Goal: Task Accomplishment & Management: Use online tool/utility

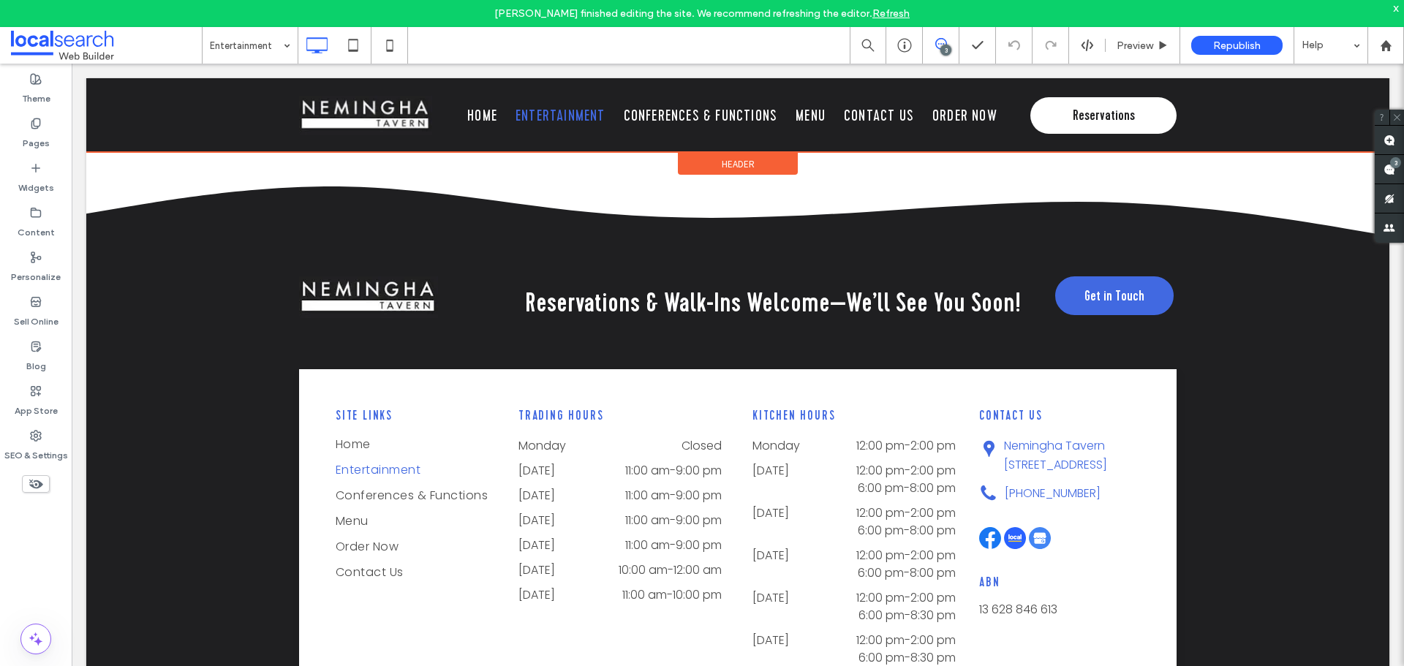
scroll to position [2936, 0]
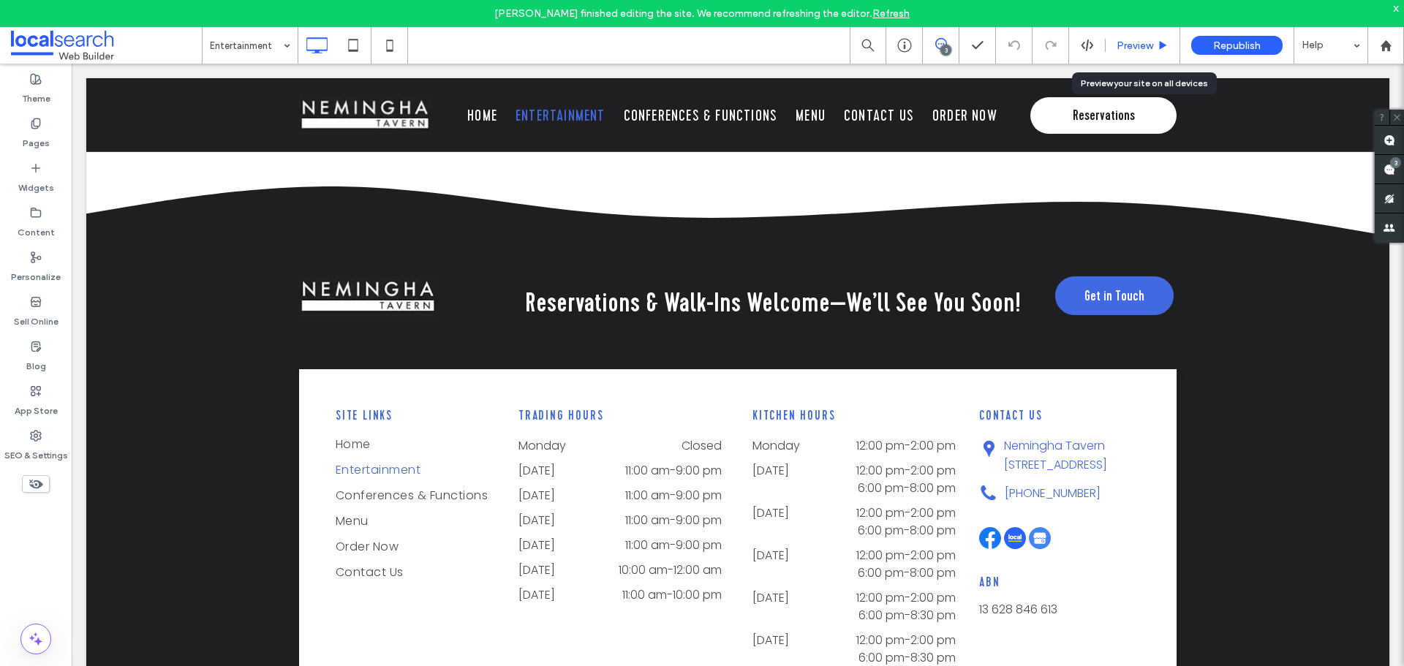
click at [1120, 39] on span "Preview" at bounding box center [1135, 45] width 37 height 12
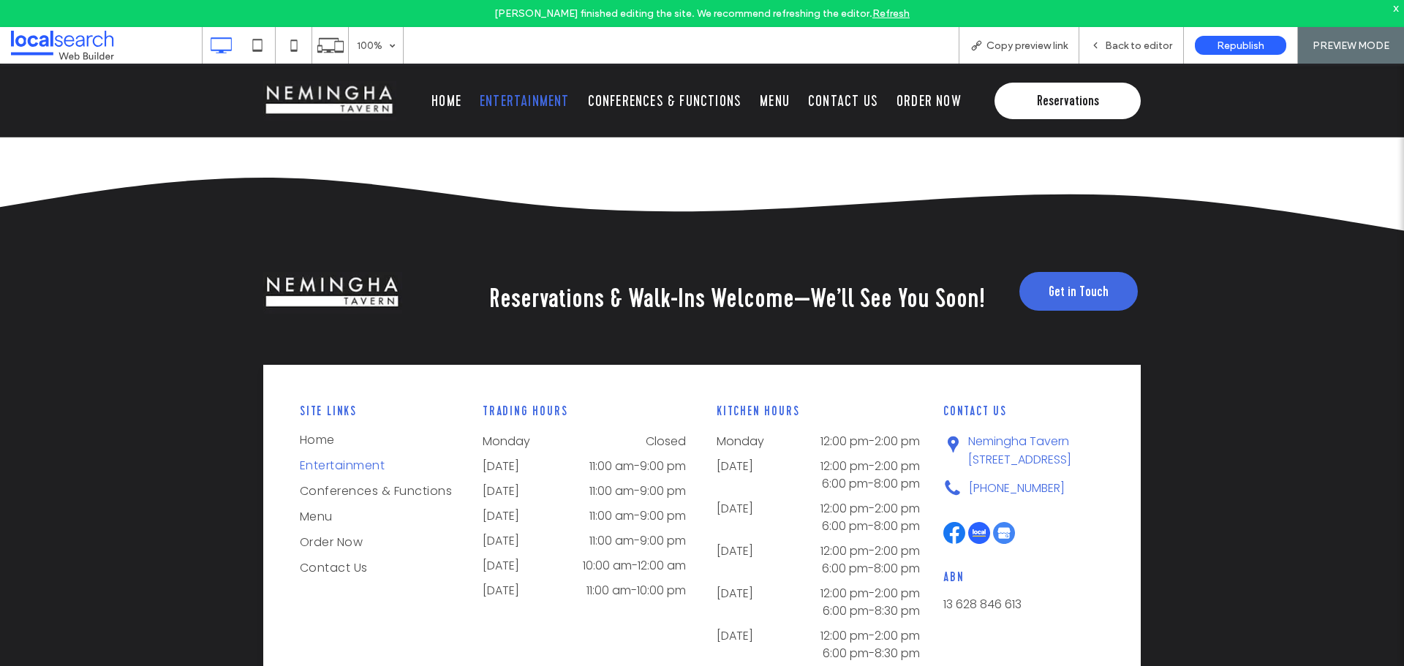
scroll to position [2940, 0]
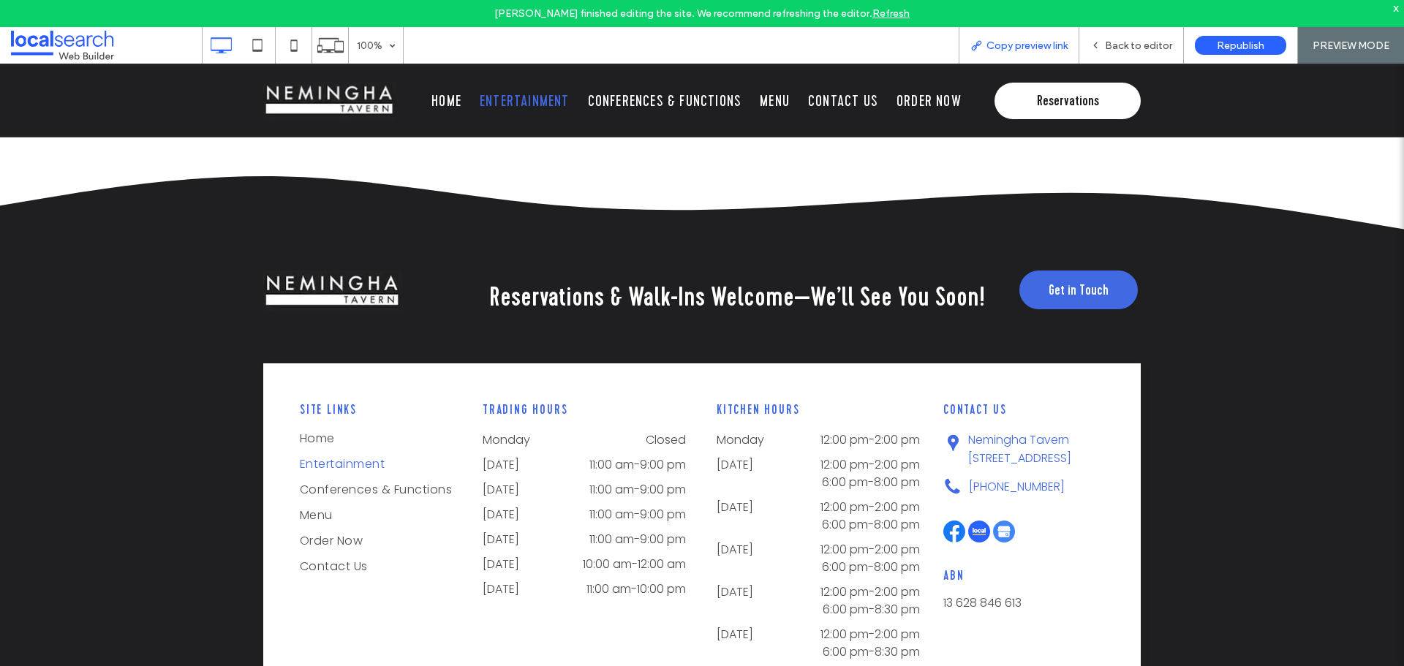
click at [1035, 40] on span "Copy preview link" at bounding box center [1027, 45] width 81 height 12
drag, startPoint x: 1128, startPoint y: 48, endPoint x: 598, endPoint y: 170, distance: 544.0
click at [1128, 48] on span "Back to editor" at bounding box center [1138, 45] width 67 height 12
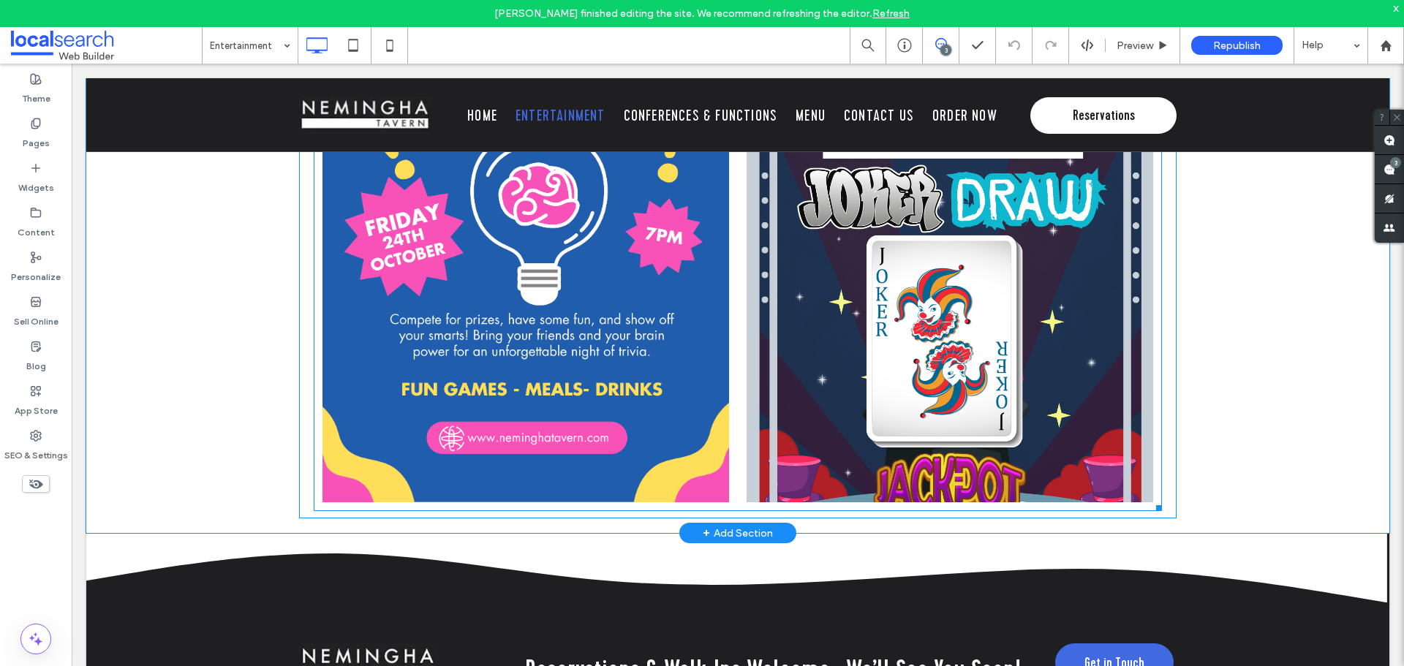
scroll to position [2424, 0]
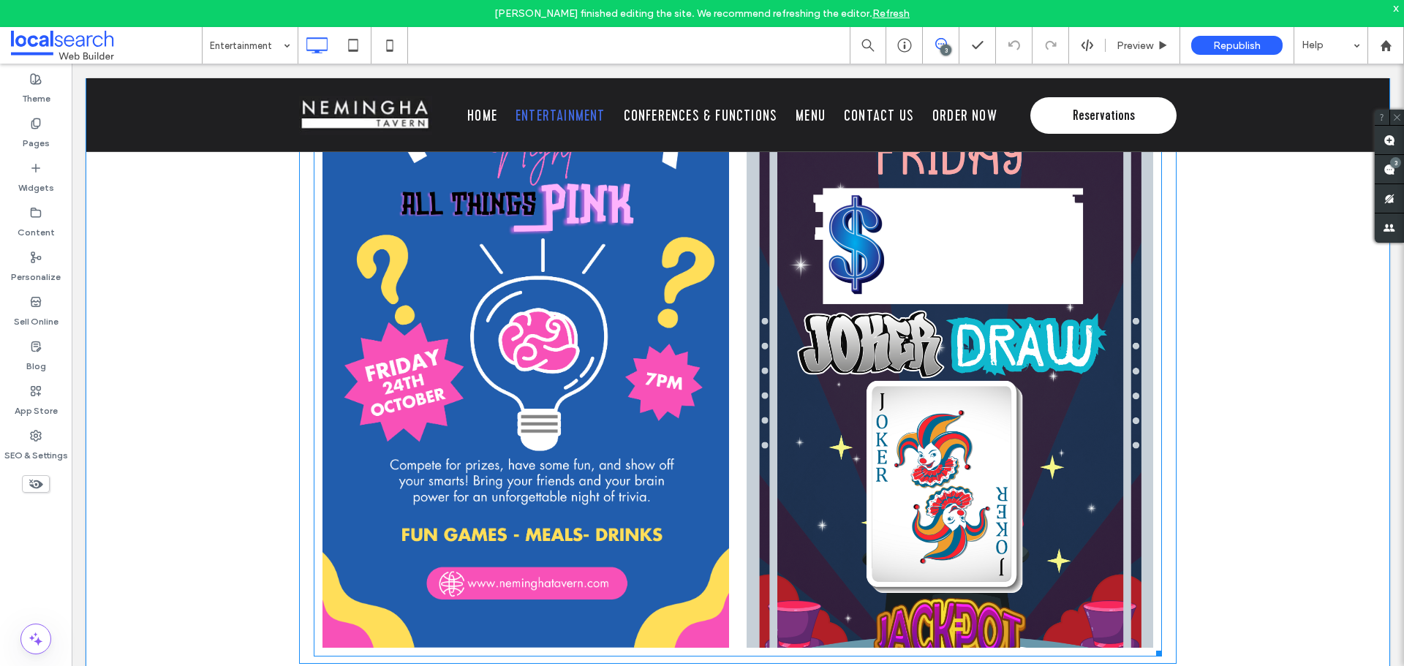
click at [569, 338] on link at bounding box center [526, 337] width 407 height 622
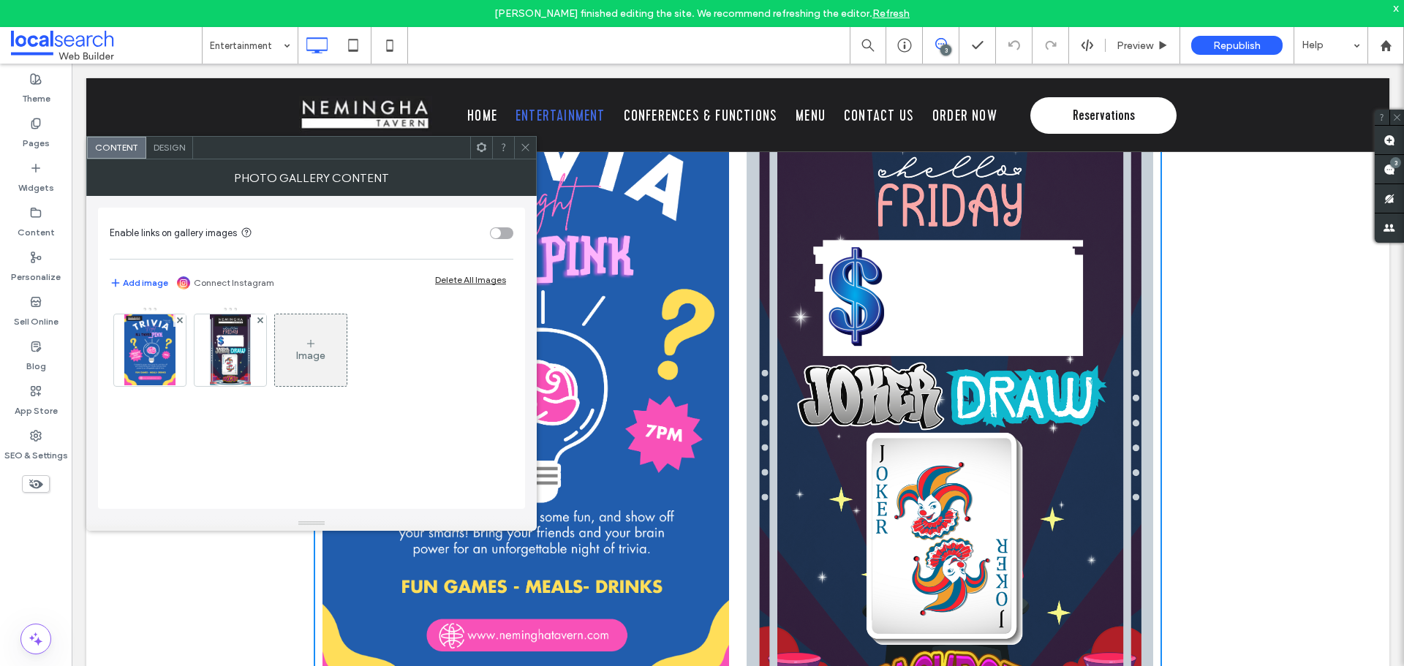
scroll to position [2131, 0]
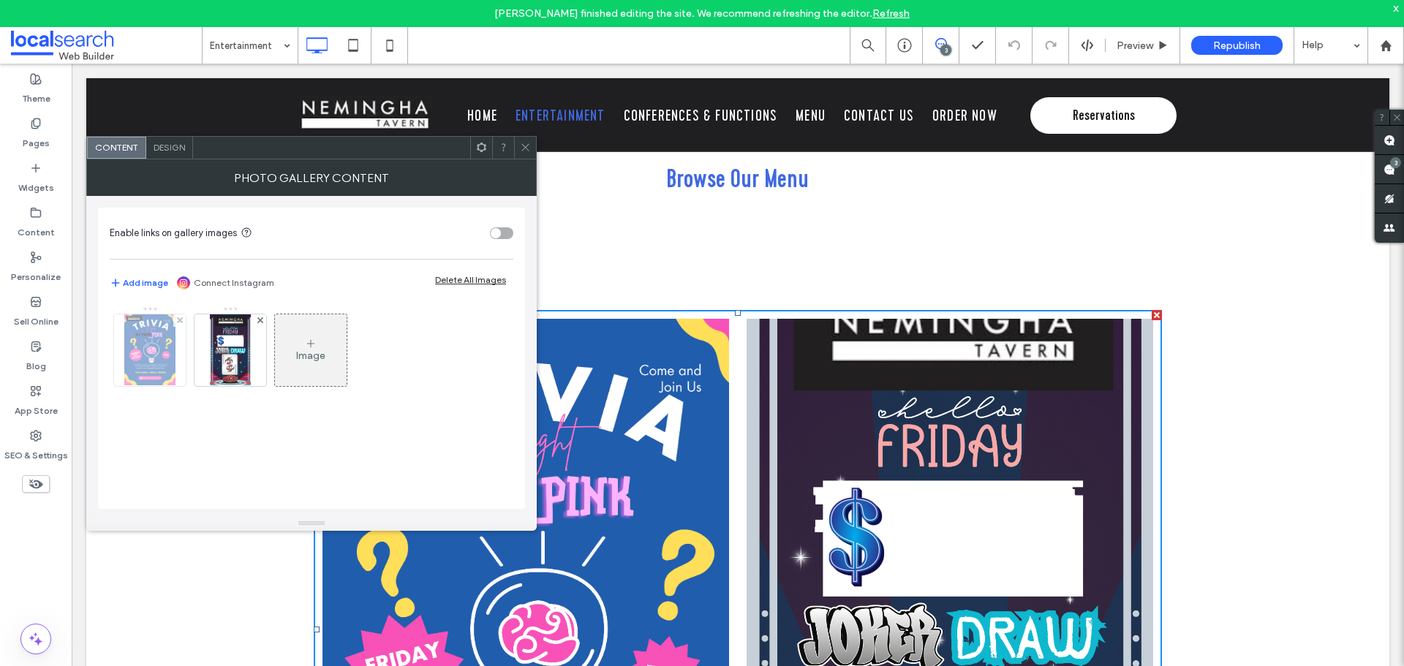
click at [152, 355] on img at bounding box center [149, 350] width 50 height 72
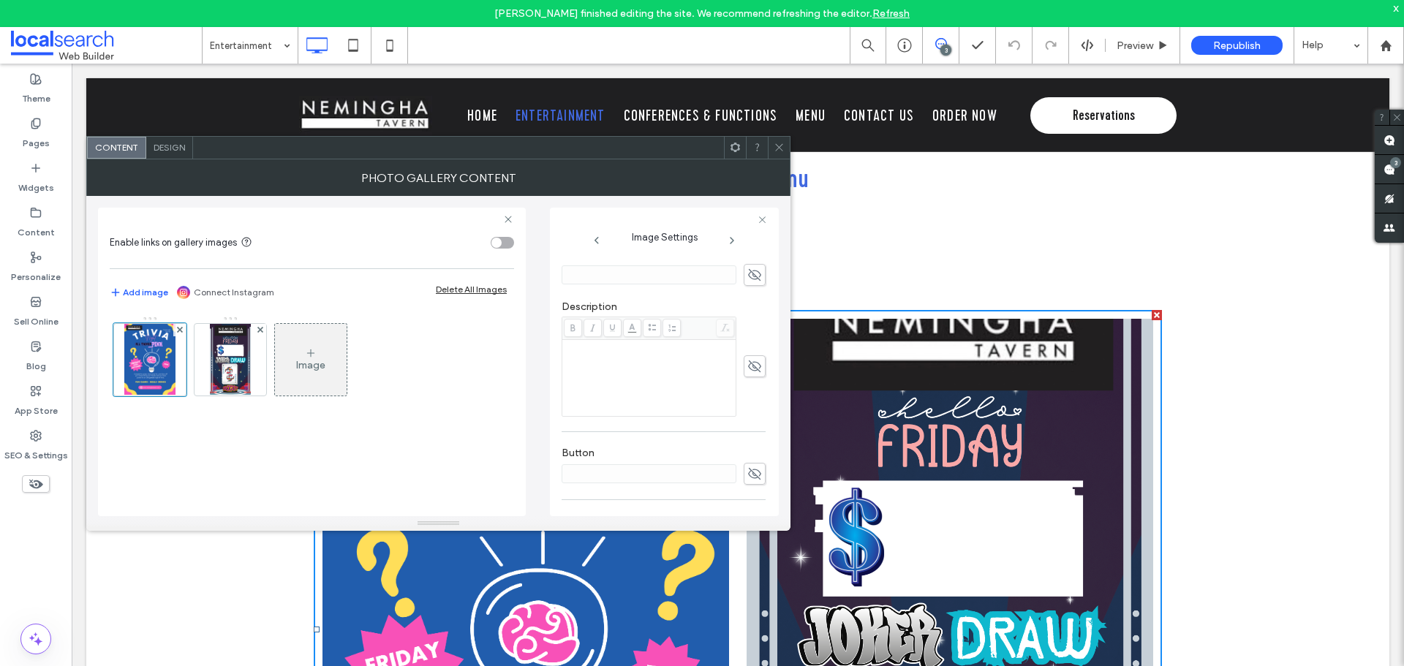
scroll to position [368, 0]
click at [252, 355] on div at bounding box center [231, 360] width 72 height 72
click at [776, 152] on icon at bounding box center [779, 147] width 11 height 11
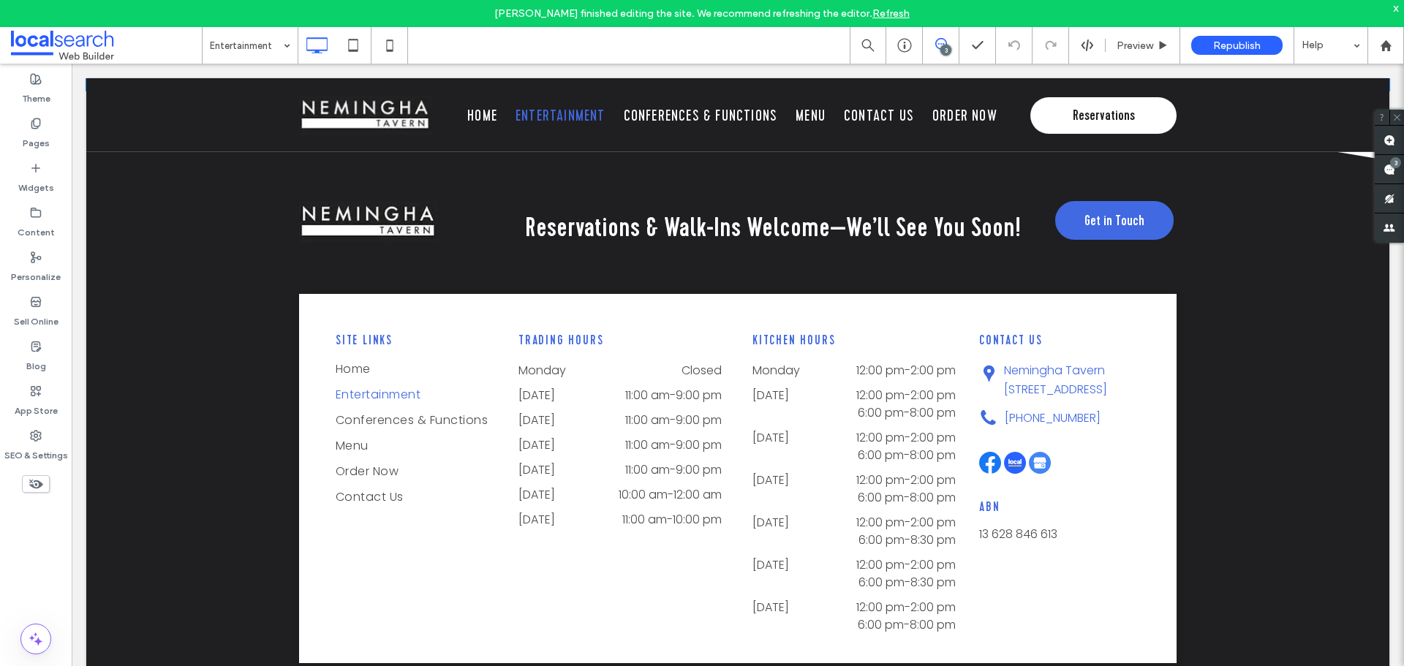
scroll to position [3018, 0]
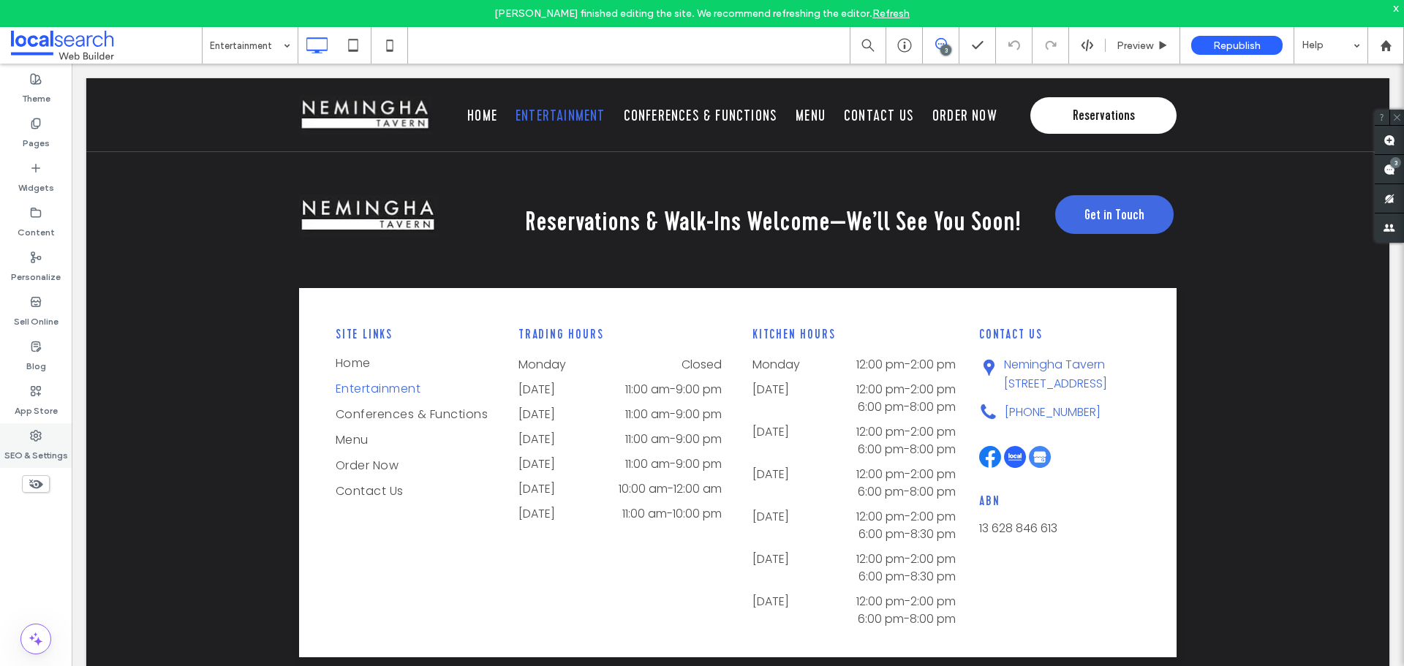
click at [40, 440] on icon at bounding box center [36, 436] width 12 height 12
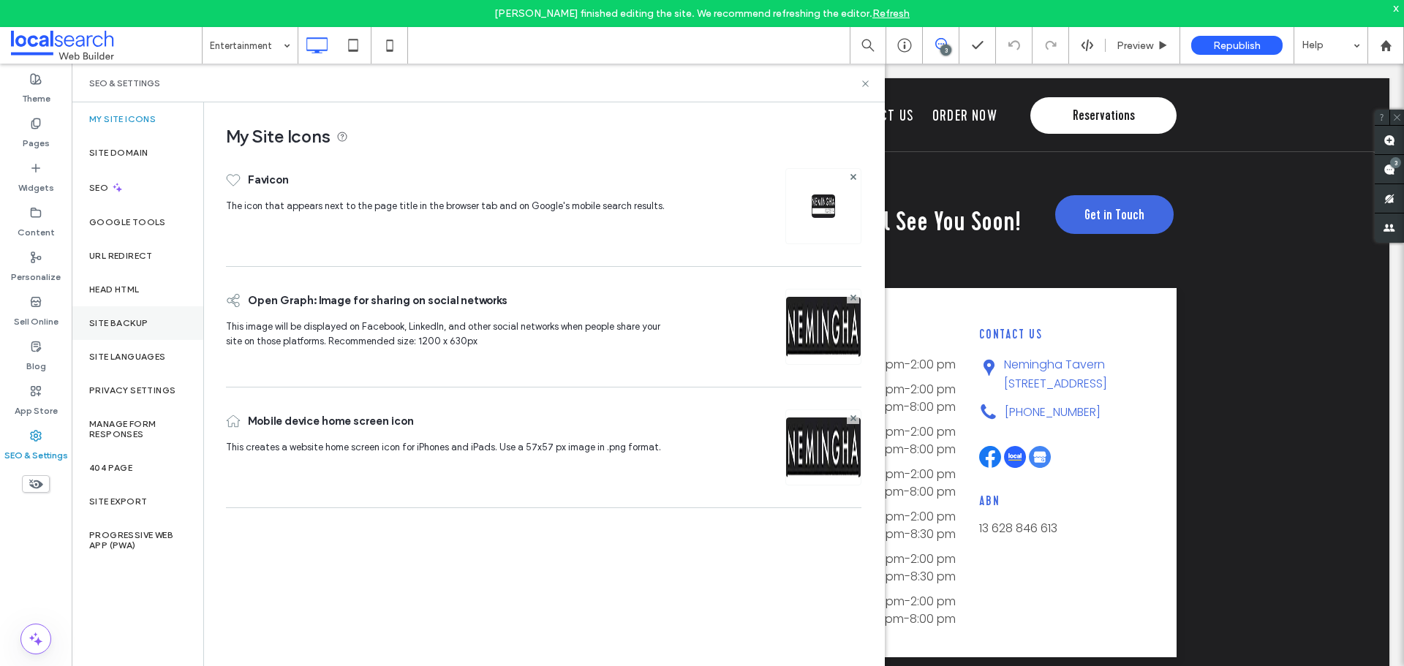
click at [98, 322] on label "Site Backup" at bounding box center [118, 323] width 59 height 10
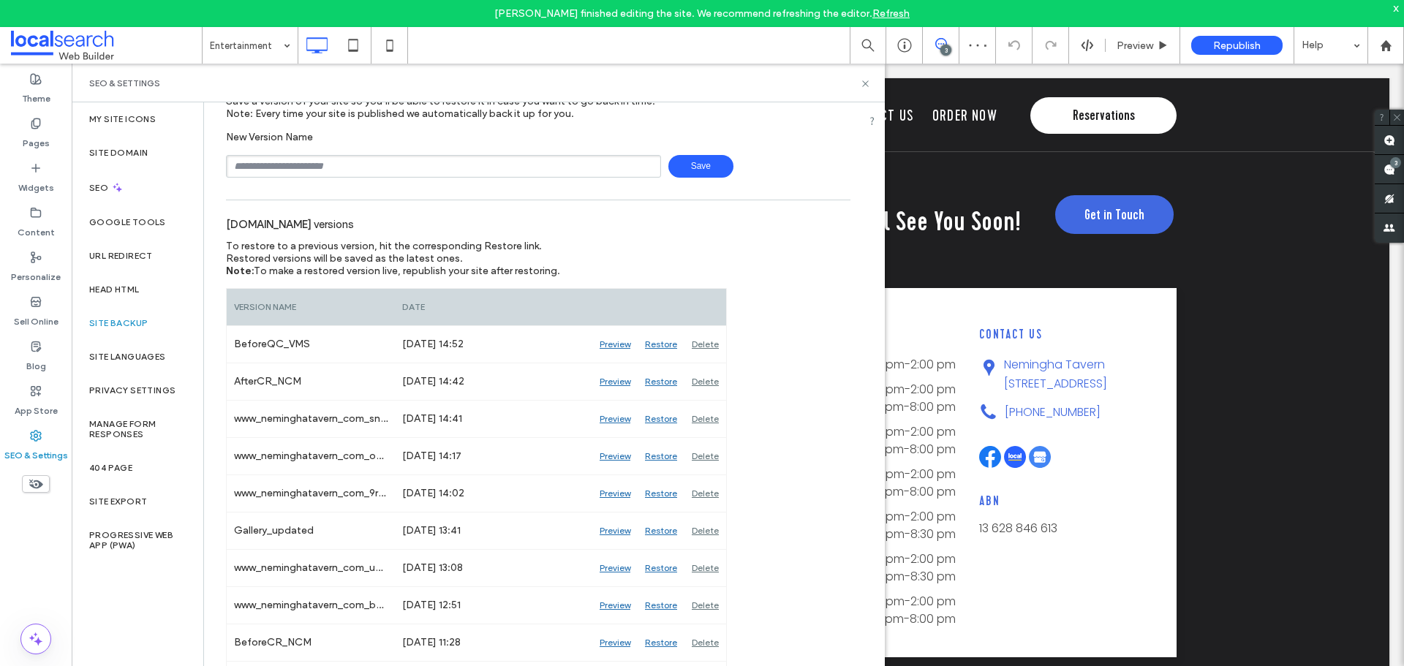
scroll to position [146, 0]
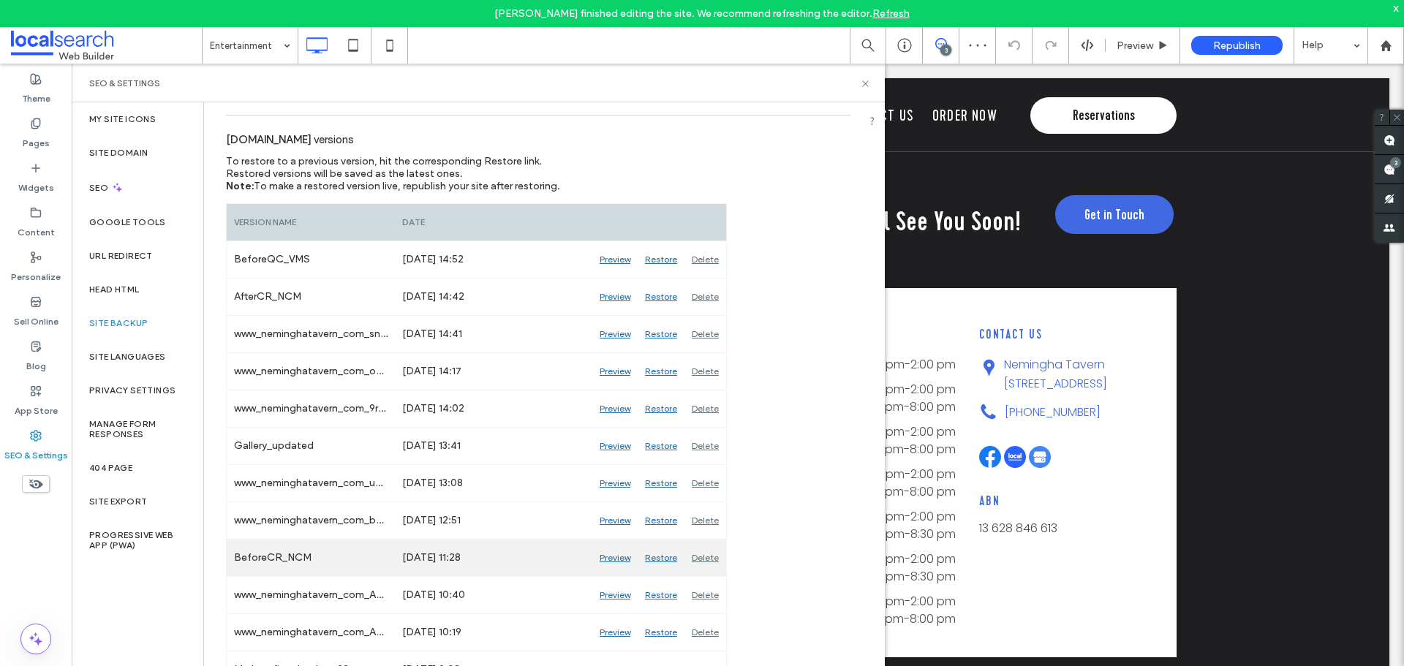
click at [604, 562] on div "Preview" at bounding box center [614, 558] width 45 height 37
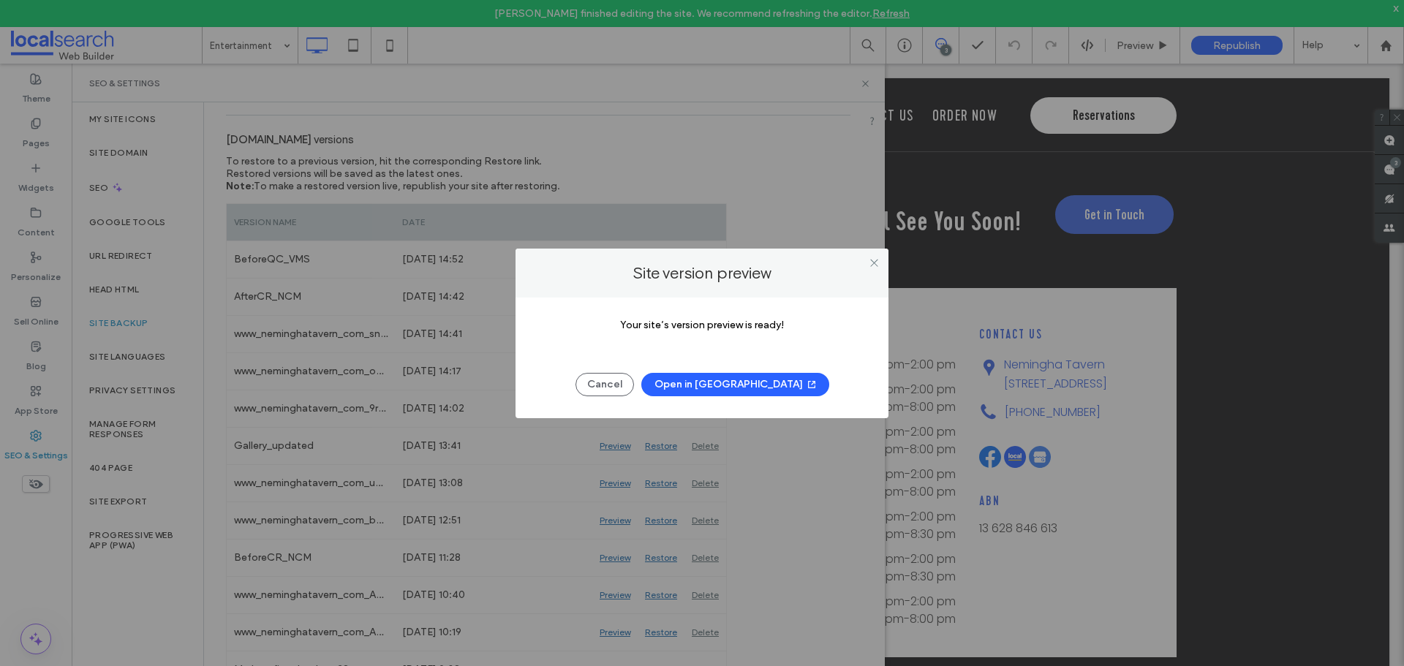
click at [725, 389] on button "Open in New Tab" at bounding box center [735, 384] width 188 height 23
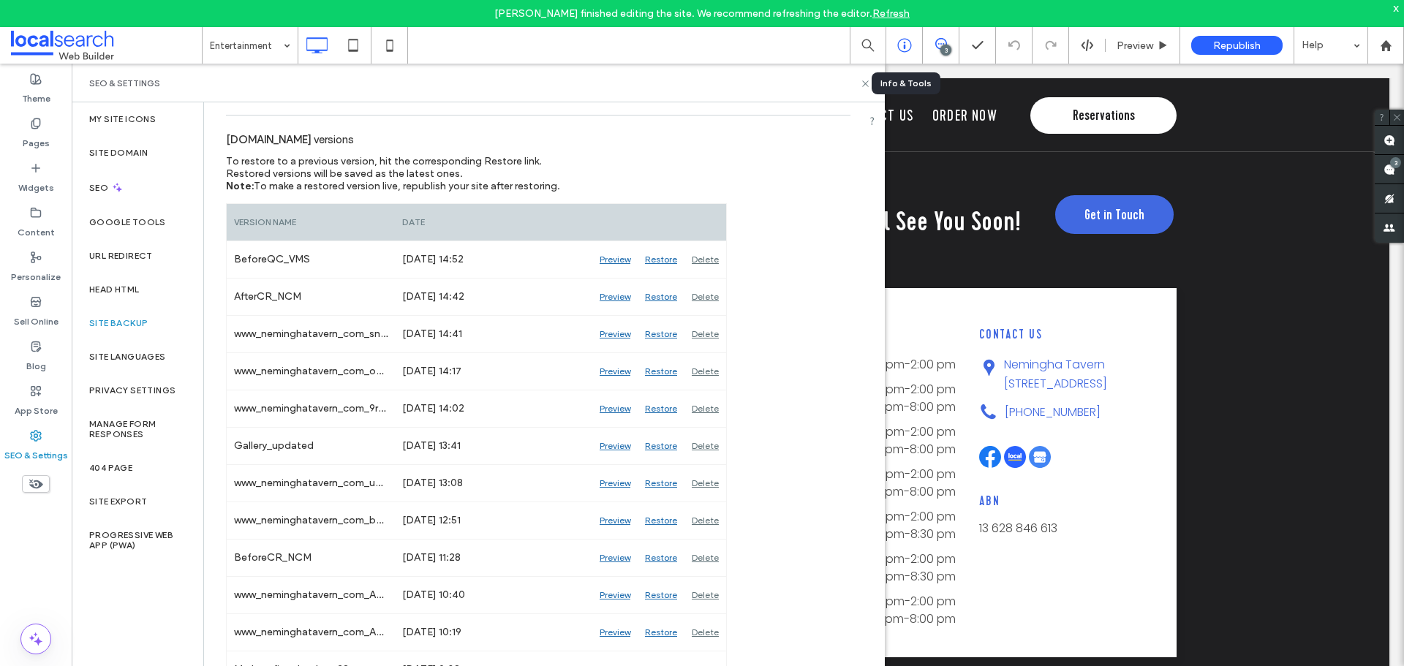
click at [903, 48] on icon at bounding box center [904, 45] width 15 height 15
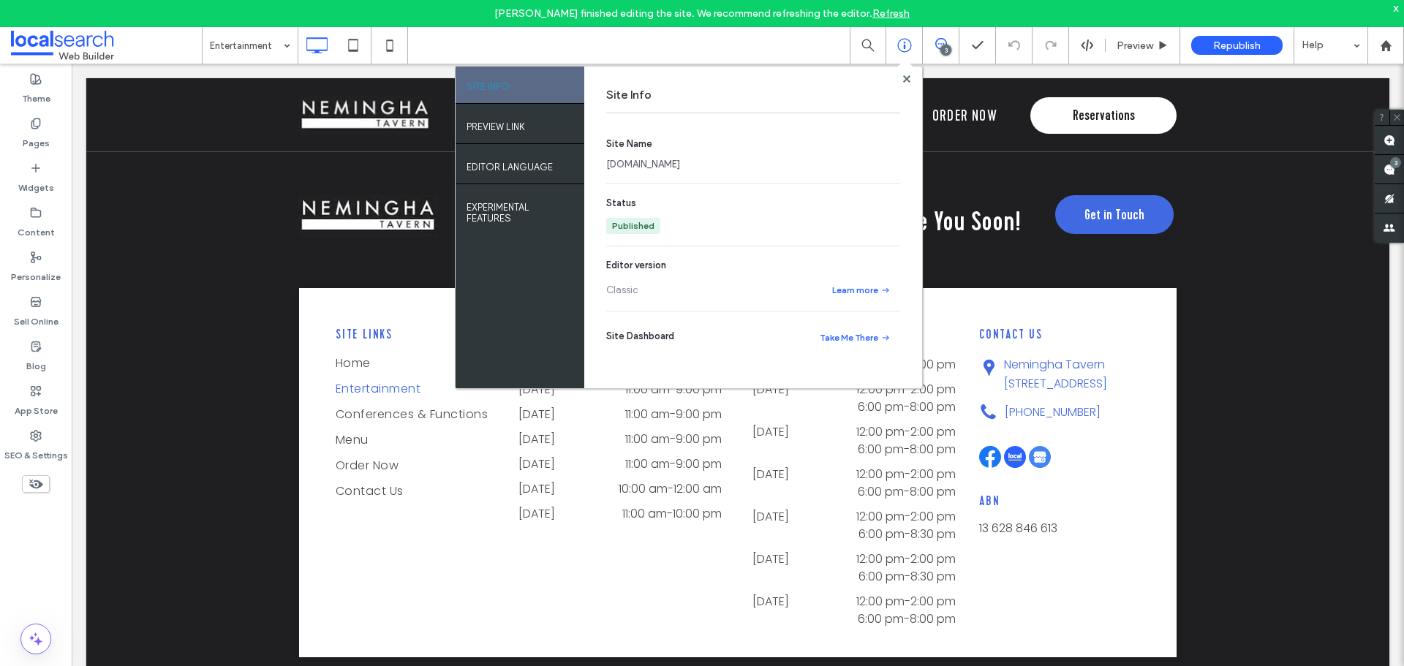
click at [631, 166] on link "www.neminghatavern.com" at bounding box center [643, 164] width 74 height 15
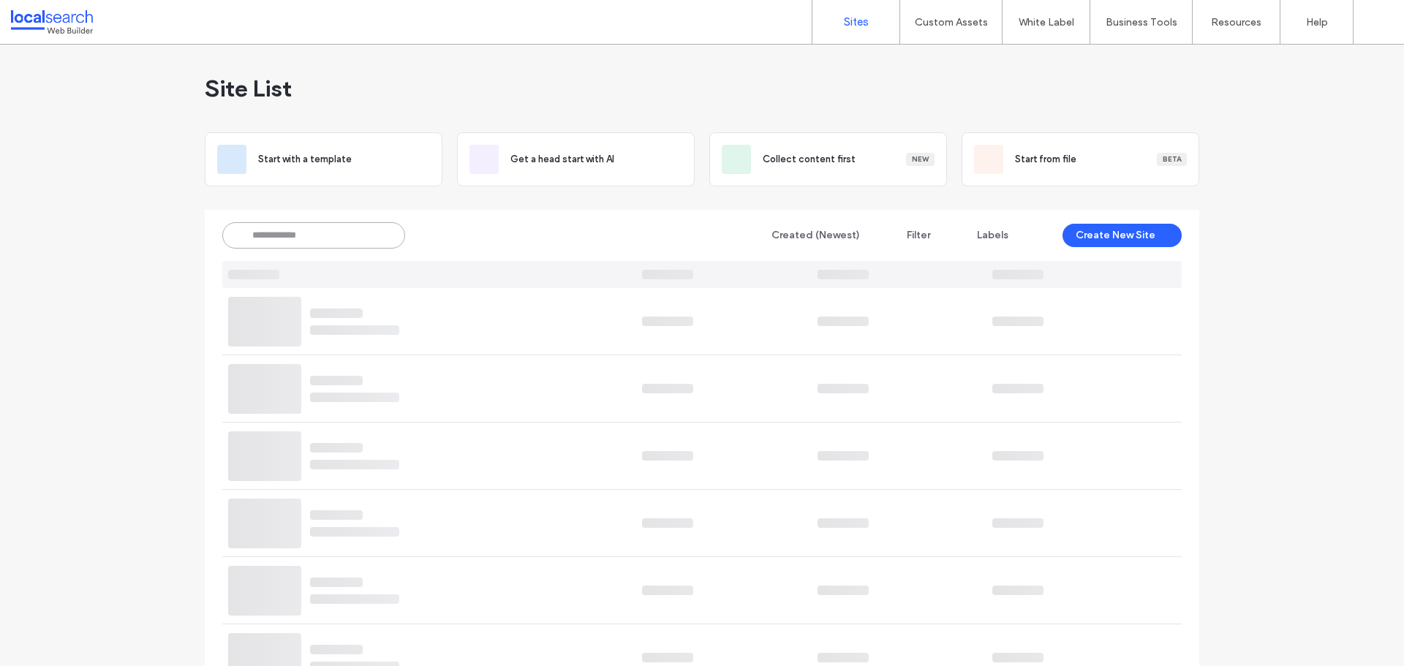
paste input "********"
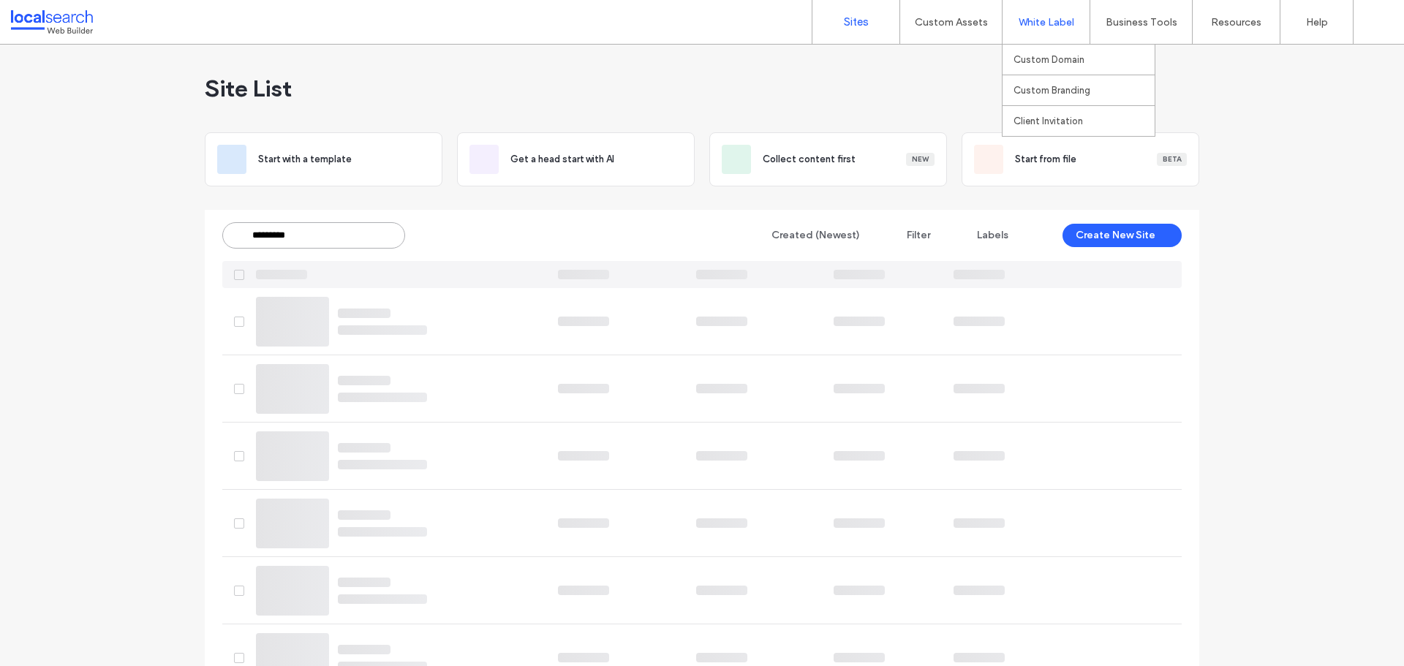
type input "********"
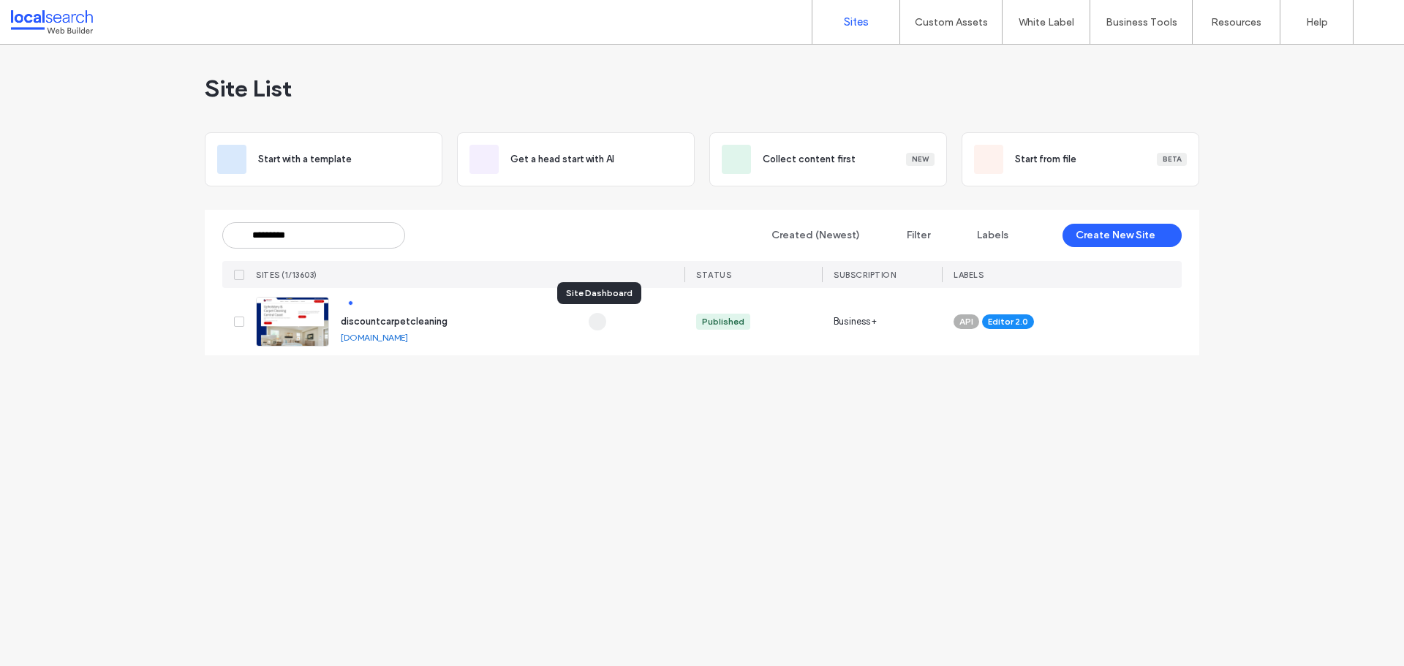
click at [597, 318] on icon "button" at bounding box center [598, 322] width 12 height 12
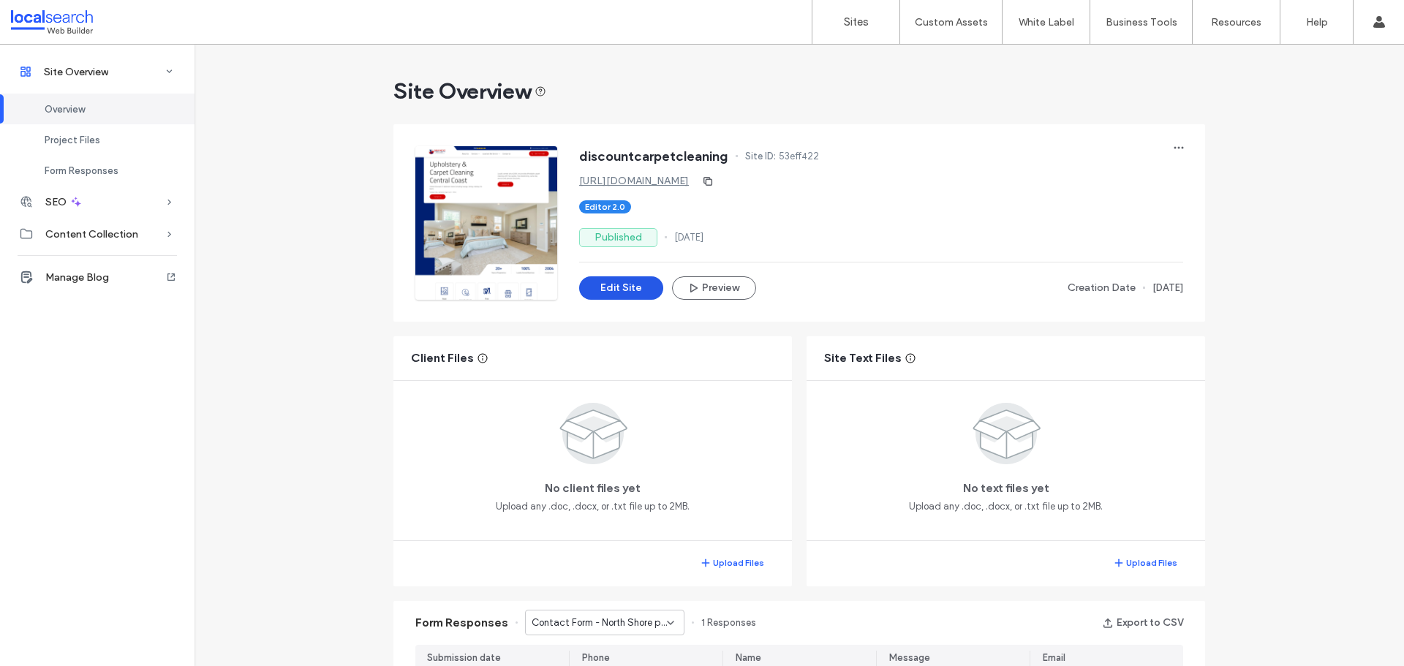
click at [601, 285] on button "Edit Site" at bounding box center [621, 287] width 84 height 23
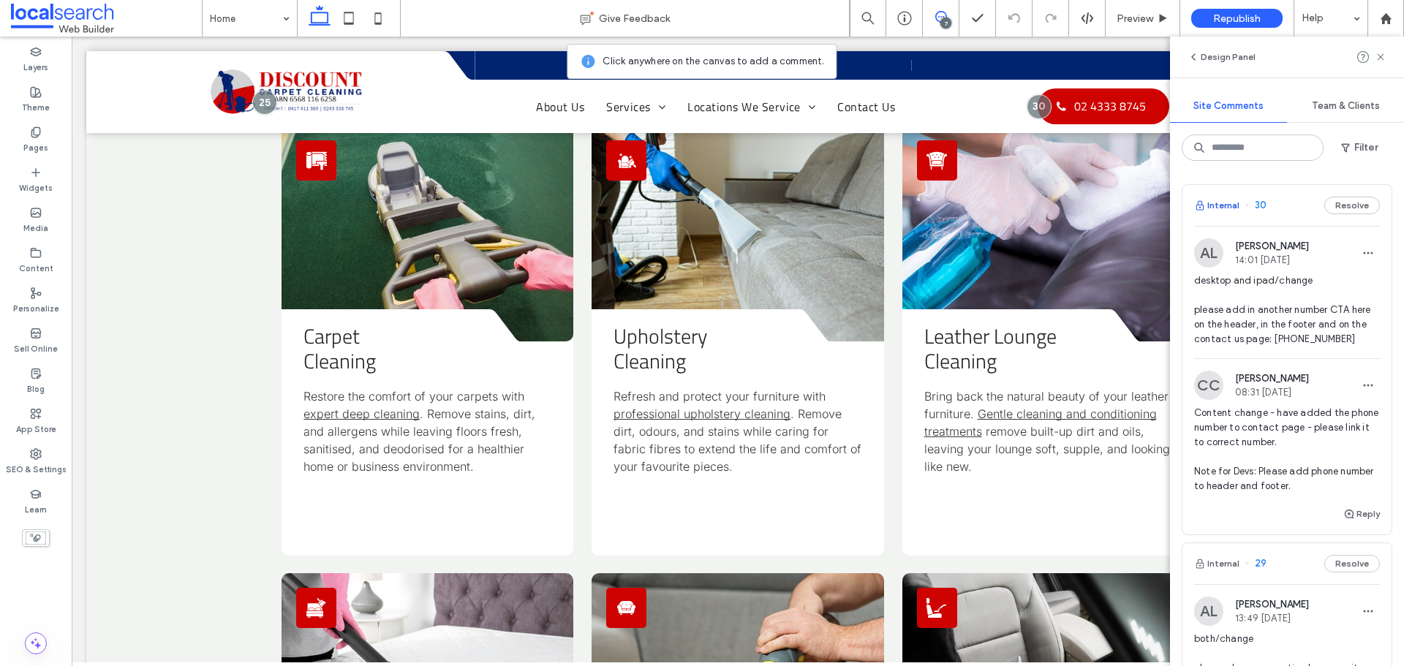
click at [1230, 205] on button "Internal" at bounding box center [1216, 206] width 45 height 18
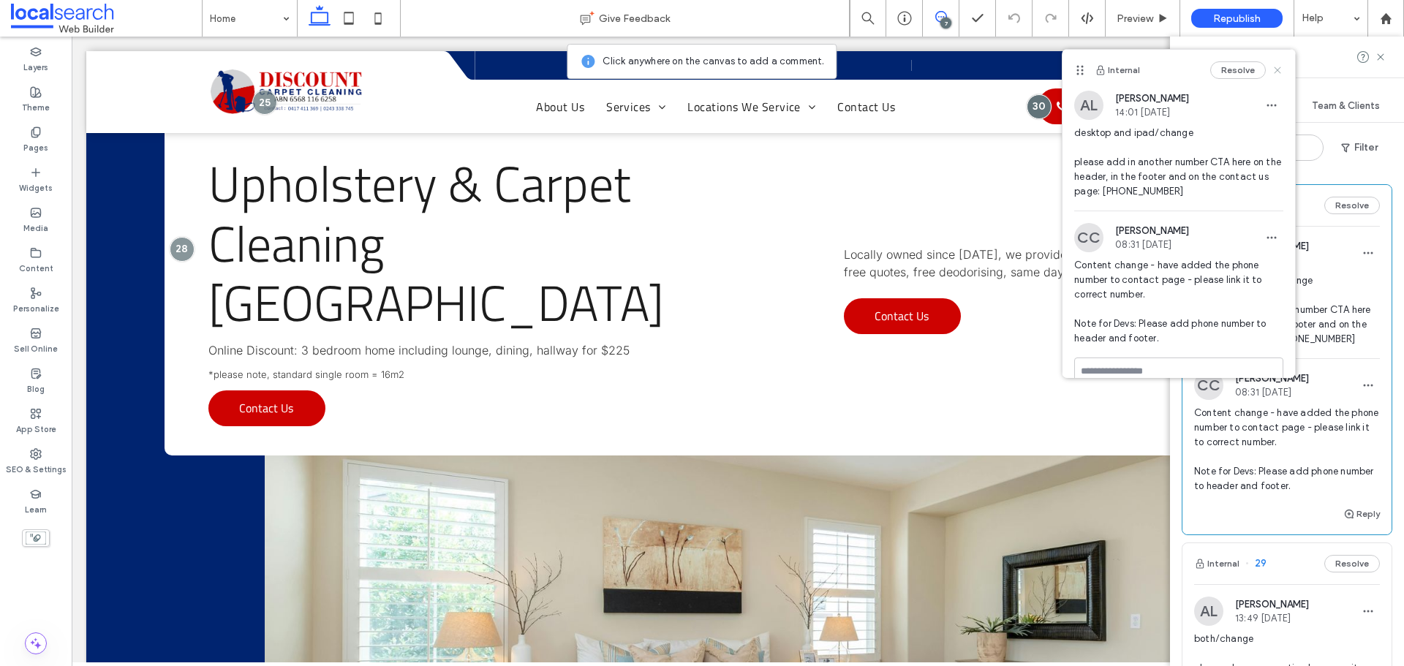
click at [1272, 69] on icon at bounding box center [1278, 70] width 12 height 12
click at [1272, 69] on div "Design Panel" at bounding box center [1287, 57] width 234 height 41
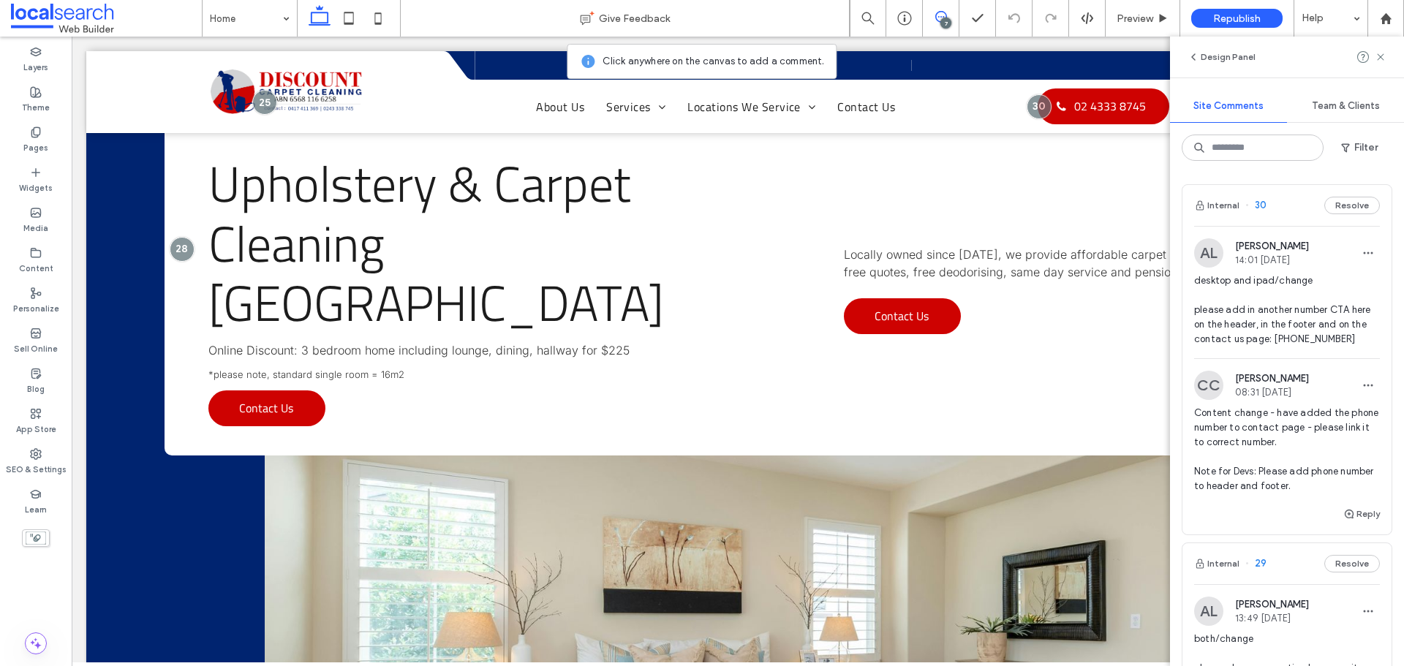
click at [1272, 69] on div "Design Panel" at bounding box center [1287, 57] width 234 height 41
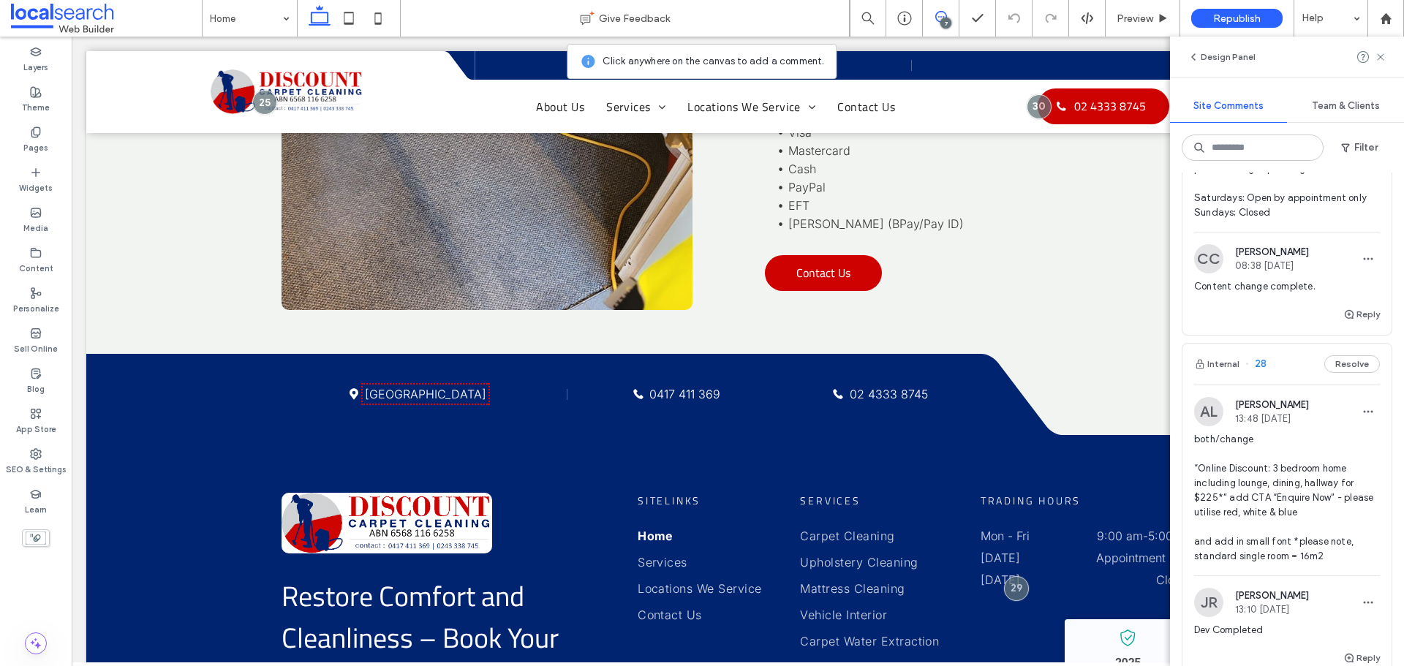
scroll to position [585, 0]
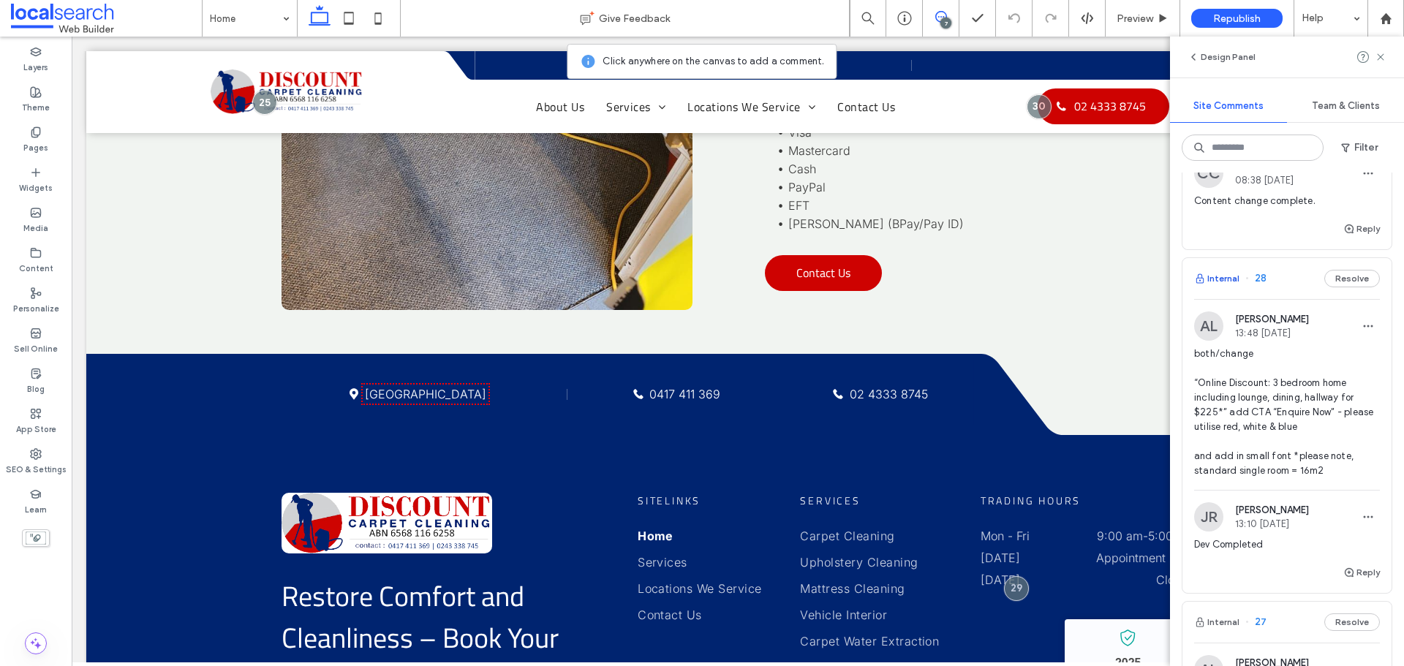
click at [1228, 279] on button "Internal" at bounding box center [1216, 279] width 45 height 18
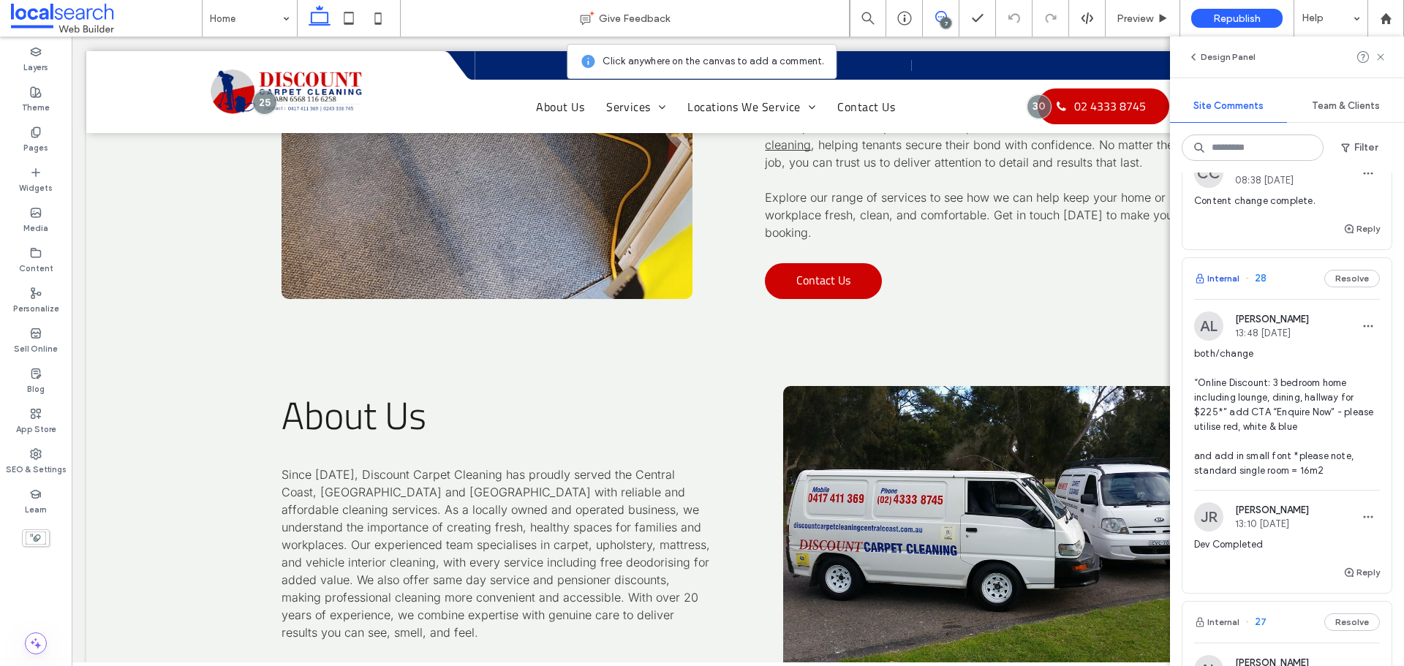
scroll to position [0, 0]
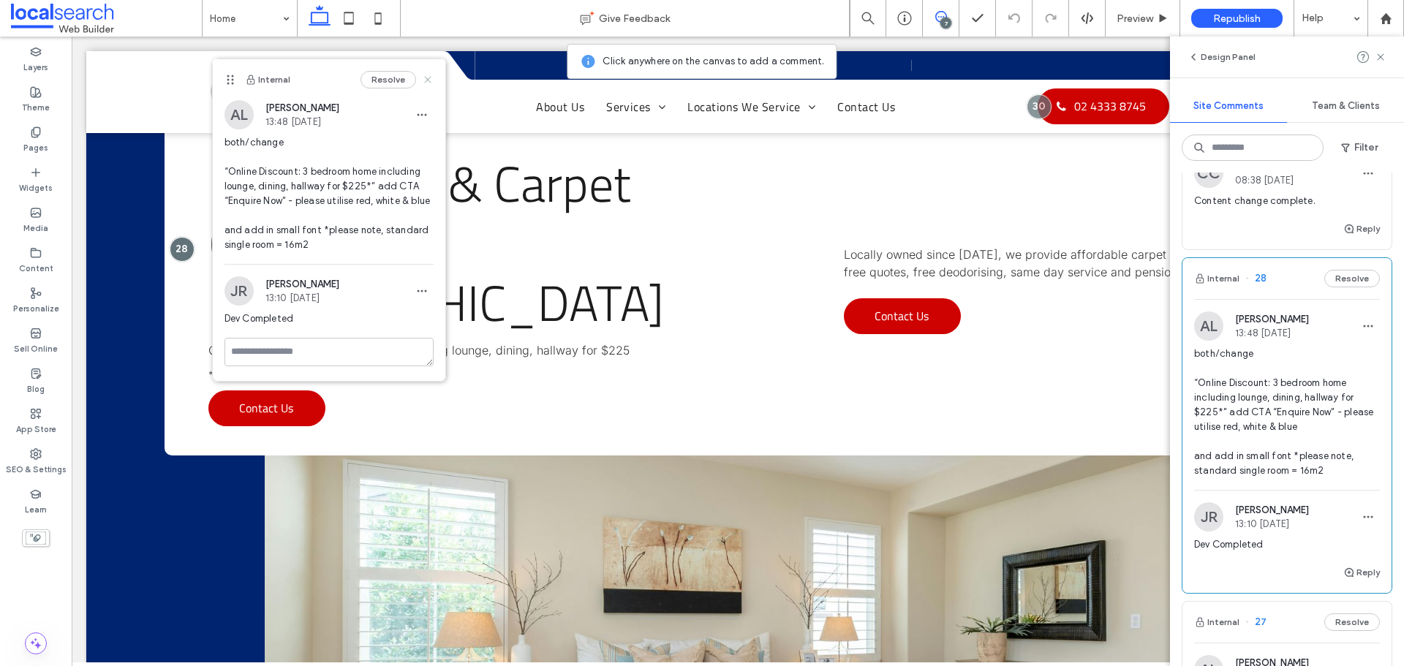
click at [429, 78] on use at bounding box center [427, 79] width 7 height 7
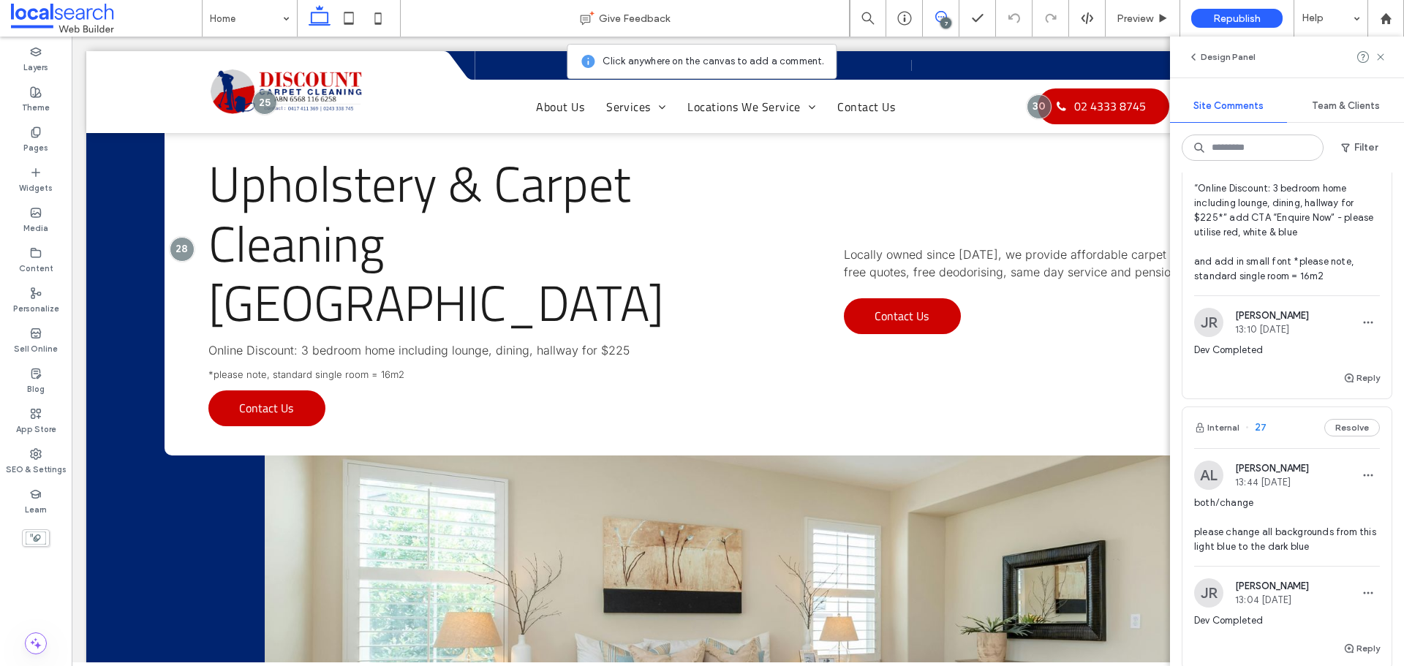
scroll to position [804, 0]
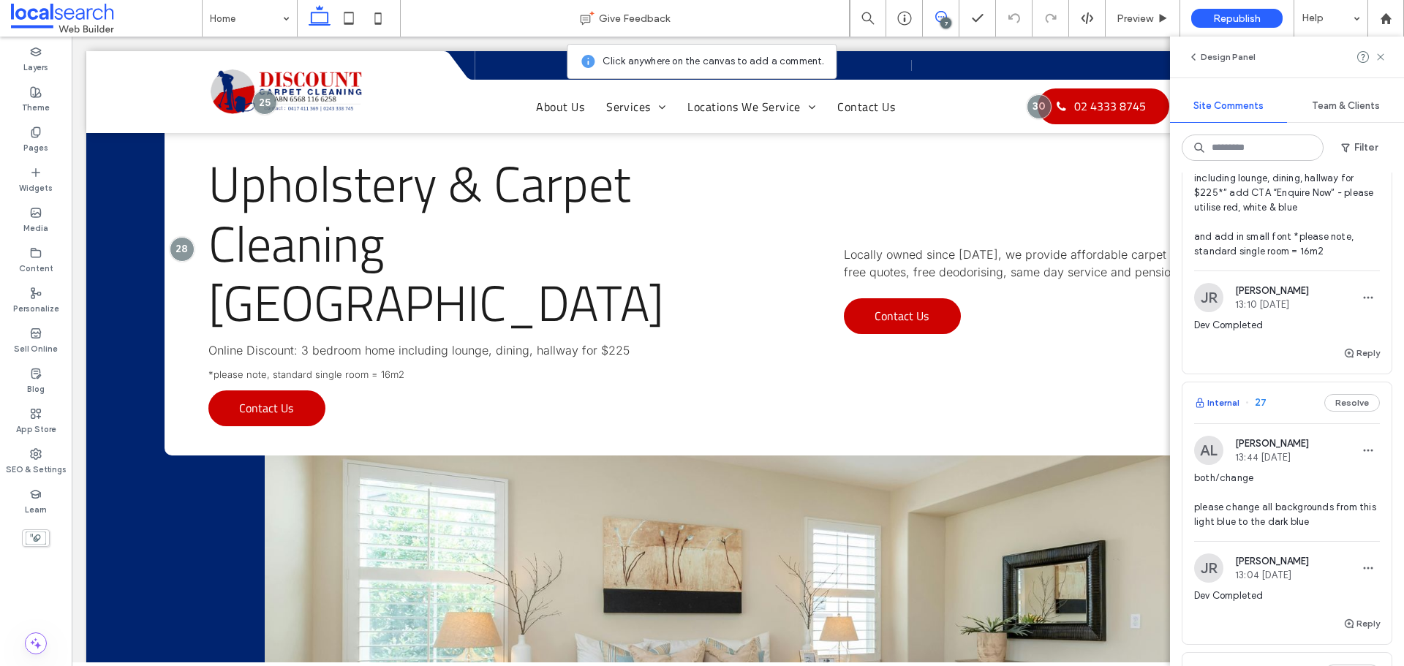
click at [1229, 402] on button "Internal" at bounding box center [1216, 403] width 45 height 18
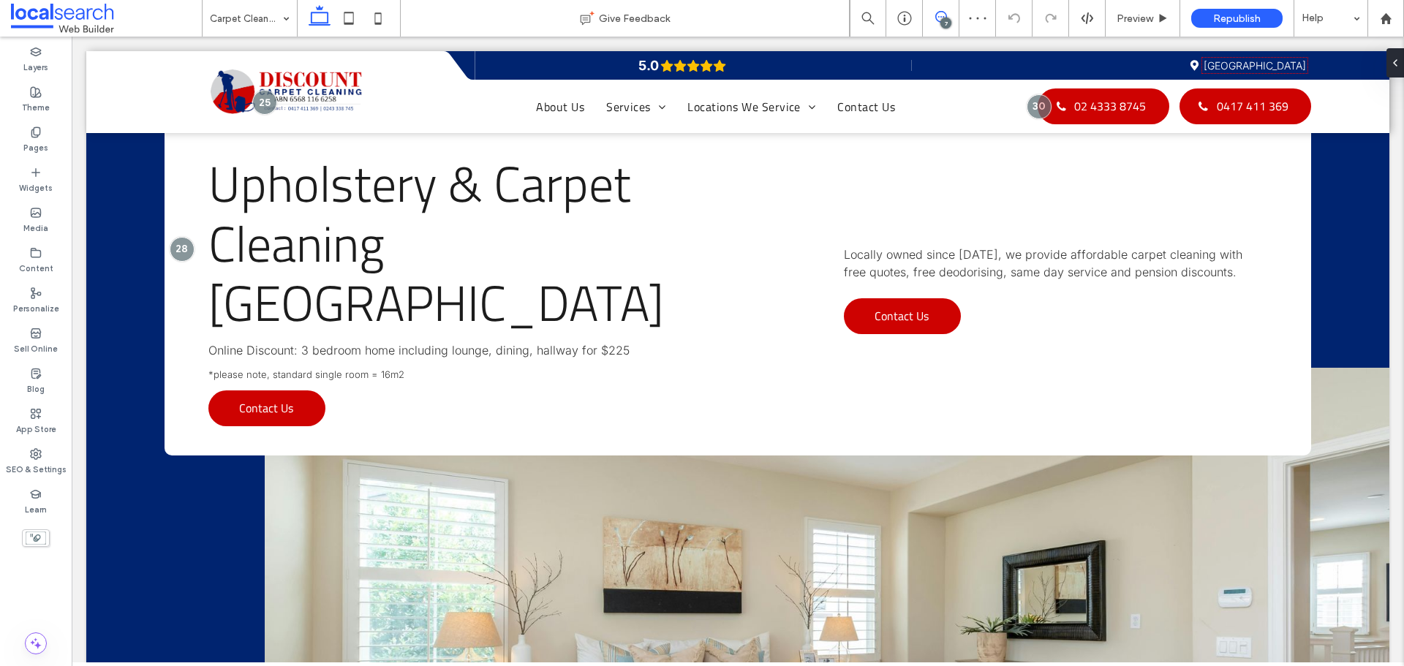
click at [938, 18] on icon at bounding box center [941, 17] width 12 height 12
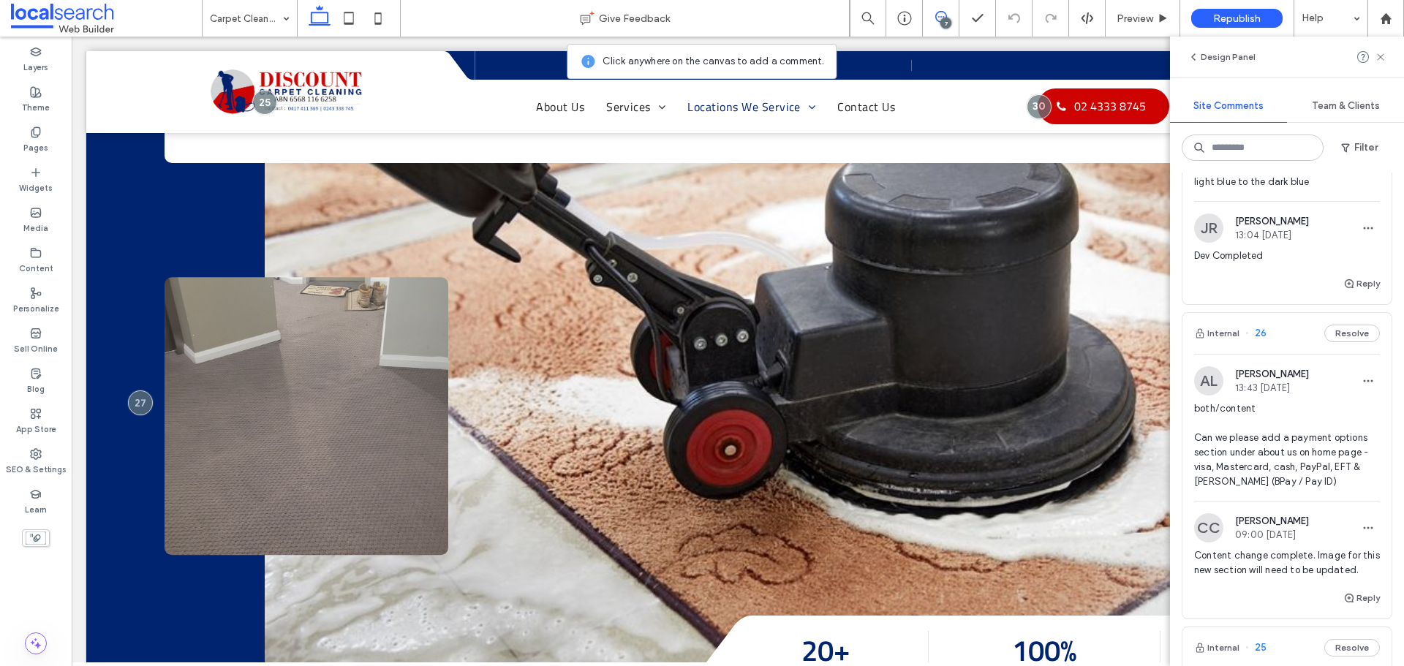
scroll to position [1170, 0]
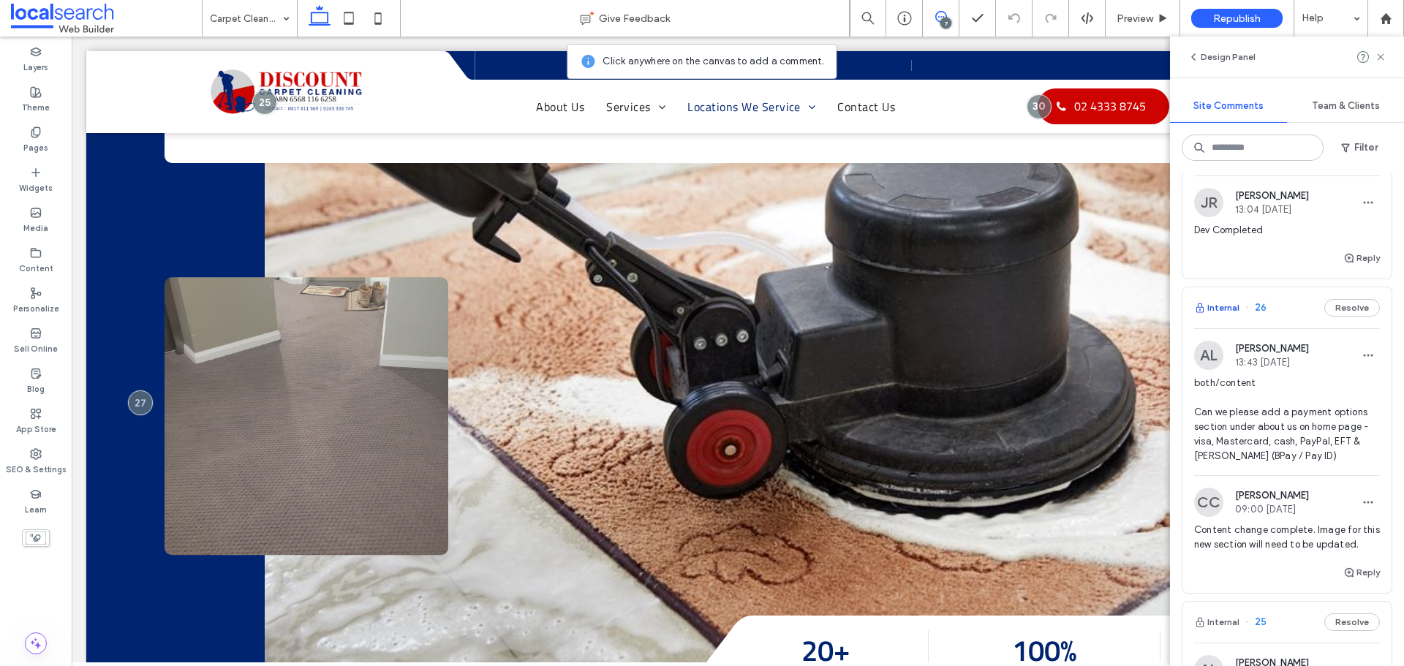
click at [1235, 309] on button "Internal" at bounding box center [1216, 308] width 45 height 18
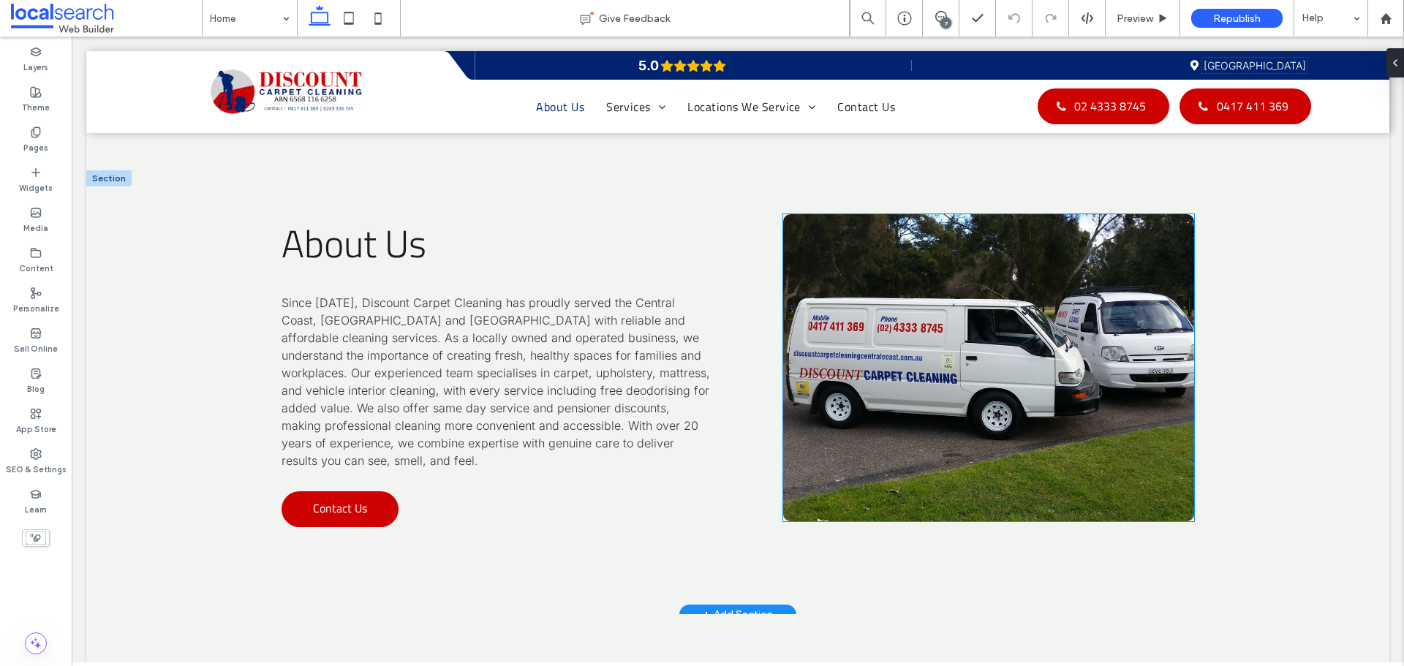
scroll to position [4866, 0]
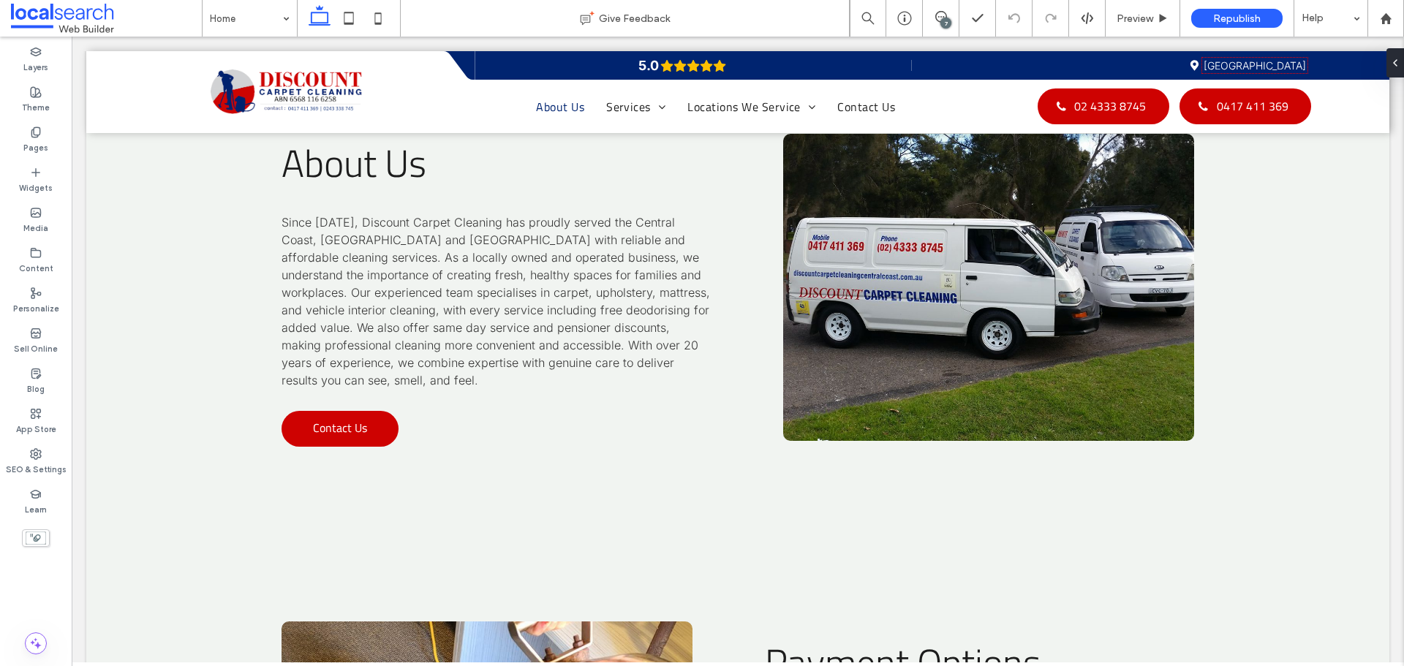
click at [942, 21] on div "7" at bounding box center [946, 23] width 11 height 11
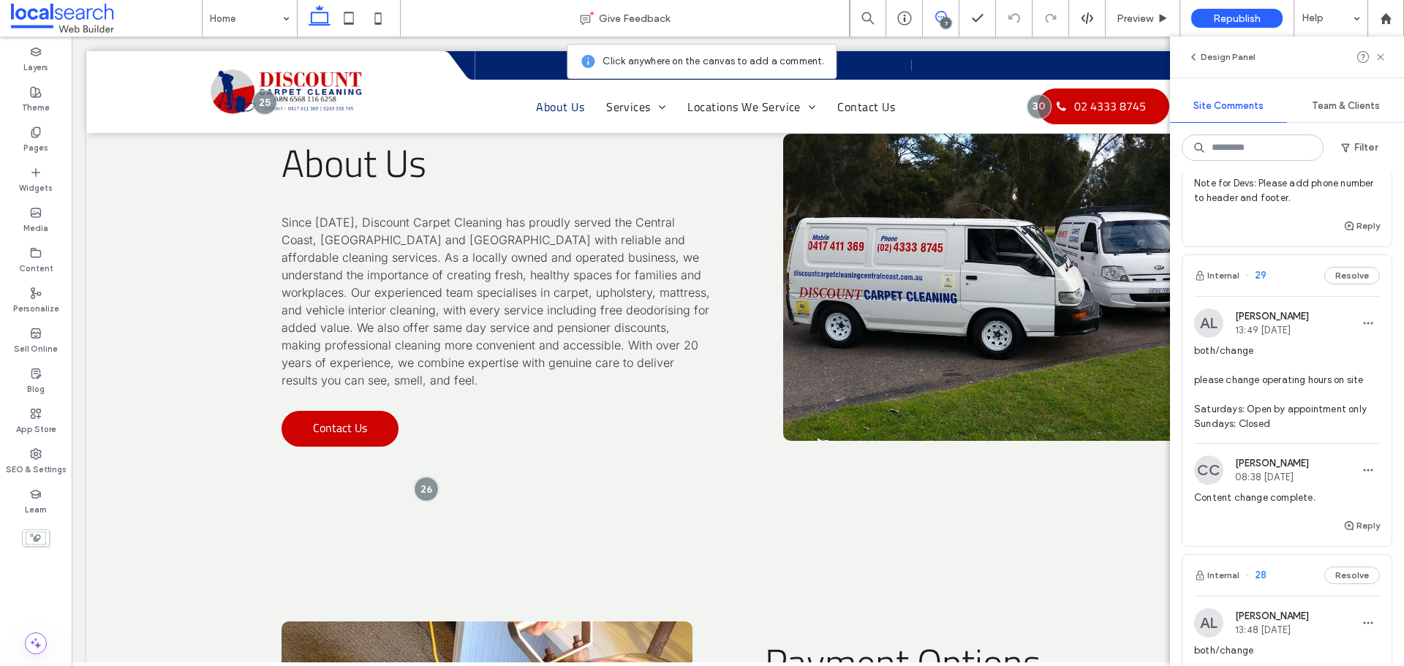
scroll to position [293, 0]
click at [426, 475] on div at bounding box center [425, 488] width 27 height 27
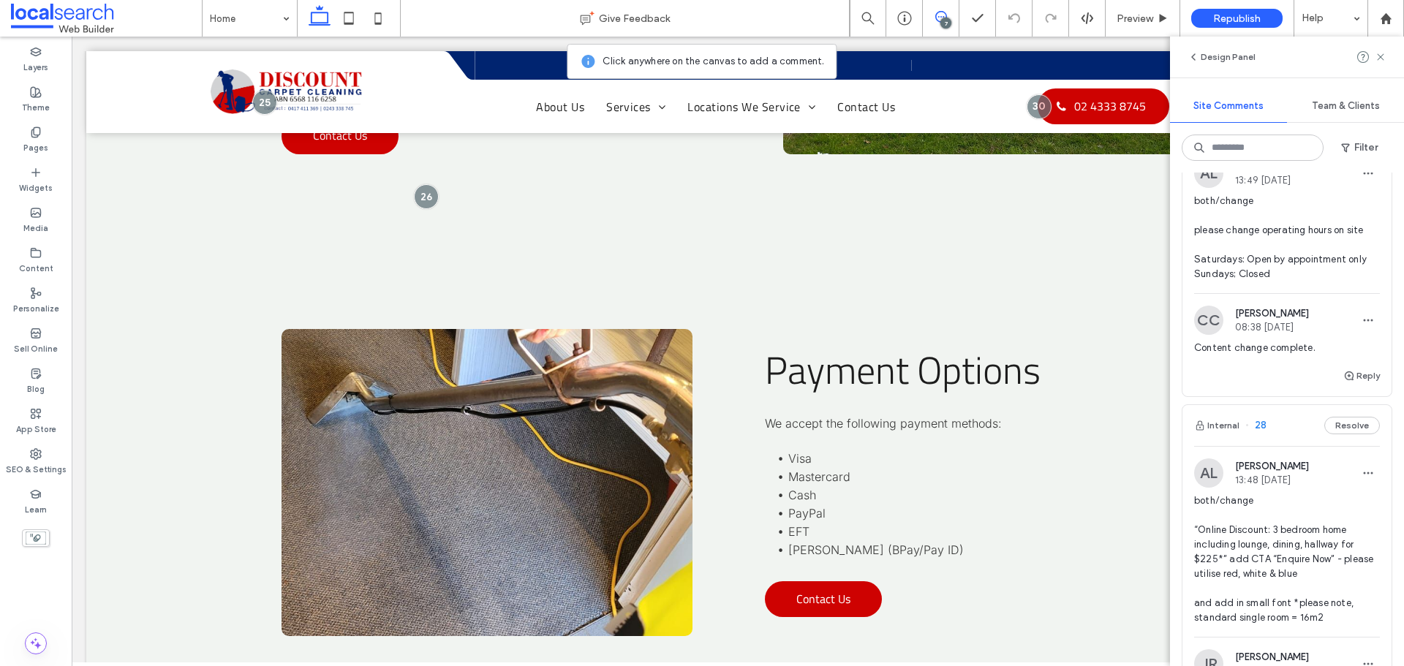
scroll to position [439, 0]
click at [23, 469] on label "SEO & Settings" at bounding box center [36, 468] width 61 height 16
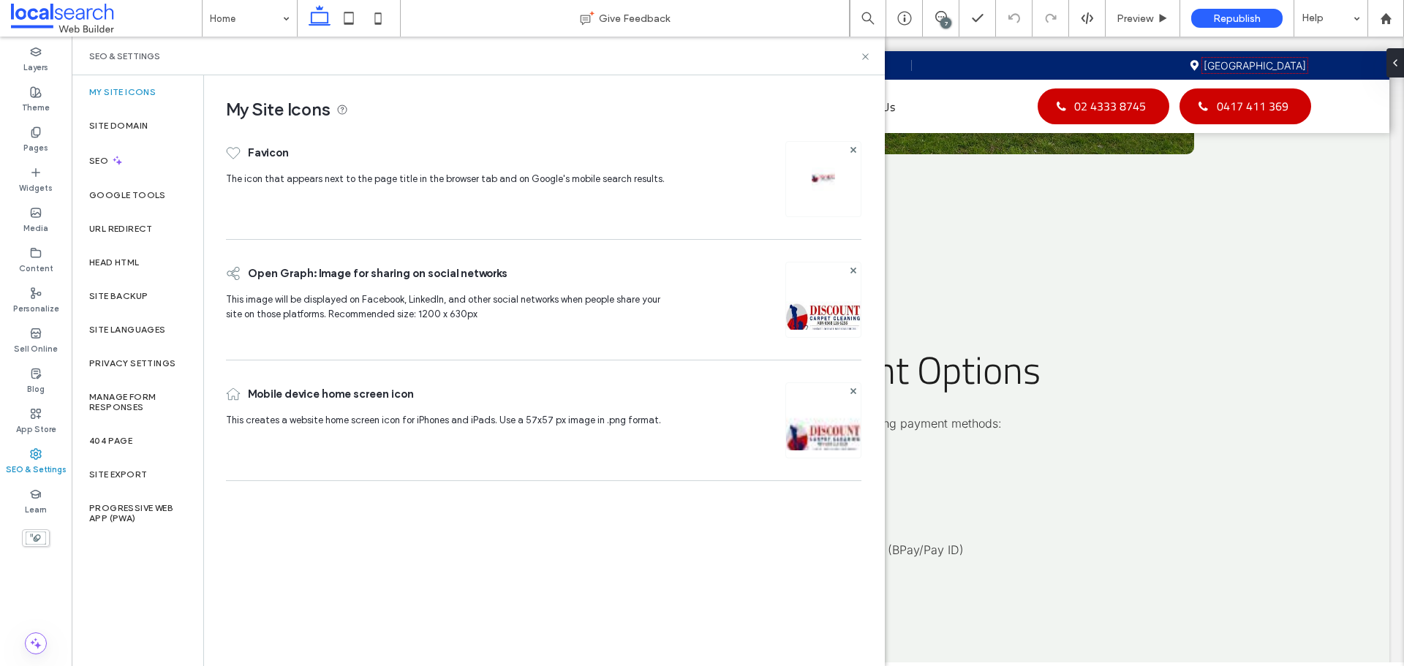
scroll to position [0, 0]
click at [140, 297] on label "Site Backup" at bounding box center [118, 296] width 59 height 10
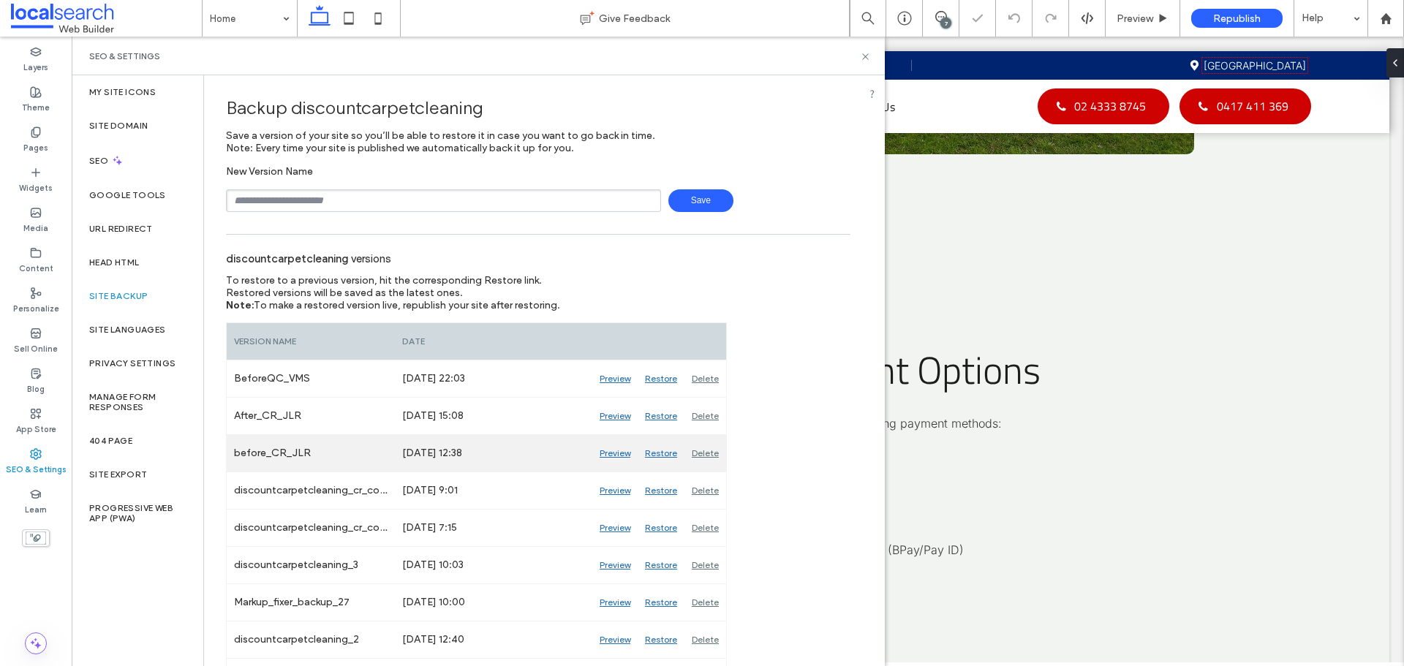
click at [611, 456] on div "Preview" at bounding box center [614, 453] width 45 height 37
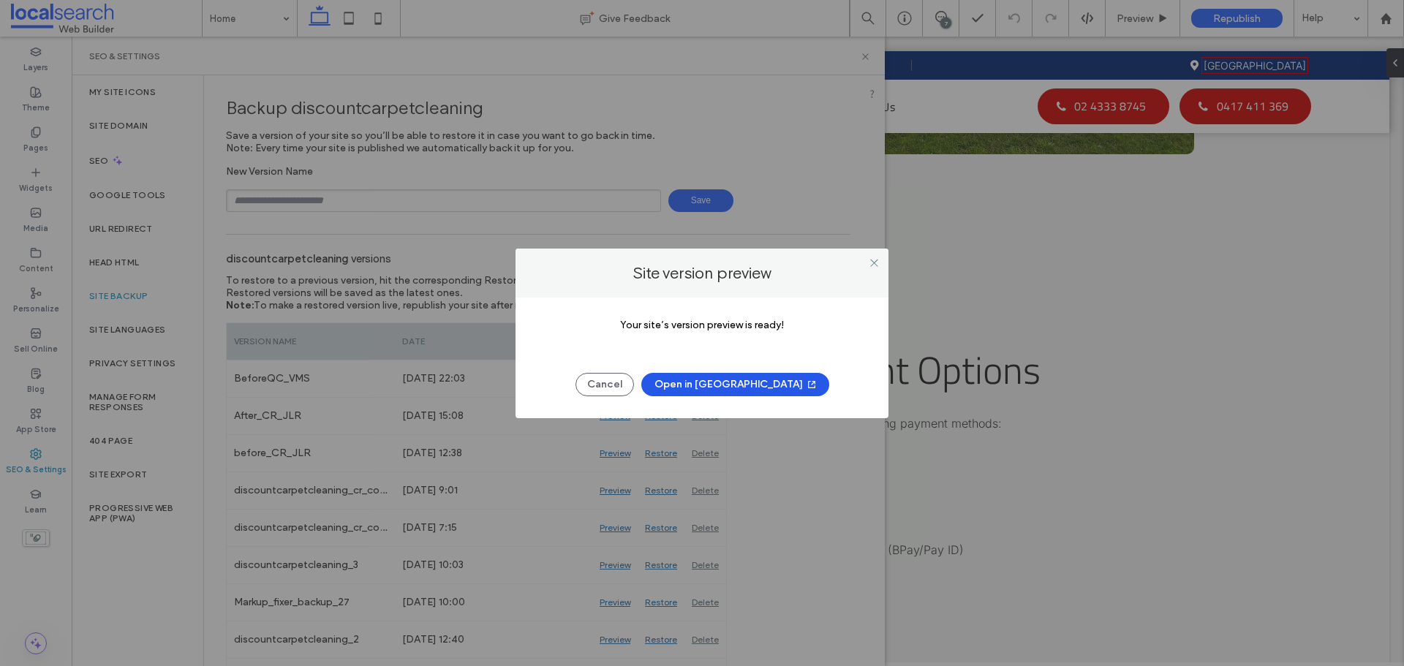
click at [739, 376] on button "Open in New Tab" at bounding box center [735, 384] width 188 height 23
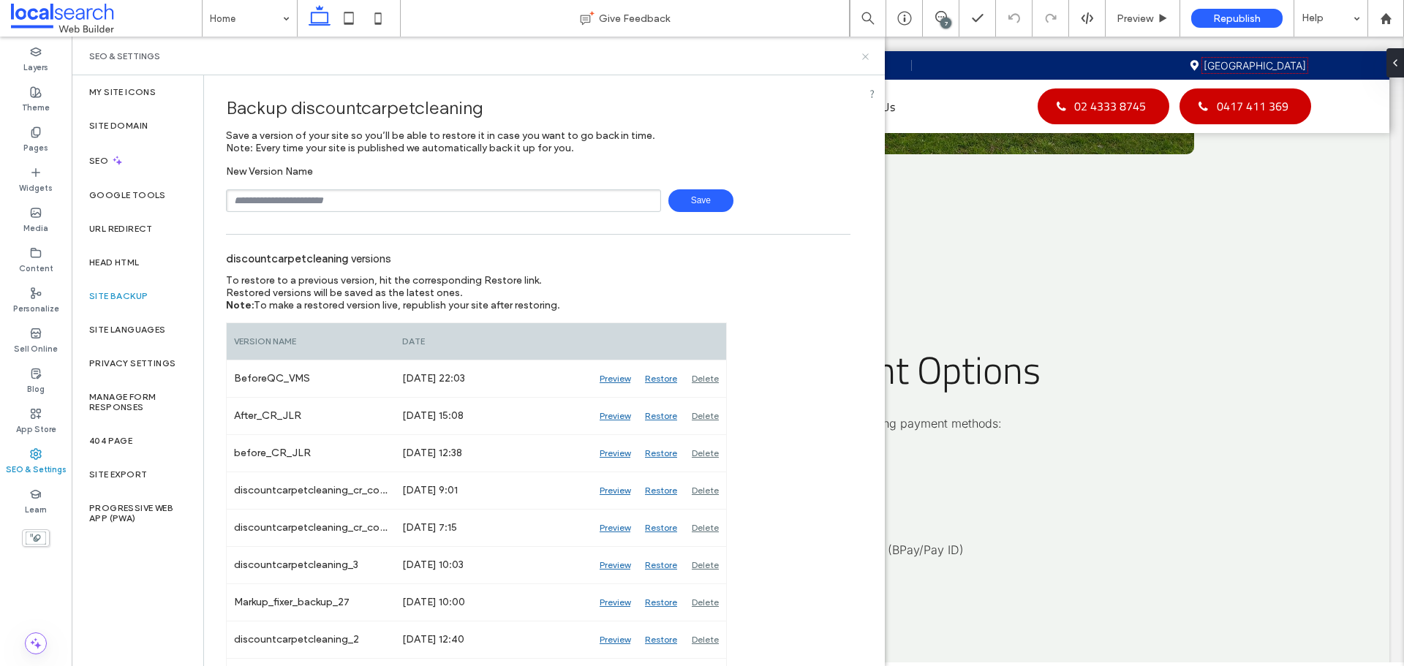
click at [867, 56] on icon at bounding box center [865, 56] width 11 height 11
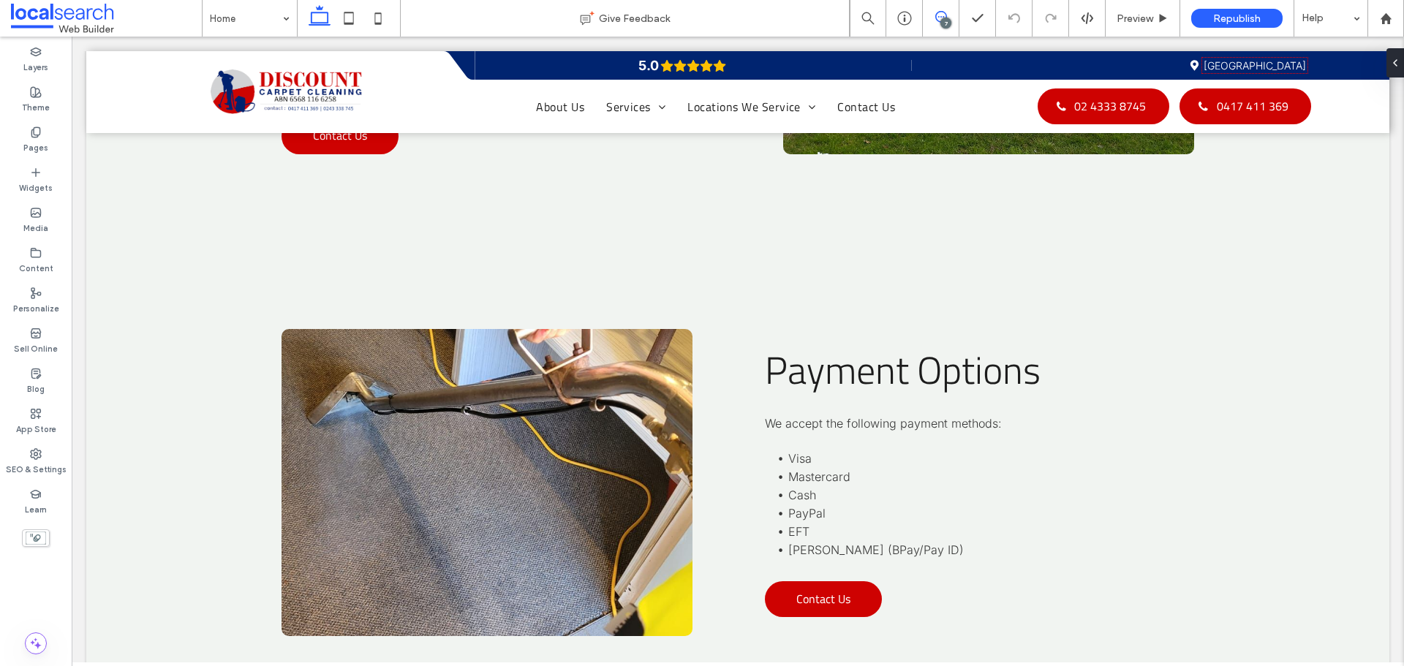
click at [947, 16] on span at bounding box center [941, 17] width 36 height 12
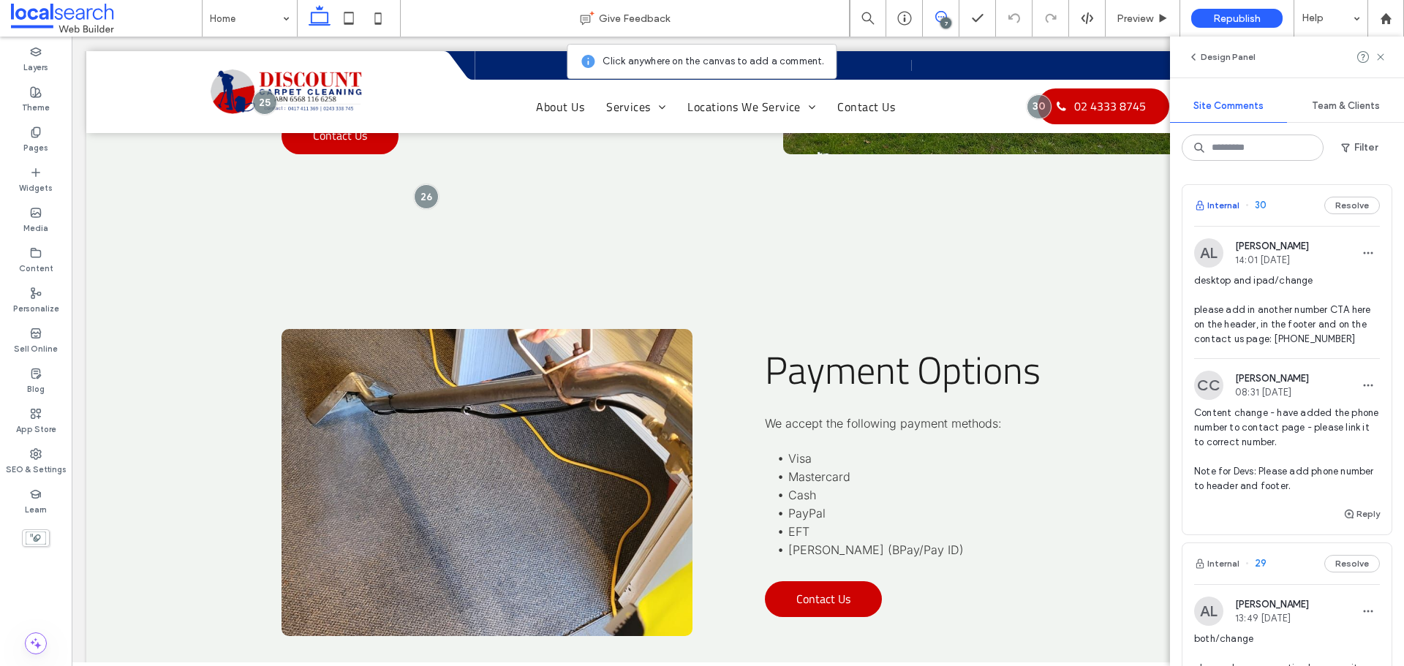
click at [1226, 201] on button "Internal" at bounding box center [1216, 206] width 45 height 18
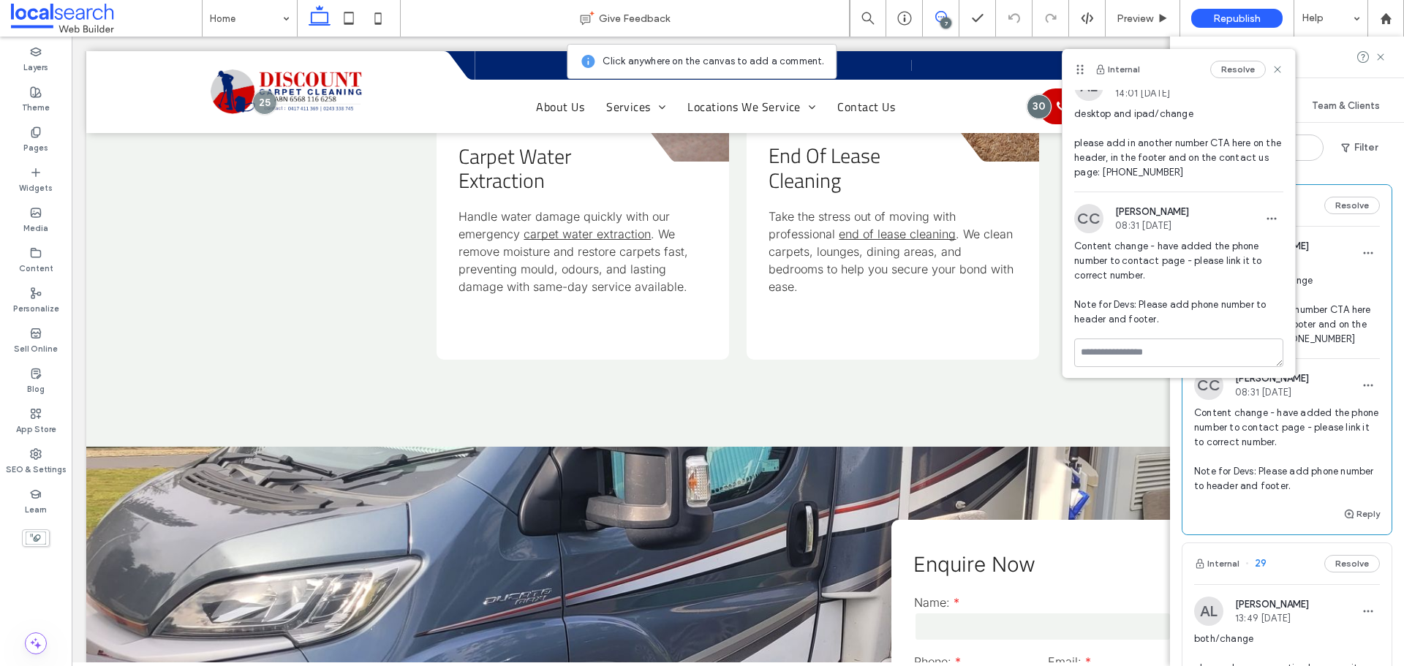
scroll to position [23, 0]
click at [1275, 72] on use at bounding box center [1278, 69] width 7 height 7
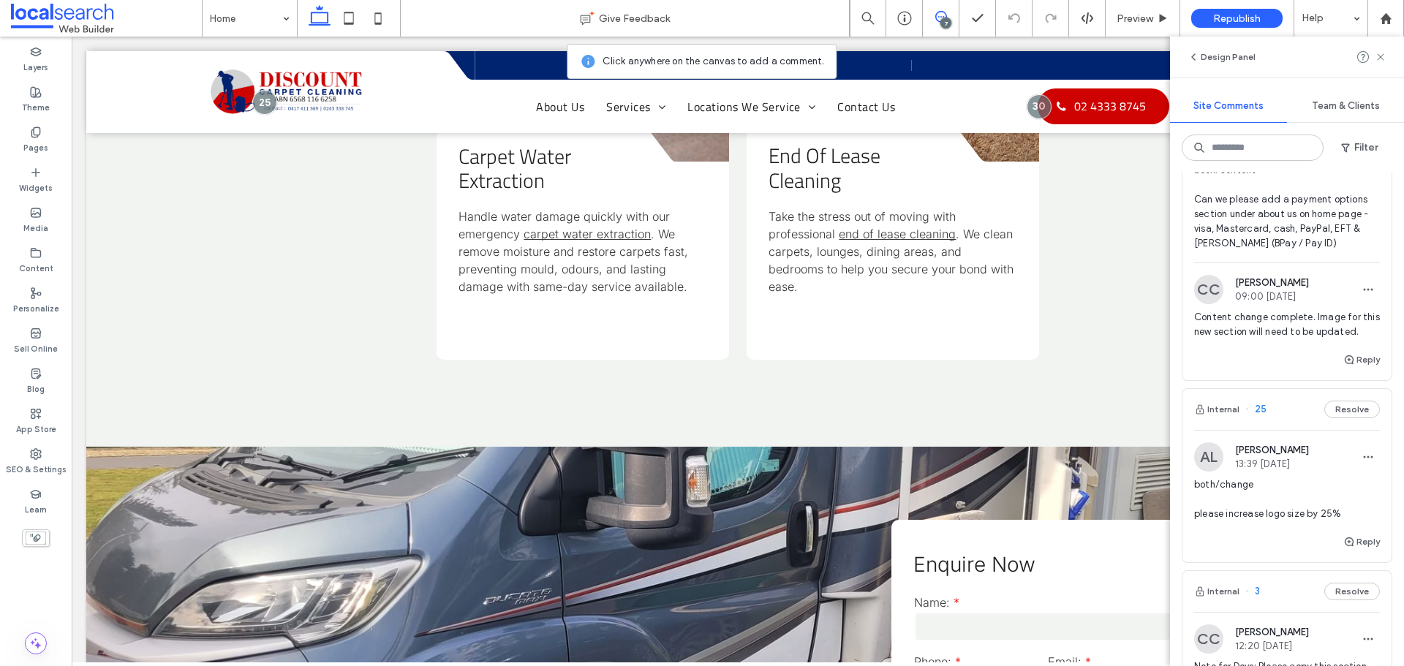
scroll to position [1390, 0]
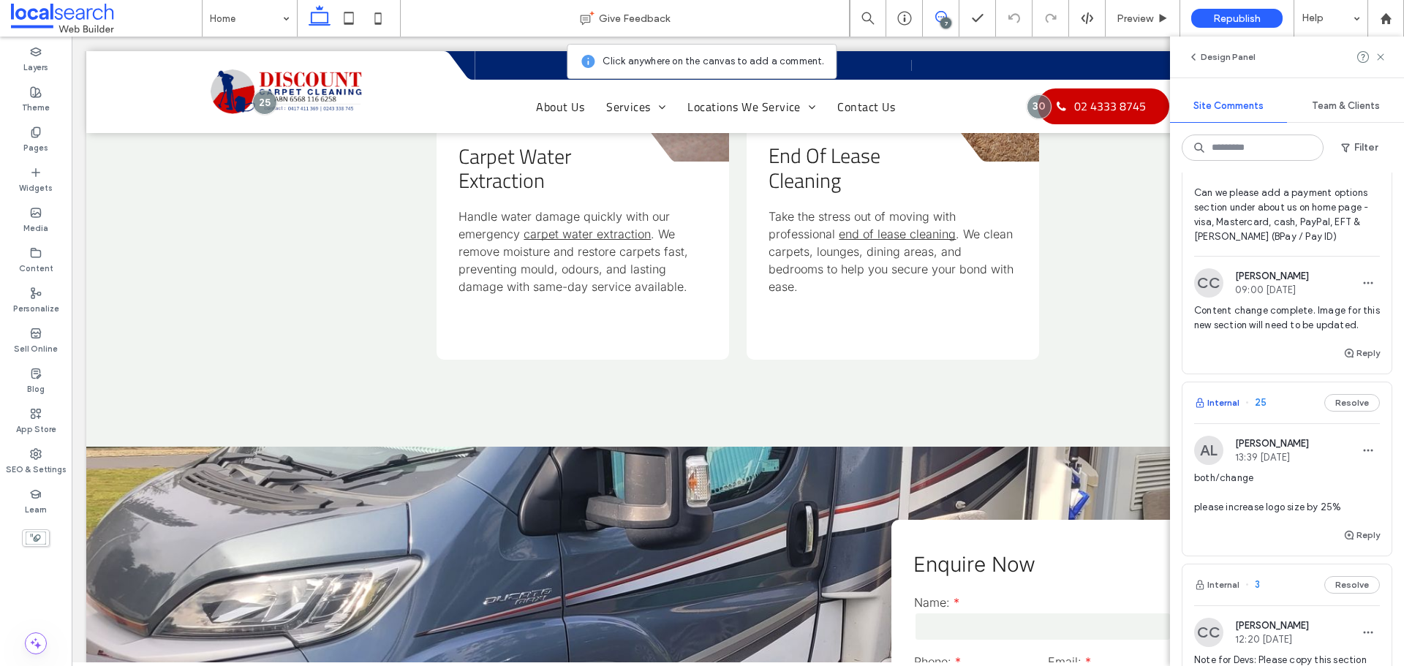
click at [1210, 412] on button "Internal" at bounding box center [1216, 403] width 45 height 18
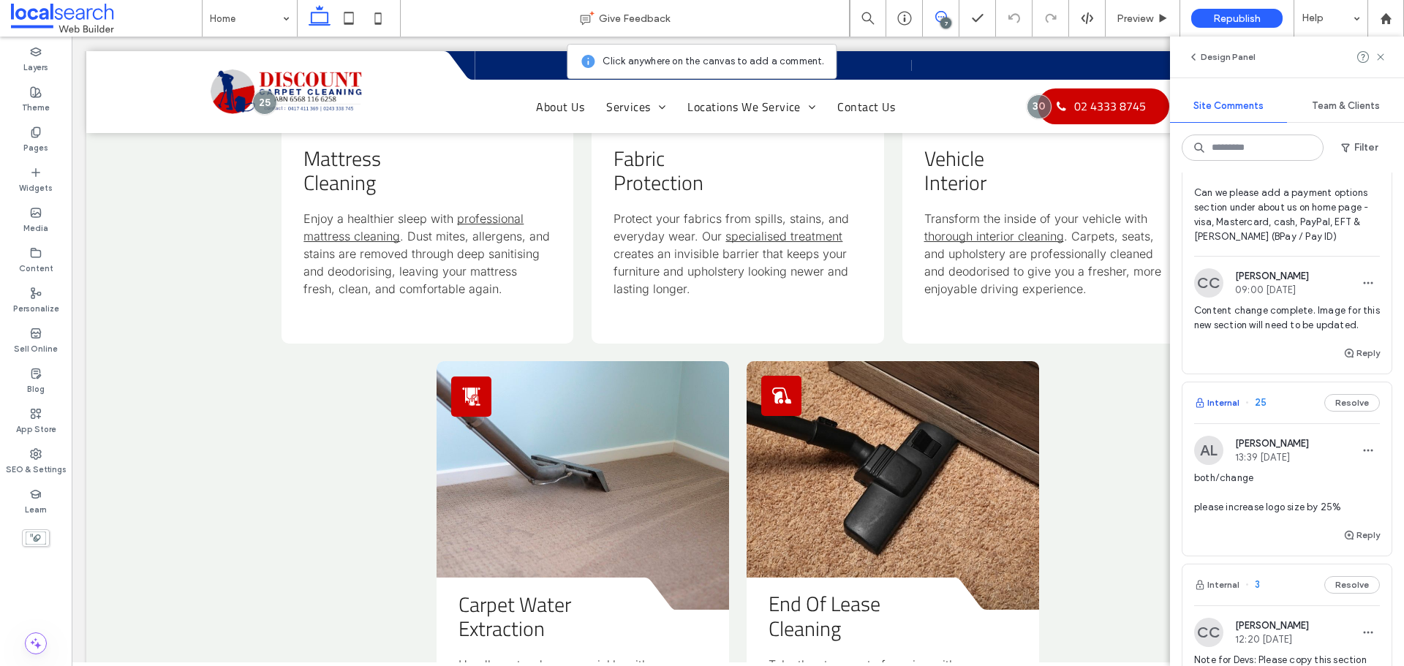
scroll to position [428, 0]
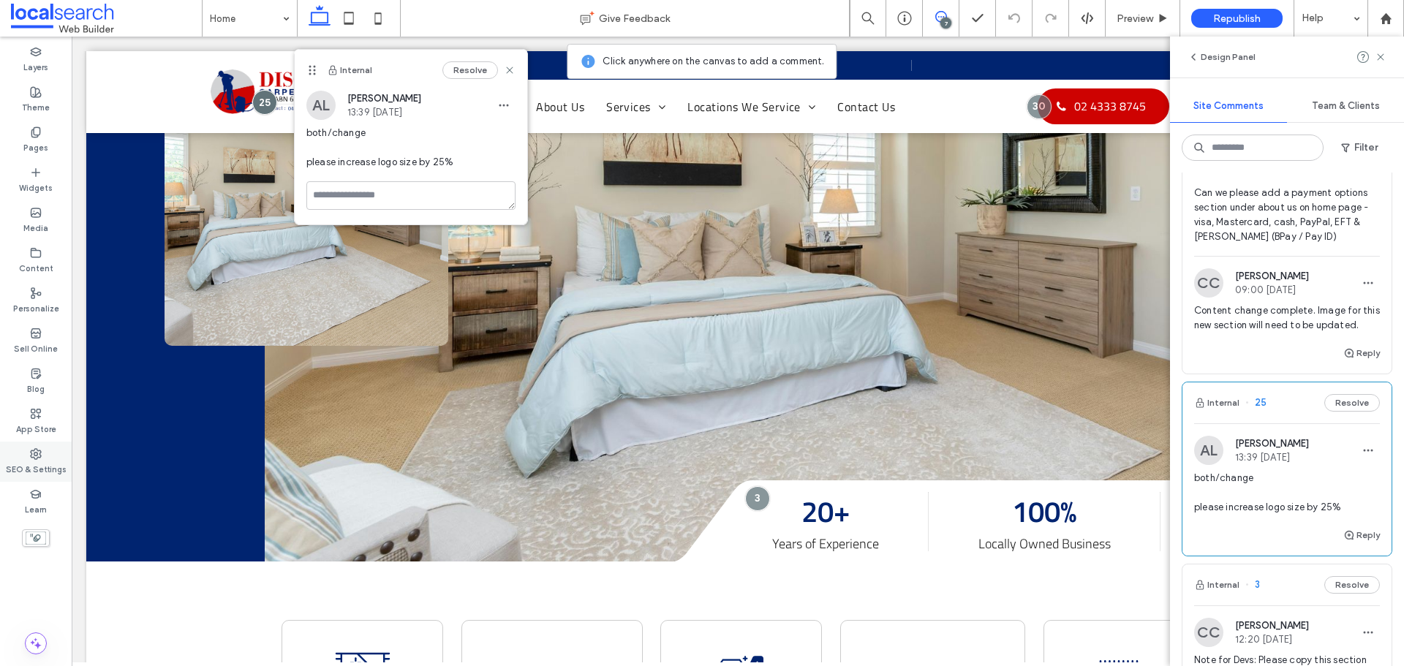
click at [24, 477] on div "SEO & Settings" at bounding box center [36, 462] width 72 height 40
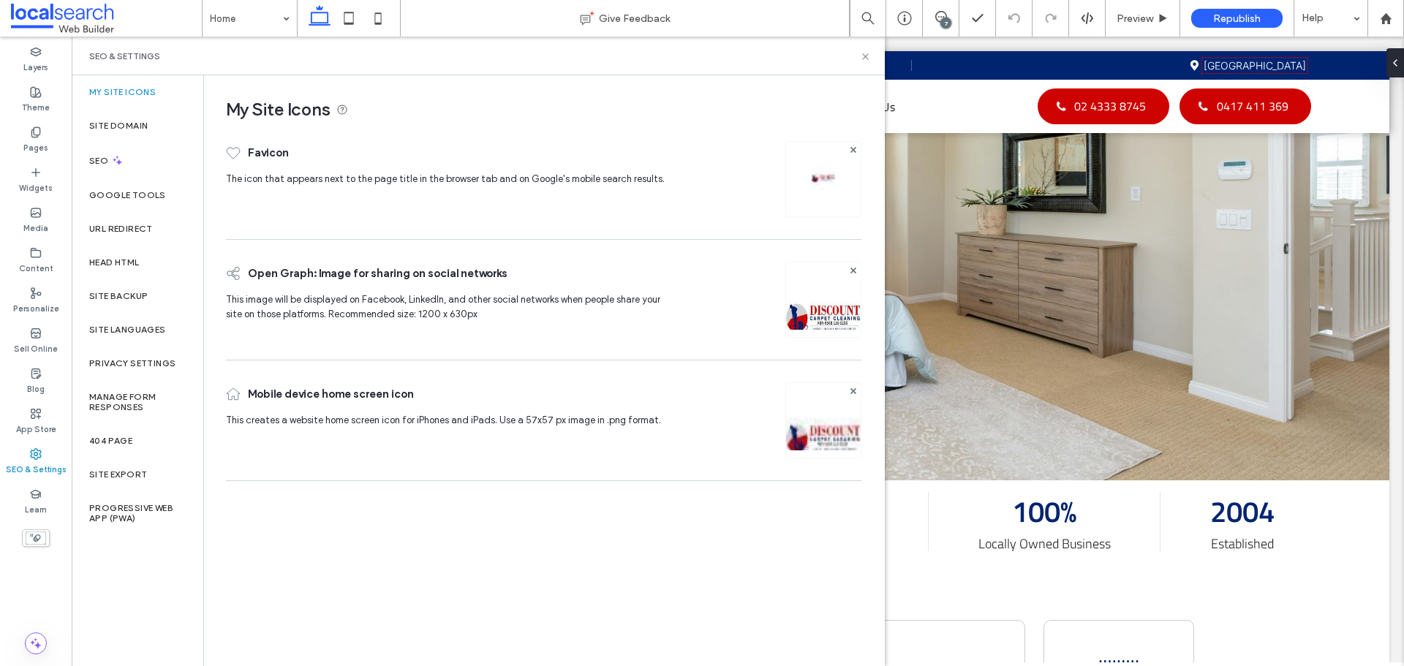
scroll to position [0, 0]
drag, startPoint x: 869, startPoint y: 54, endPoint x: 913, endPoint y: 9, distance: 63.6
click at [869, 54] on icon at bounding box center [865, 56] width 11 height 11
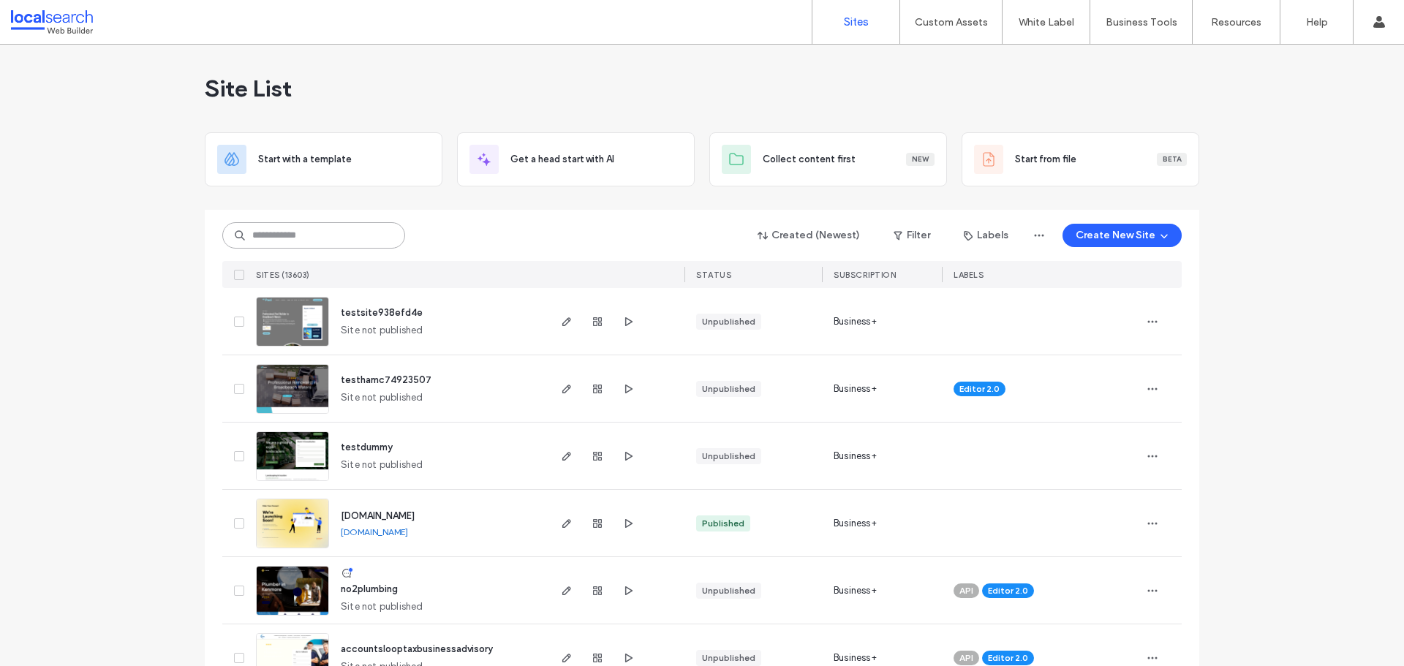
click at [288, 243] on input at bounding box center [313, 235] width 183 height 26
paste input "********"
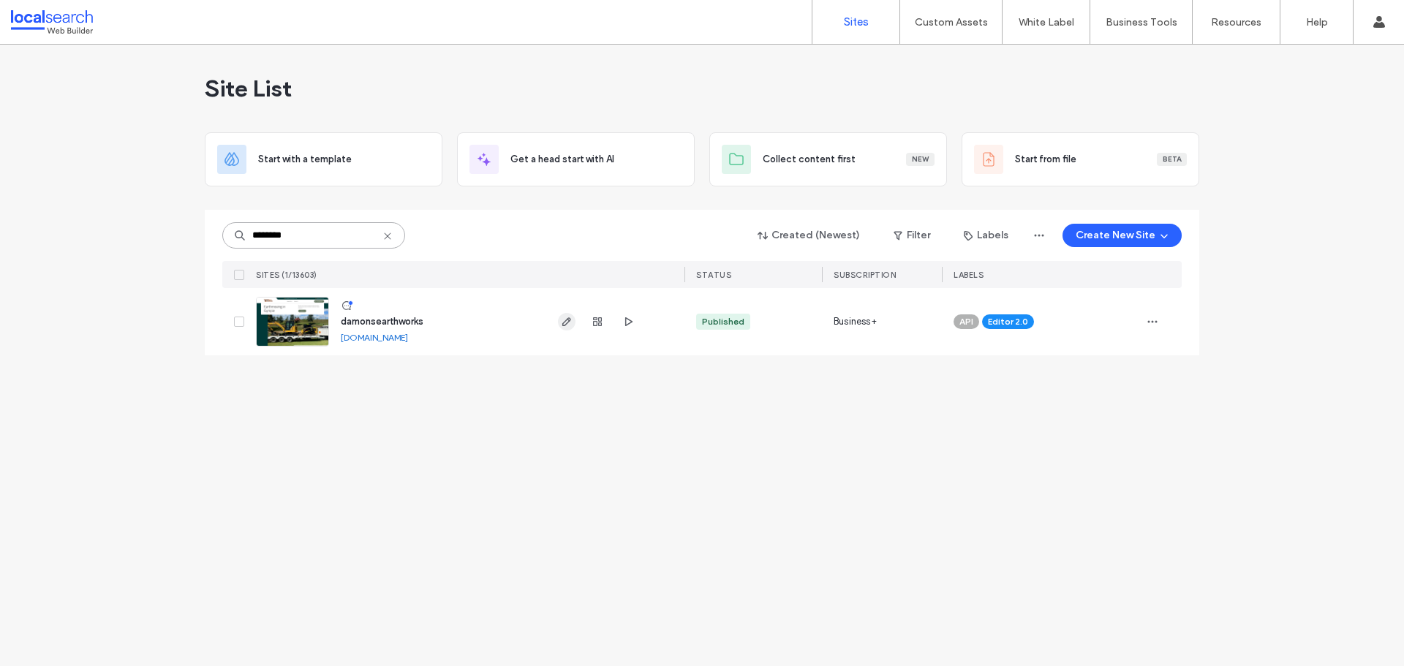
type input "********"
click at [558, 323] on span "button" at bounding box center [567, 322] width 18 height 18
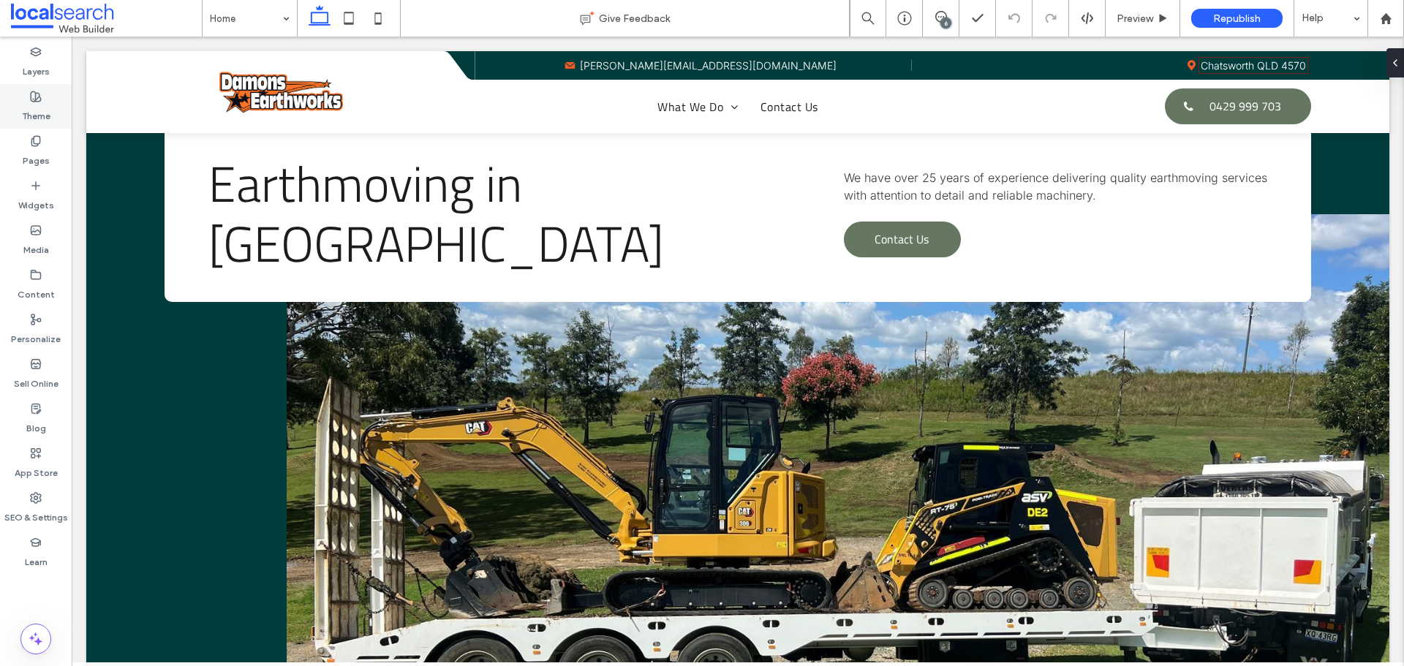
click at [42, 111] on label "Theme" at bounding box center [36, 112] width 29 height 20
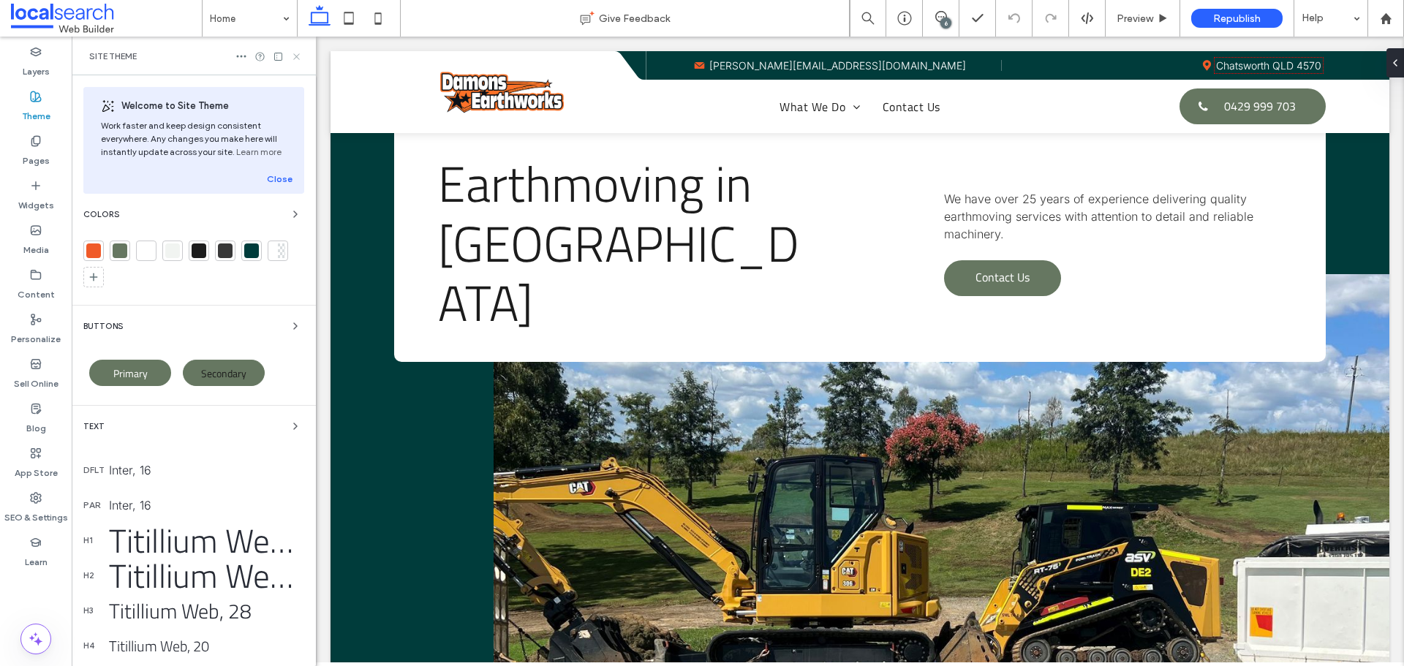
click at [294, 57] on icon at bounding box center [296, 56] width 11 height 11
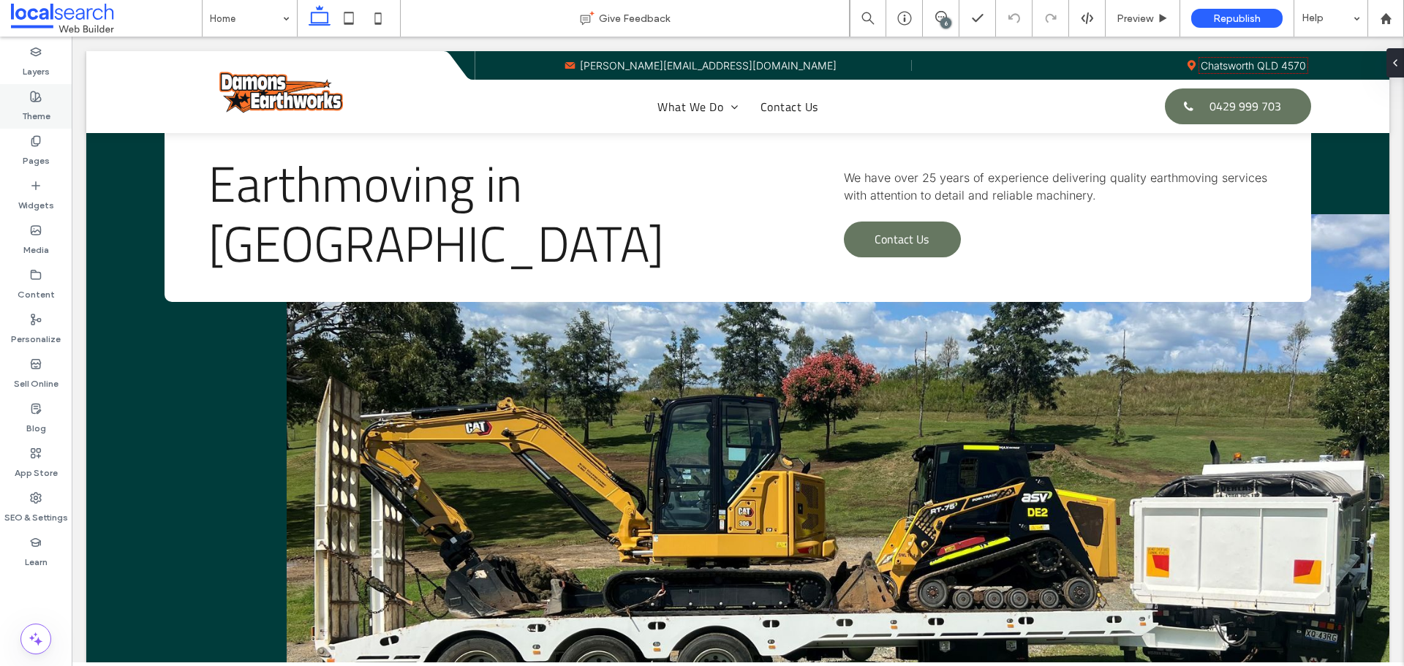
click at [36, 102] on use at bounding box center [36, 96] width 10 height 10
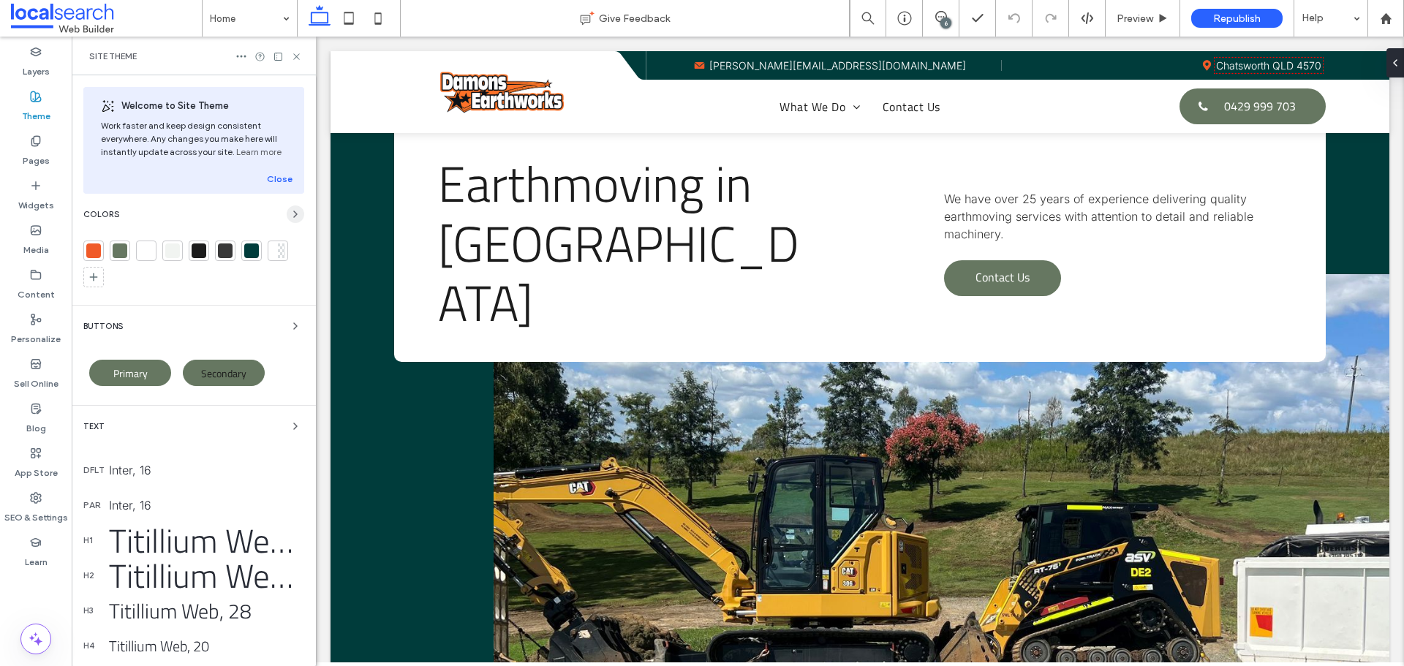
click at [290, 215] on icon "button" at bounding box center [296, 214] width 12 height 12
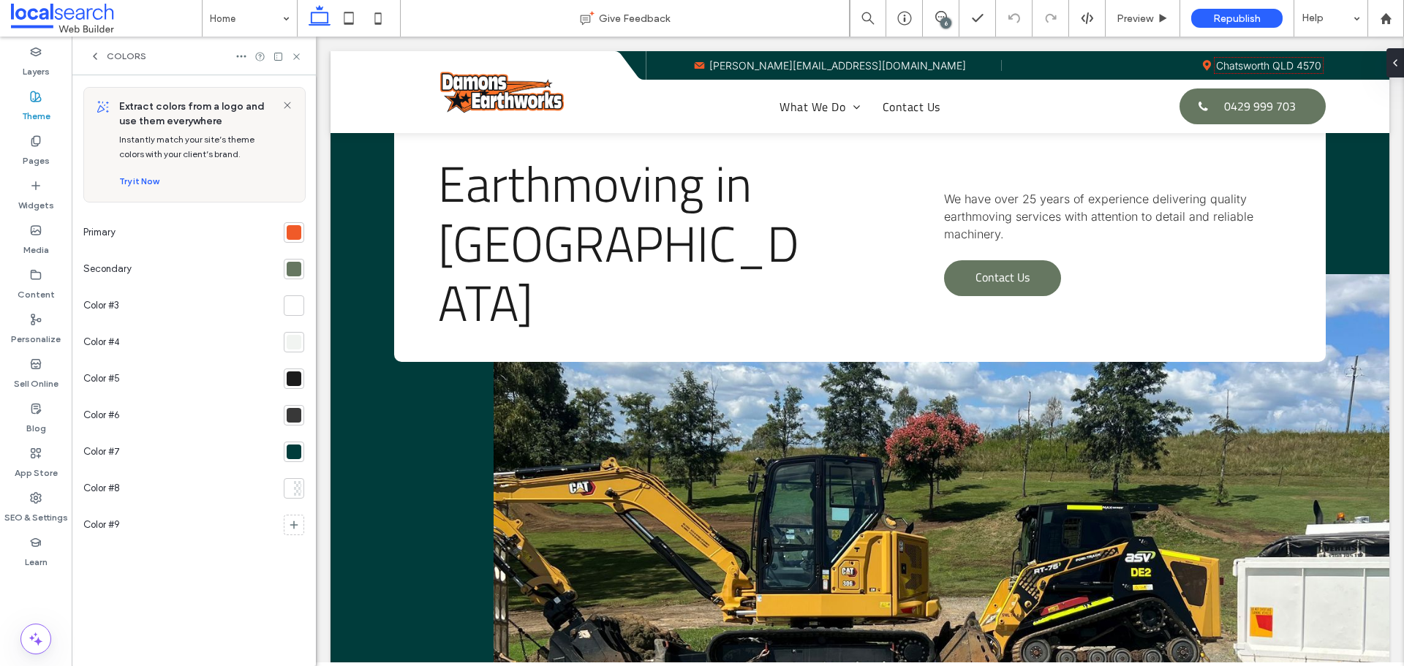
click at [291, 455] on div at bounding box center [294, 452] width 15 height 15
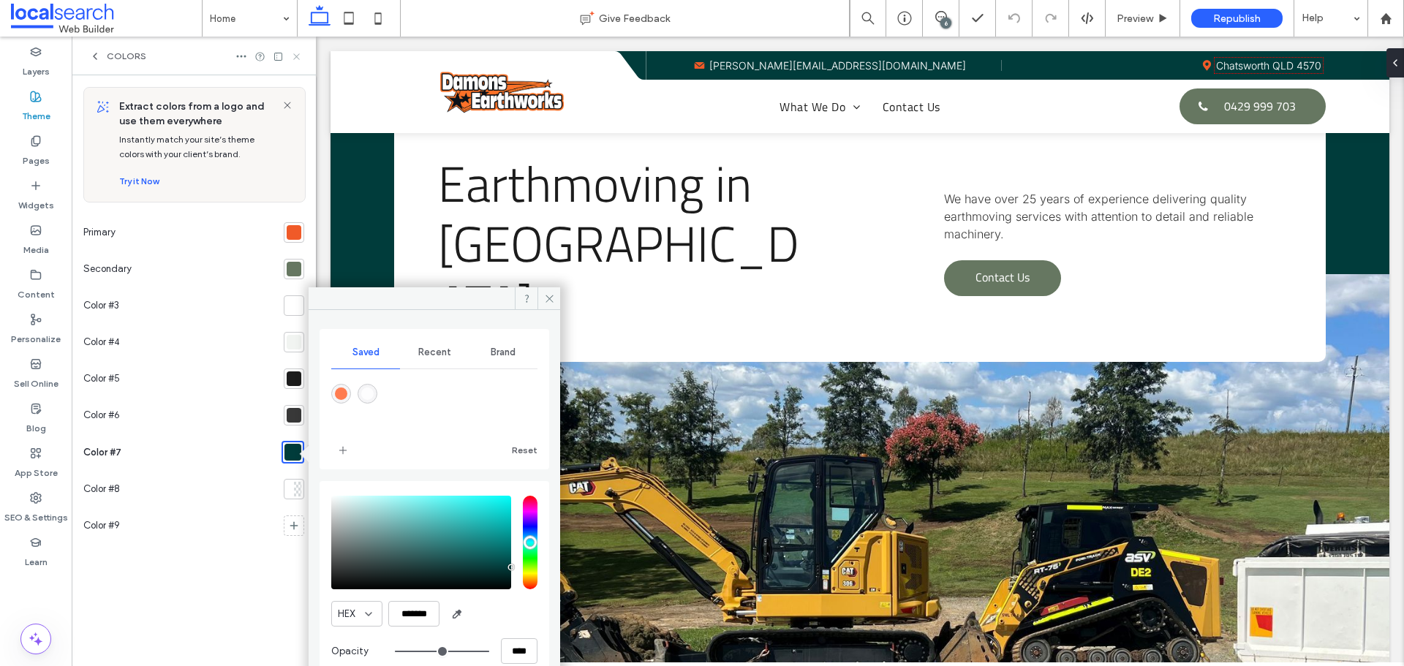
click at [295, 59] on icon at bounding box center [296, 56] width 11 height 11
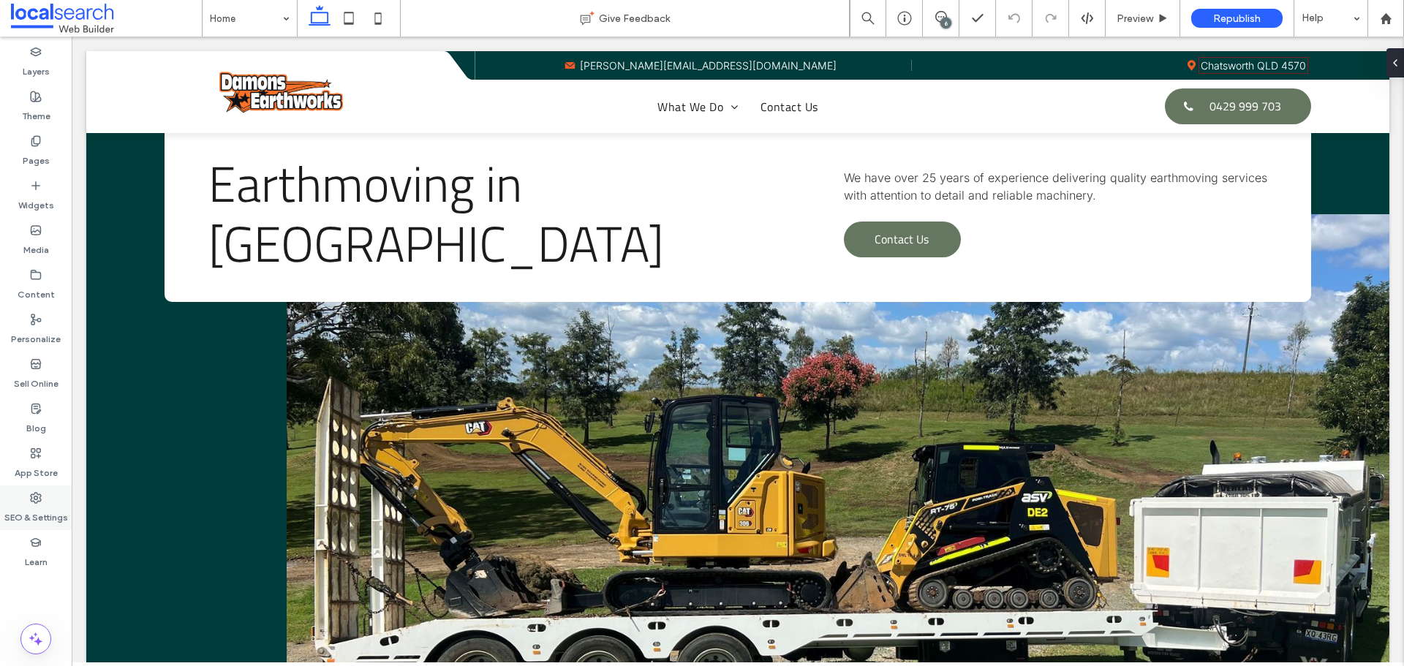
click at [41, 489] on div "SEO & Settings" at bounding box center [36, 508] width 72 height 45
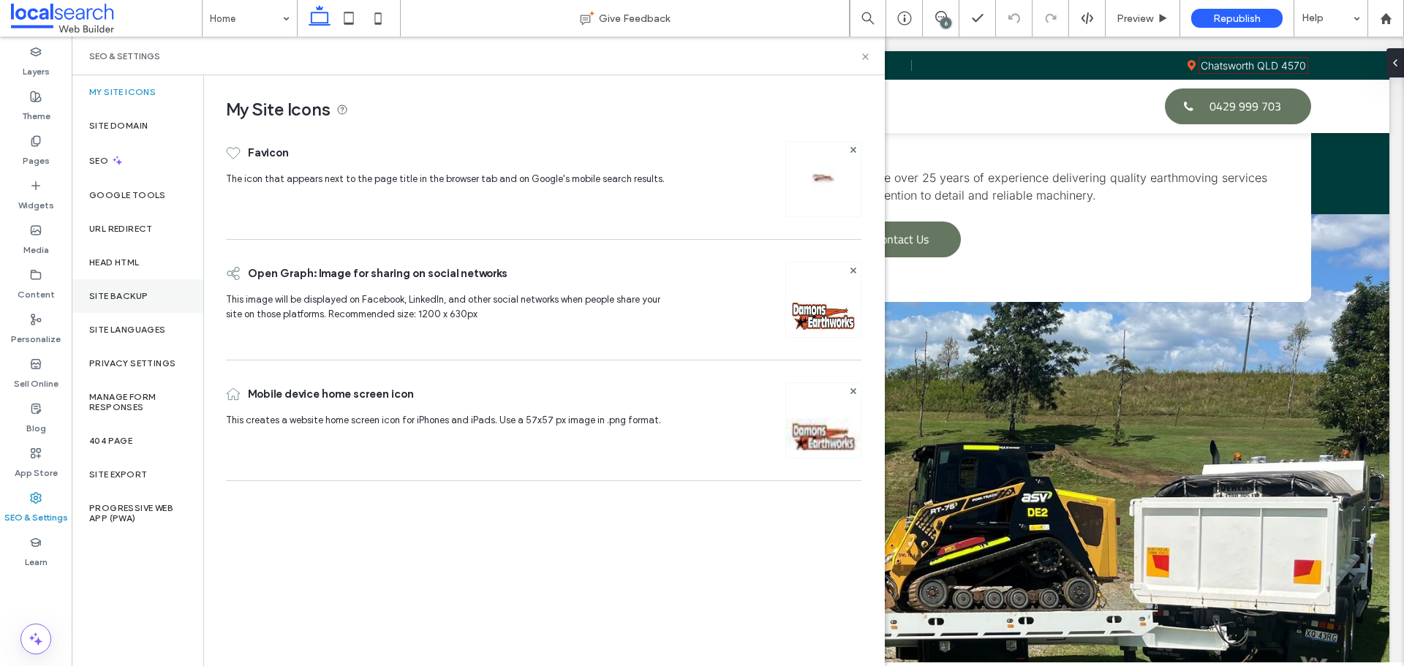
click at [120, 297] on label "Site Backup" at bounding box center [118, 296] width 59 height 10
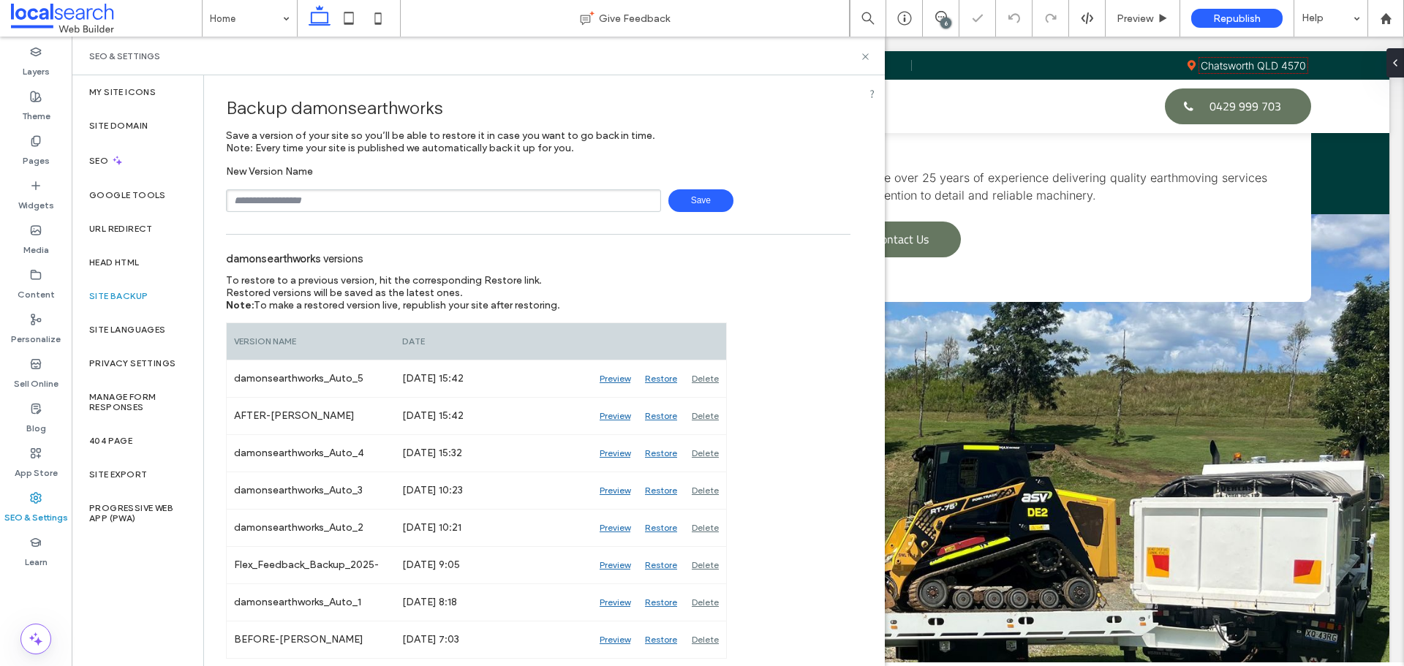
click at [383, 203] on input "text" at bounding box center [443, 200] width 435 height 23
type input "**********"
click at [715, 195] on span "Save" at bounding box center [700, 200] width 65 height 23
click at [864, 56] on icon at bounding box center [865, 56] width 11 height 11
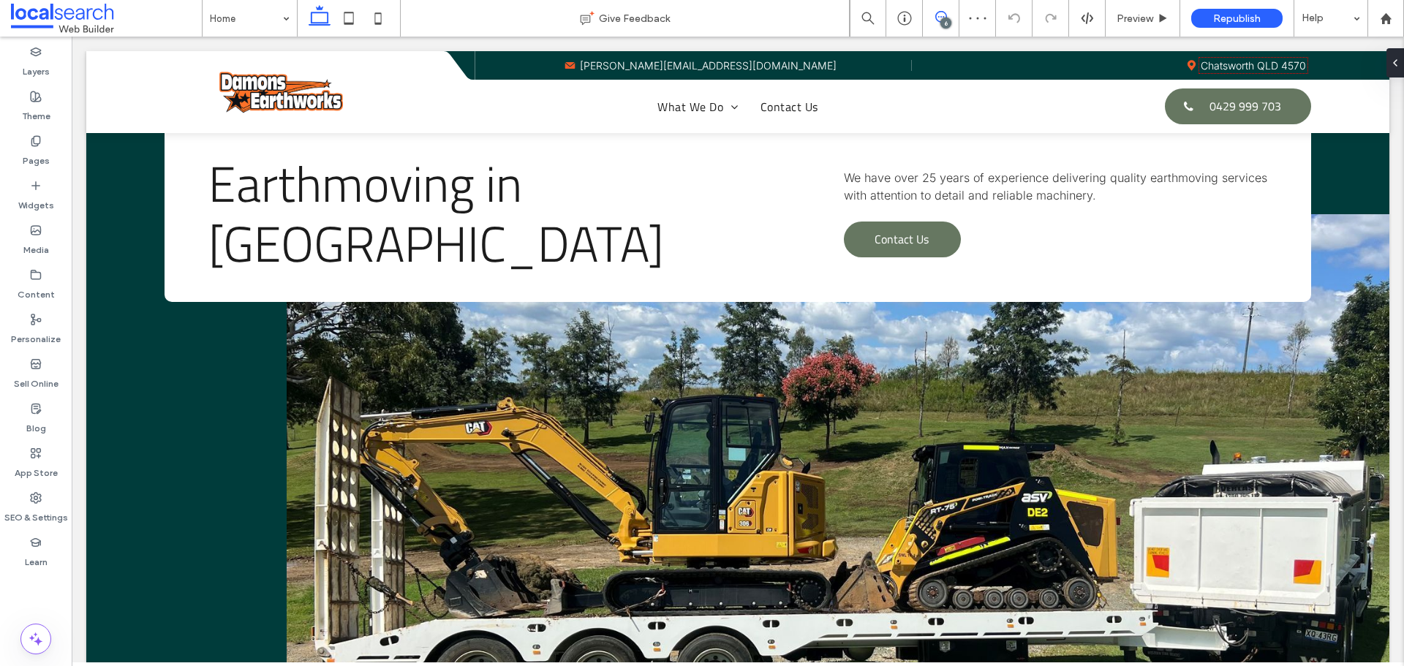
click at [937, 15] on icon at bounding box center [941, 17] width 12 height 12
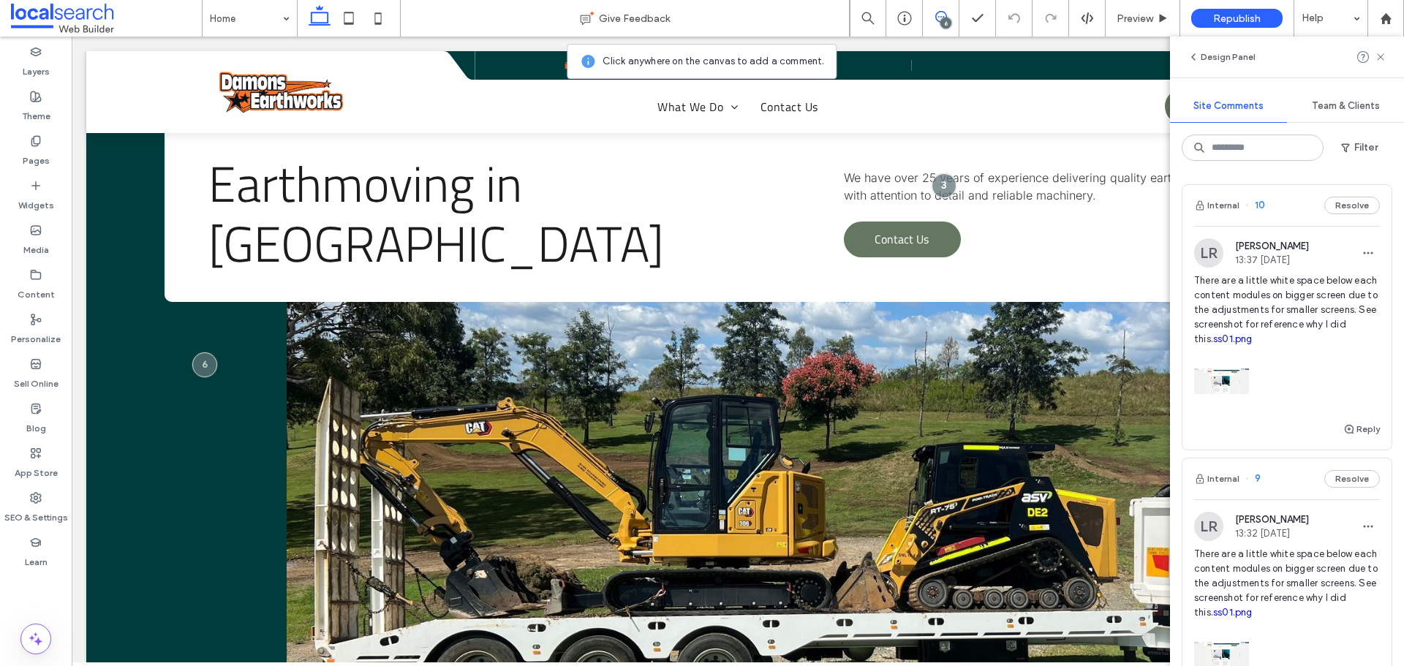
click at [1253, 337] on link "ss01.png" at bounding box center [1232, 339] width 39 height 11
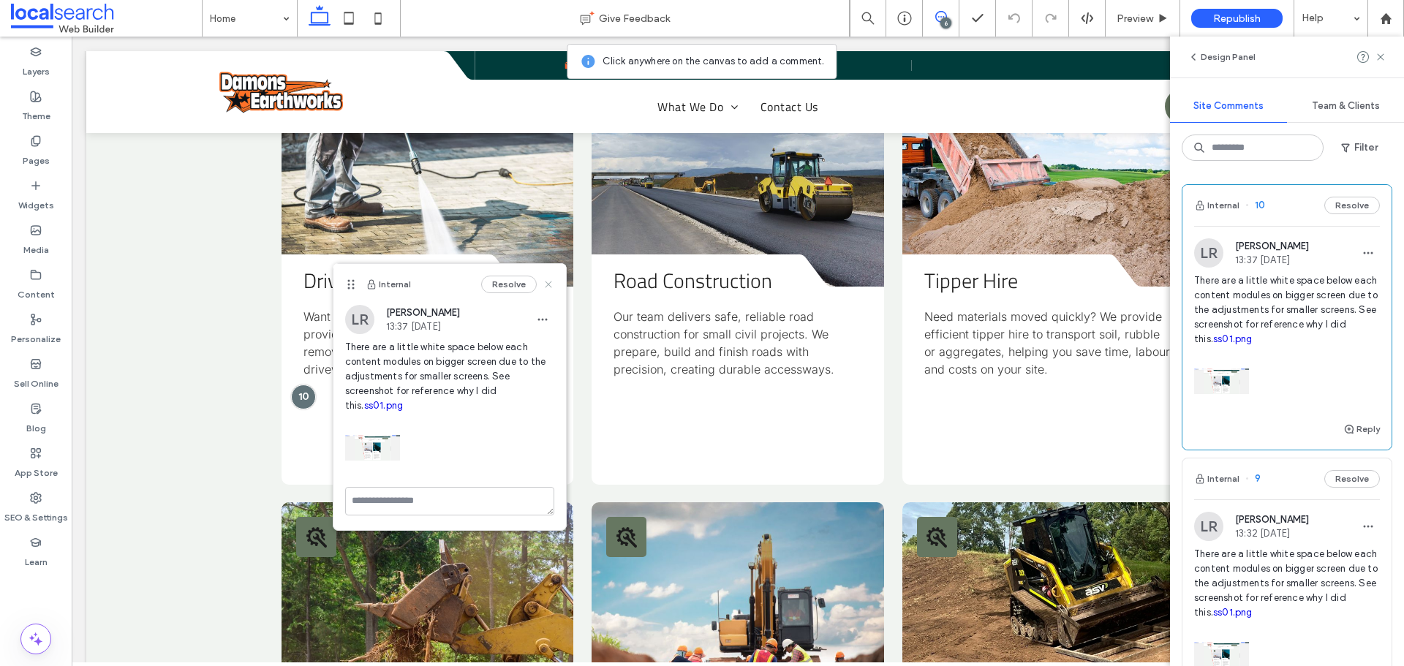
click at [549, 284] on use at bounding box center [548, 284] width 7 height 7
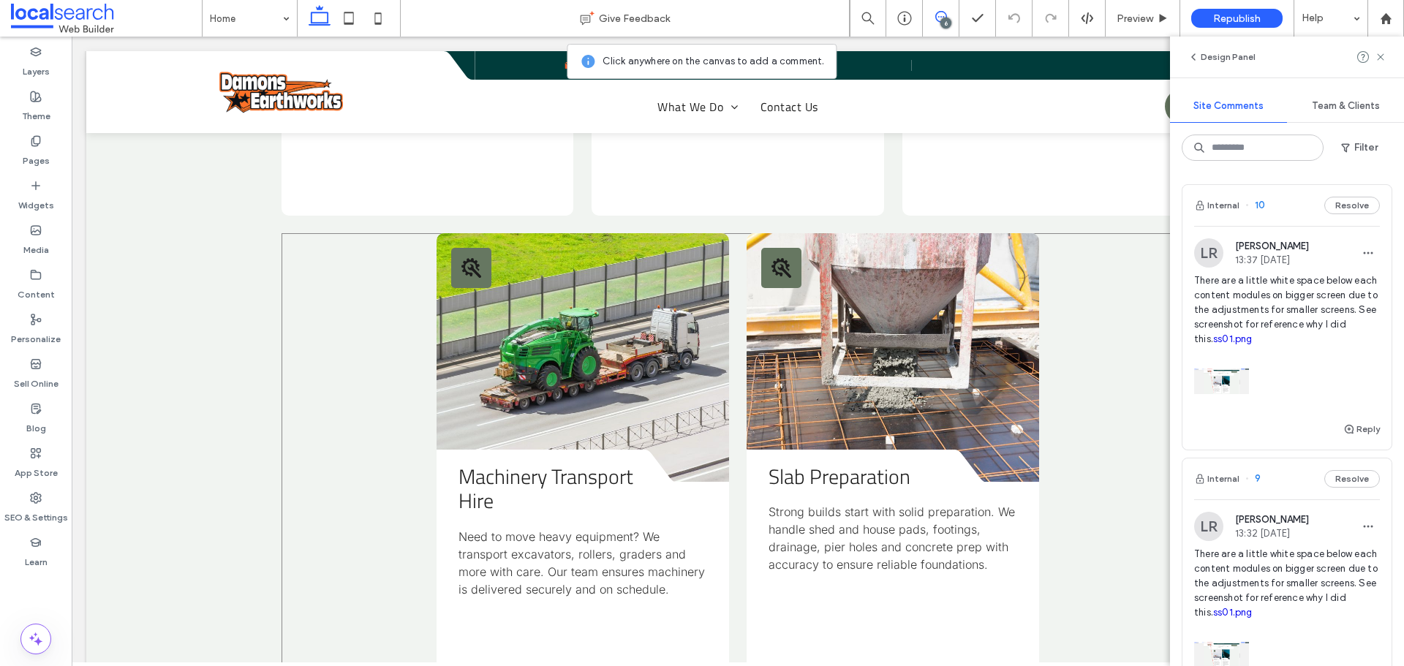
scroll to position [2558, 0]
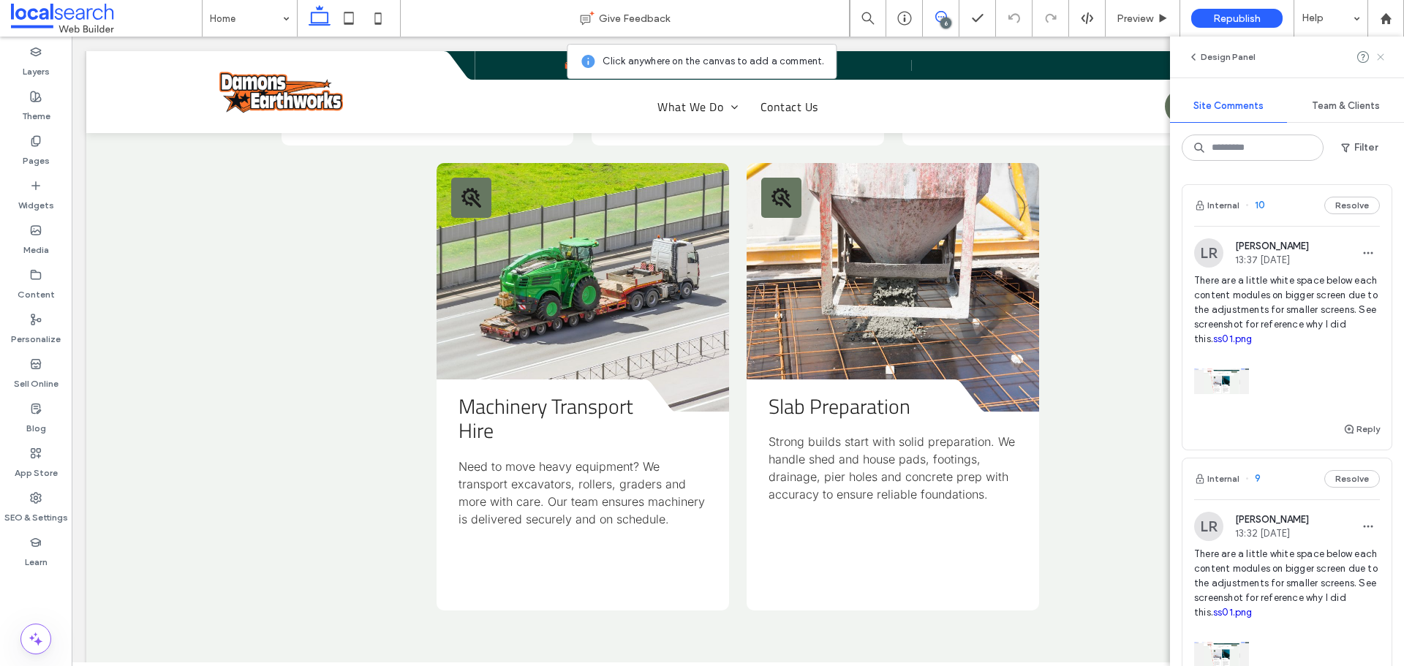
click at [1380, 59] on use at bounding box center [1380, 56] width 7 height 7
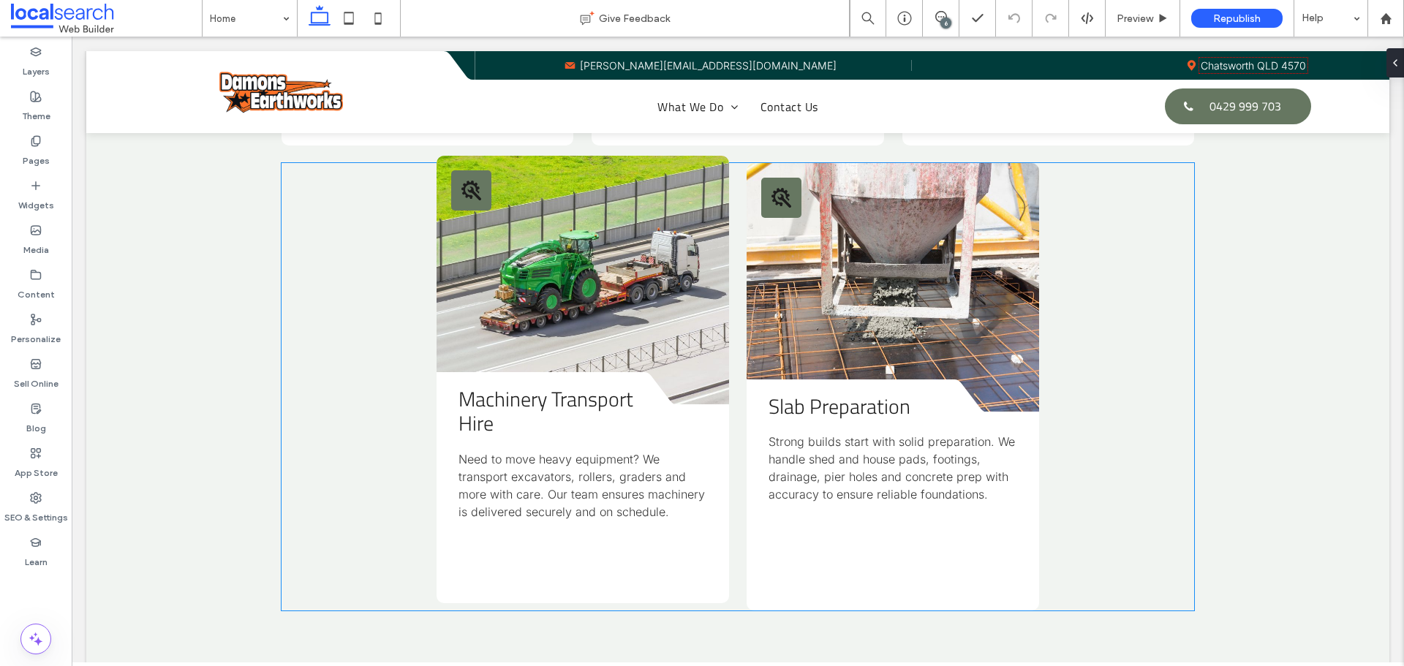
click at [665, 532] on div "Machinery Transport Hire Need to move heavy equipment? We transport excavators,…" at bounding box center [583, 504] width 292 height 198
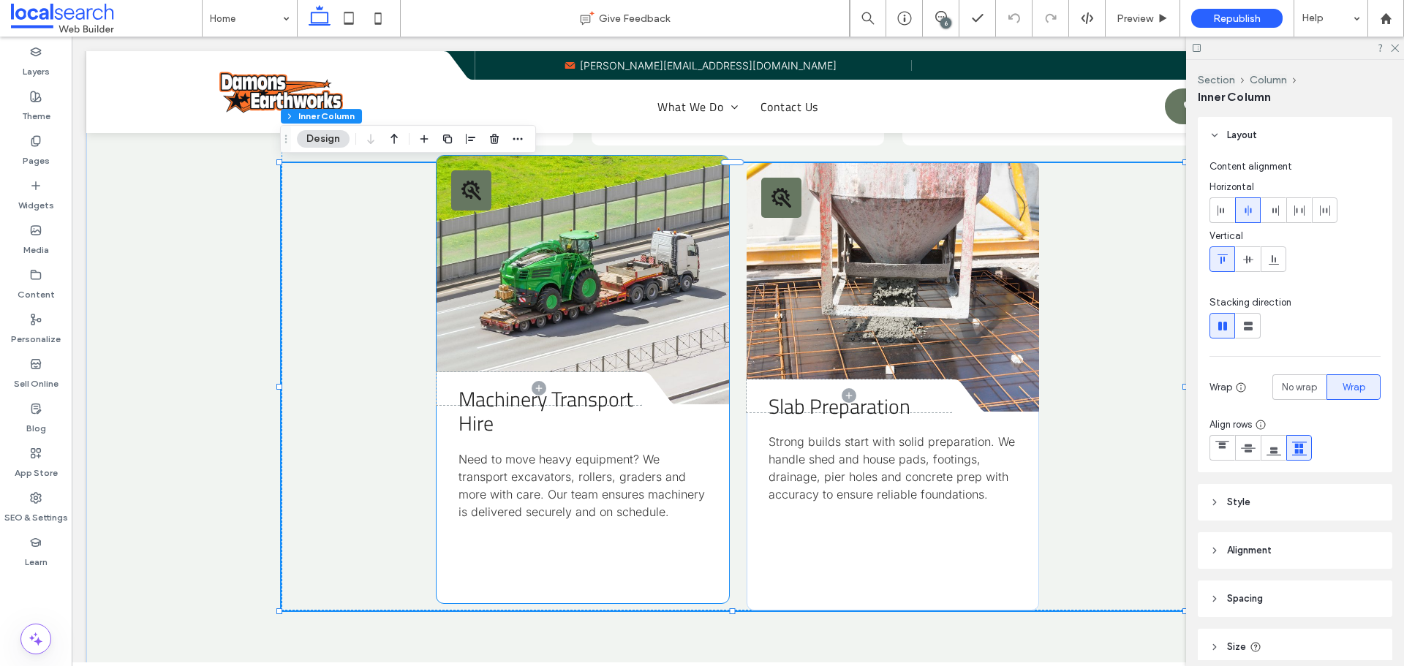
click at [710, 283] on link at bounding box center [583, 280] width 292 height 249
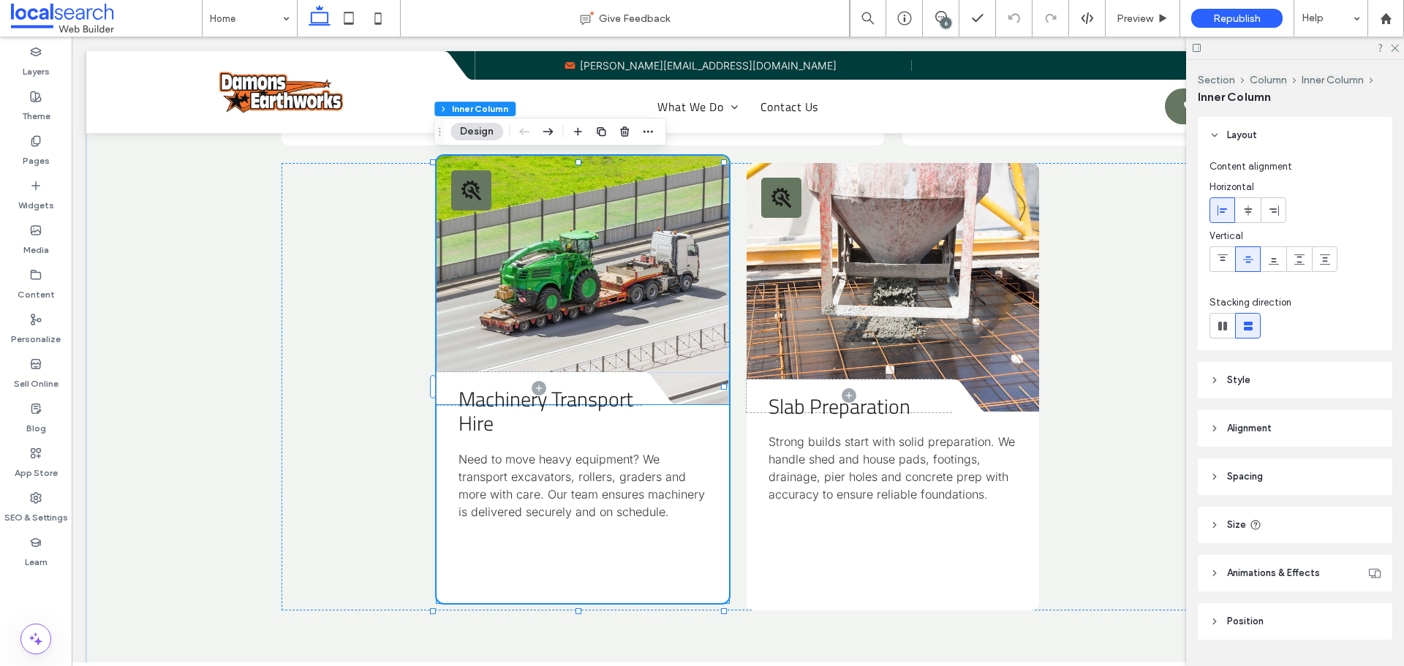
click at [701, 423] on div "Machinery Transport Hire Need to move heavy equipment? We transport excavators,…" at bounding box center [583, 504] width 292 height 198
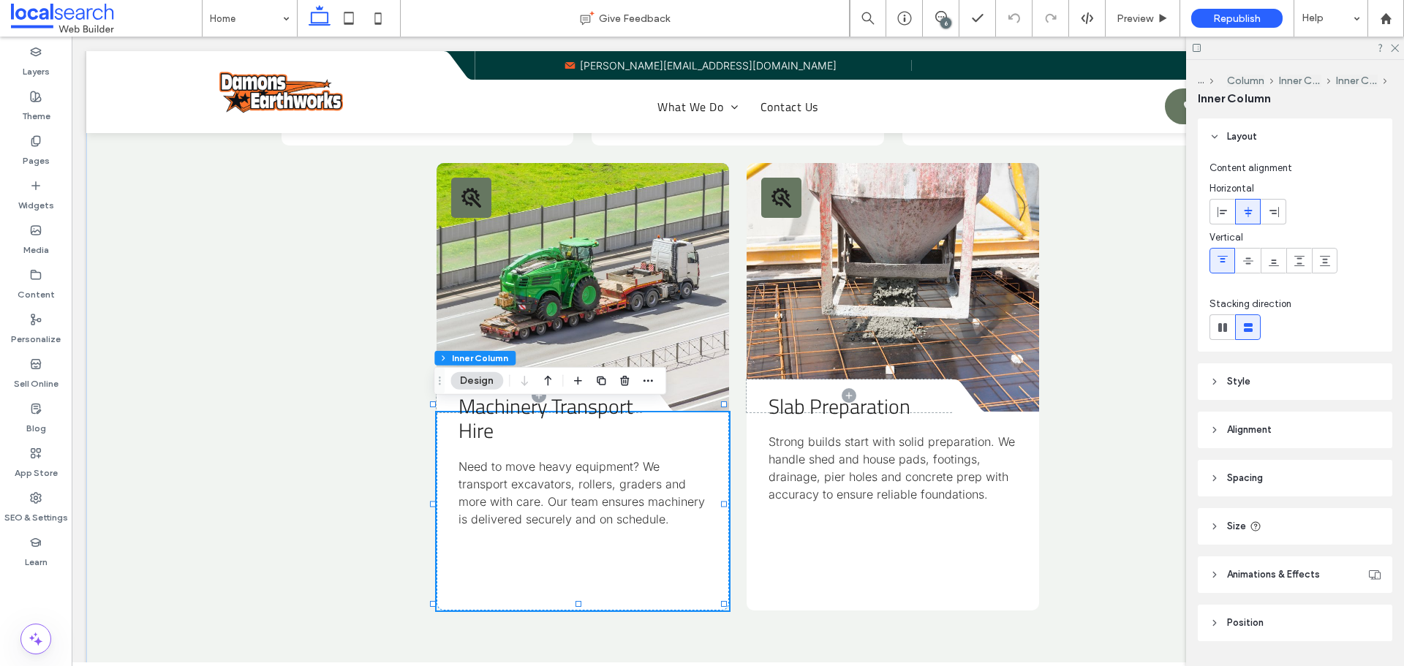
click at [1272, 526] on header "Size" at bounding box center [1295, 526] width 195 height 37
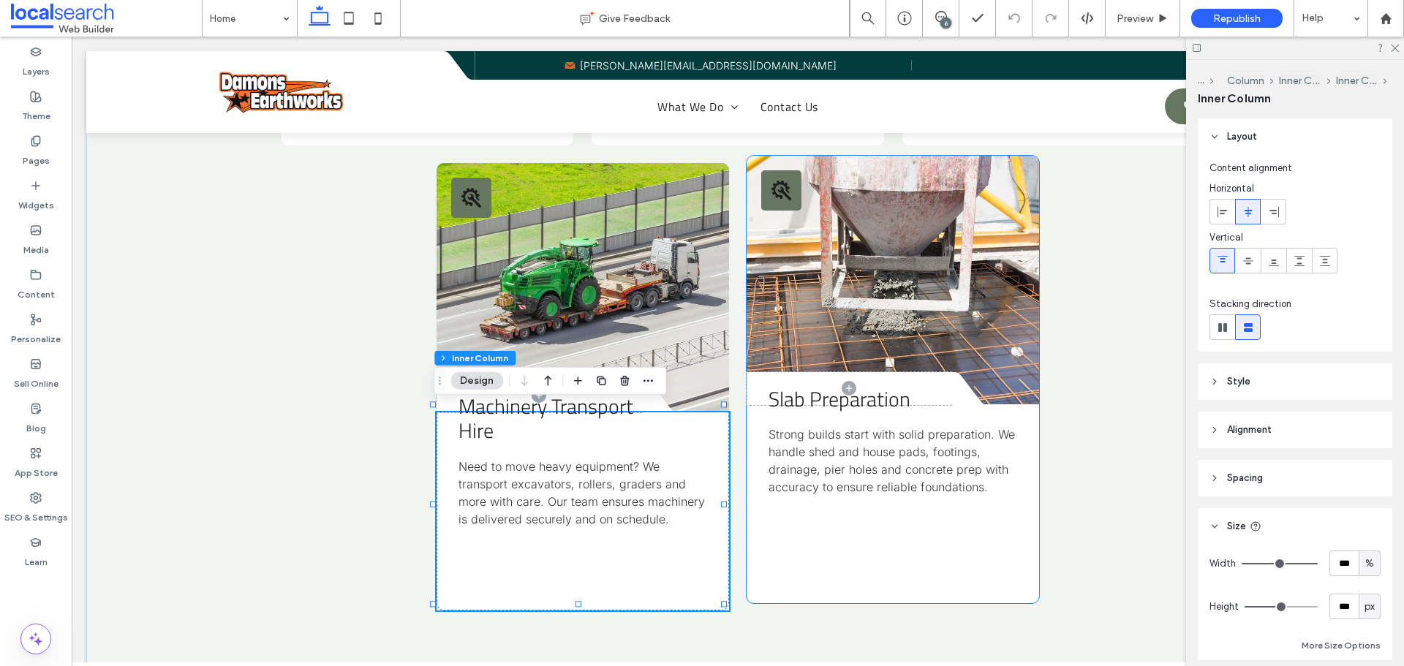
click at [802, 540] on div "Slab Preparation Strong builds start with solid preparation. We handle shed and…" at bounding box center [893, 504] width 292 height 198
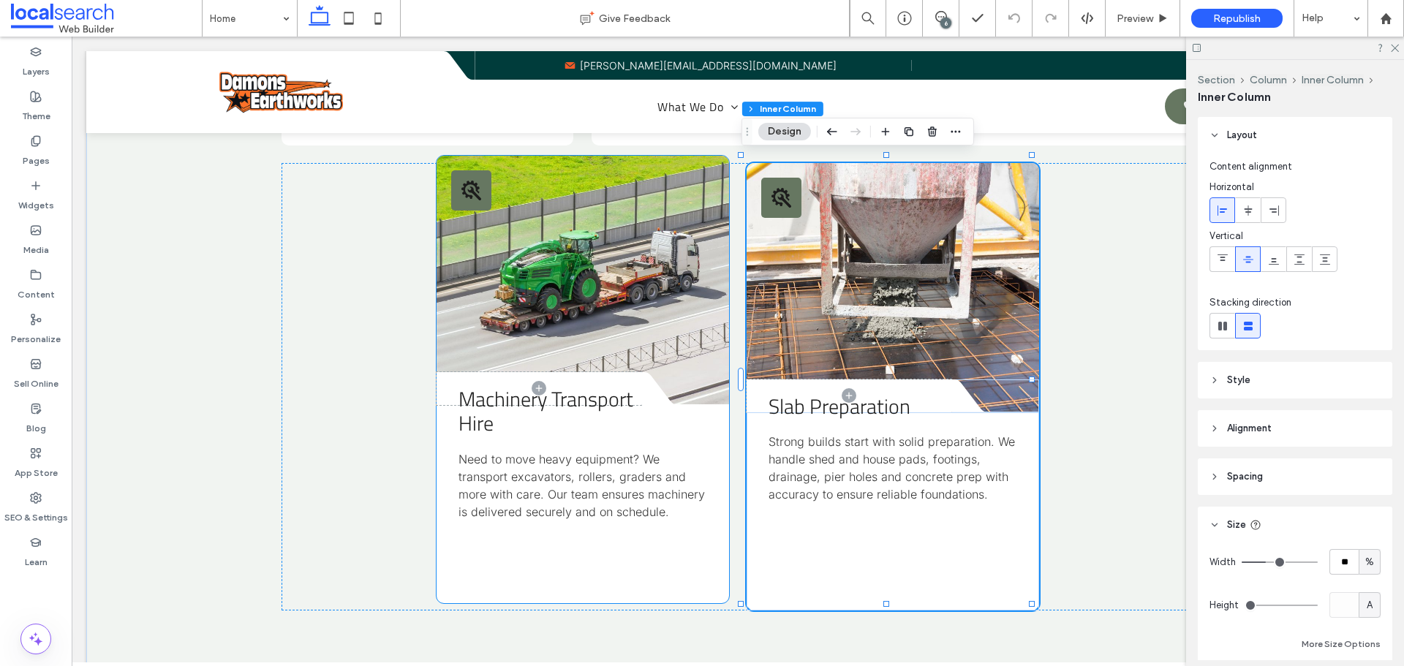
click at [565, 479] on span "Need to move heavy equipment? We transport excavators, rollers, graders and mor…" at bounding box center [582, 485] width 246 height 67
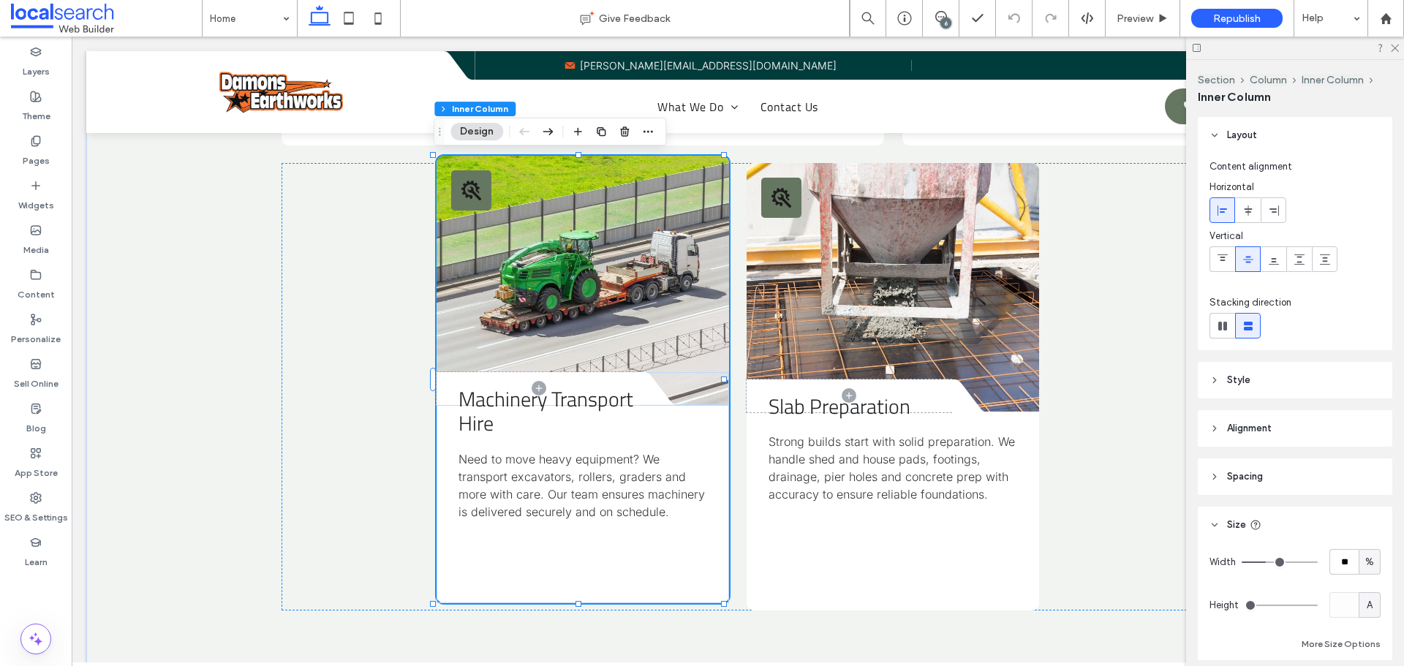
click at [565, 479] on span "Need to move heavy equipment? We transport excavators, rollers, graders and mor…" at bounding box center [582, 485] width 246 height 67
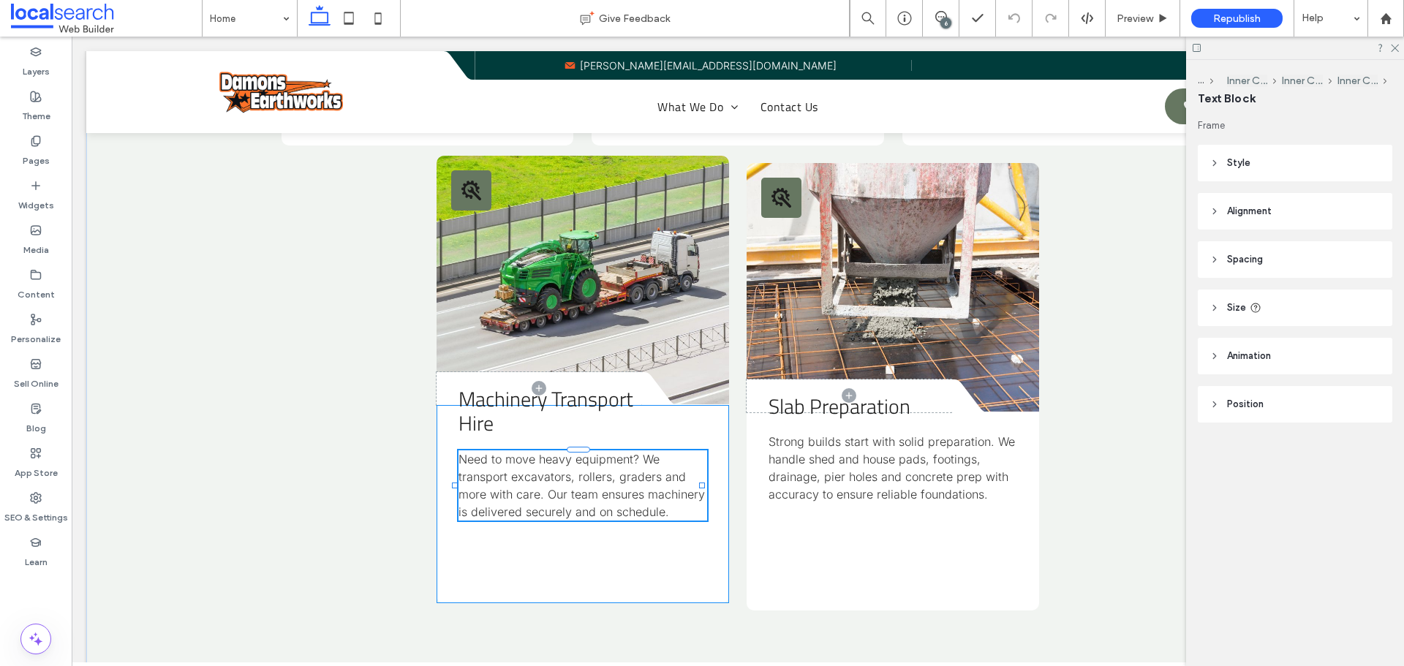
click at [580, 571] on div "Machinery Transport Hire Need to move heavy equipment? We transport excavators,…" at bounding box center [583, 504] width 292 height 198
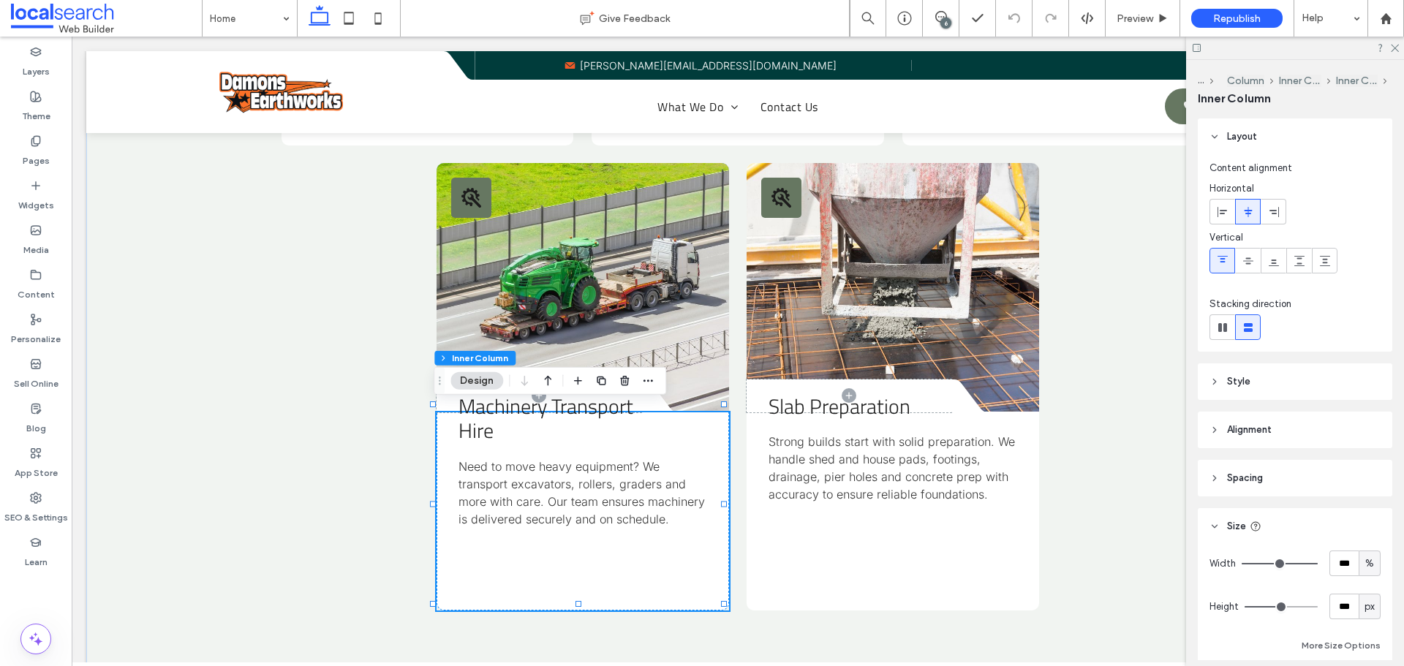
type input "***"
type input "**"
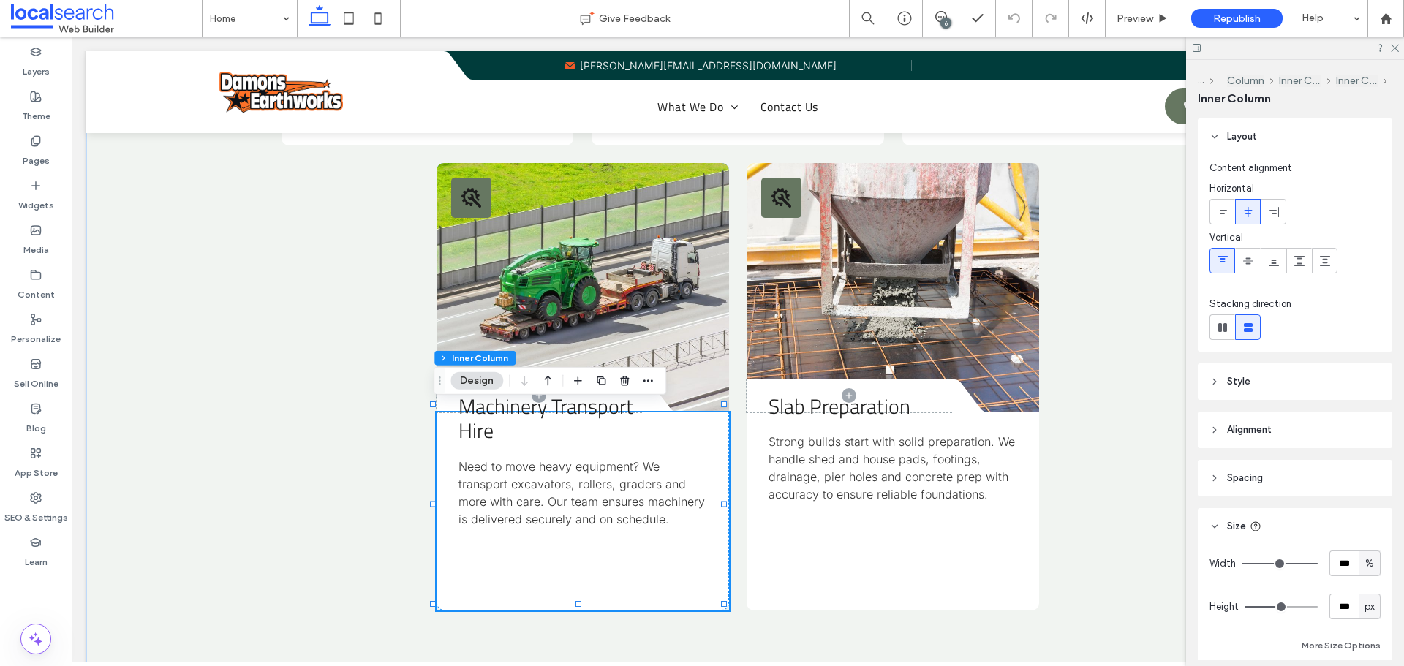
type input "**"
type input "*"
drag, startPoint x: 1271, startPoint y: 610, endPoint x: 1177, endPoint y: 610, distance: 93.6
type input "*"
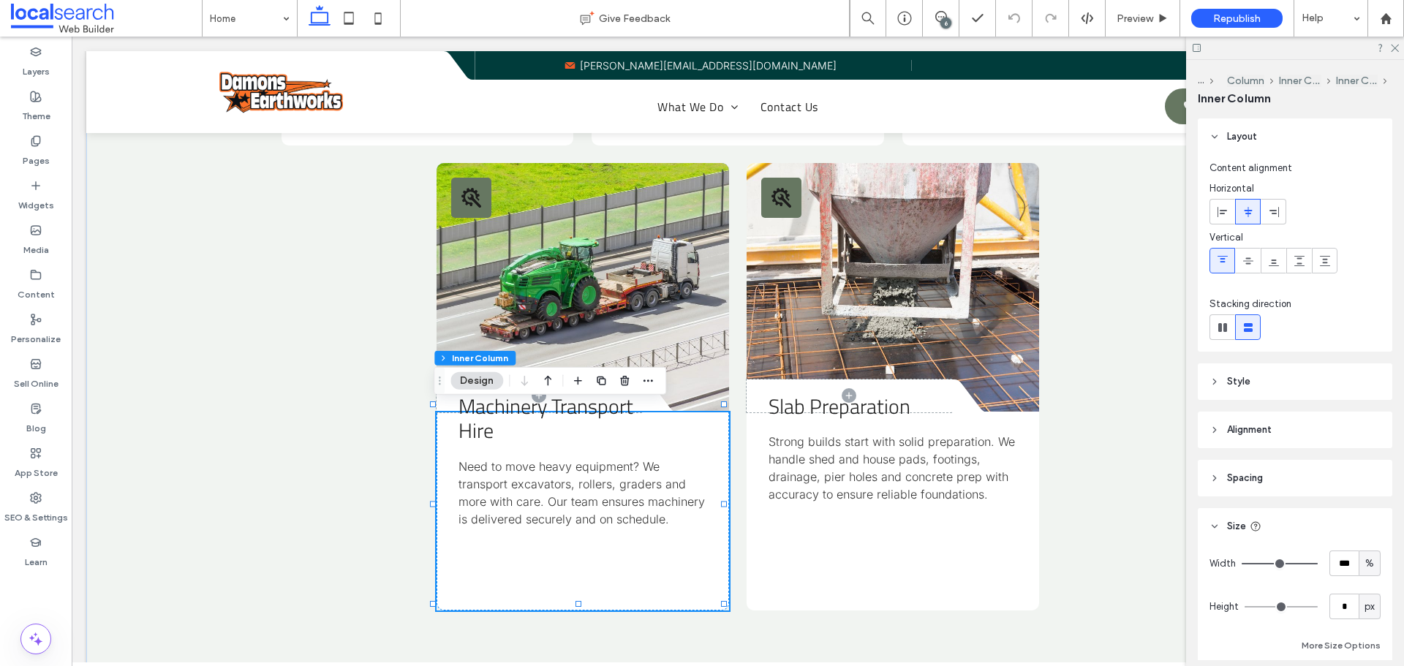
click at [1245, 608] on input "range" at bounding box center [1281, 606] width 73 height 1
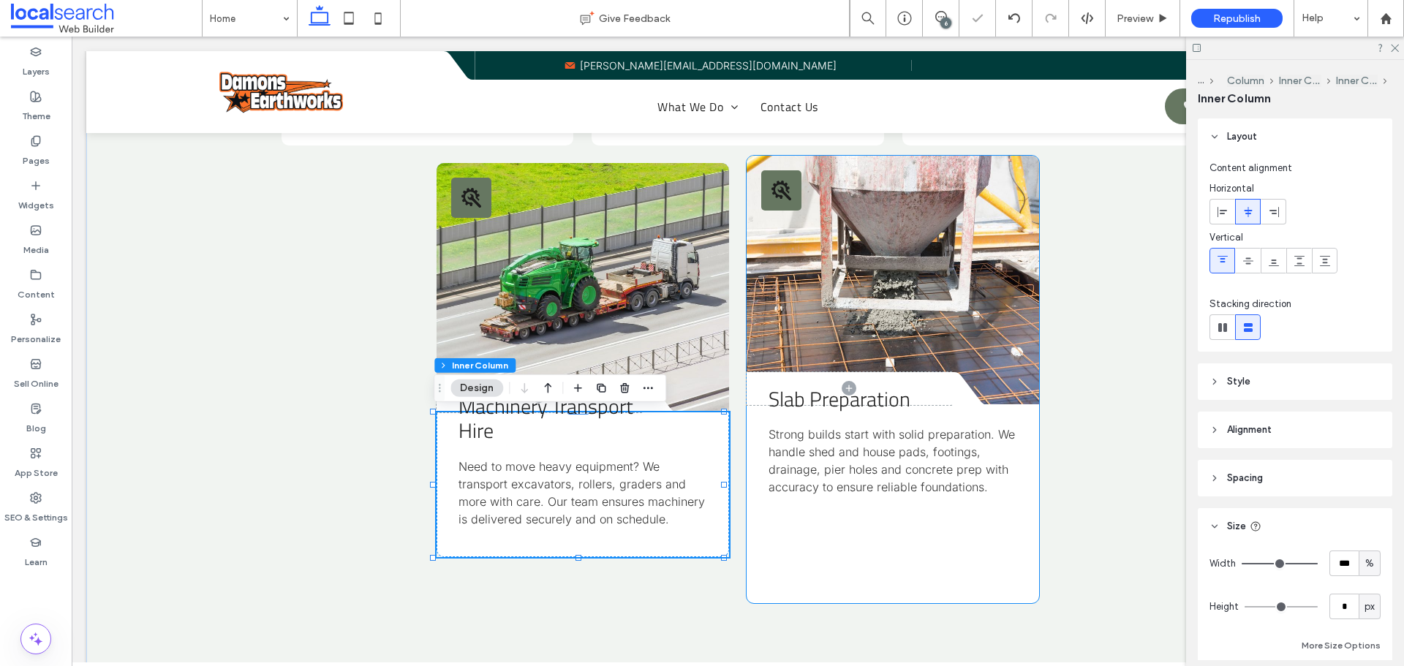
click at [959, 602] on div "Slab Preparation Strong builds start with solid preparation. We handle shed and…" at bounding box center [893, 504] width 292 height 198
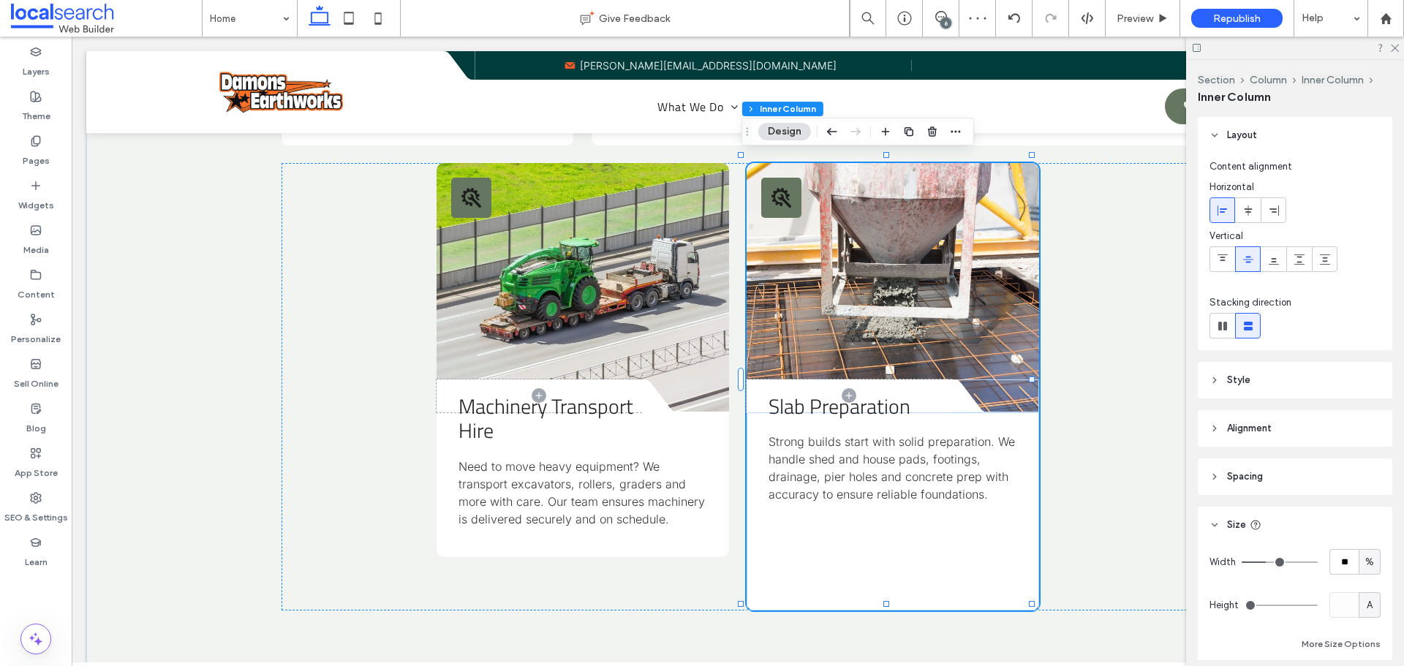
click at [1359, 606] on div "A" at bounding box center [1370, 605] width 22 height 26
click at [1363, 480] on span "px" at bounding box center [1362, 477] width 10 height 15
type input "***"
type input "*****"
click at [1365, 600] on span "px" at bounding box center [1370, 605] width 10 height 15
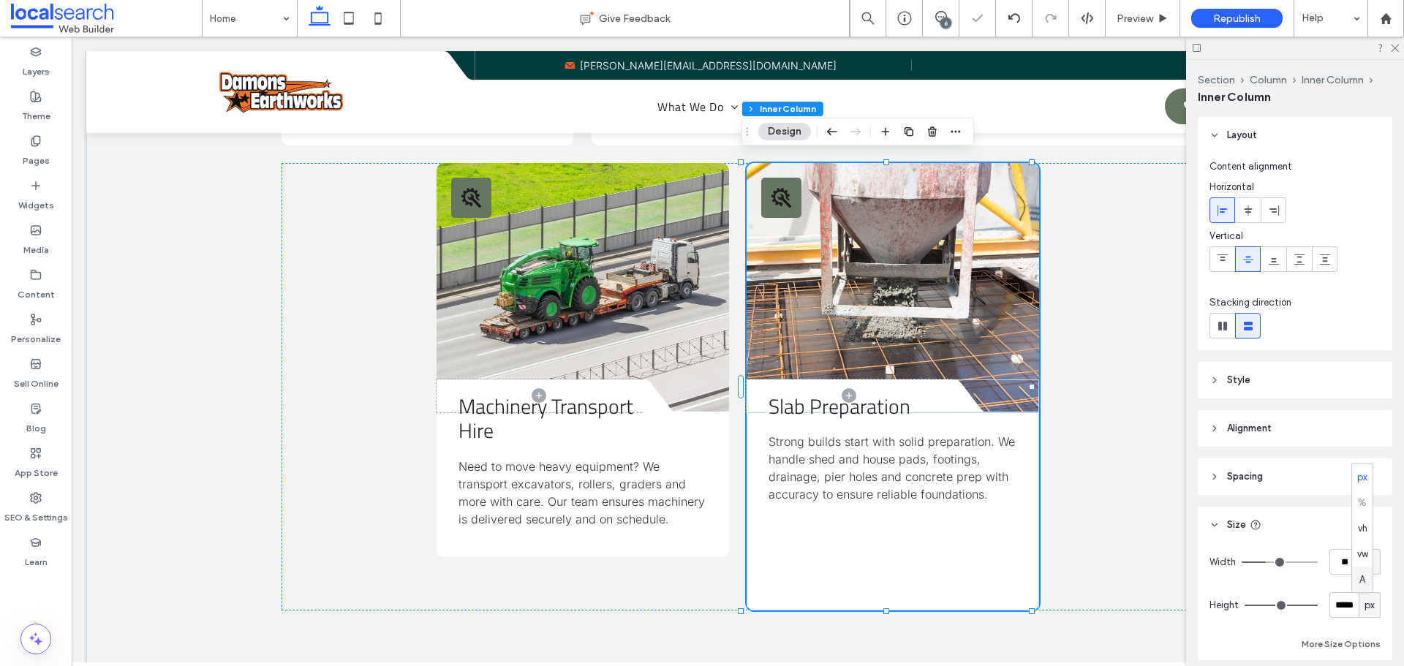
click at [1363, 581] on span "A" at bounding box center [1363, 580] width 6 height 15
type input "*"
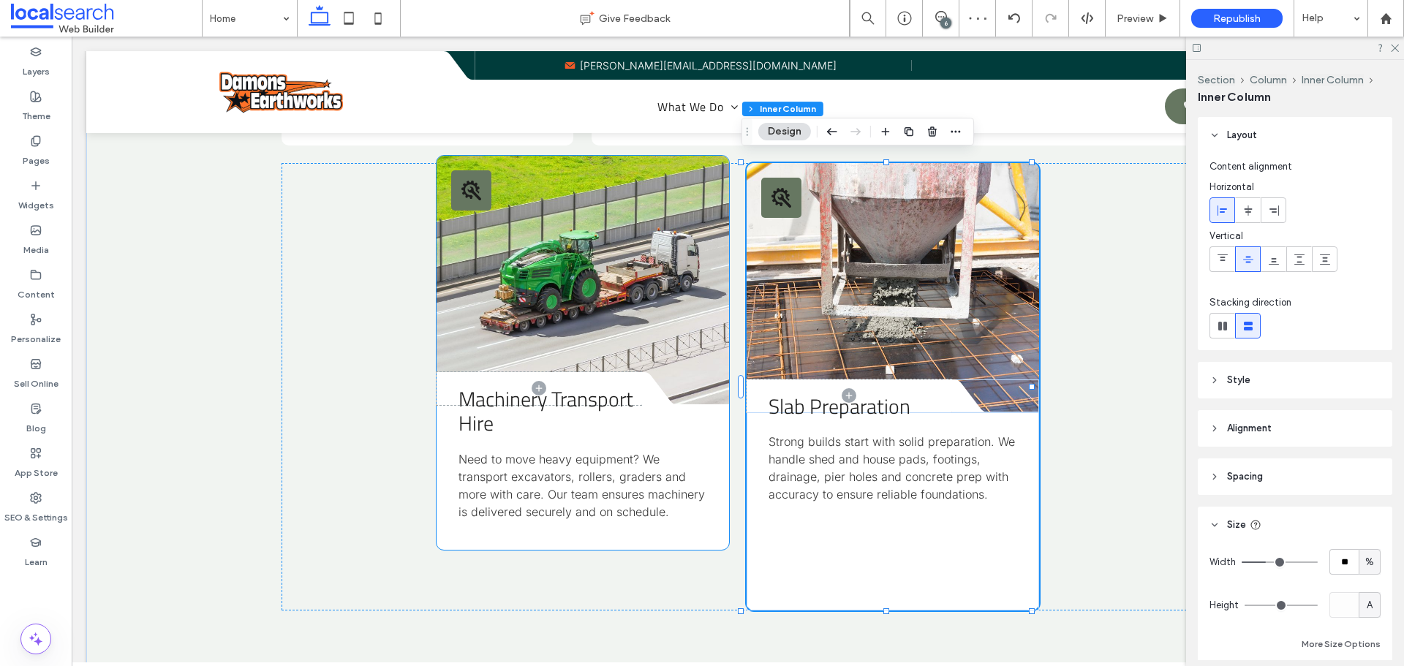
click at [666, 544] on div "Machinery Transport Hire Need to move heavy equipment? We transport excavators,…" at bounding box center [583, 477] width 292 height 145
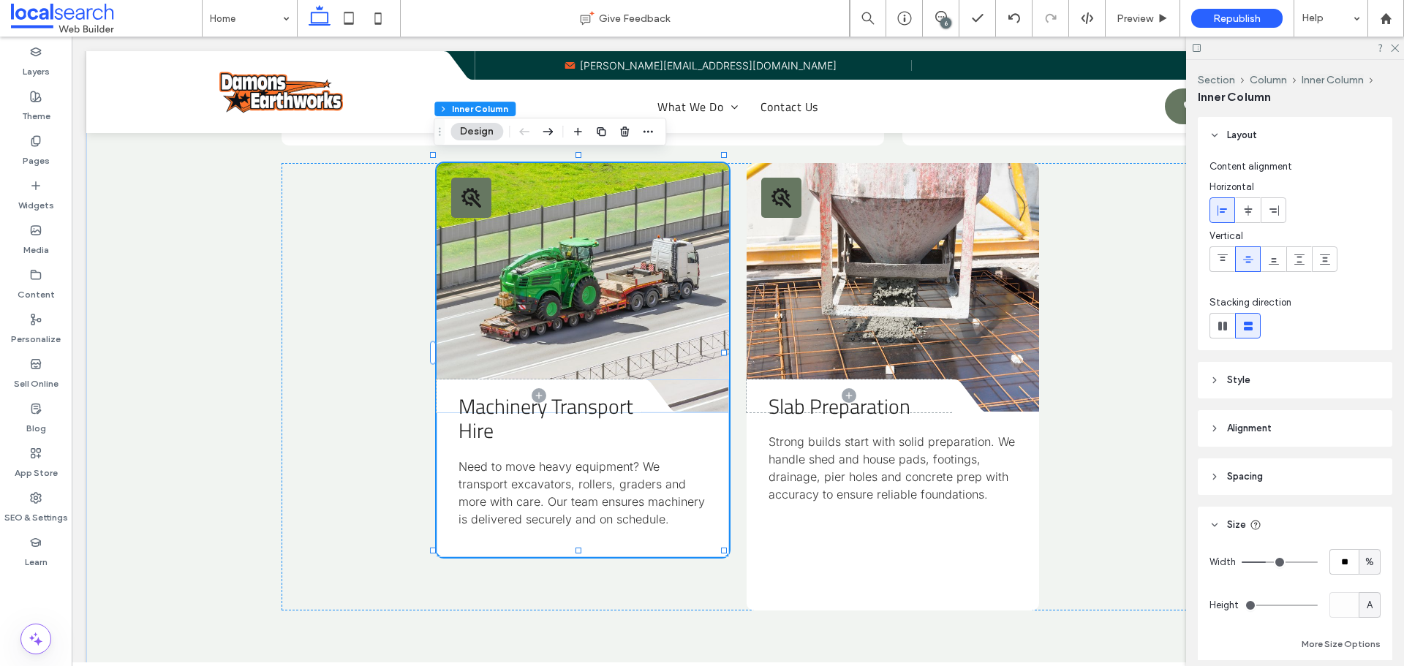
click at [1367, 605] on span "A" at bounding box center [1370, 605] width 6 height 15
click at [1365, 483] on span "px" at bounding box center [1362, 477] width 10 height 15
type input "***"
click at [1341, 607] on input "*****" at bounding box center [1344, 605] width 29 height 26
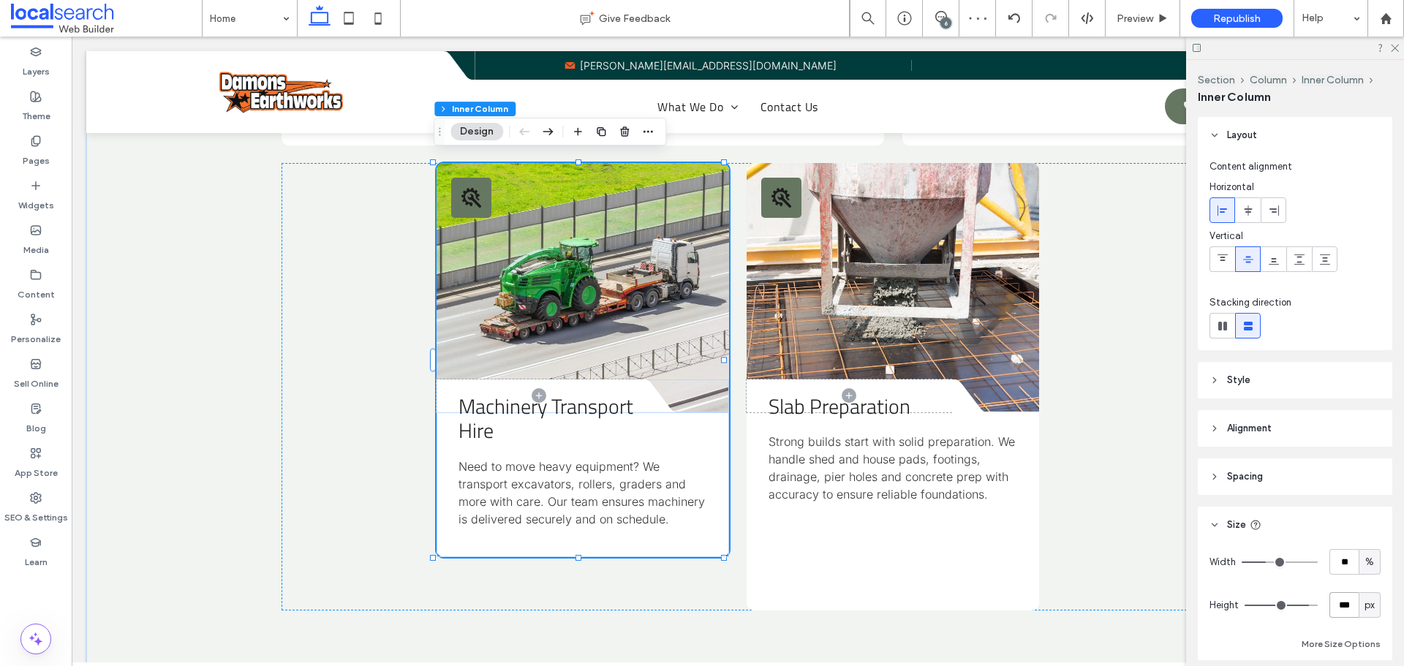
type input "***"
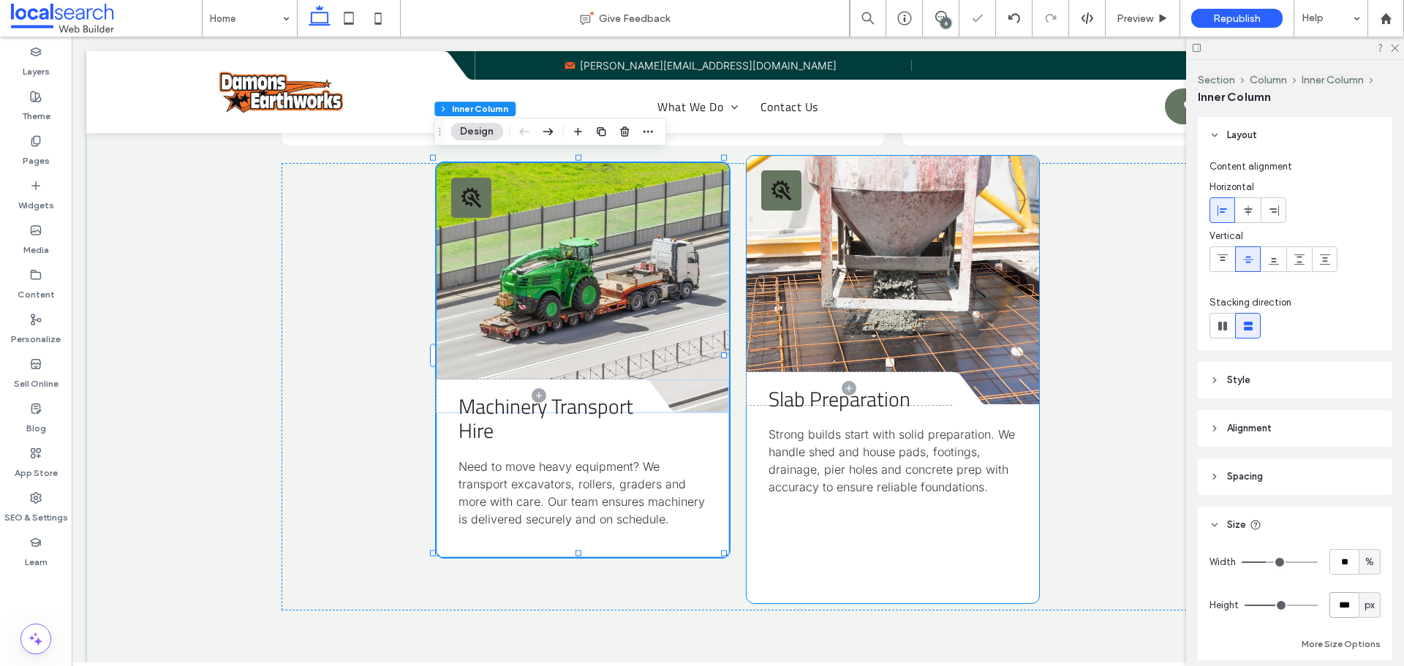
click at [865, 598] on div "Slab Preparation Strong builds start with solid preparation. We handle shed and…" at bounding box center [893, 504] width 292 height 198
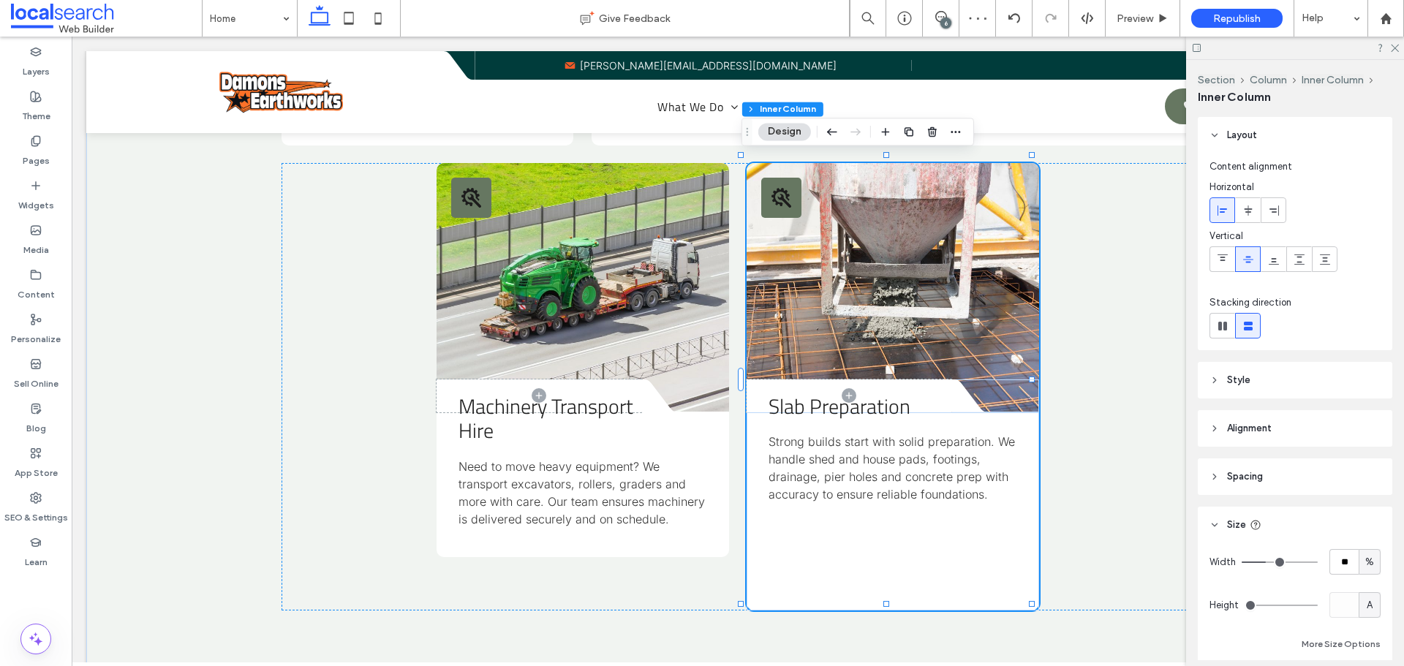
click at [1367, 611] on span "A" at bounding box center [1370, 605] width 6 height 15
click at [1362, 477] on span "px" at bounding box center [1362, 477] width 10 height 15
type input "***"
type input "*****"
type input "***"
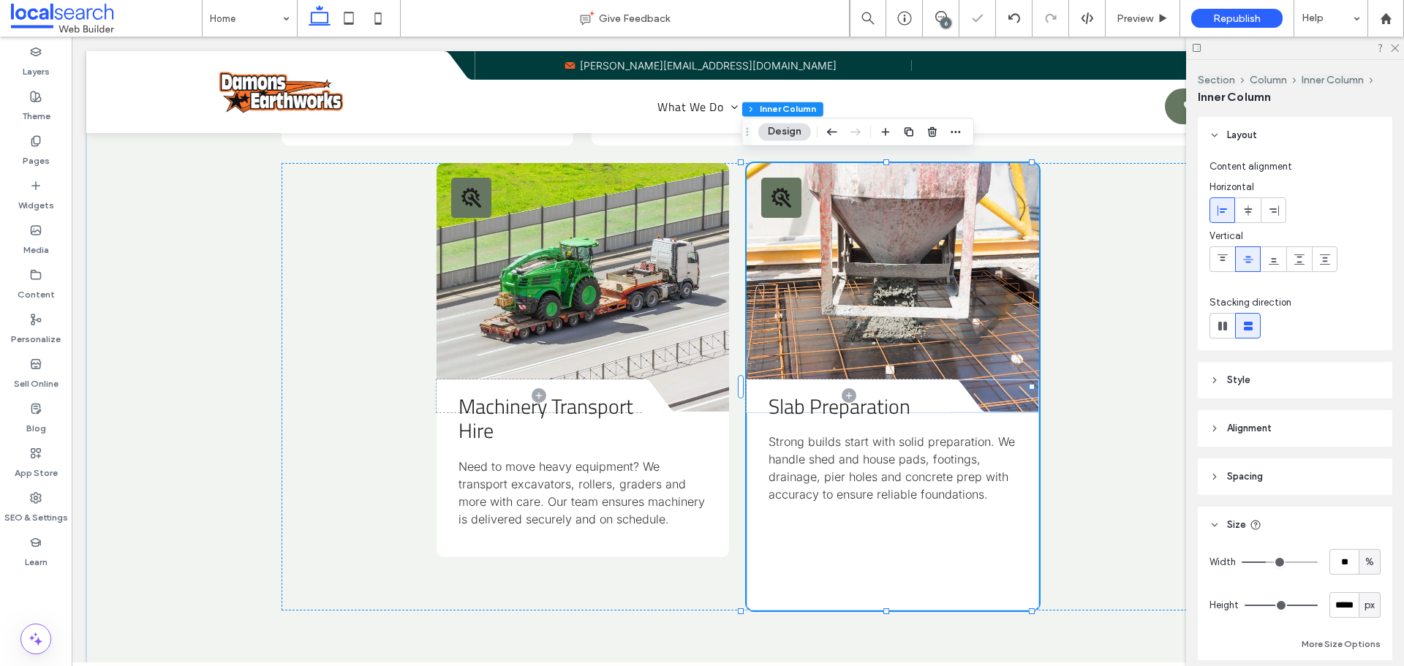
type input "***"
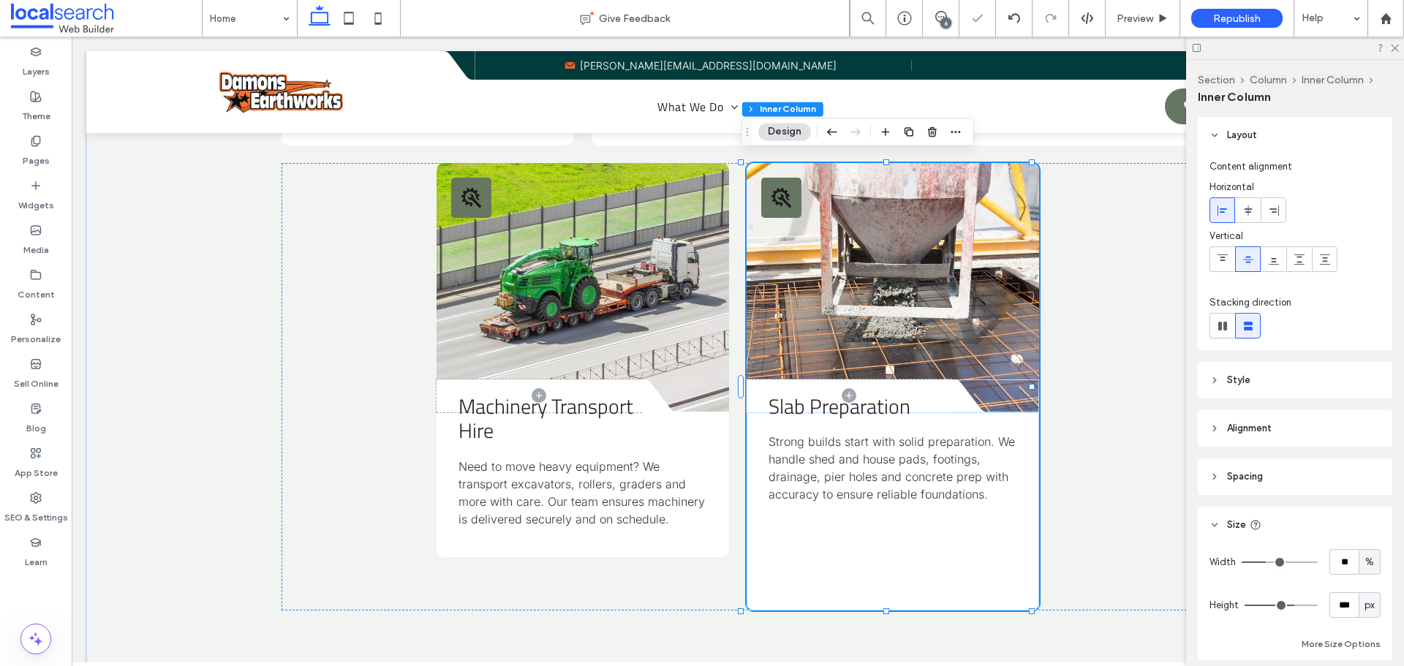
type input "***"
type input "*"
drag, startPoint x: 1296, startPoint y: 606, endPoint x: 1199, endPoint y: 609, distance: 96.6
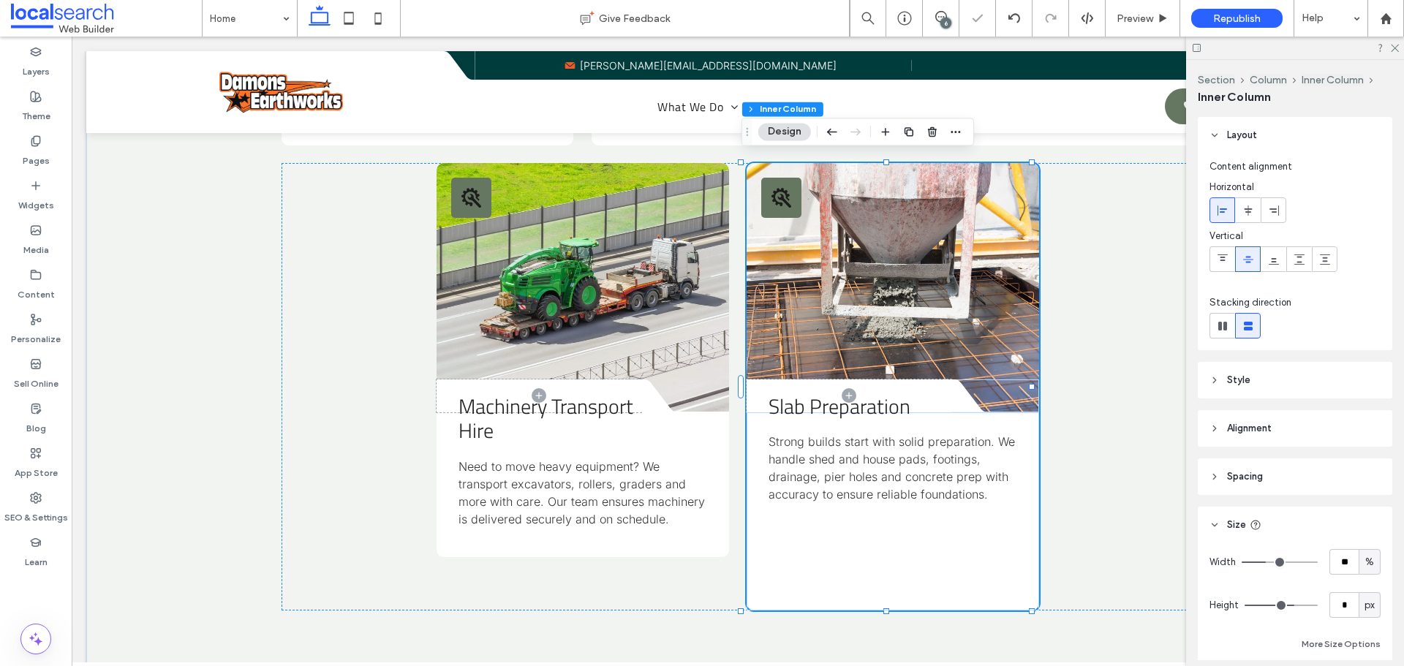
type input "*"
click at [1245, 606] on input "range" at bounding box center [1281, 605] width 73 height 1
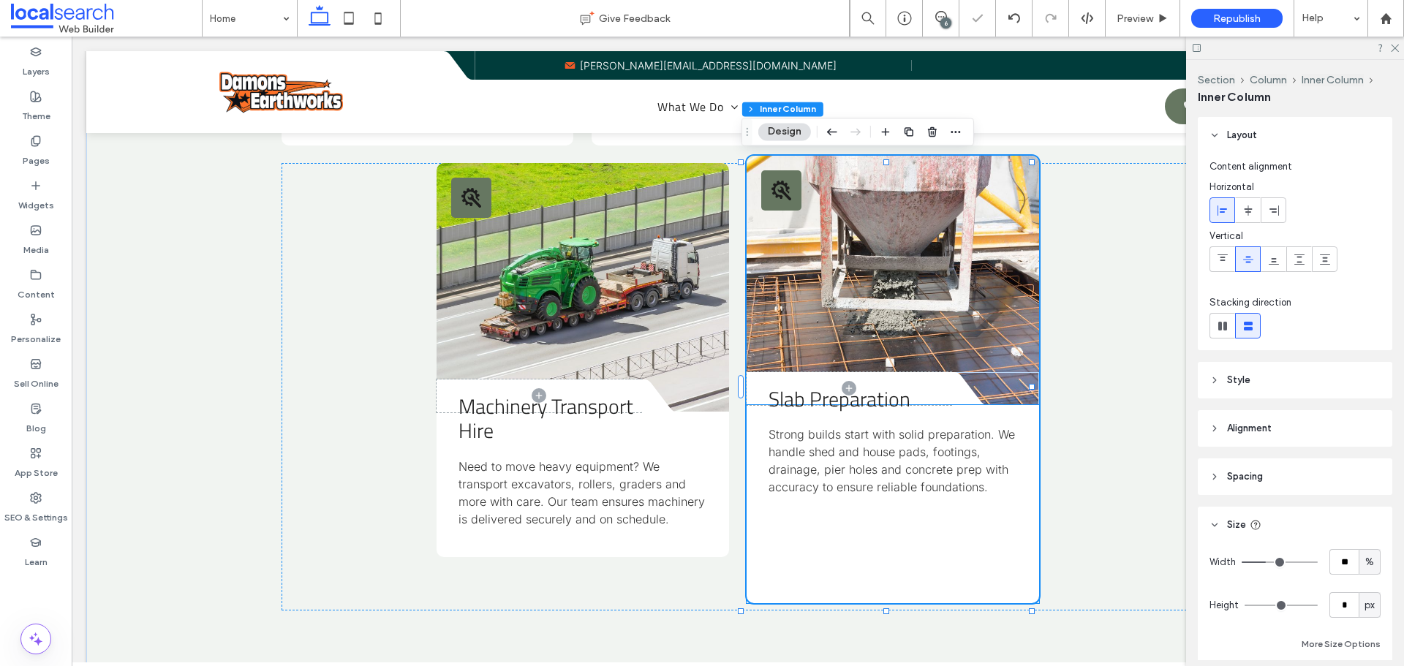
click at [864, 492] on span "Strong builds start with solid preparation. We handle shed and house pads, foot…" at bounding box center [892, 460] width 246 height 67
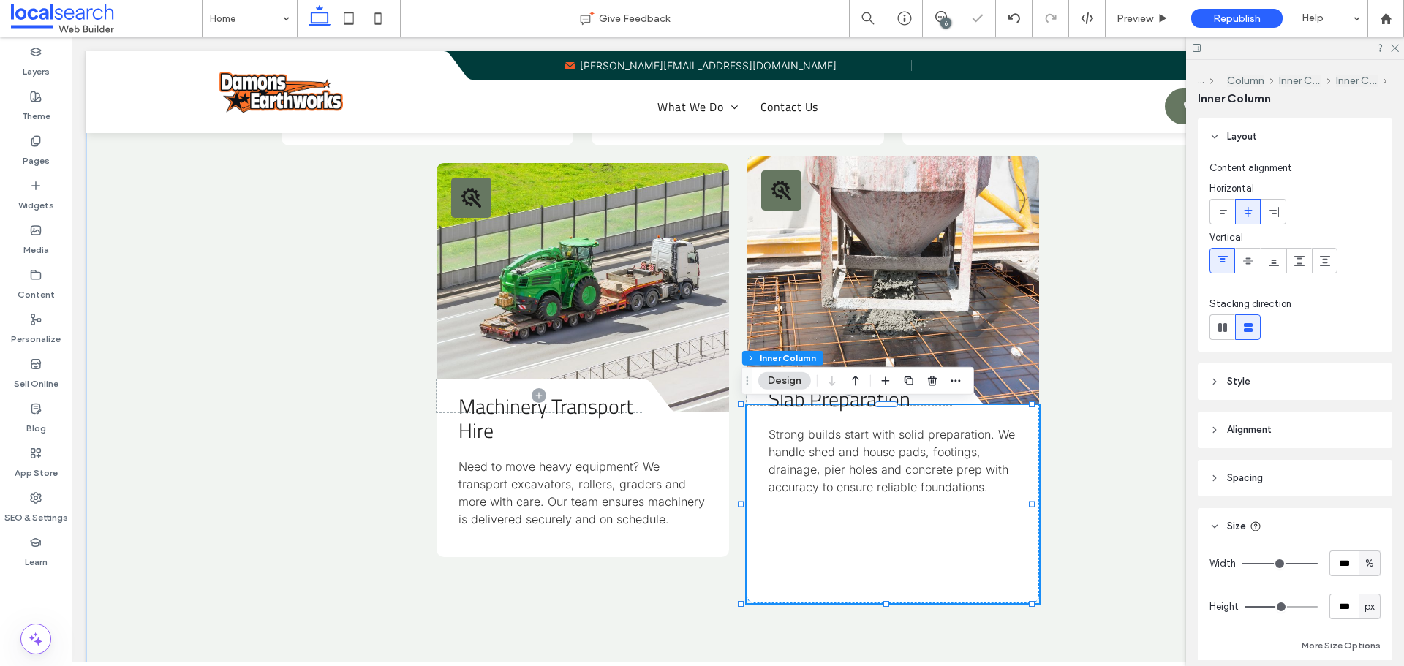
click at [864, 492] on span "Strong builds start with solid preparation. We handle shed and house pads, foot…" at bounding box center [892, 460] width 246 height 67
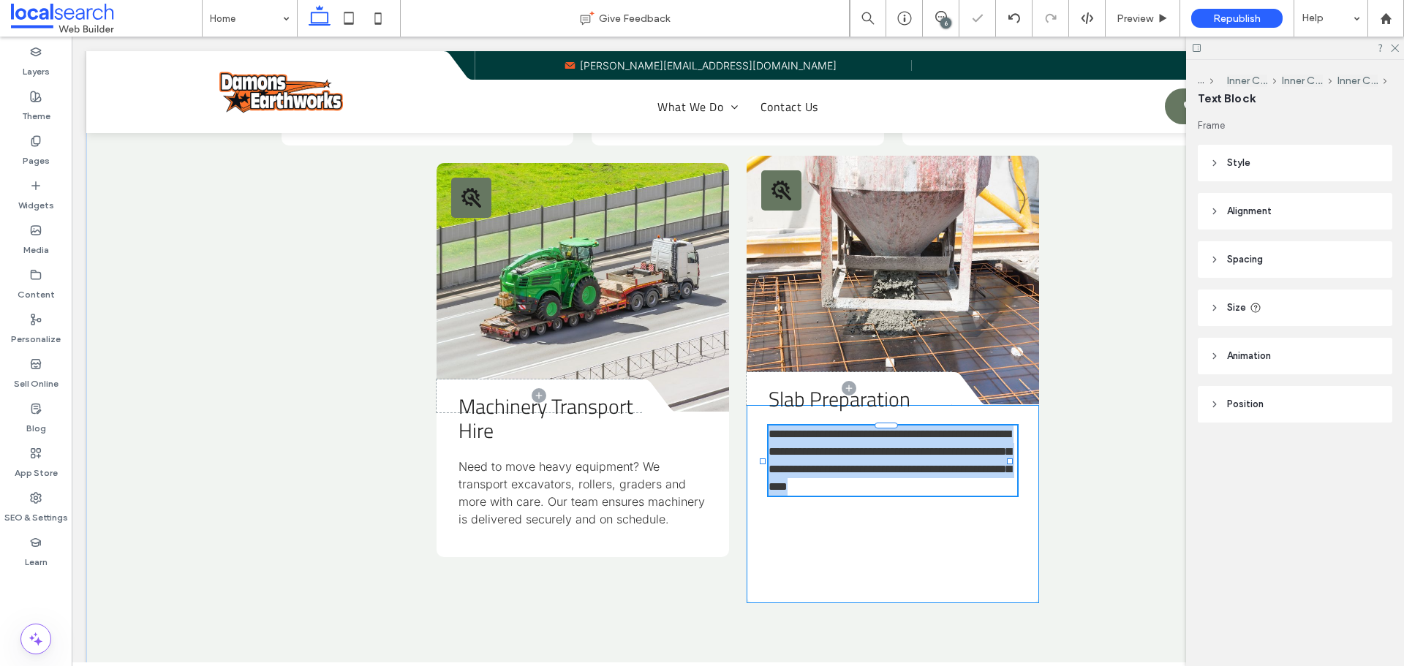
type input "*****"
type input "**"
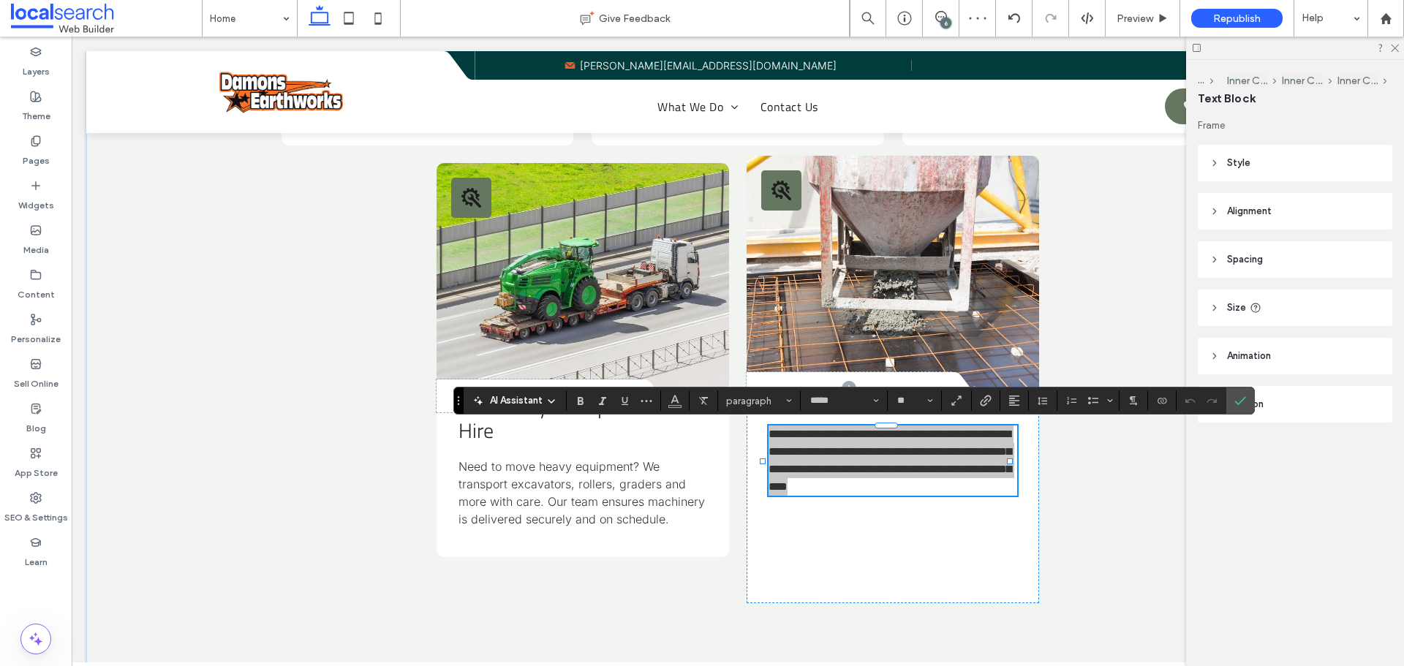
drag, startPoint x: 1241, startPoint y: 404, endPoint x: 1201, endPoint y: 448, distance: 60.1
click at [1241, 404] on icon "Confirm" at bounding box center [1241, 401] width 12 height 12
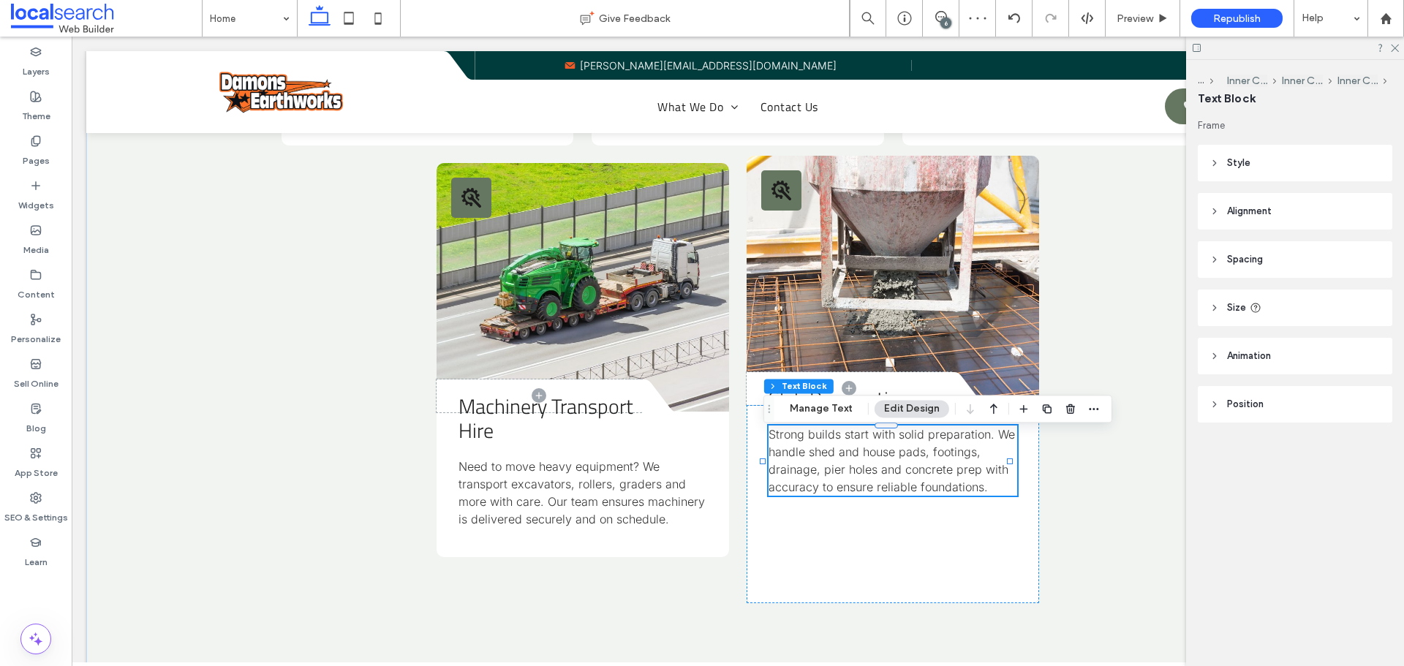
click at [1281, 259] on header "Spacing" at bounding box center [1295, 259] width 195 height 37
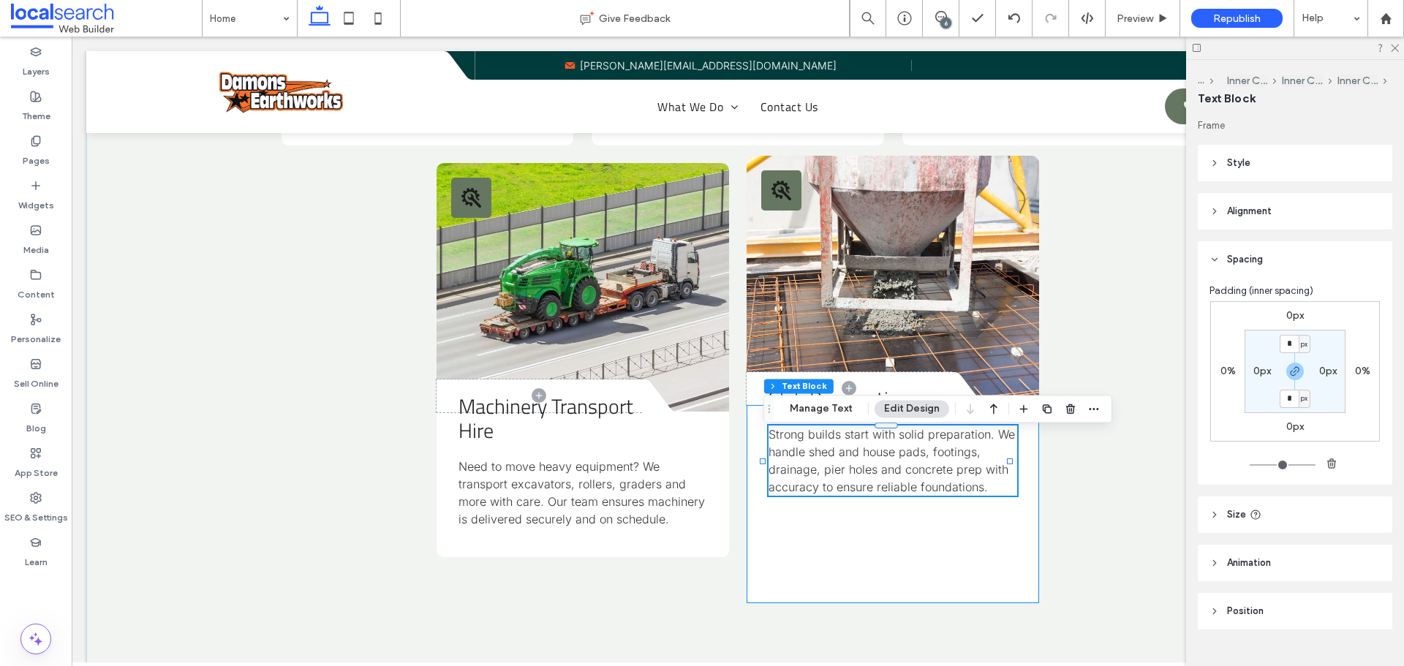
click at [885, 571] on div "Slab Preparation Strong builds start with solid preparation. We handle shed and…" at bounding box center [893, 504] width 292 height 198
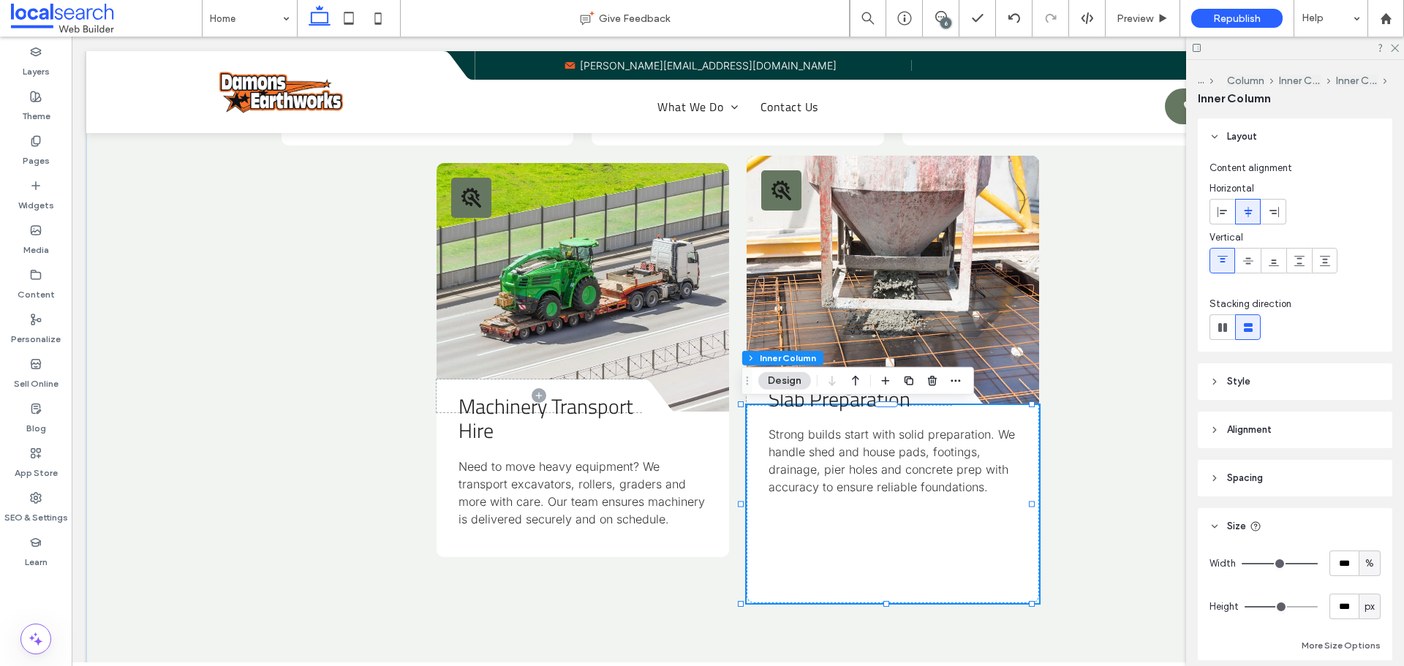
click at [885, 571] on div "Slab Preparation Strong builds start with solid preparation. We handle shed and…" at bounding box center [893, 504] width 292 height 198
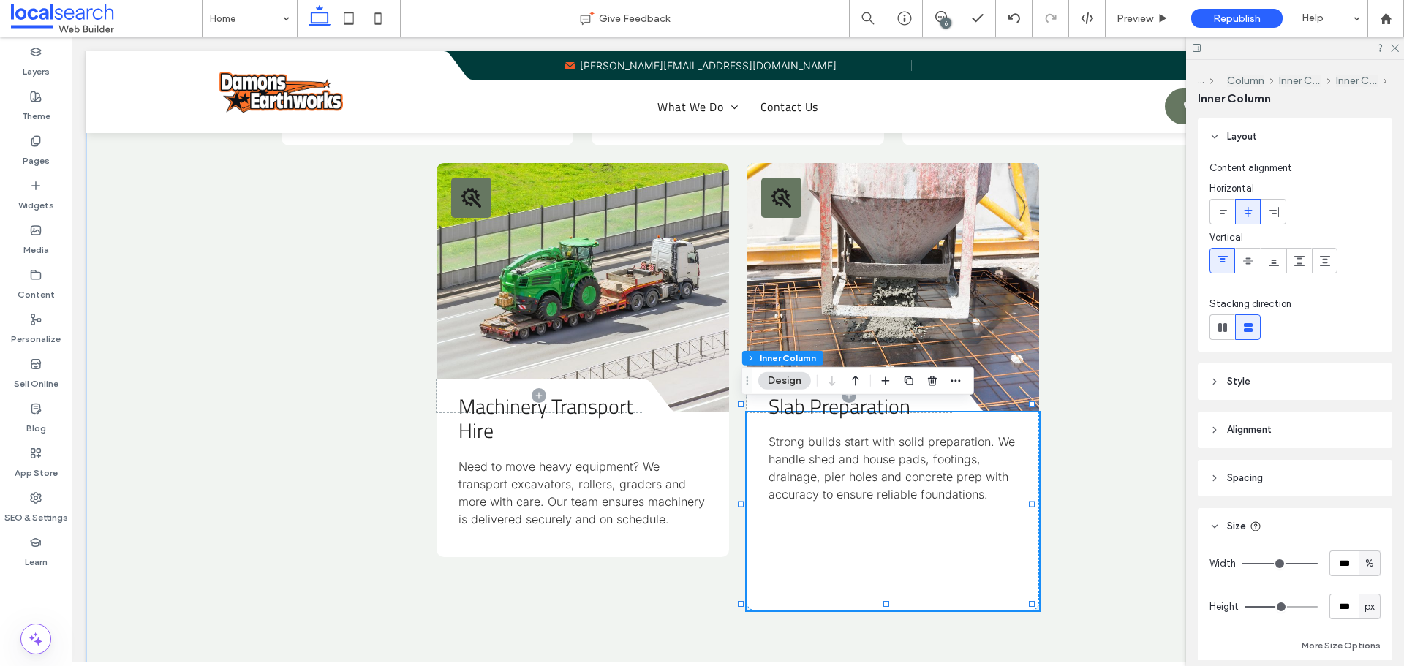
type input "***"
type input "*"
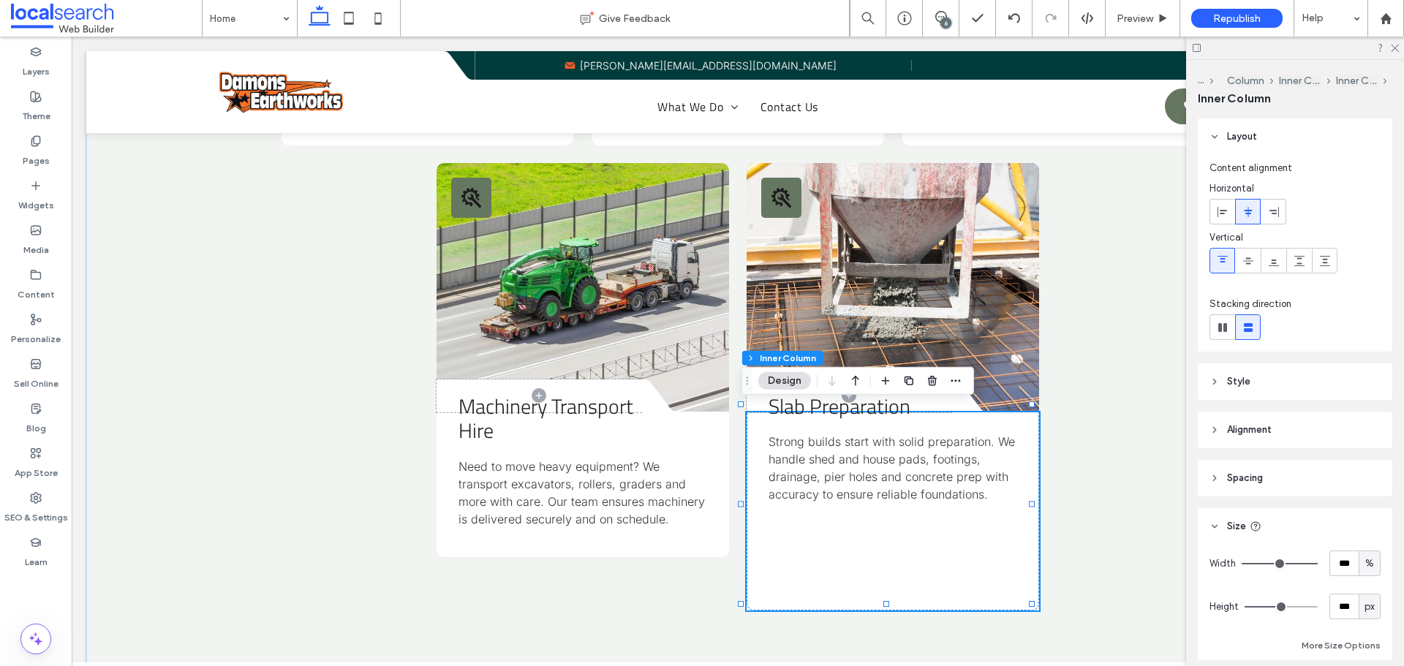
type input "*"
drag, startPoint x: 1273, startPoint y: 610, endPoint x: 1177, endPoint y: 625, distance: 96.9
type input "*"
click at [1245, 608] on input "range" at bounding box center [1281, 606] width 73 height 1
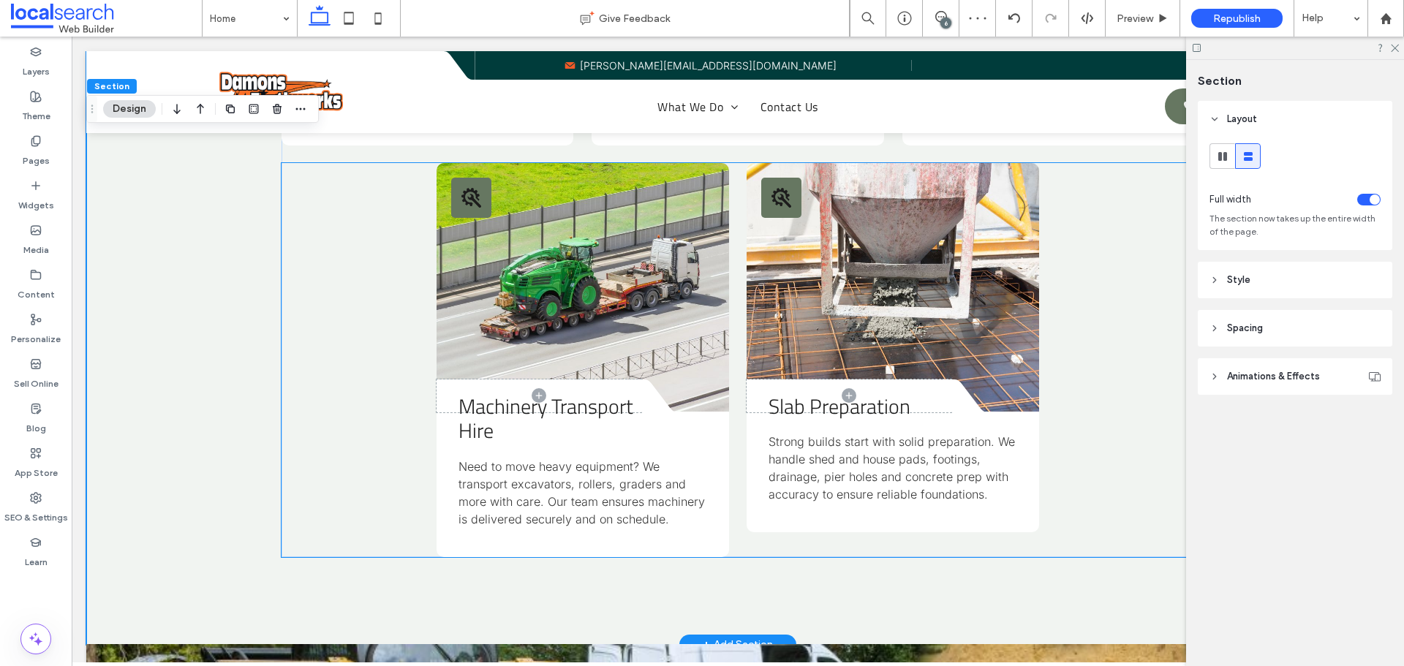
click at [736, 529] on div "Tools Icon Divider Icon Machinery Transport Hire Need to move heavy equipment? …" at bounding box center [738, 360] width 912 height 394
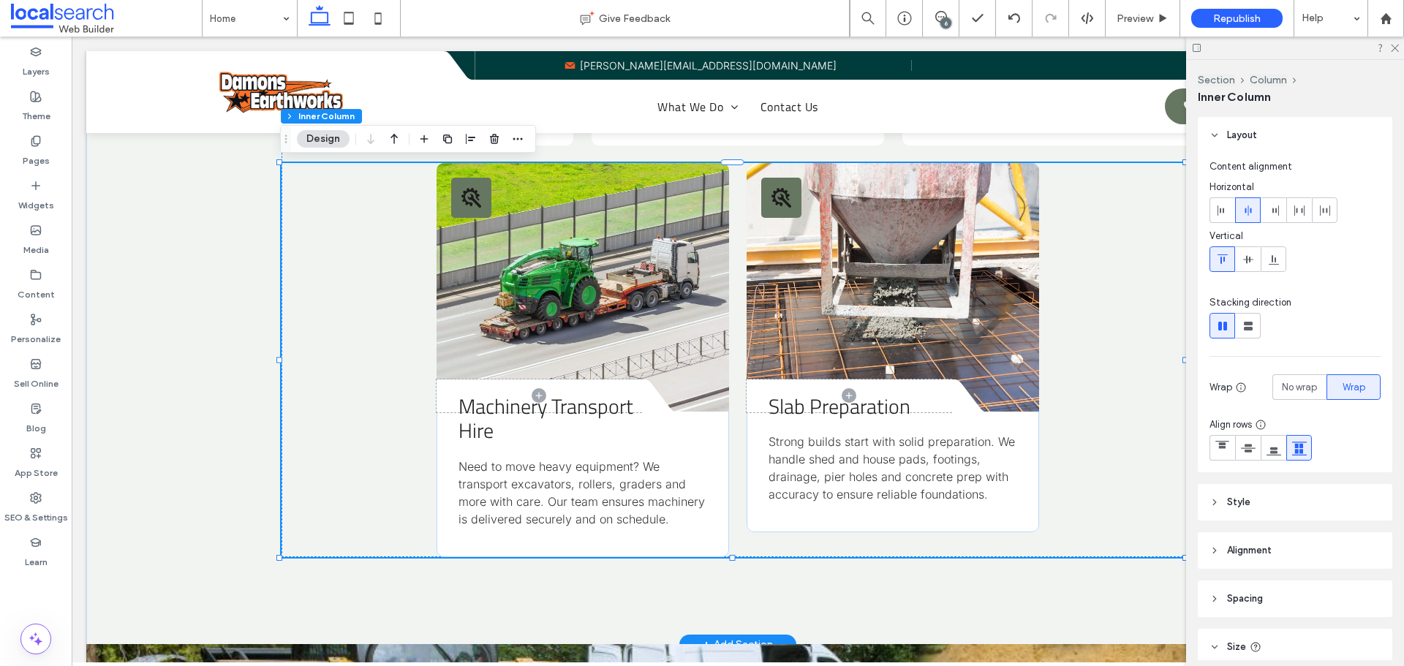
click at [1151, 468] on div "Tools Icon Divider Icon Machinery Transport Hire Need to move heavy equipment? …" at bounding box center [738, 360] width 912 height 394
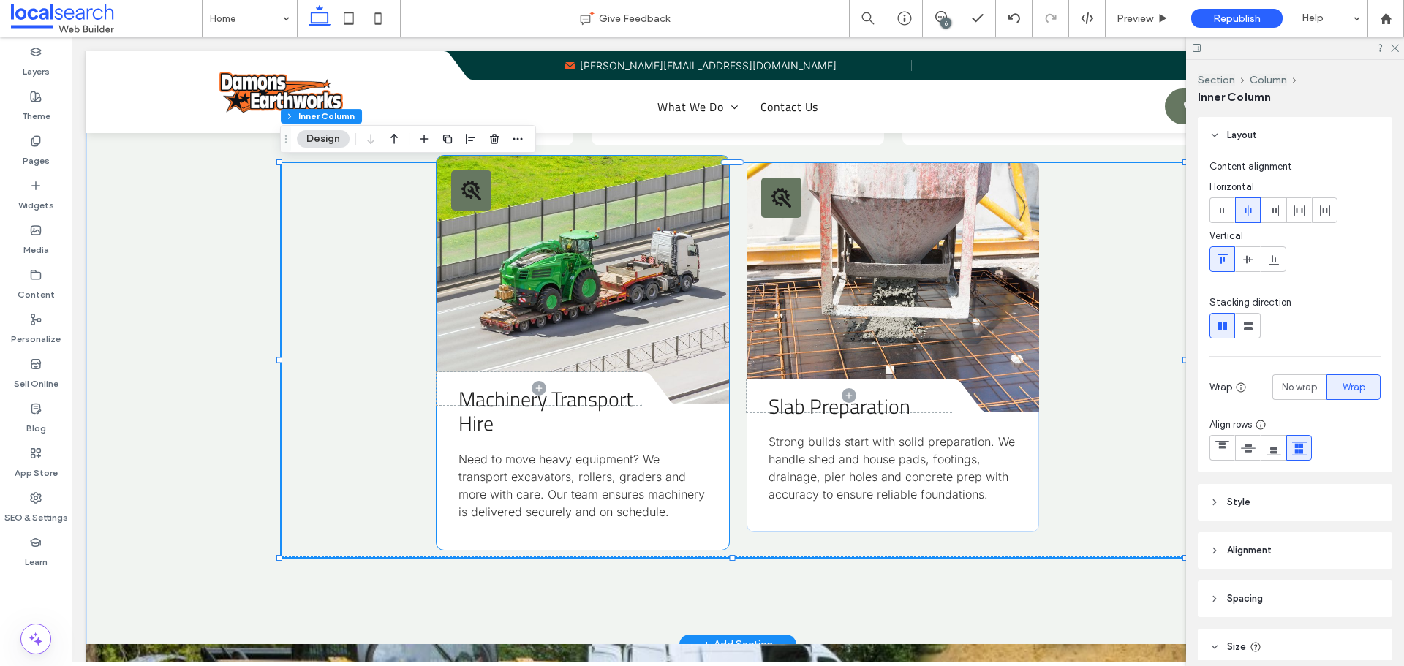
click at [714, 484] on div "Machinery Transport Hire Need to move heavy equipment? We transport excavators,…" at bounding box center [583, 477] width 292 height 145
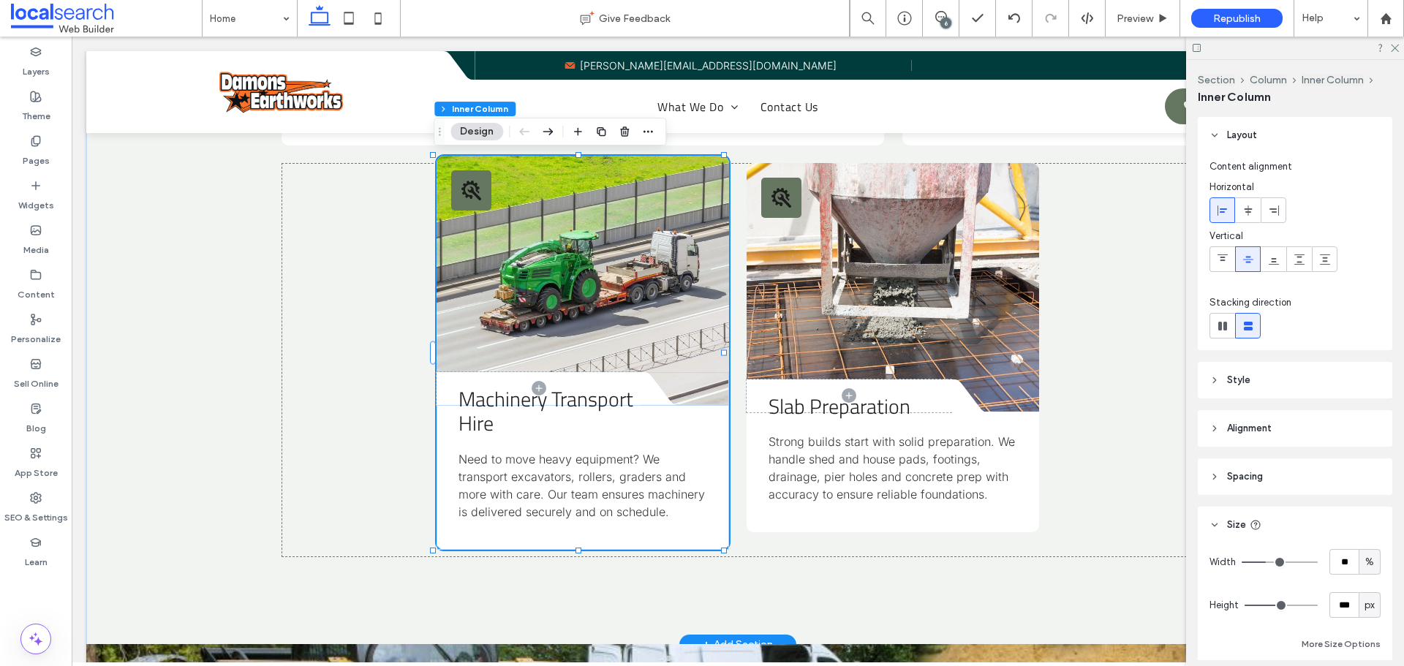
click at [714, 484] on div "Machinery Transport Hire Need to move heavy equipment? We transport excavators,…" at bounding box center [583, 477] width 292 height 145
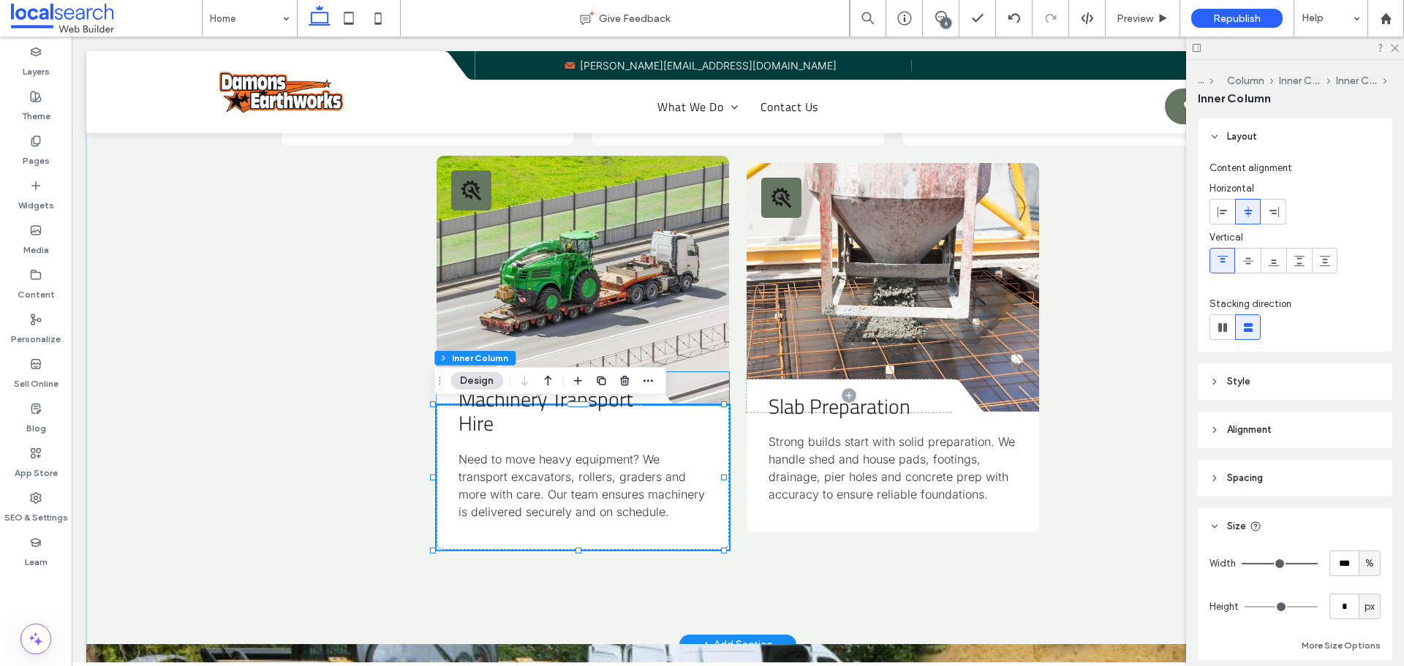
click at [715, 397] on div "Divider Icon" at bounding box center [583, 388] width 292 height 33
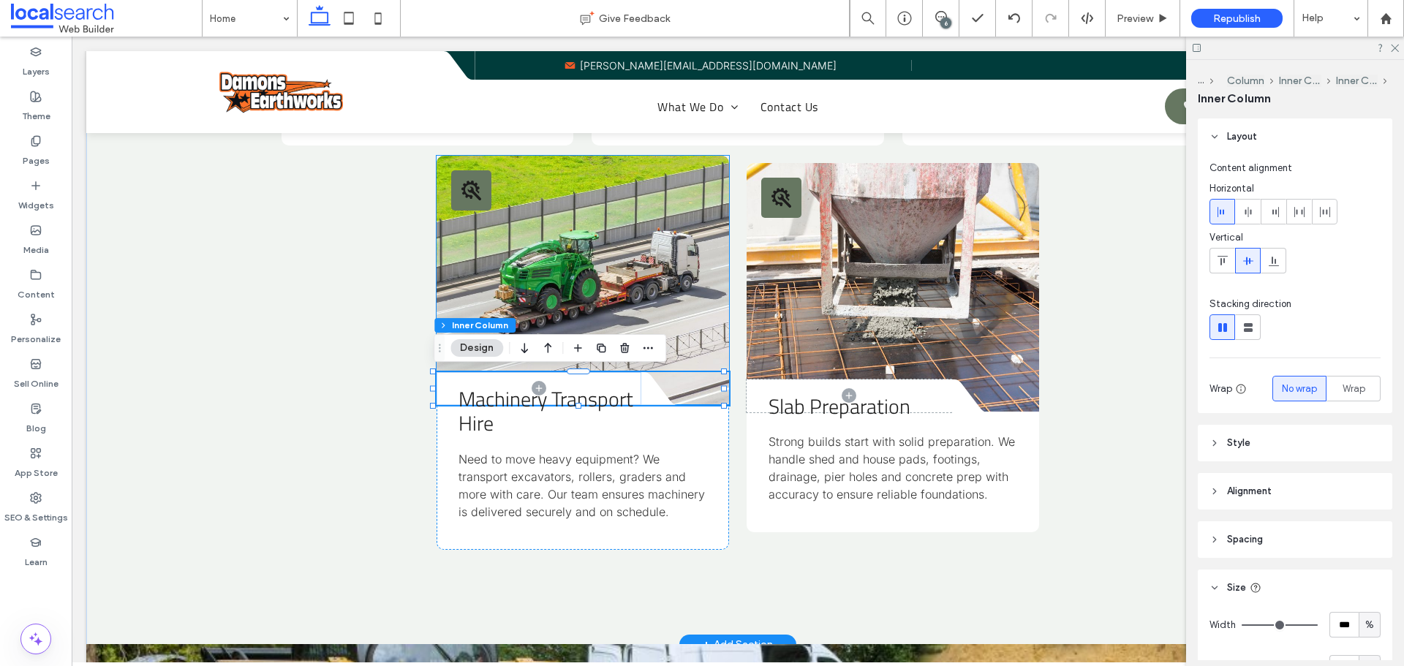
click at [715, 324] on link at bounding box center [583, 280] width 292 height 249
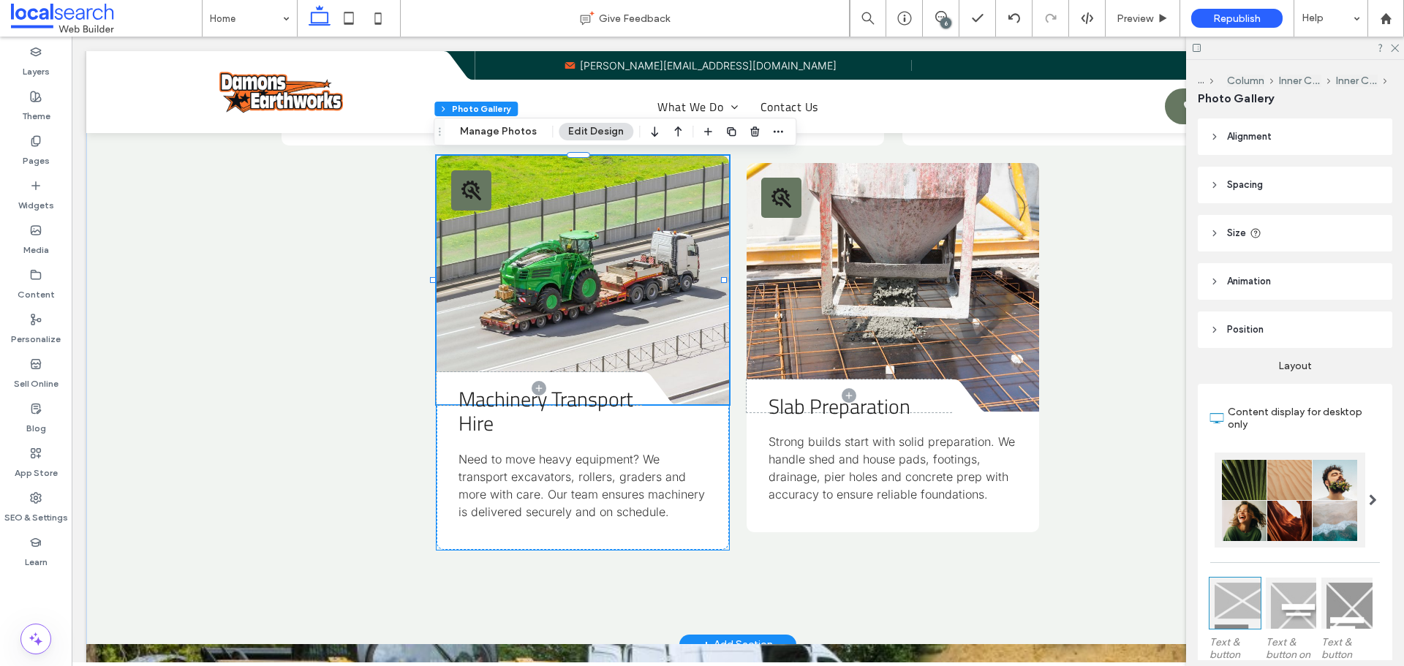
click at [437, 425] on div "Machinery Transport Hire Need to move heavy equipment? We transport excavators,…" at bounding box center [583, 477] width 292 height 145
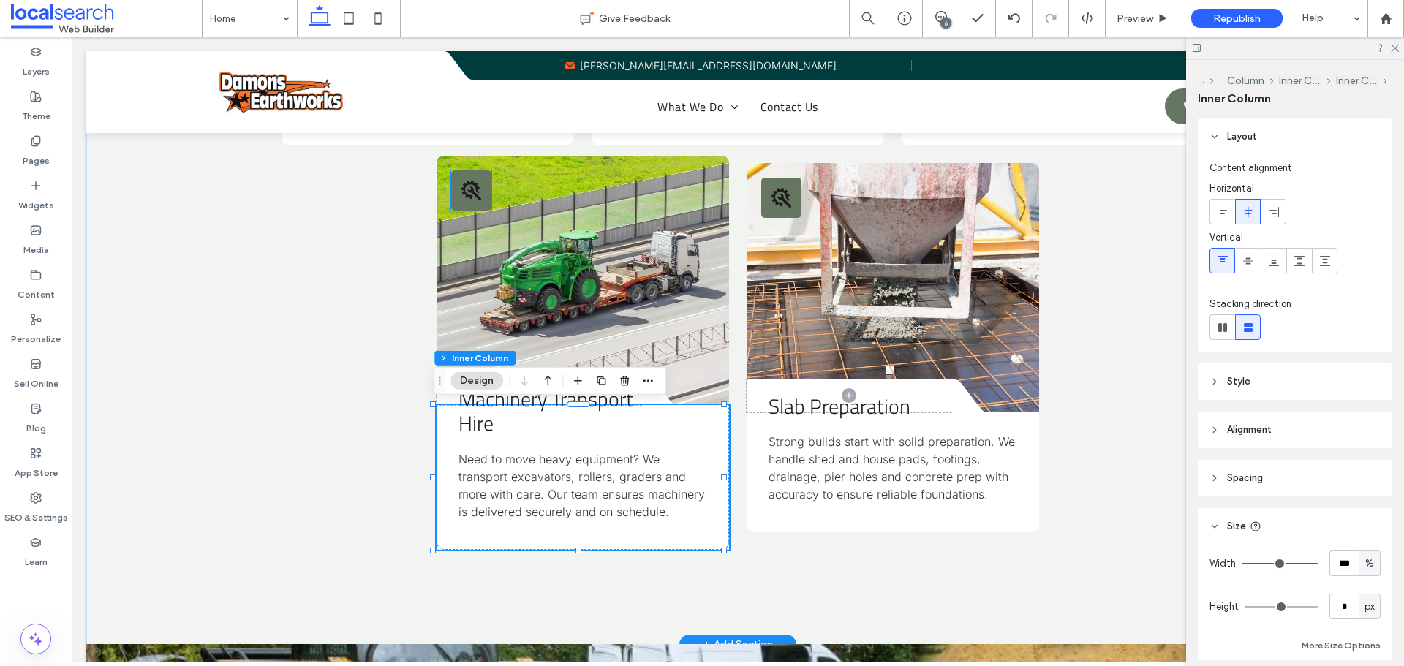
click at [451, 181] on div "Tools Icon" at bounding box center [471, 190] width 40 height 40
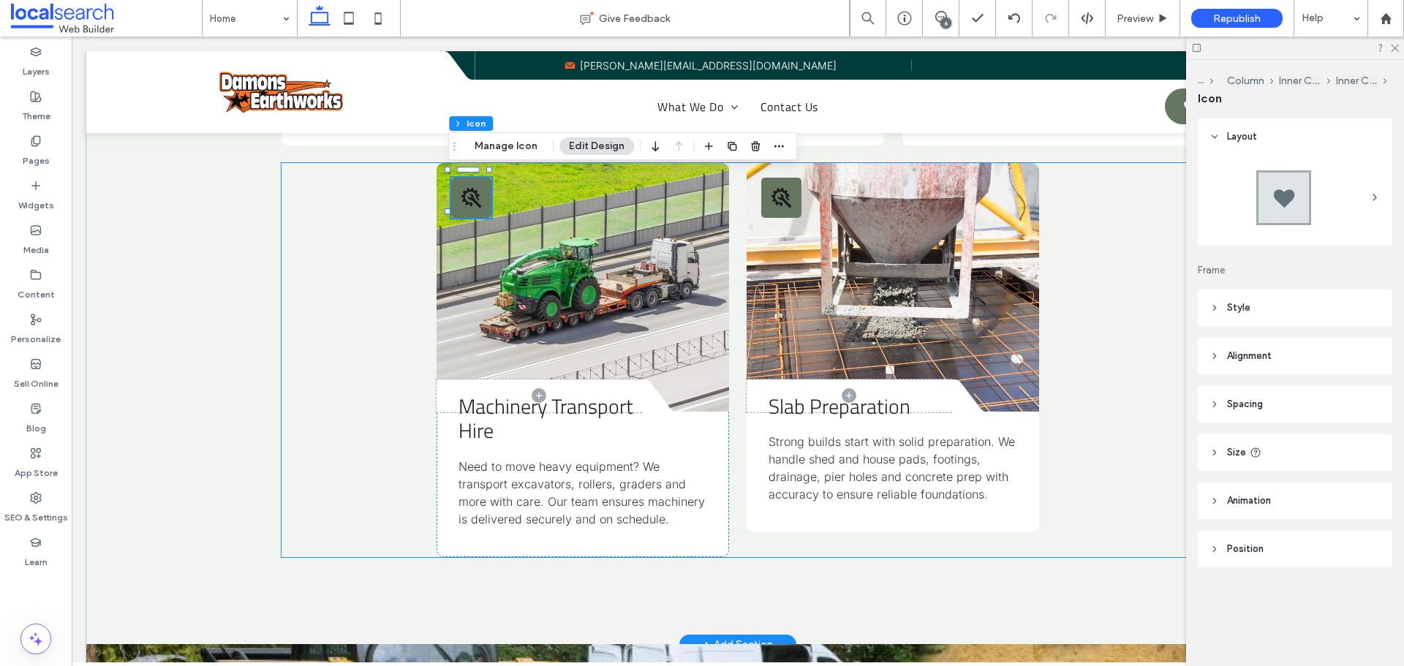
click at [413, 164] on div "Tools Icon Divider Icon Machinery Transport Hire Need to move heavy equipment? …" at bounding box center [738, 360] width 912 height 394
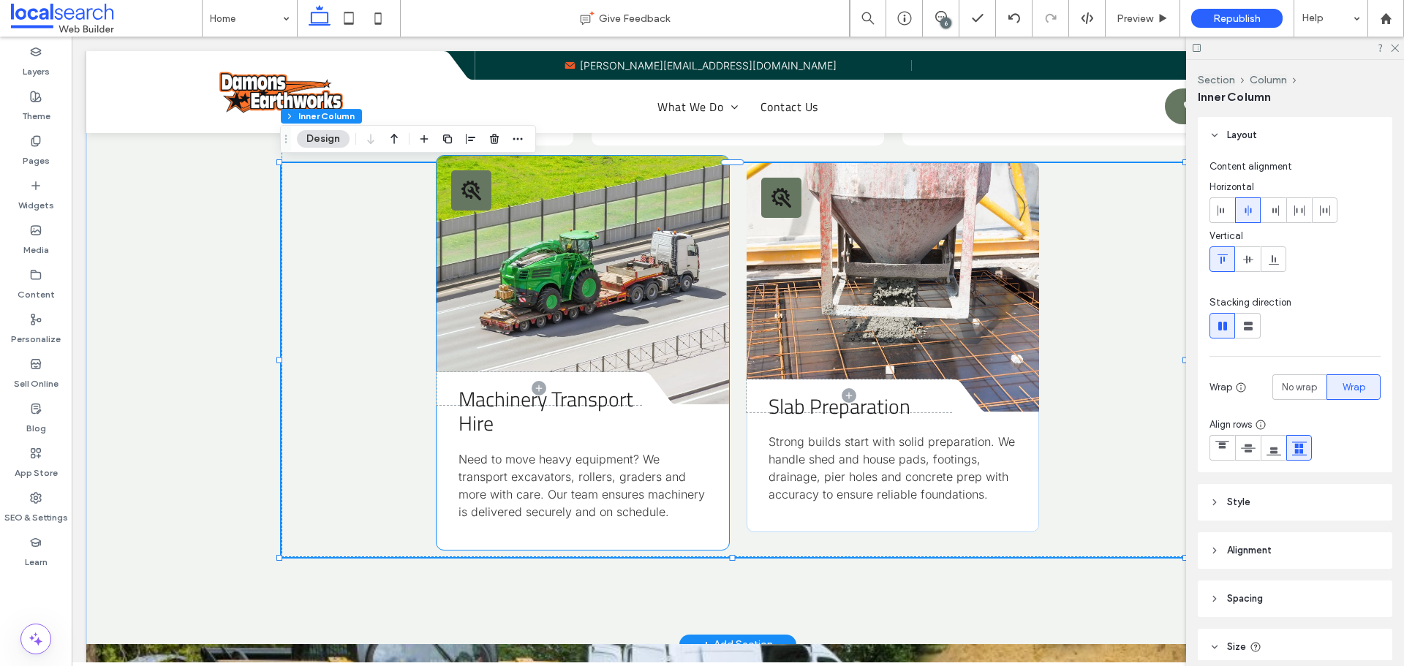
click at [437, 169] on link at bounding box center [583, 280] width 292 height 249
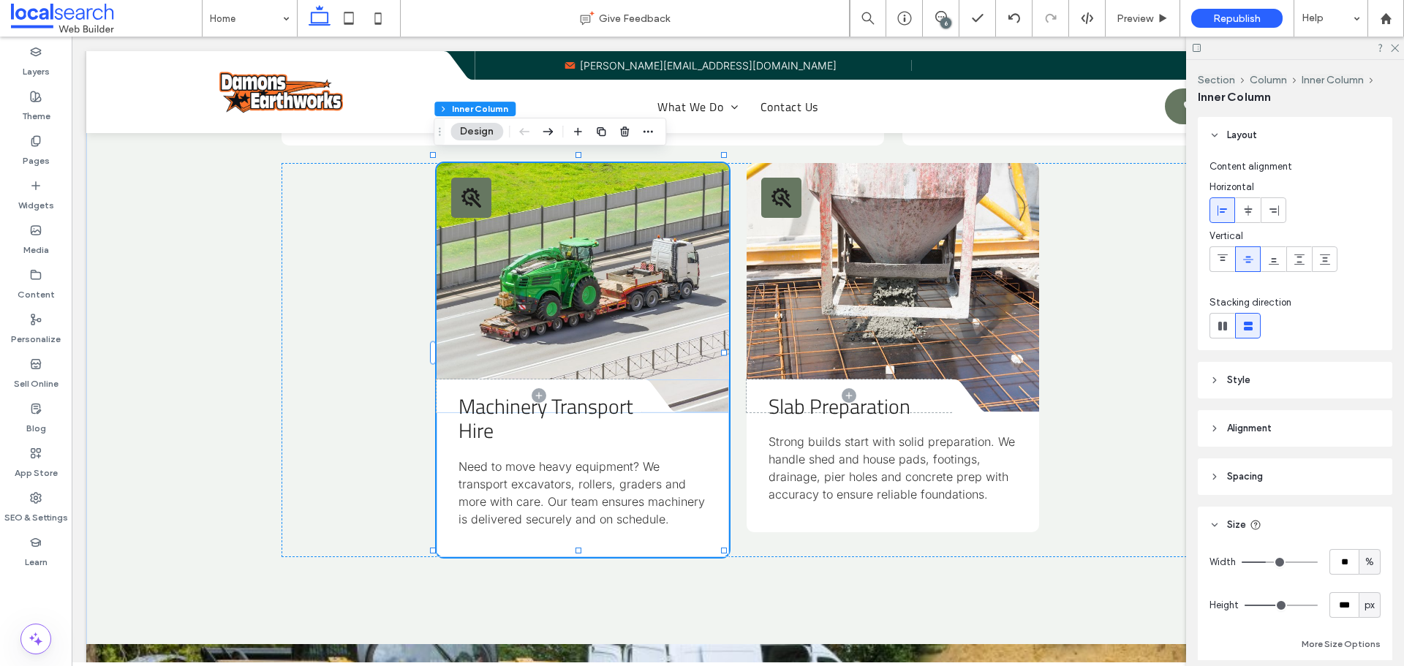
scroll to position [73, 0]
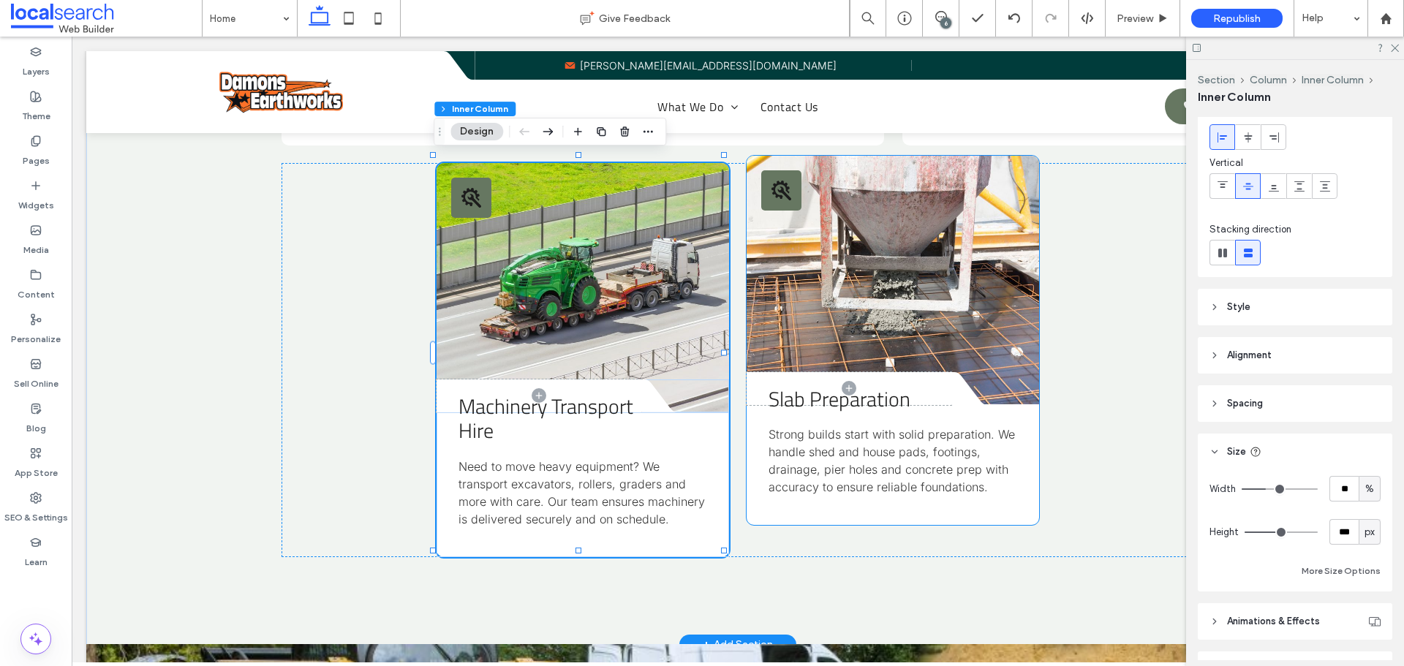
click at [1022, 505] on div "Slab Preparation Strong builds start with solid preparation. We handle shed and…" at bounding box center [893, 465] width 292 height 121
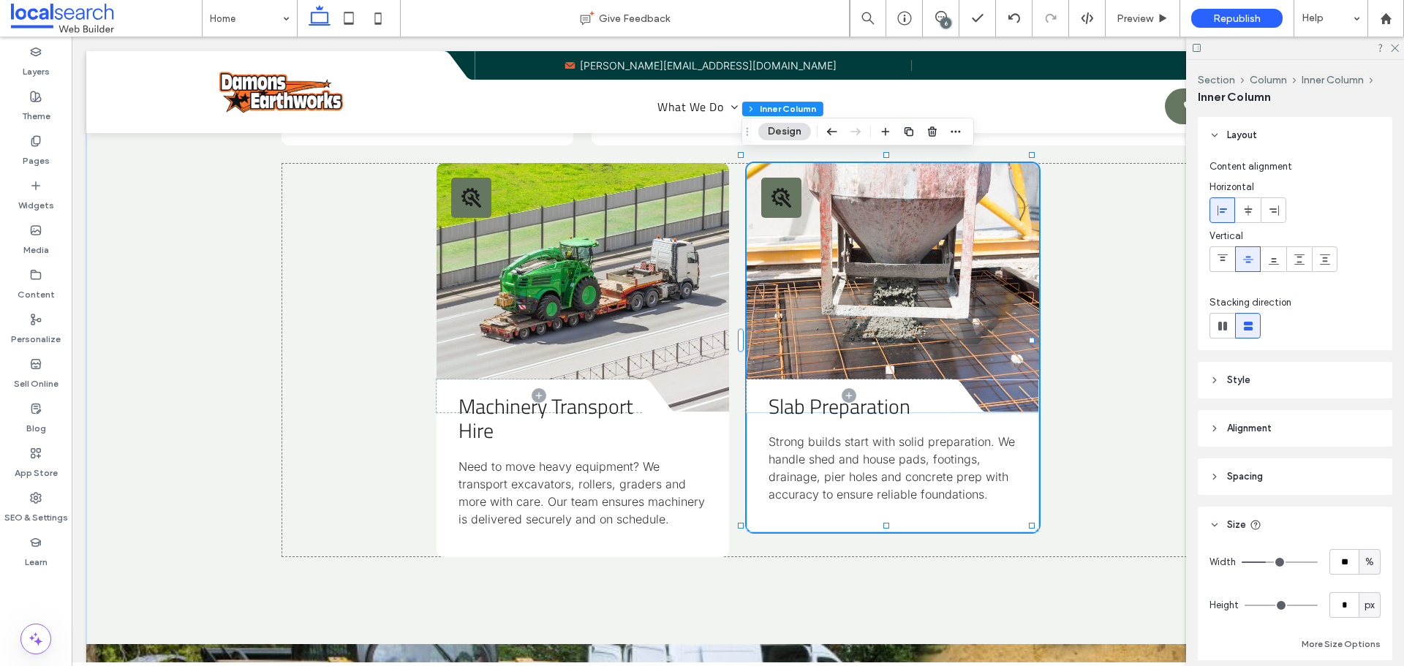
click at [1365, 603] on span "px" at bounding box center [1370, 605] width 10 height 15
click at [1362, 581] on span "A" at bounding box center [1363, 580] width 6 height 15
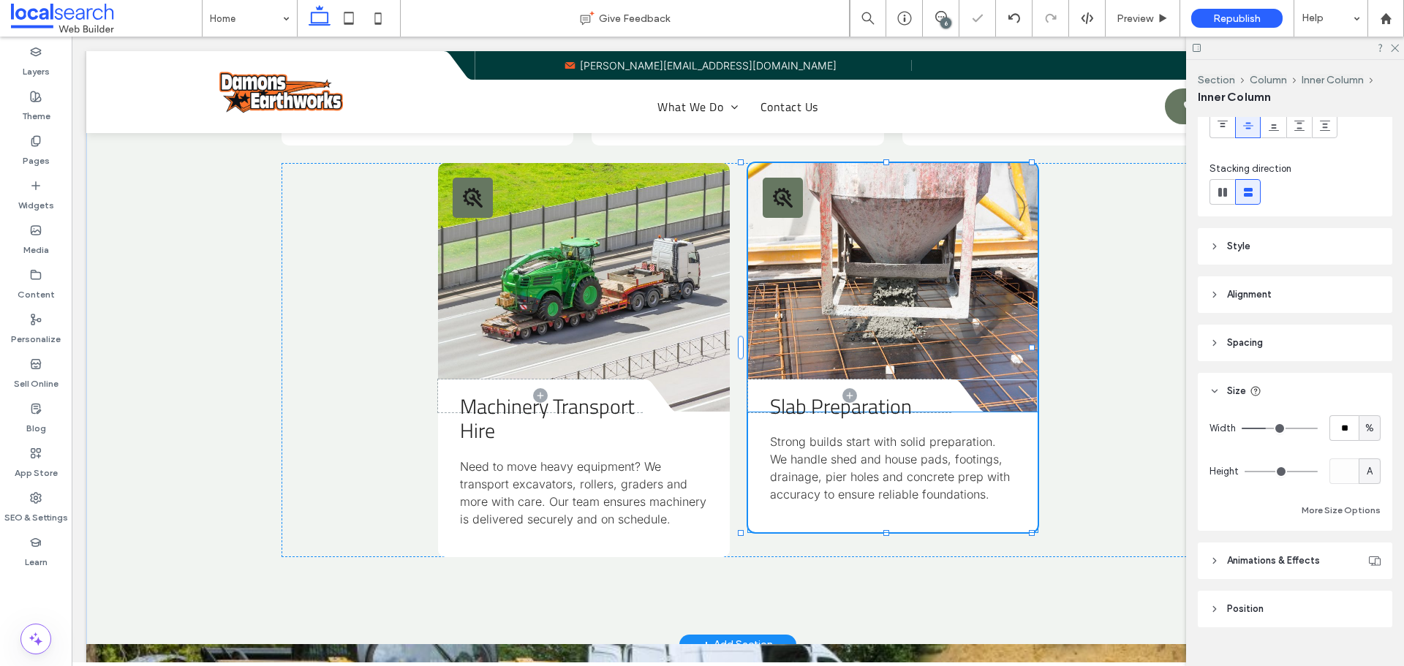
scroll to position [159, 0]
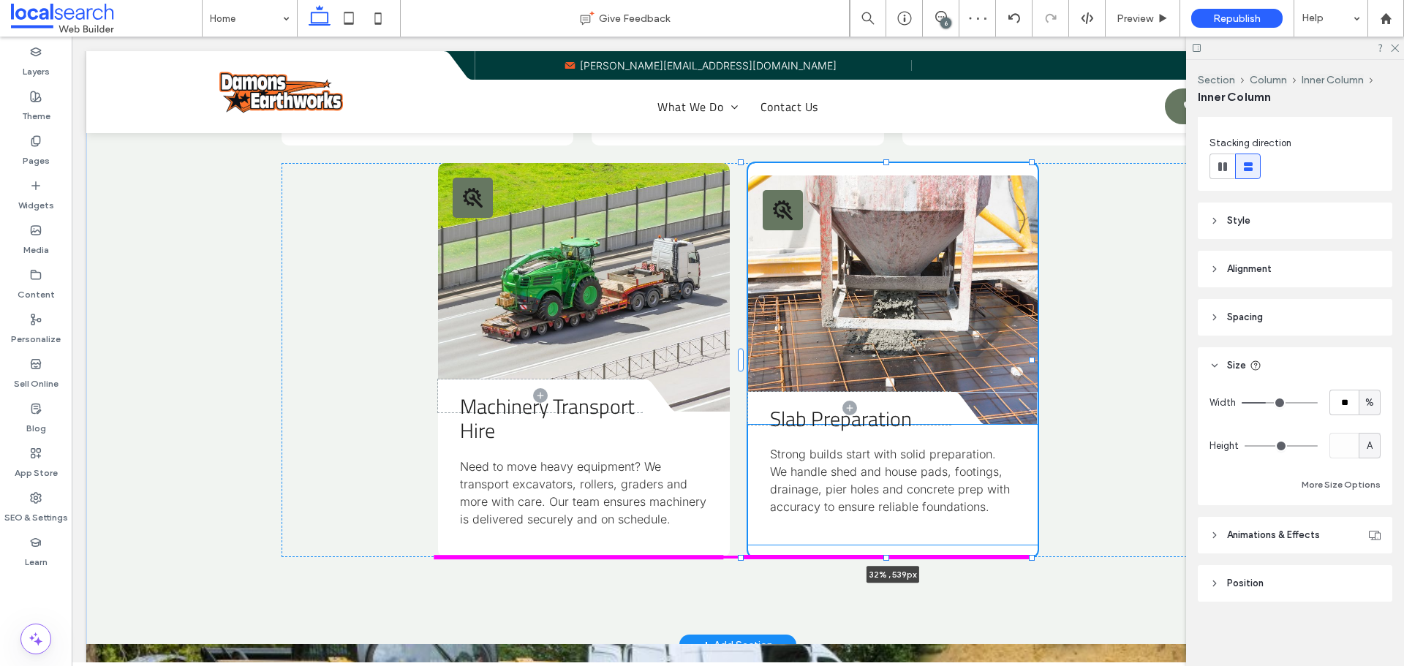
drag, startPoint x: 885, startPoint y: 534, endPoint x: 874, endPoint y: 557, distance: 25.2
click at [742, 164] on div at bounding box center [742, 163] width 1 height 1
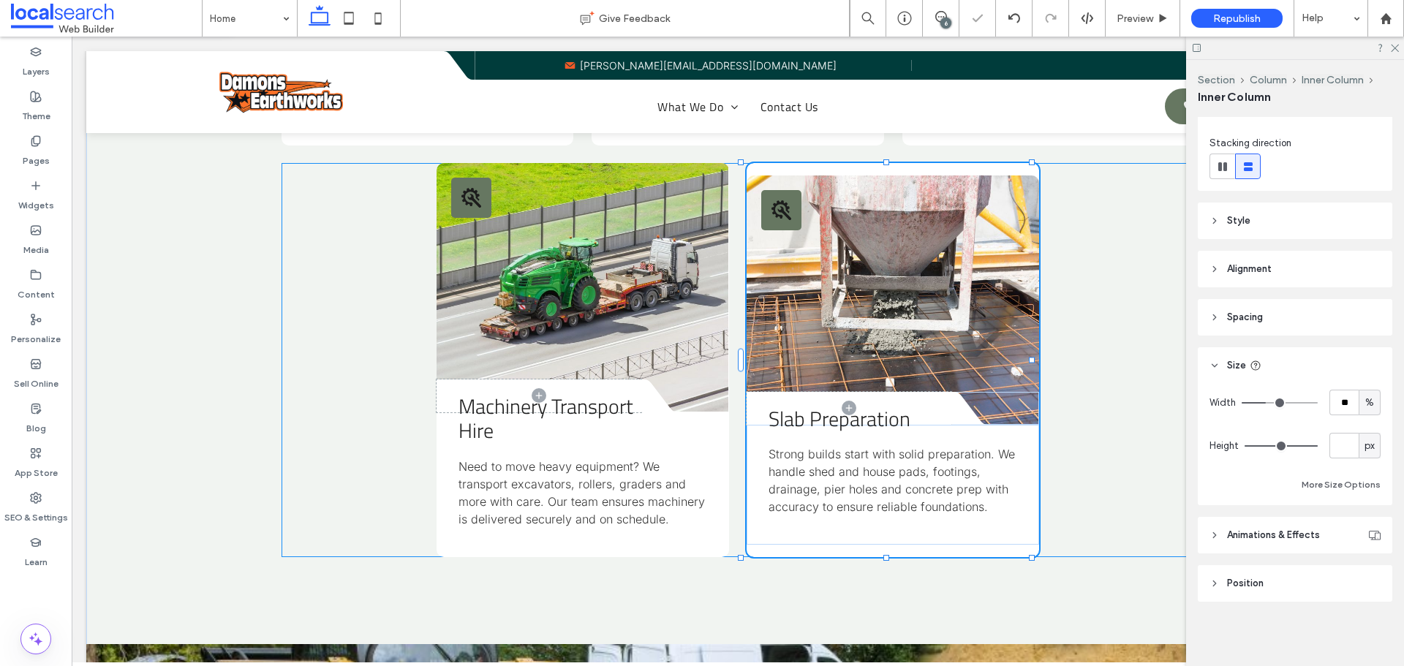
type input "***"
click at [969, 525] on div "Slab Preparation Strong builds start with solid preparation. We handle shed and…" at bounding box center [893, 485] width 292 height 121
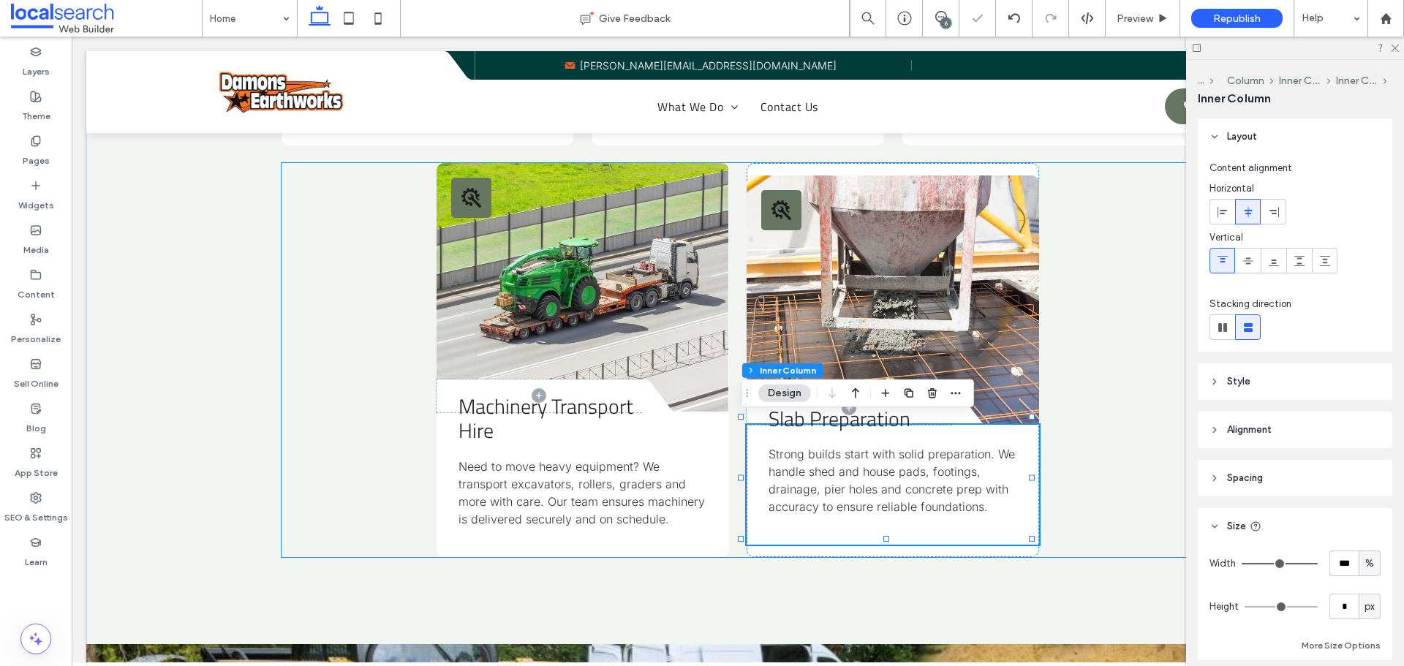
click at [1090, 514] on div "Tools Icon Divider Icon Machinery Transport Hire Need to move heavy equipment? …" at bounding box center [738, 360] width 912 height 394
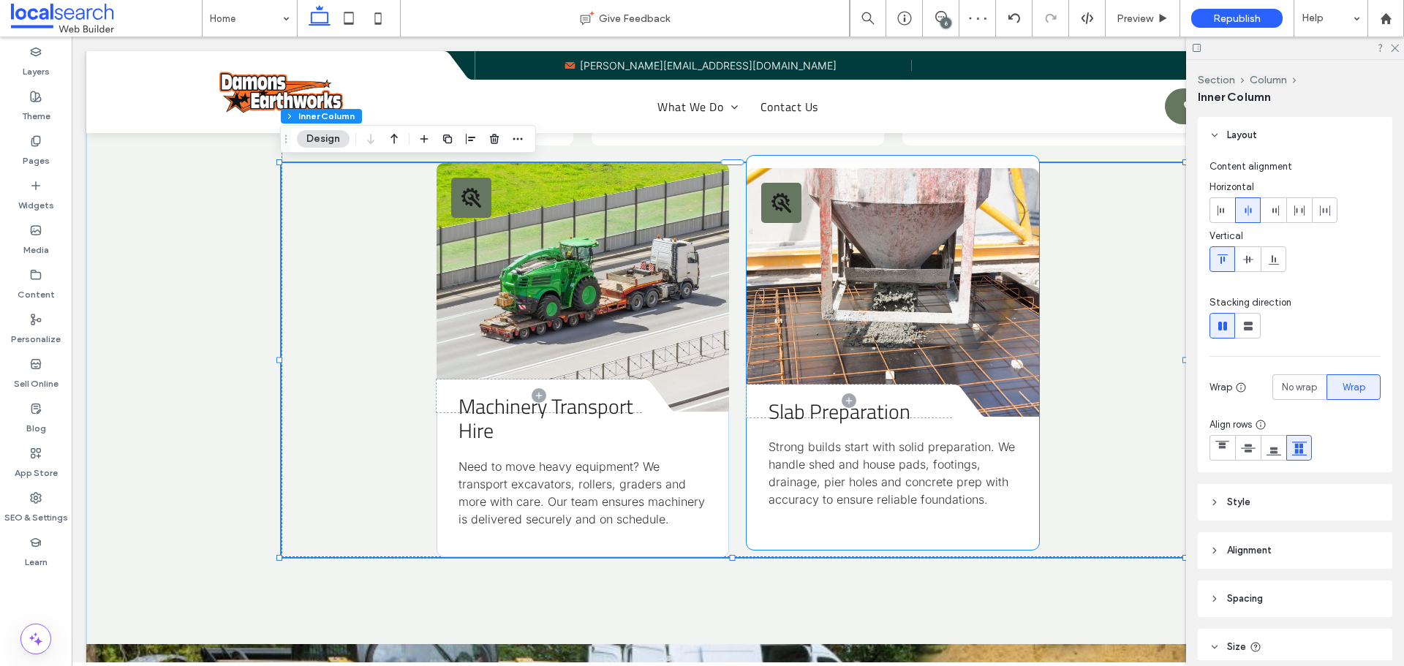
click at [945, 512] on div "Slab Preparation Strong builds start with solid preparation. We handle shed and…" at bounding box center [893, 478] width 292 height 121
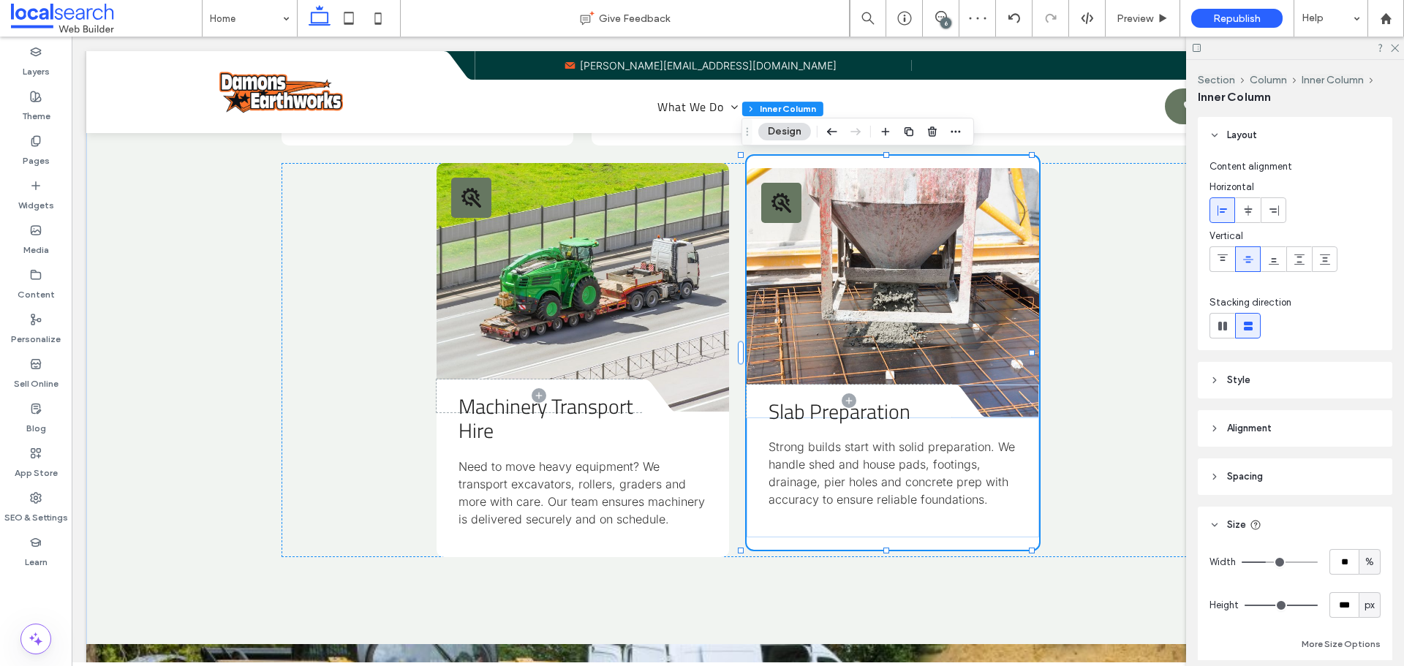
click at [942, 510] on div "Slab Preparation Strong builds start with solid preparation. We handle shed and…" at bounding box center [893, 478] width 292 height 121
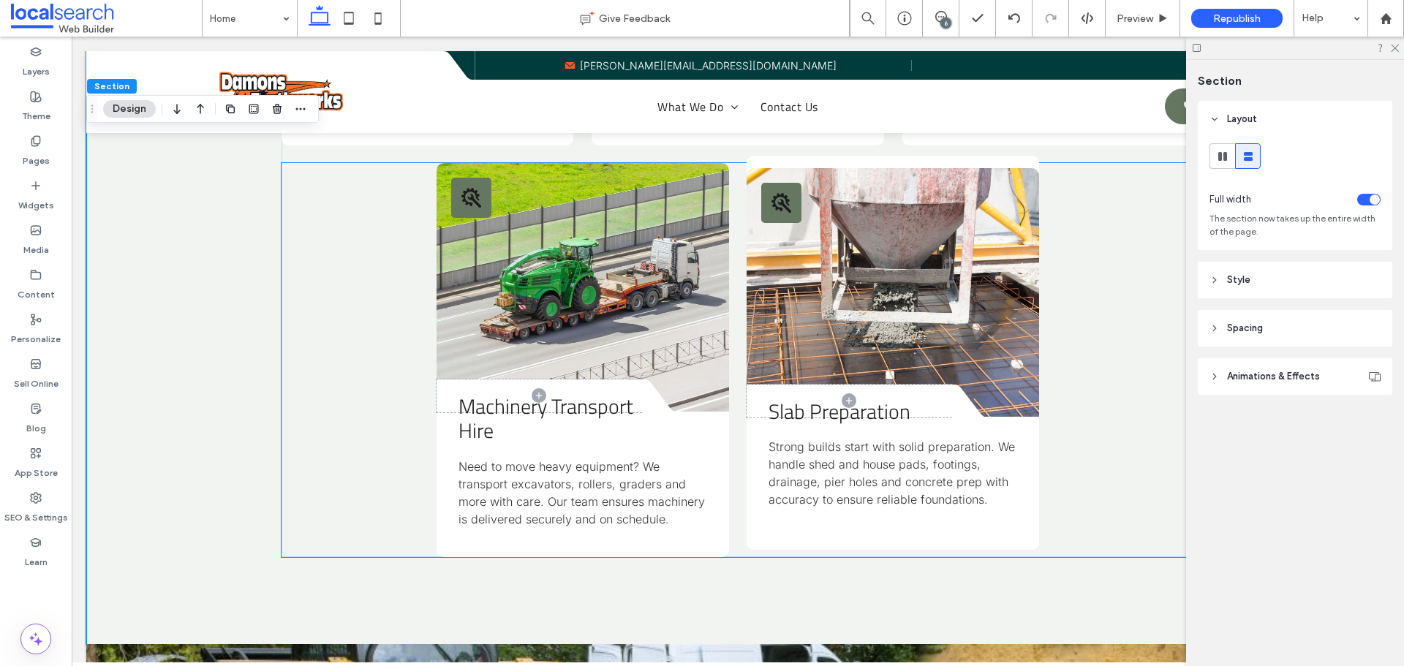
click at [964, 175] on link at bounding box center [893, 292] width 292 height 249
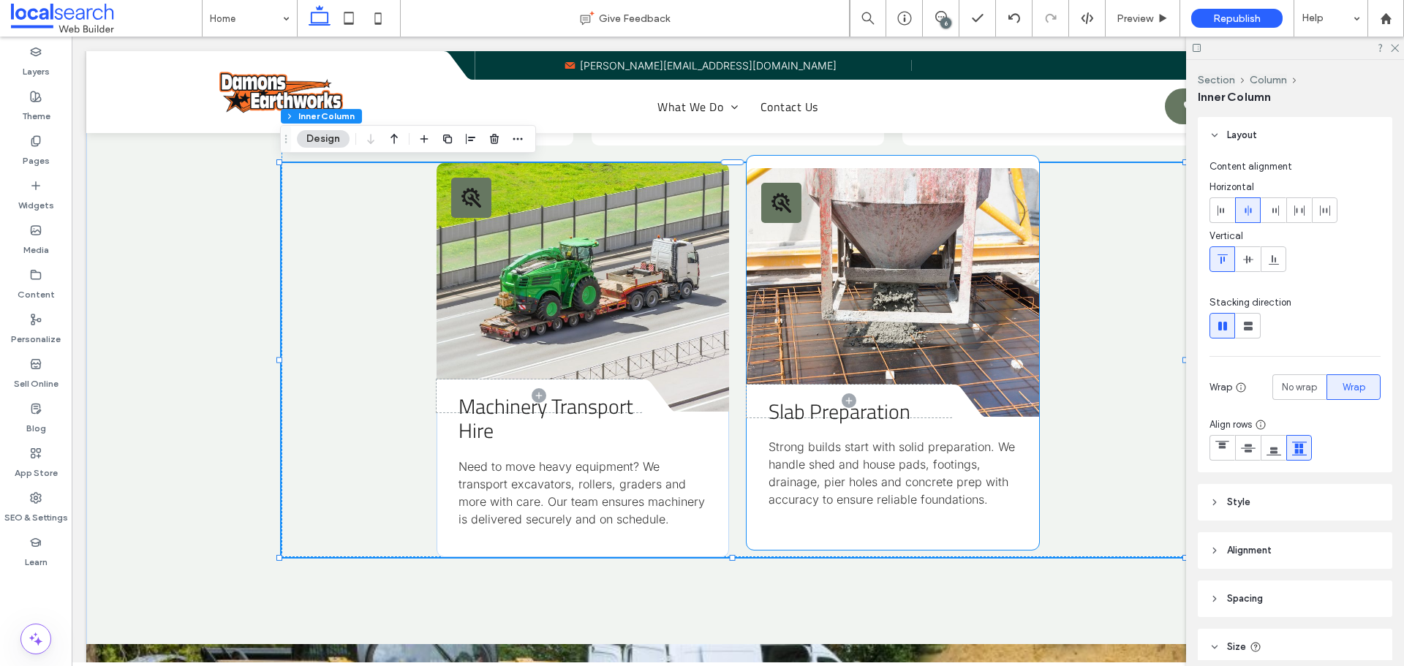
click at [954, 165] on div "Tools Icon Divider Icon Slab Preparation Strong builds start with solid prepara…" at bounding box center [893, 353] width 292 height 394
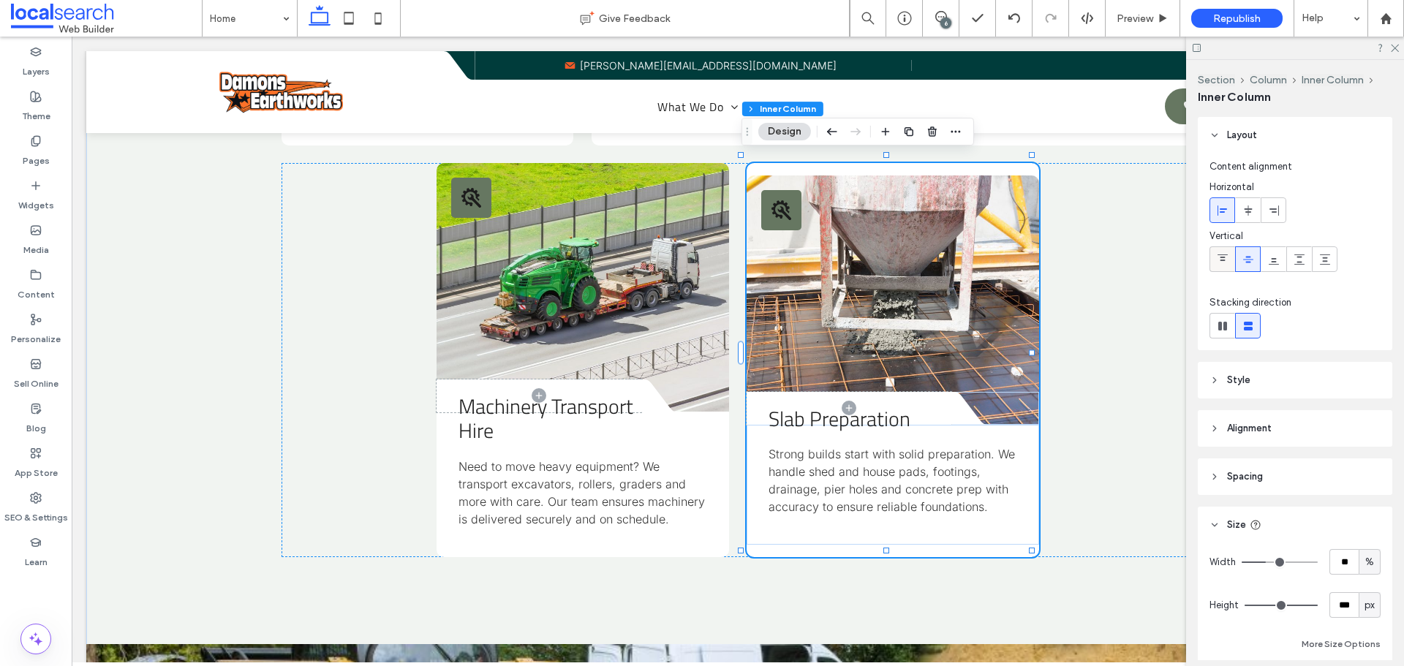
click at [1232, 270] on div at bounding box center [1222, 259] width 24 height 24
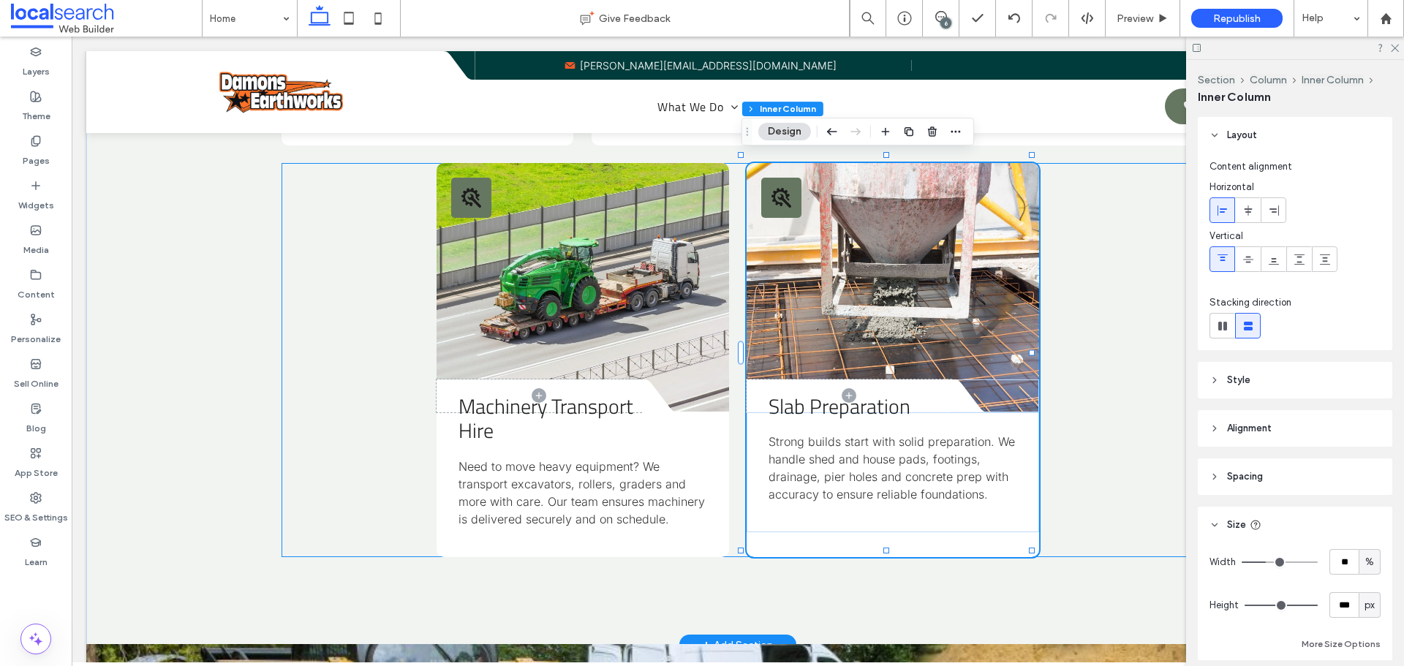
click at [1077, 487] on div "Tools Icon Divider Icon Machinery Transport Hire Need to move heavy equipment? …" at bounding box center [738, 360] width 912 height 394
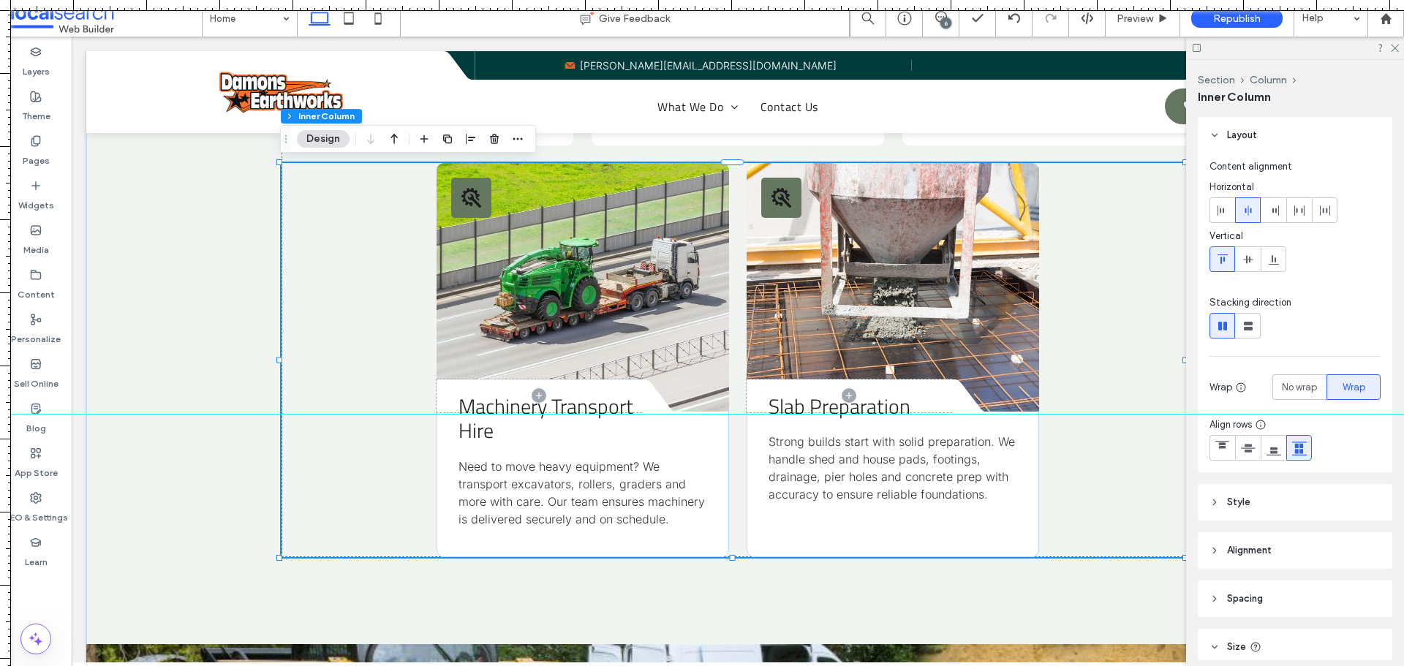
drag, startPoint x: 903, startPoint y: 10, endPoint x: 851, endPoint y: 414, distance: 407.9
click at [851, 666] on div at bounding box center [702, 666] width 1404 height 0
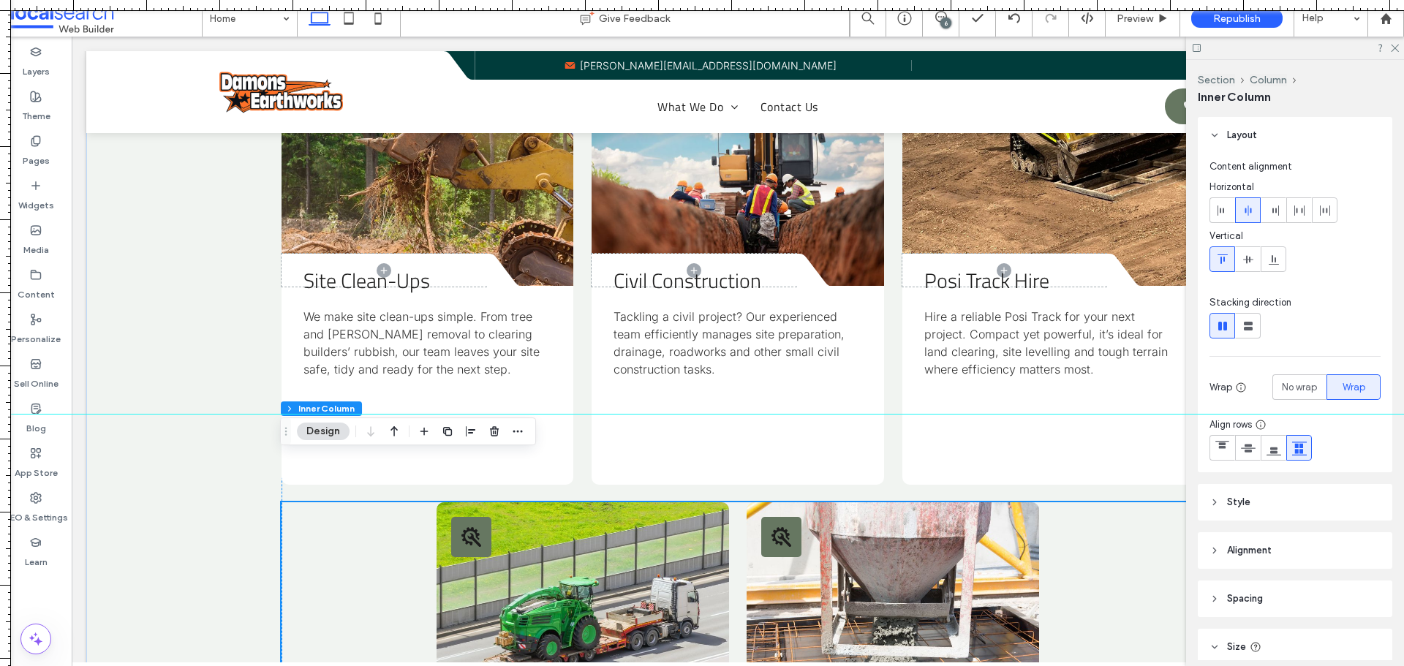
scroll to position [2193, 0]
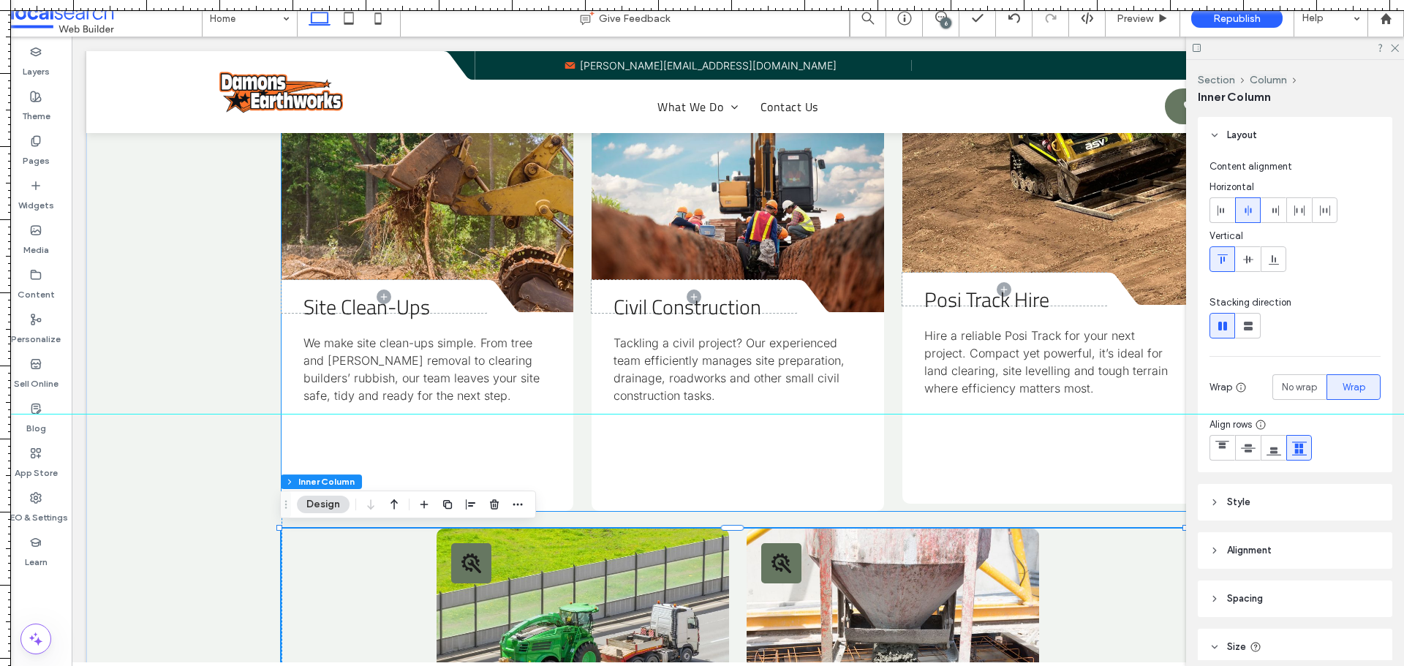
click at [1077, 486] on div "Posi Track Hire Hire a reliable Posi Track for your next project. Compact yet p…" at bounding box center [1049, 405] width 292 height 198
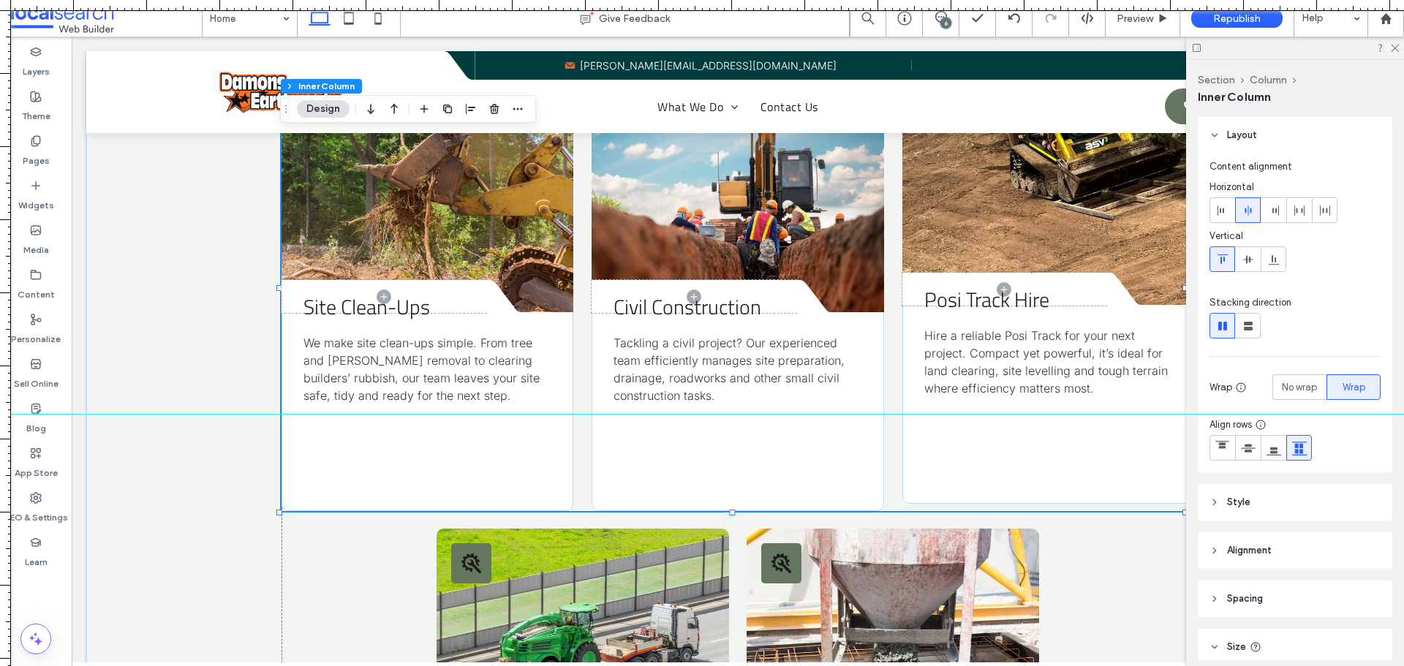
click at [1077, 486] on div "Posi Track Hire Hire a reliable Posi Track for your next project. Compact yet p…" at bounding box center [1049, 405] width 292 height 198
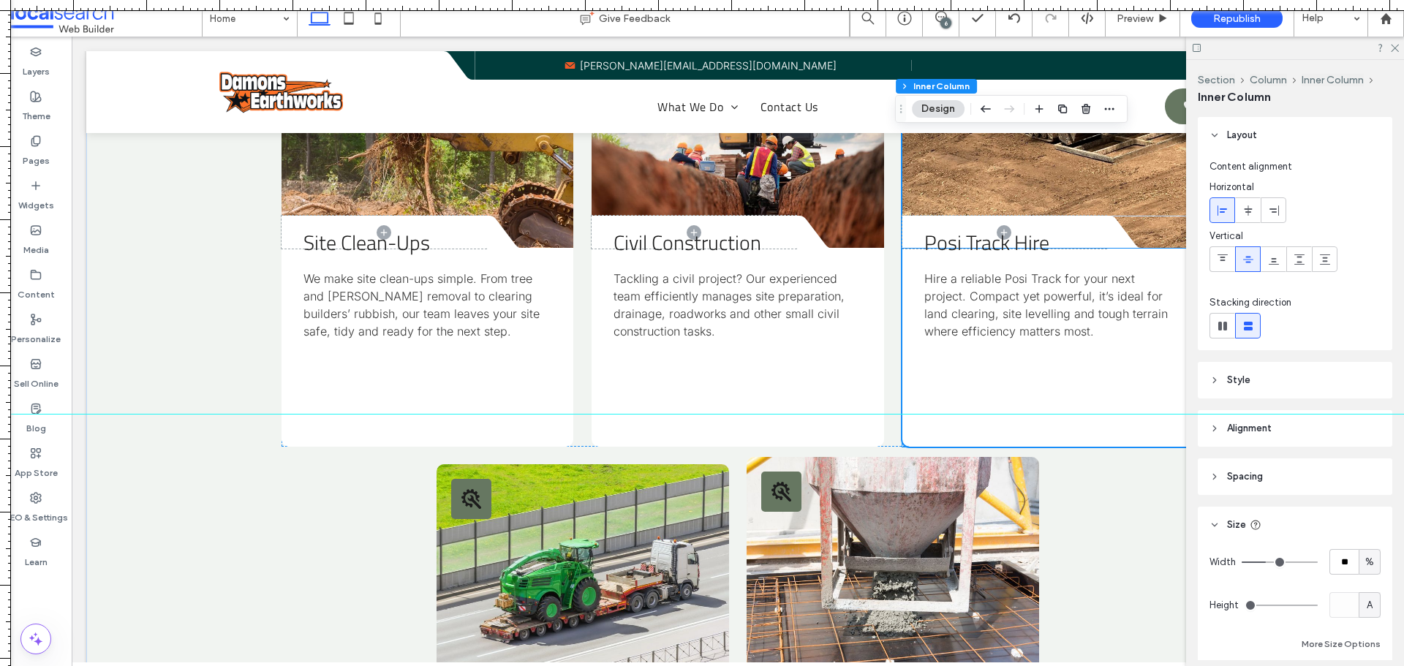
scroll to position [2119, 0]
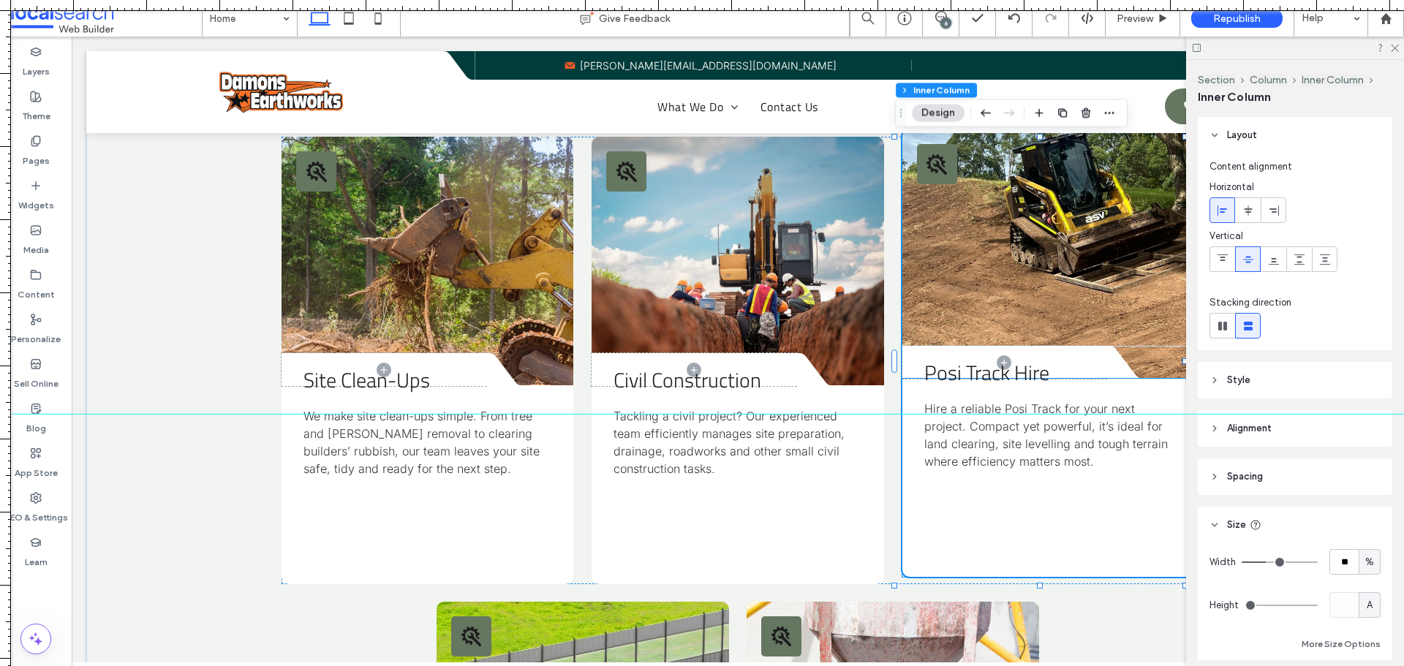
click at [1115, 550] on div "Posi Track Hire Hire a reliable Posi Track for your next project. Compact yet p…" at bounding box center [1049, 478] width 292 height 198
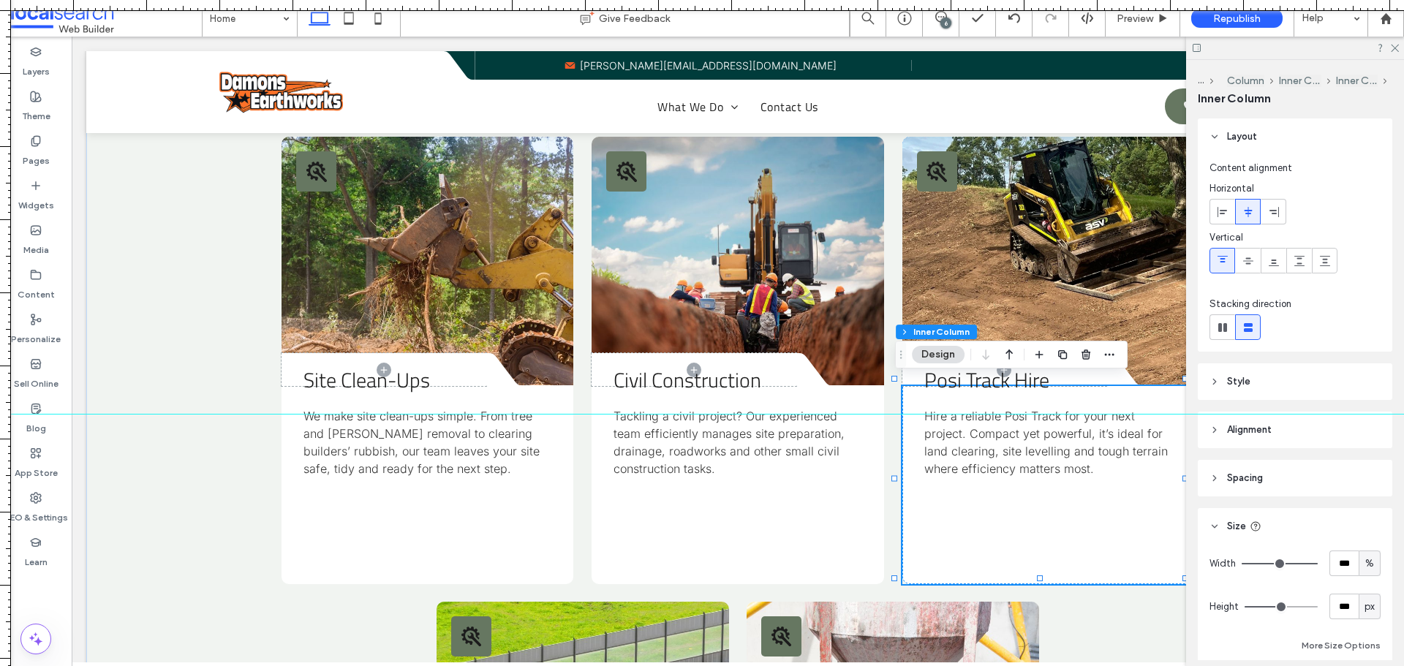
type input "***"
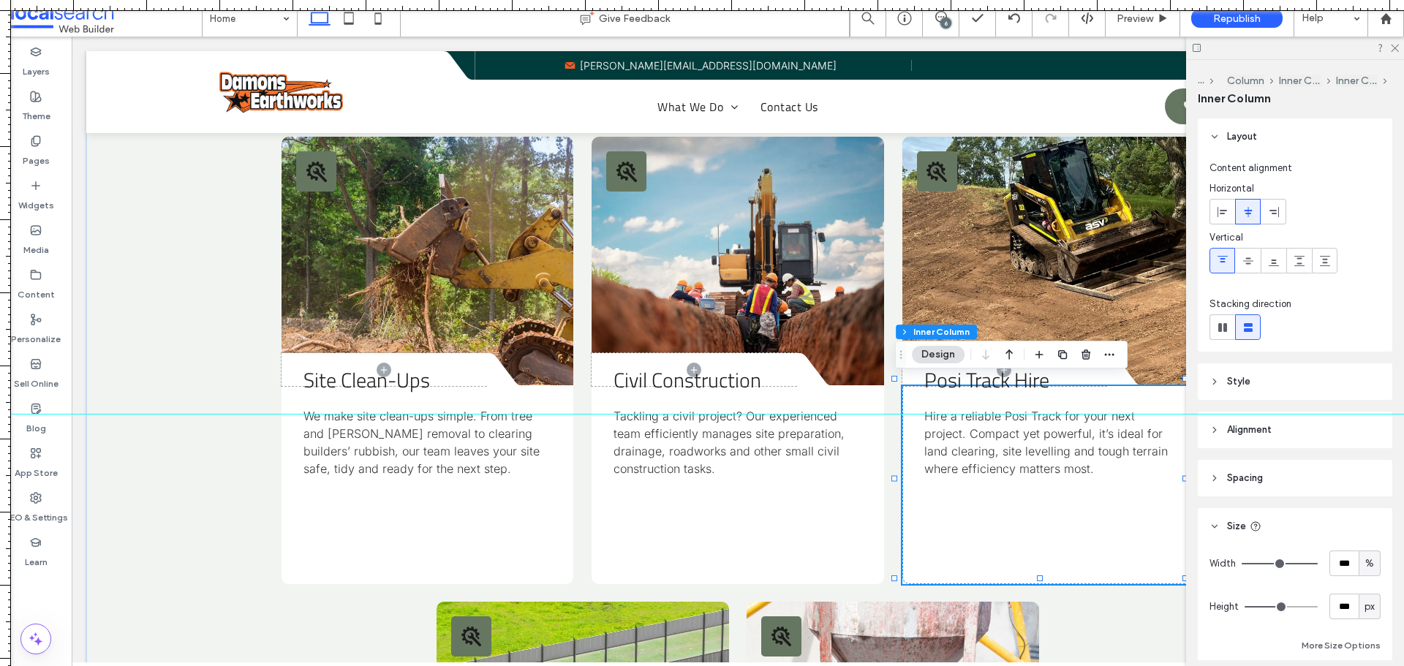
type input "***"
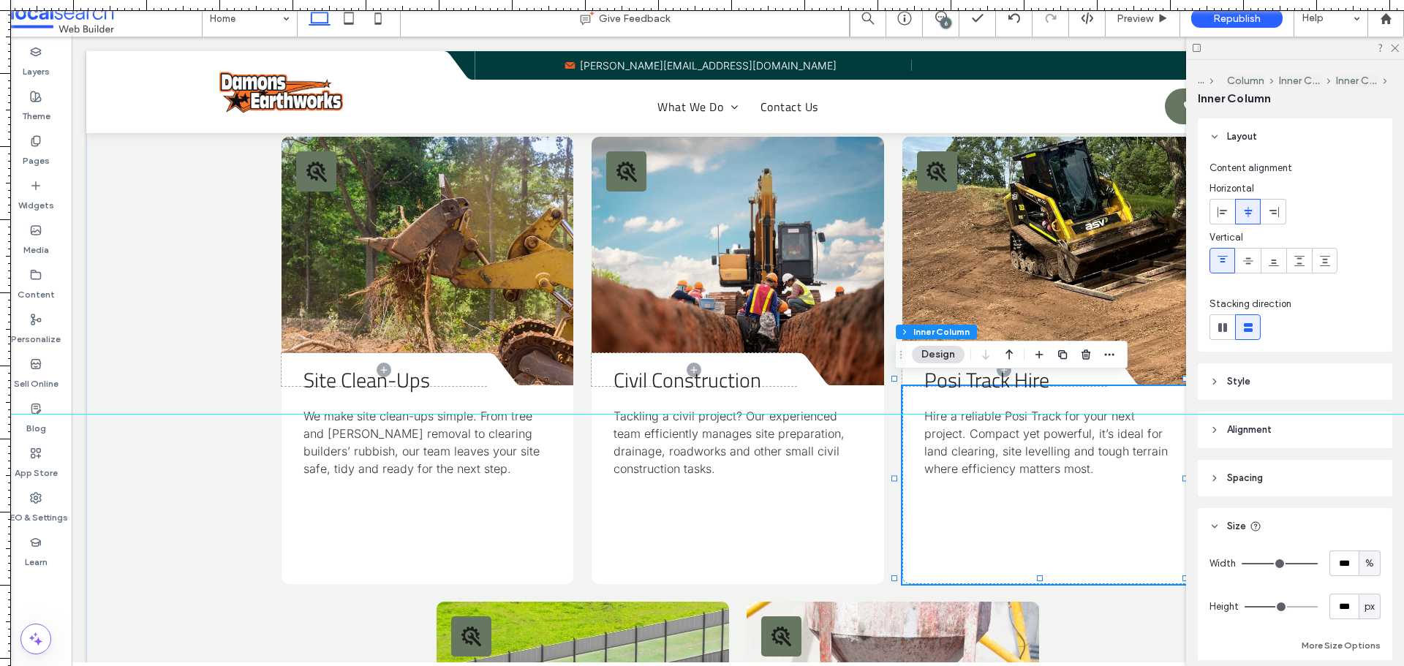
type input "*"
drag, startPoint x: 1275, startPoint y: 604, endPoint x: 1190, endPoint y: 611, distance: 85.2
type input "*"
click at [1245, 608] on input "range" at bounding box center [1281, 606] width 73 height 1
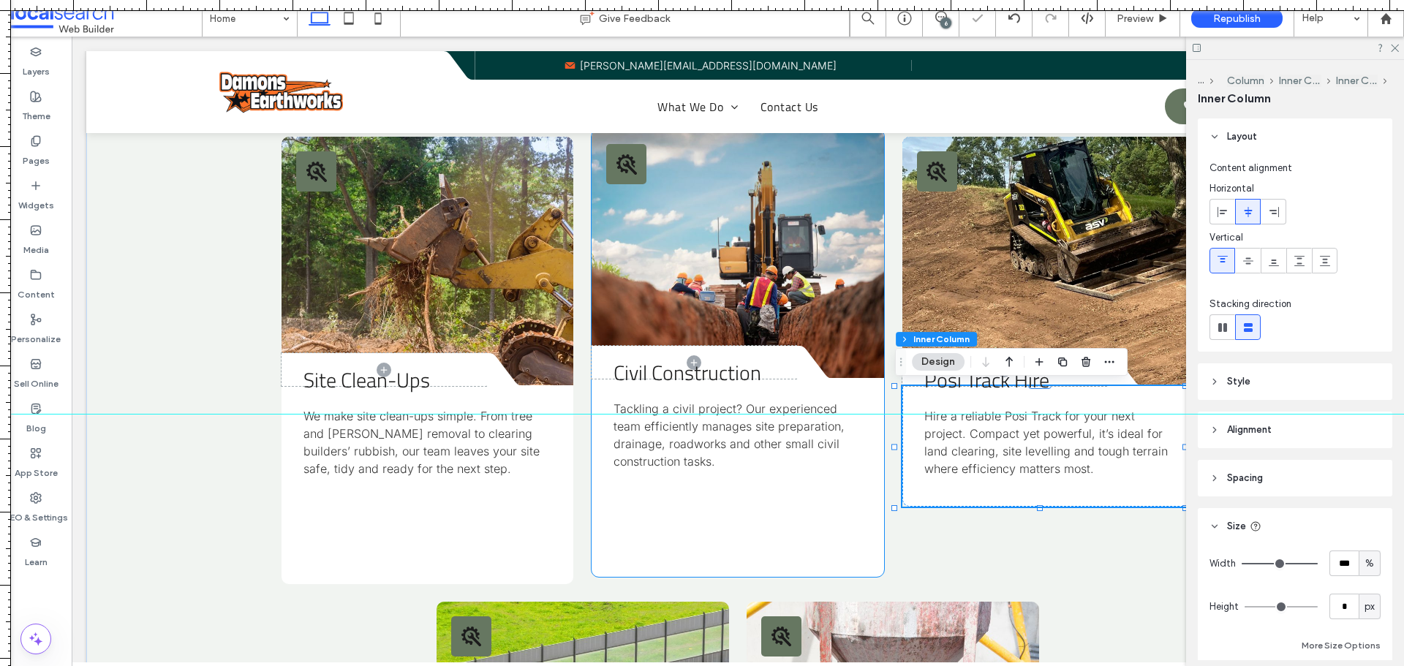
click at [779, 527] on div "Civil Construction Tackling a civil project? Our experienced team efficiently m…" at bounding box center [738, 478] width 292 height 198
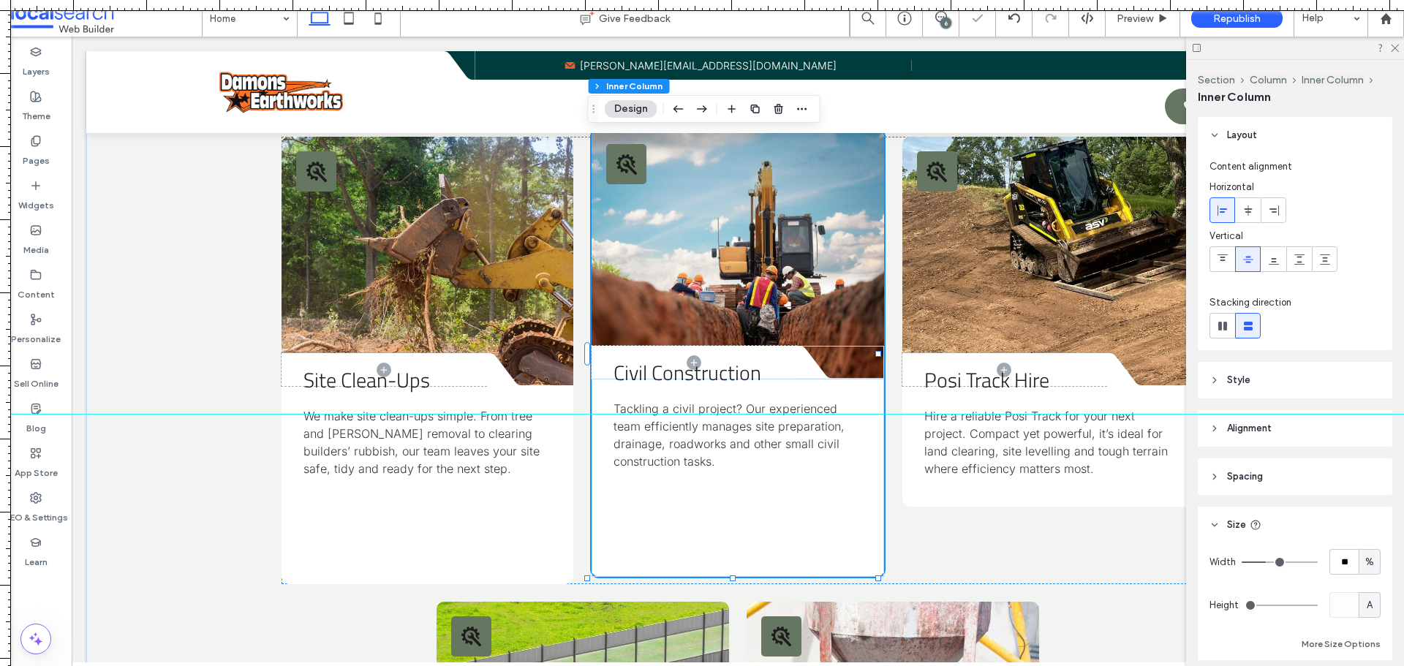
click at [779, 527] on div "Civil Construction Tackling a civil project? Our experienced team efficiently m…" at bounding box center [738, 478] width 292 height 198
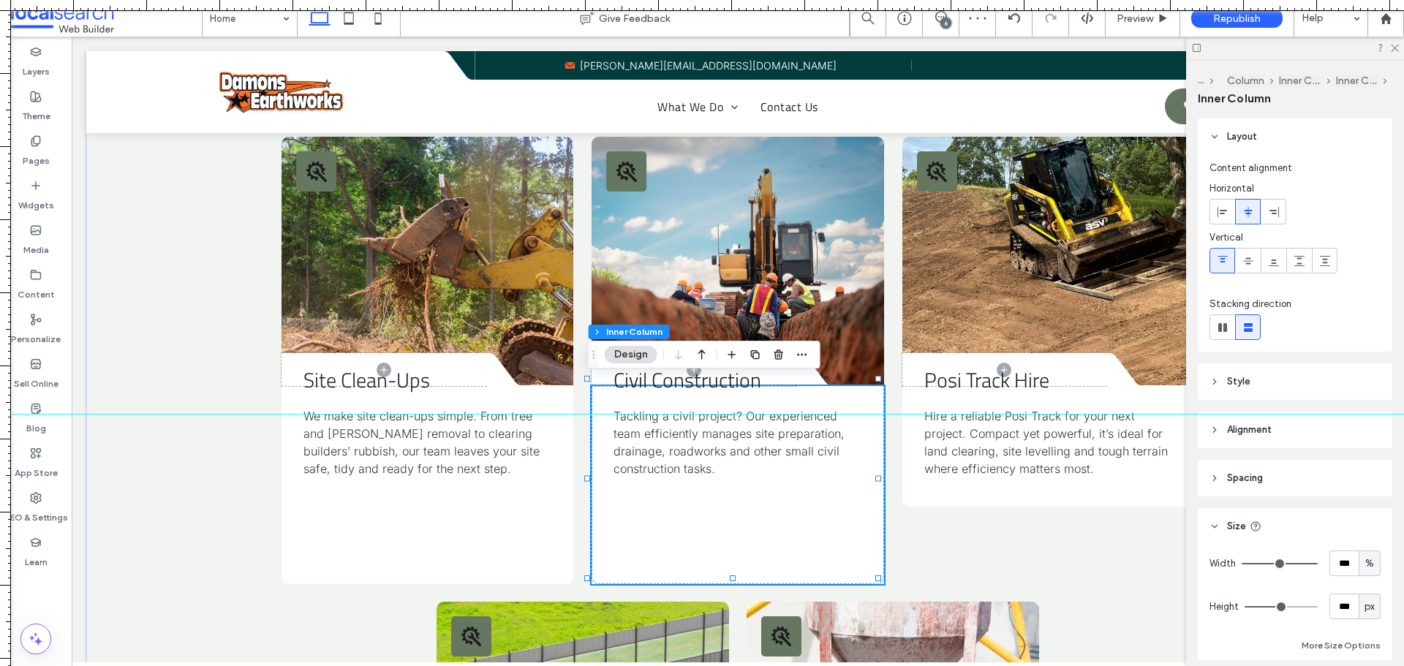
type input "***"
type input "**"
type input "*"
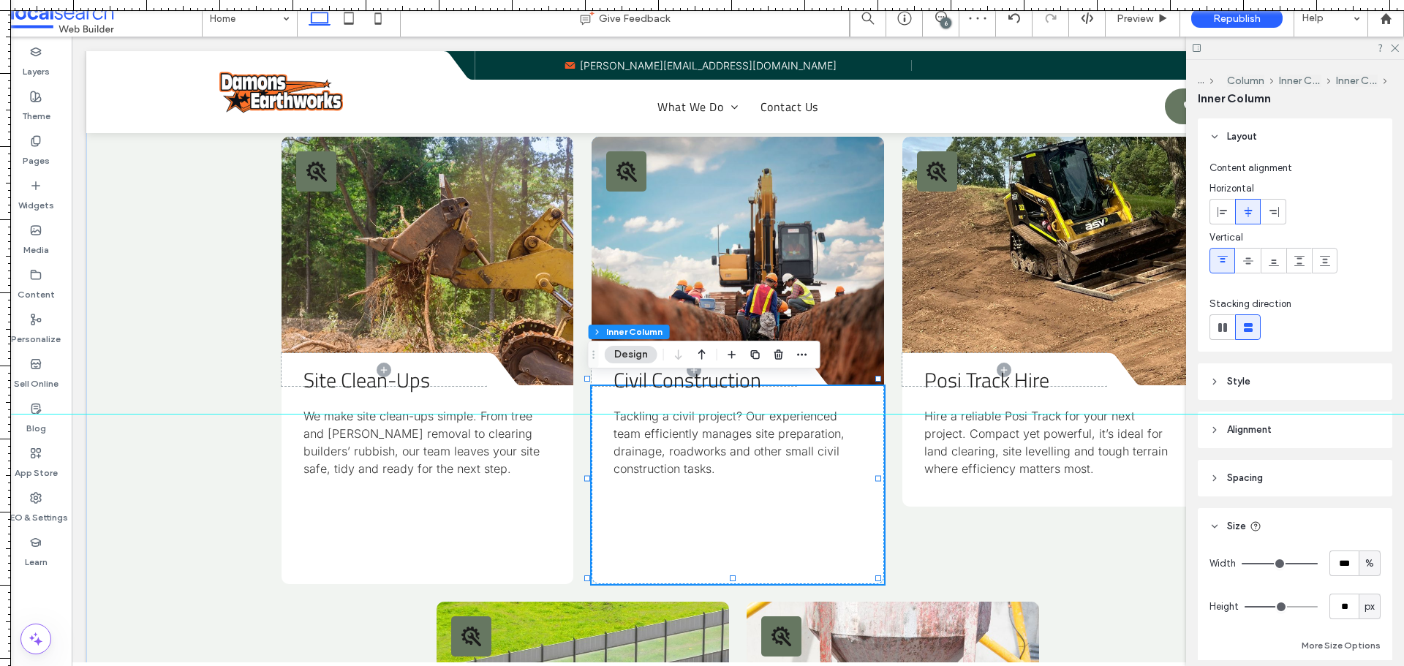
type input "*"
drag, startPoint x: 1269, startPoint y: 608, endPoint x: 1176, endPoint y: 608, distance: 92.9
type input "*"
click at [1245, 608] on input "range" at bounding box center [1281, 606] width 73 height 1
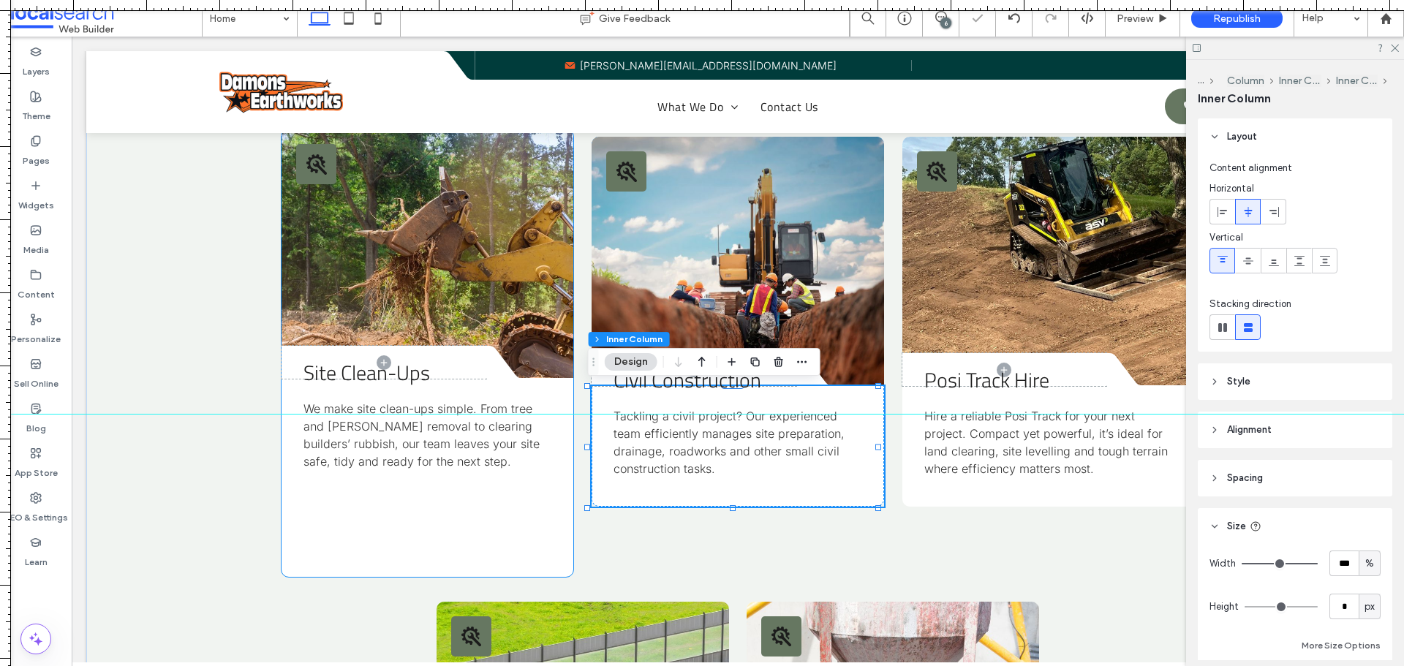
click at [474, 520] on div "Site Clean-Ups We make site clean-ups simple. From tree and stump removal to cl…" at bounding box center [428, 478] width 292 height 198
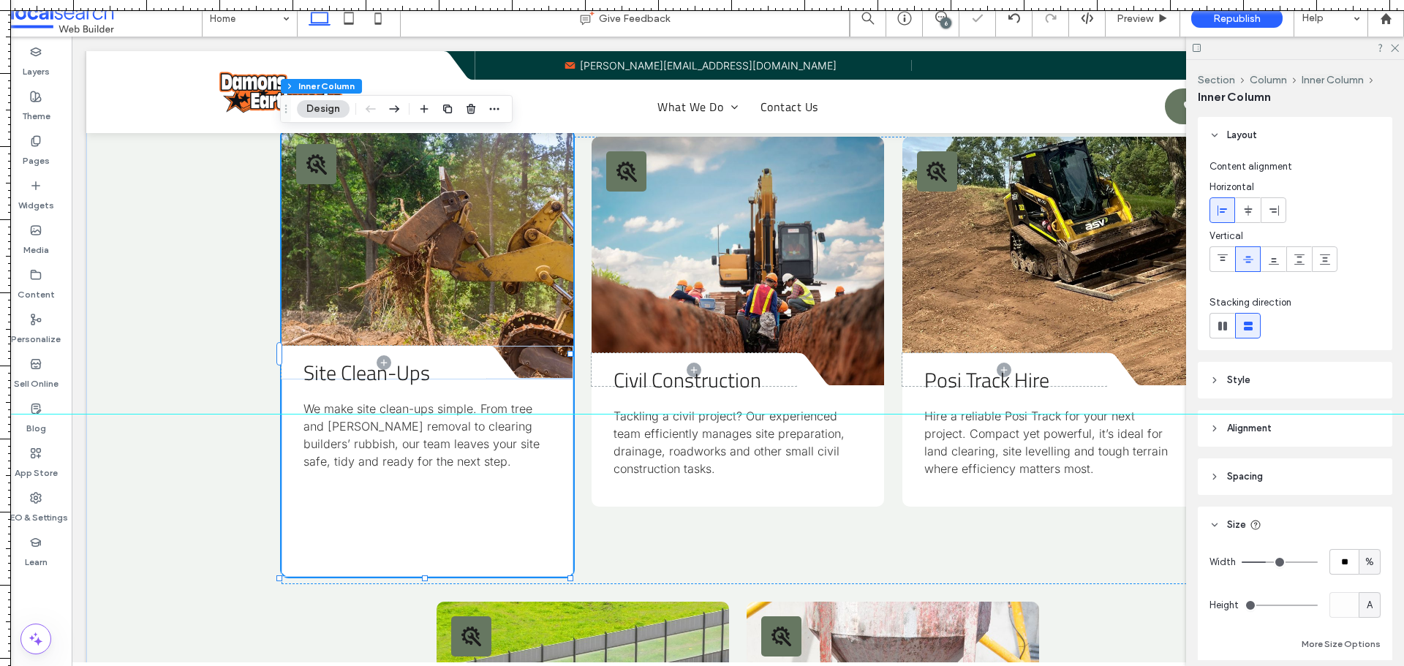
click at [474, 520] on div "Site Clean-Ups We make site clean-ups simple. From tree and stump removal to cl…" at bounding box center [428, 478] width 292 height 198
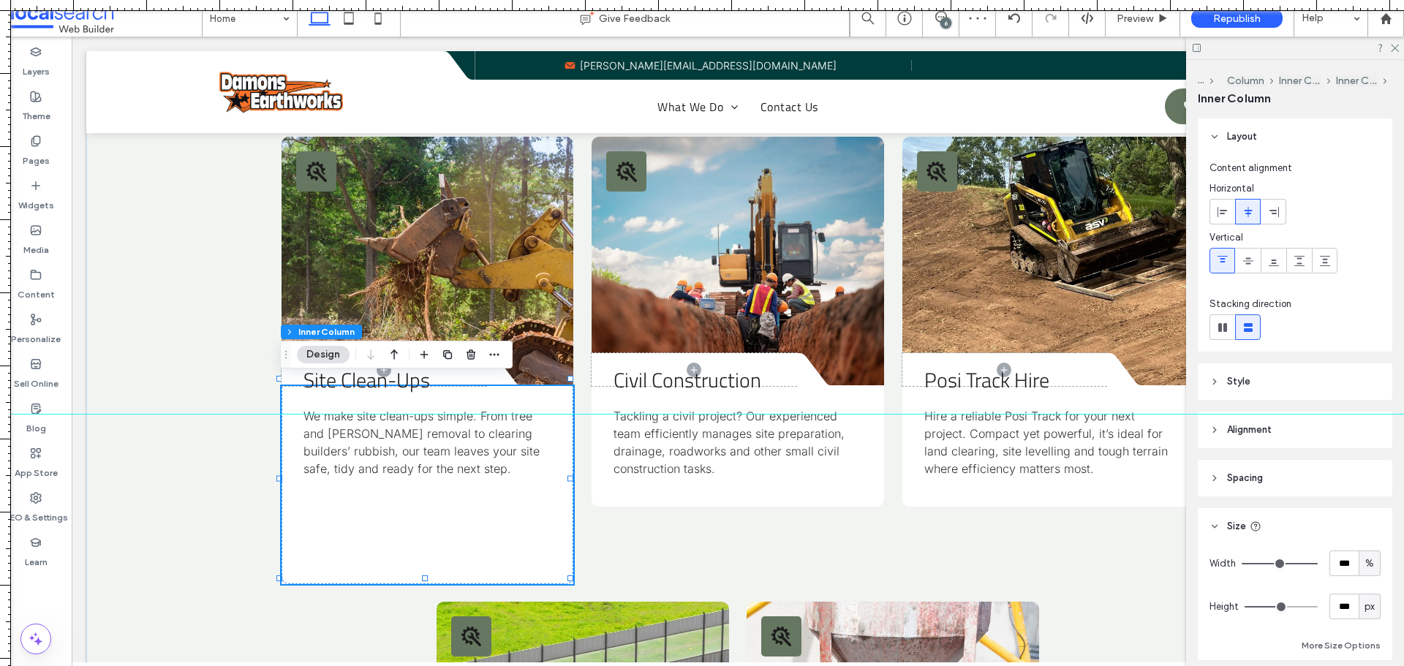
type input "***"
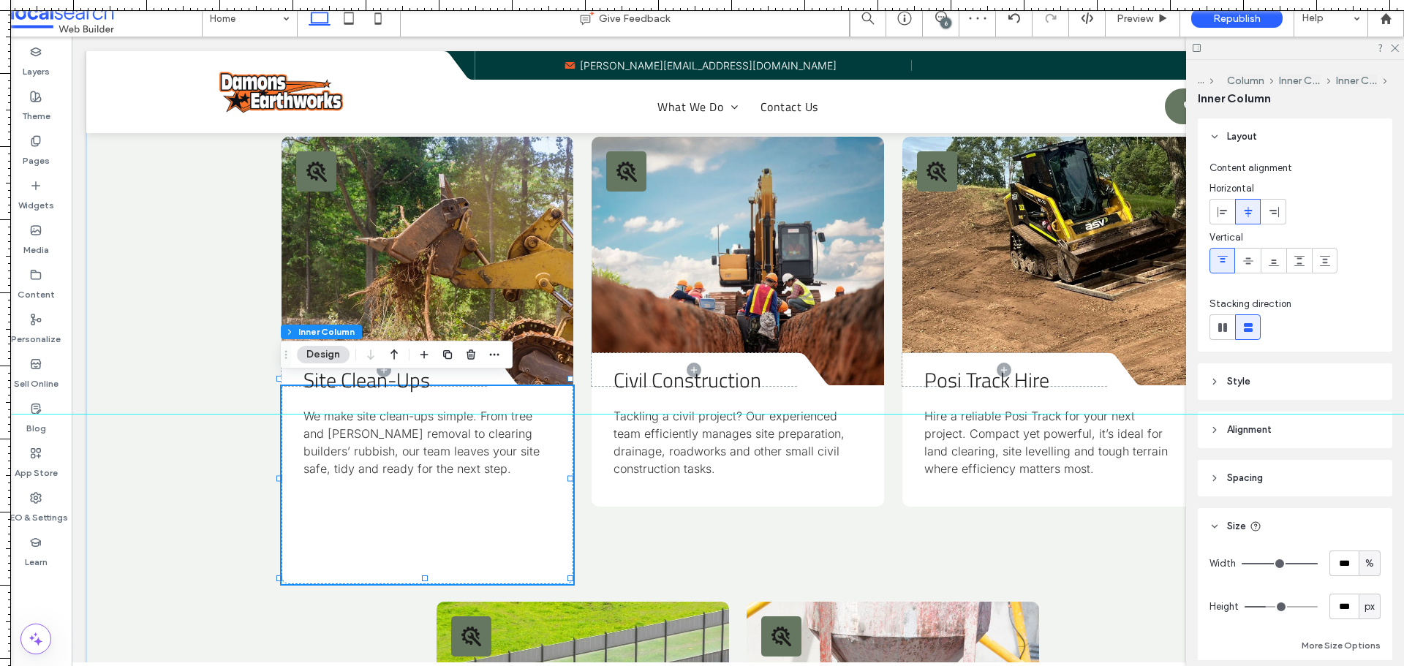
type input "***"
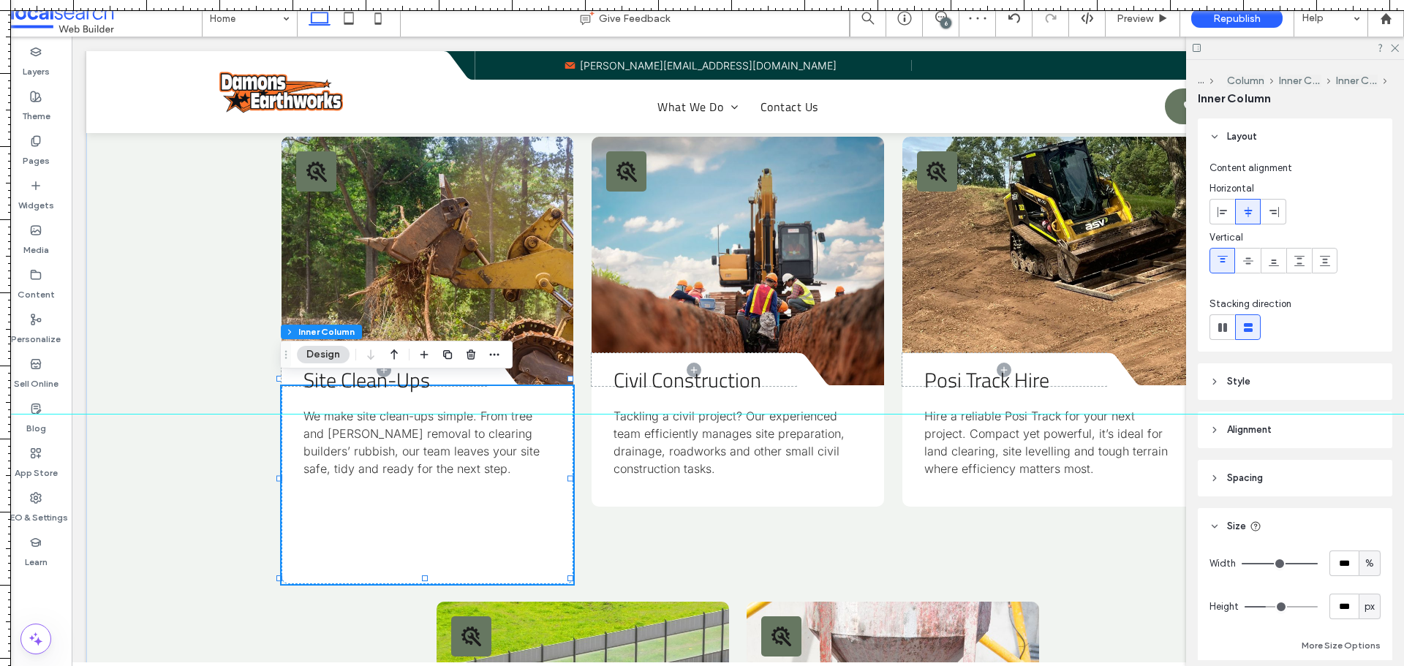
type input "***"
click at [1260, 606] on input "range" at bounding box center [1281, 606] width 73 height 1
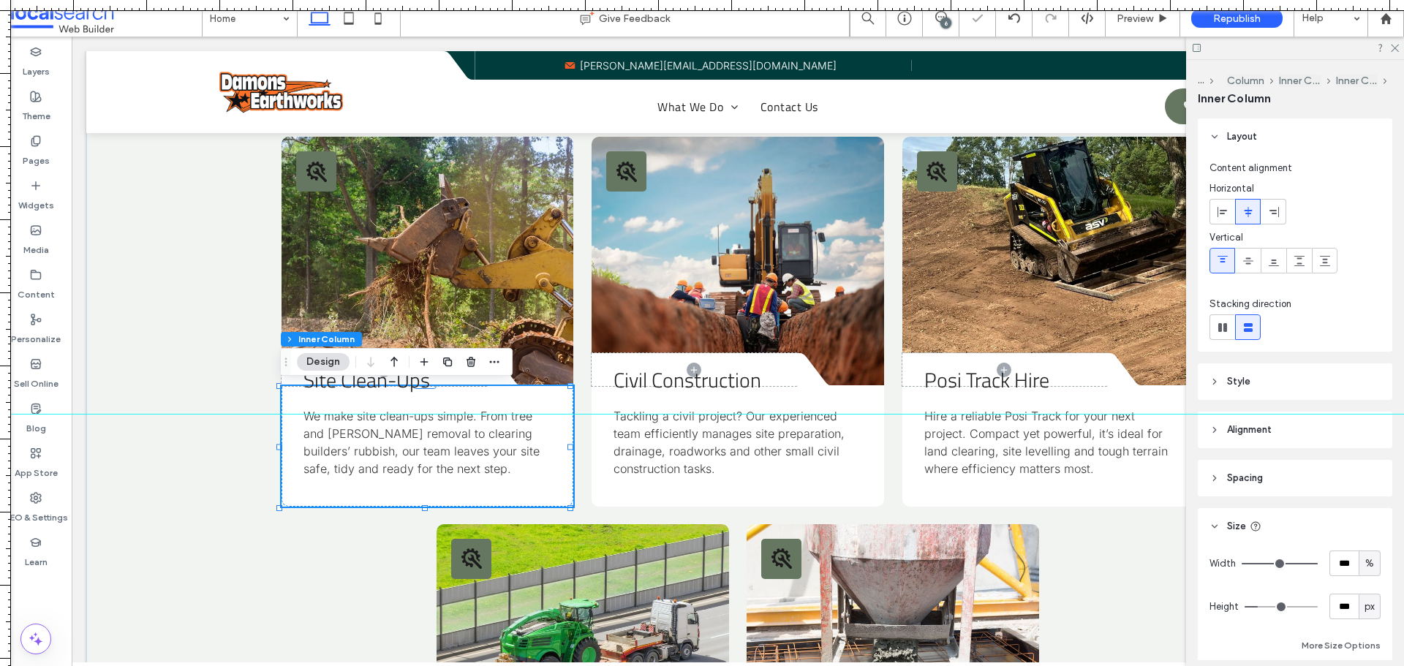
type input "***"
type input "**"
type input "*"
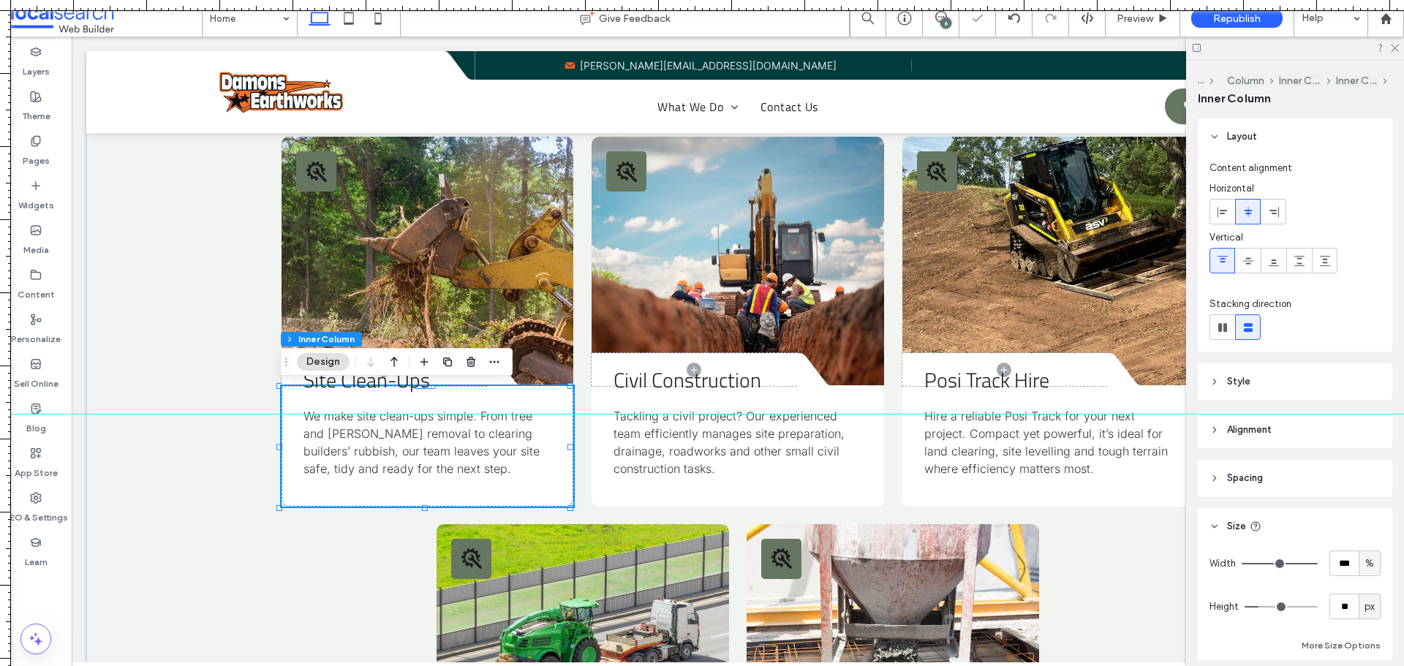
type input "*"
drag, startPoint x: 1262, startPoint y: 605, endPoint x: 1156, endPoint y: 604, distance: 106.1
type input "*"
click at [1245, 606] on input "range" at bounding box center [1281, 606] width 73 height 1
click at [184, 479] on div "What We Do View All Services Tools Icon Divider Icon Driveways Want your drivew…" at bounding box center [737, 248] width 1303 height 1517
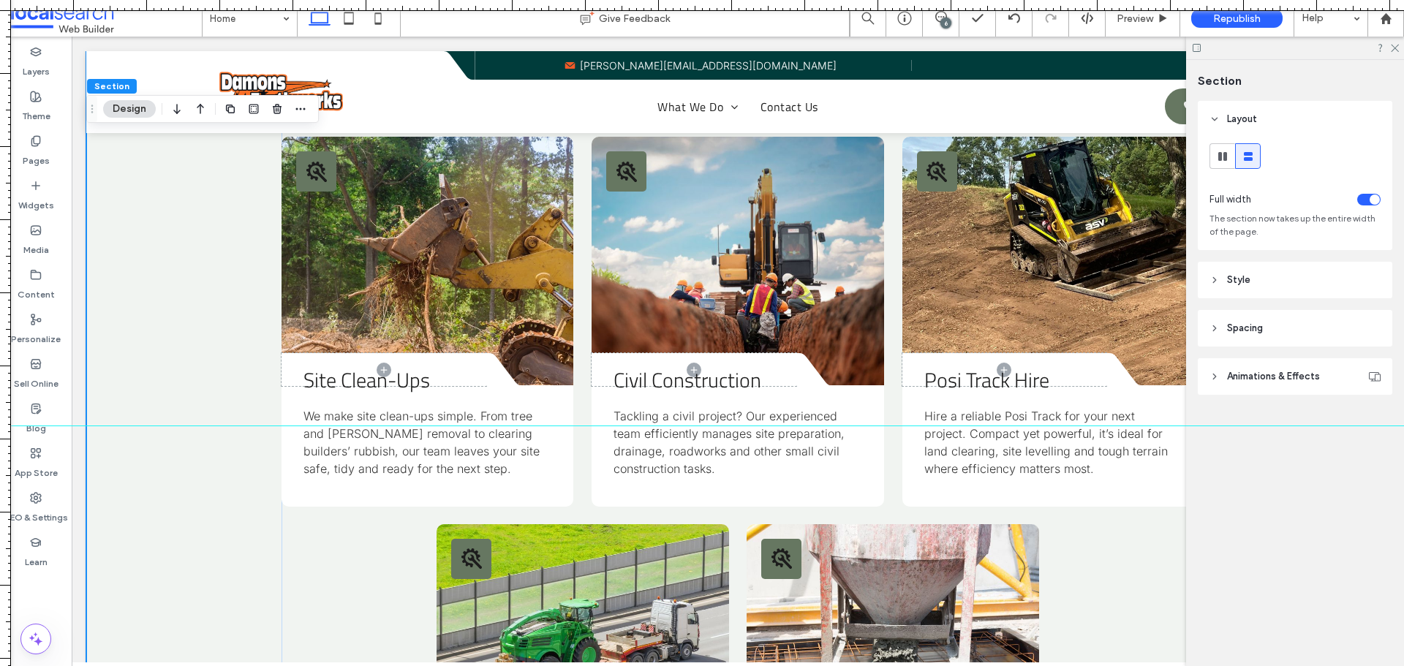
click at [1224, 424] on div at bounding box center [702, 426] width 1404 height 12
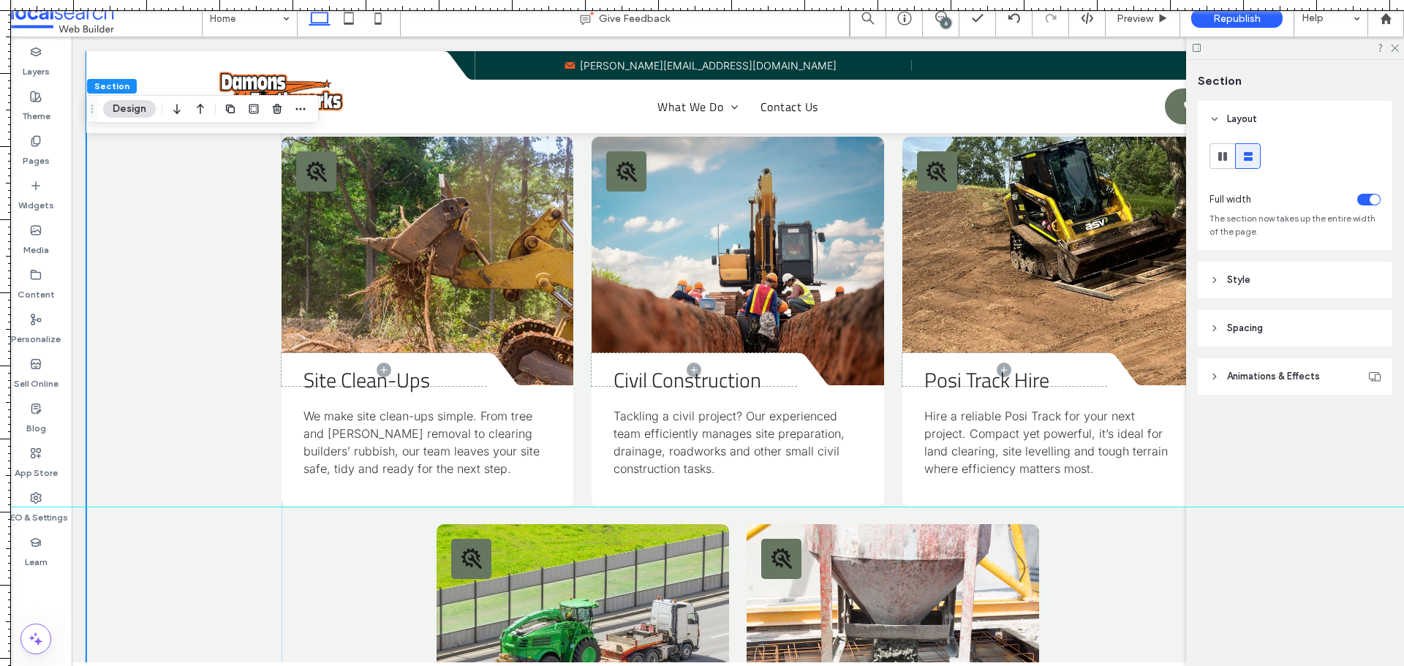
drag, startPoint x: 1225, startPoint y: 422, endPoint x: 1221, endPoint y: 507, distance: 85.0
click at [1221, 507] on div at bounding box center [702, 507] width 1404 height 12
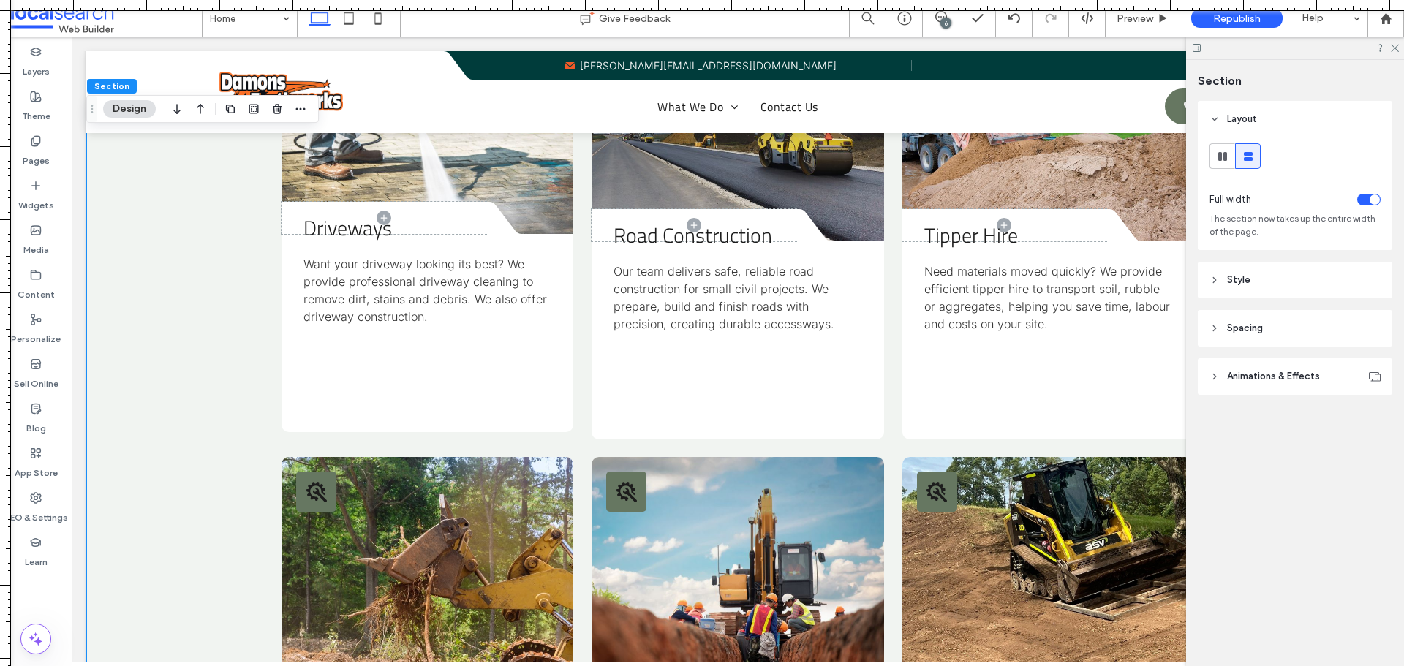
scroll to position [1681, 0]
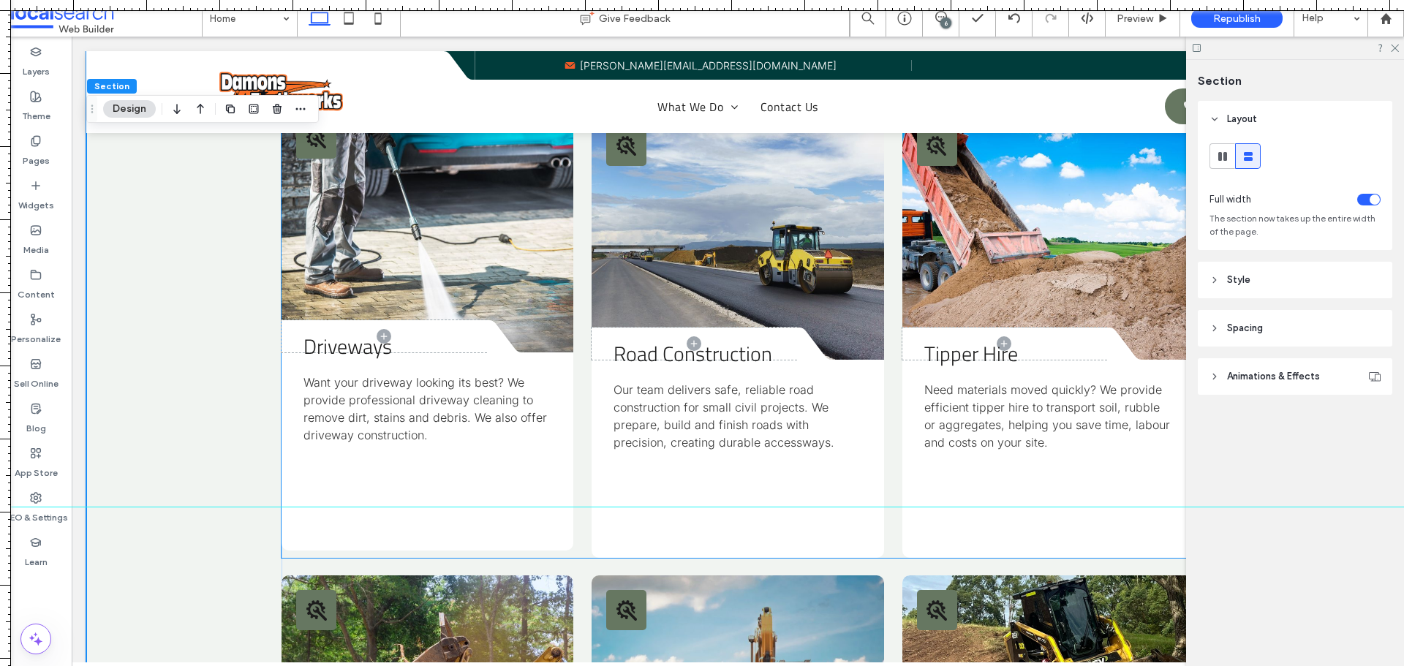
click at [455, 493] on div "Driveways Want your driveway looking its best? We provide professional driveway…" at bounding box center [428, 452] width 292 height 198
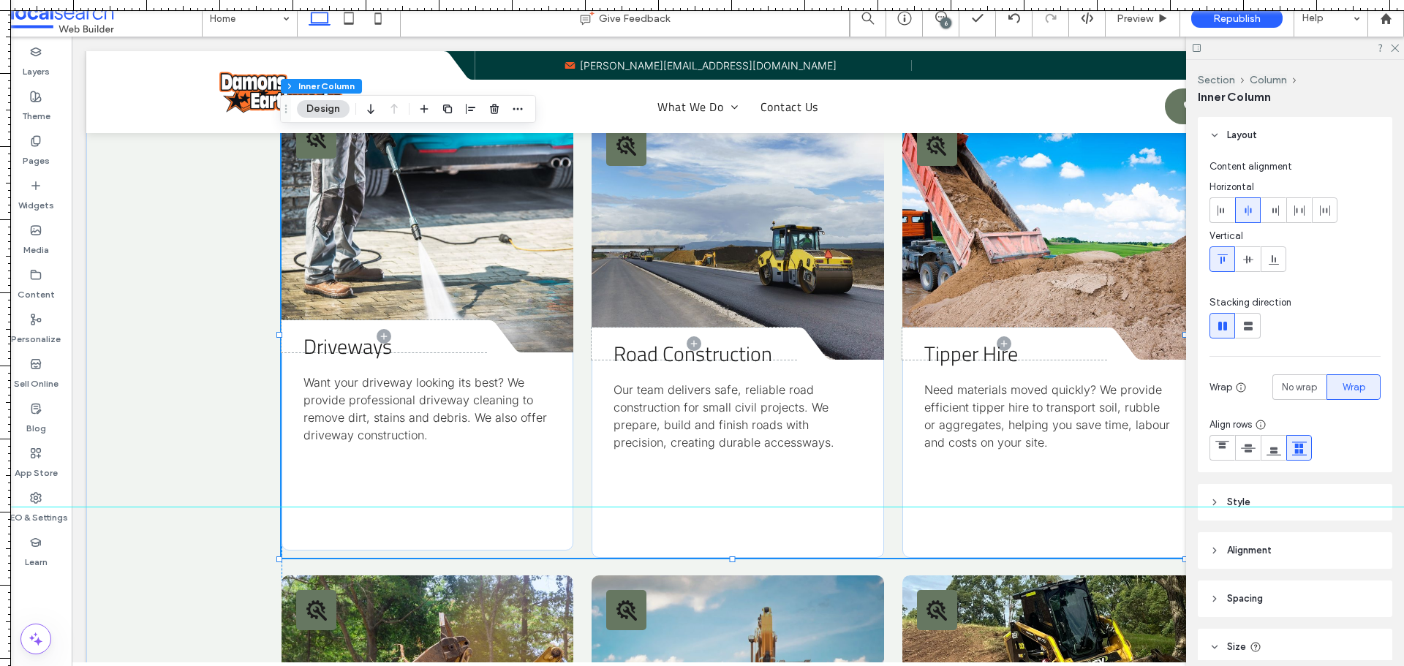
click at [455, 493] on div "Driveways Want your driveway looking its best? We provide professional driveway…" at bounding box center [428, 452] width 292 height 198
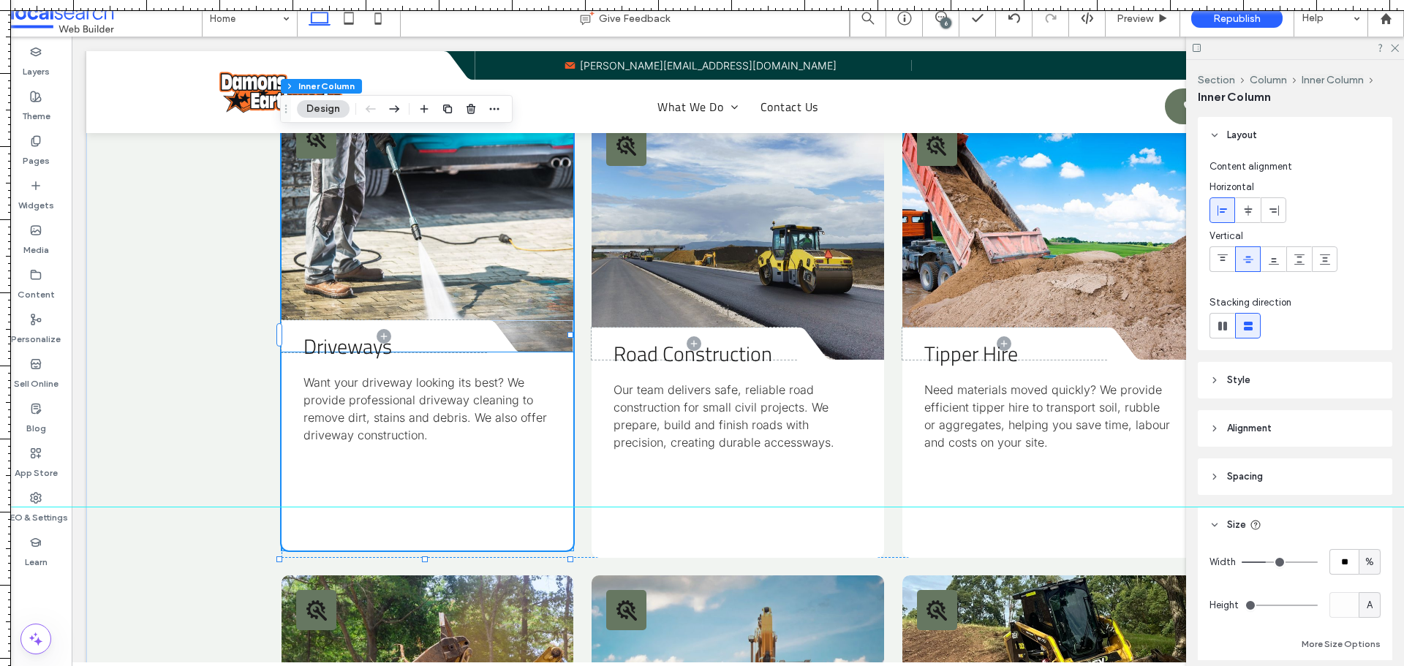
click at [521, 460] on div "Driveways Want your driveway looking its best? We provide professional driveway…" at bounding box center [428, 452] width 292 height 198
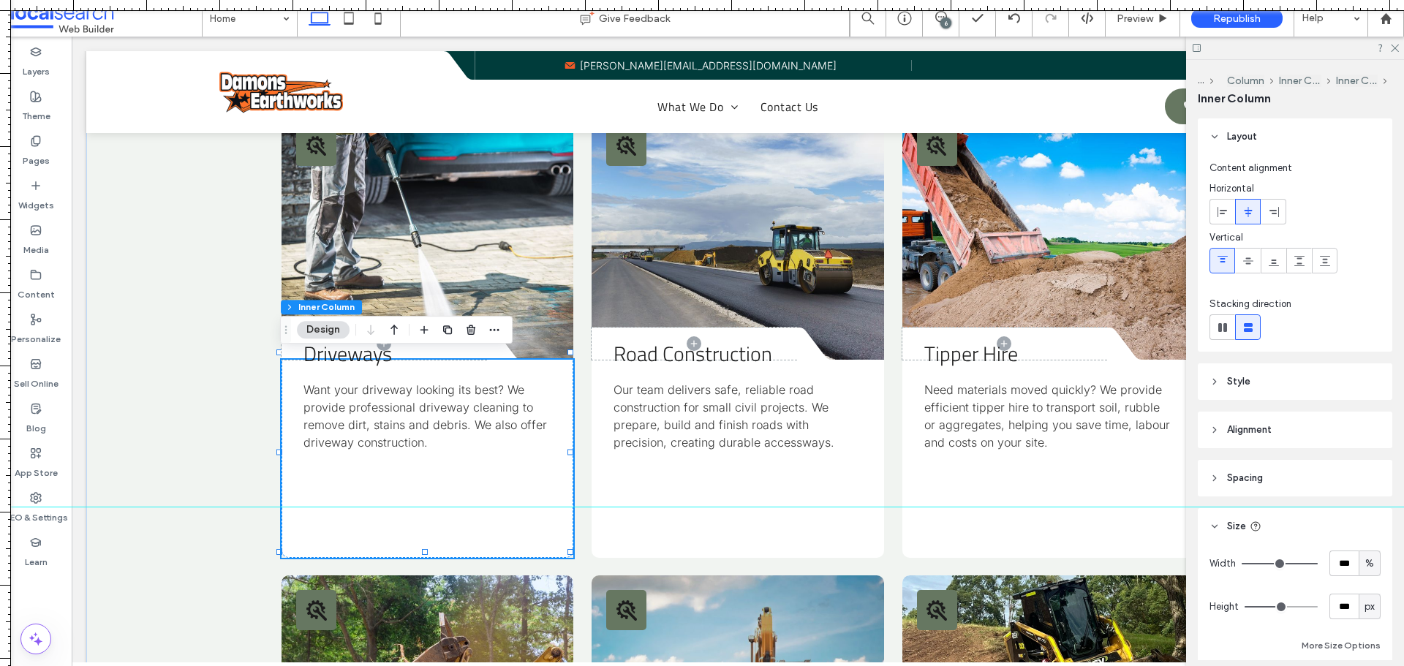
type input "***"
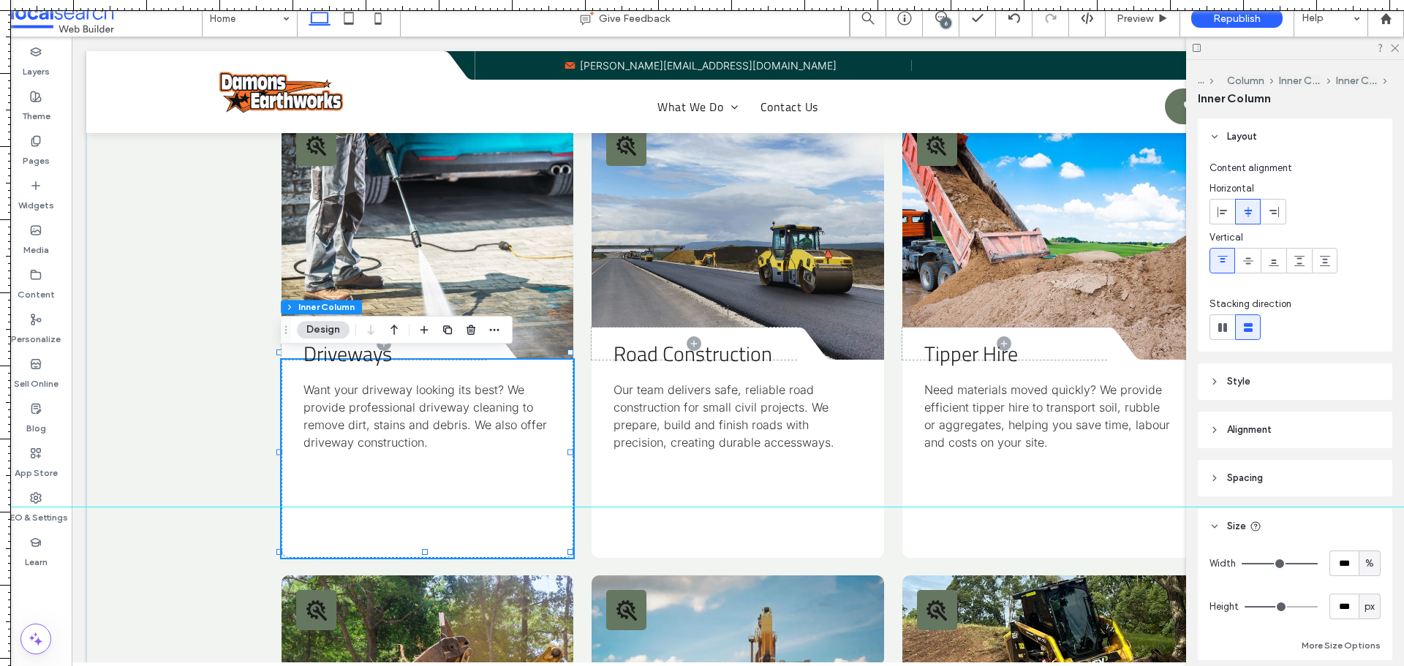
type input "***"
type input "*"
drag, startPoint x: 1271, startPoint y: 607, endPoint x: 1137, endPoint y: 617, distance: 134.9
type input "*"
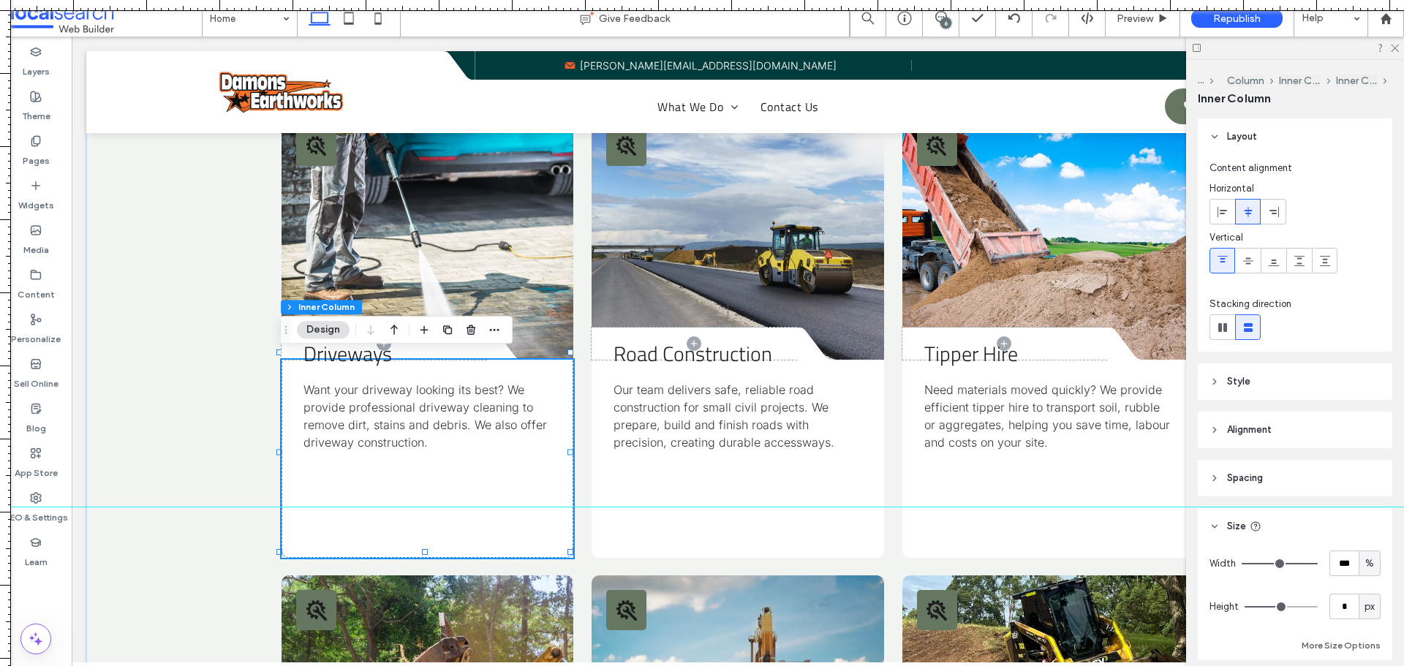
click at [1245, 608] on input "range" at bounding box center [1281, 606] width 73 height 1
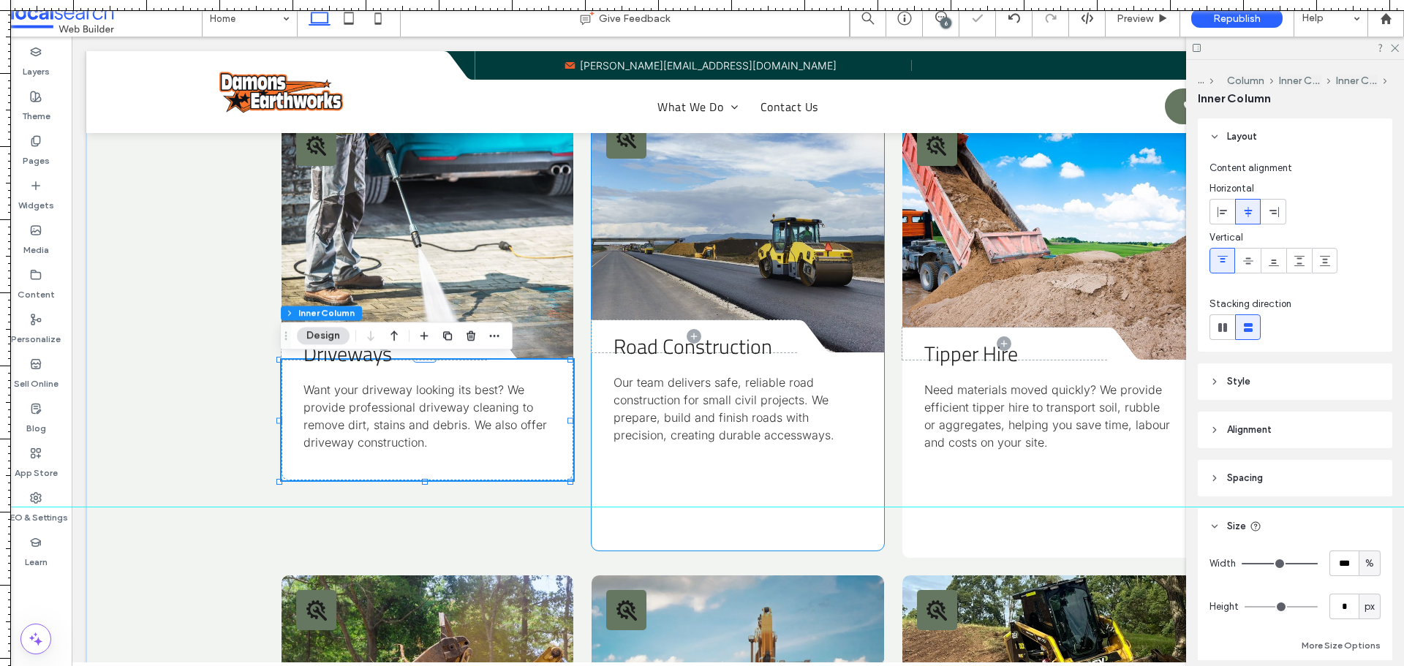
click at [693, 484] on div "Road Construction Our team delivers safe, reliable road construction for small …" at bounding box center [738, 452] width 292 height 198
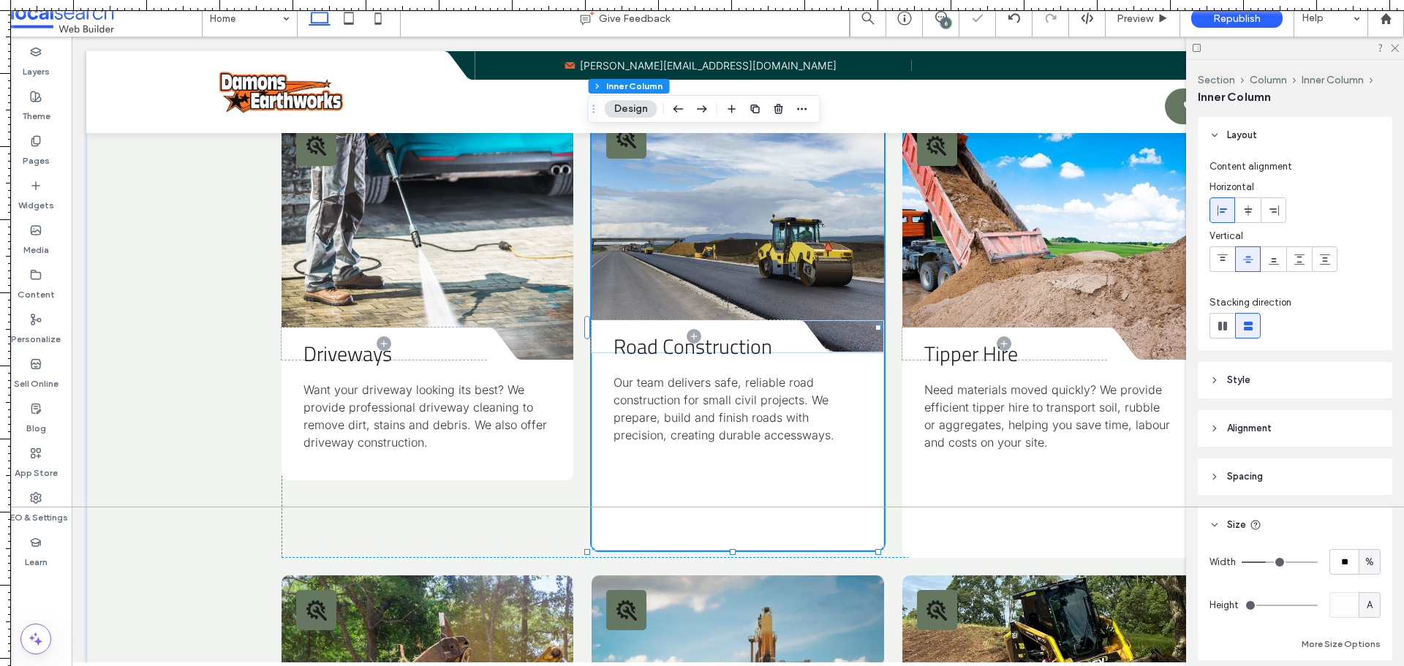
click at [693, 484] on div "Road Construction Our team delivers safe, reliable road construction for small …" at bounding box center [738, 452] width 292 height 198
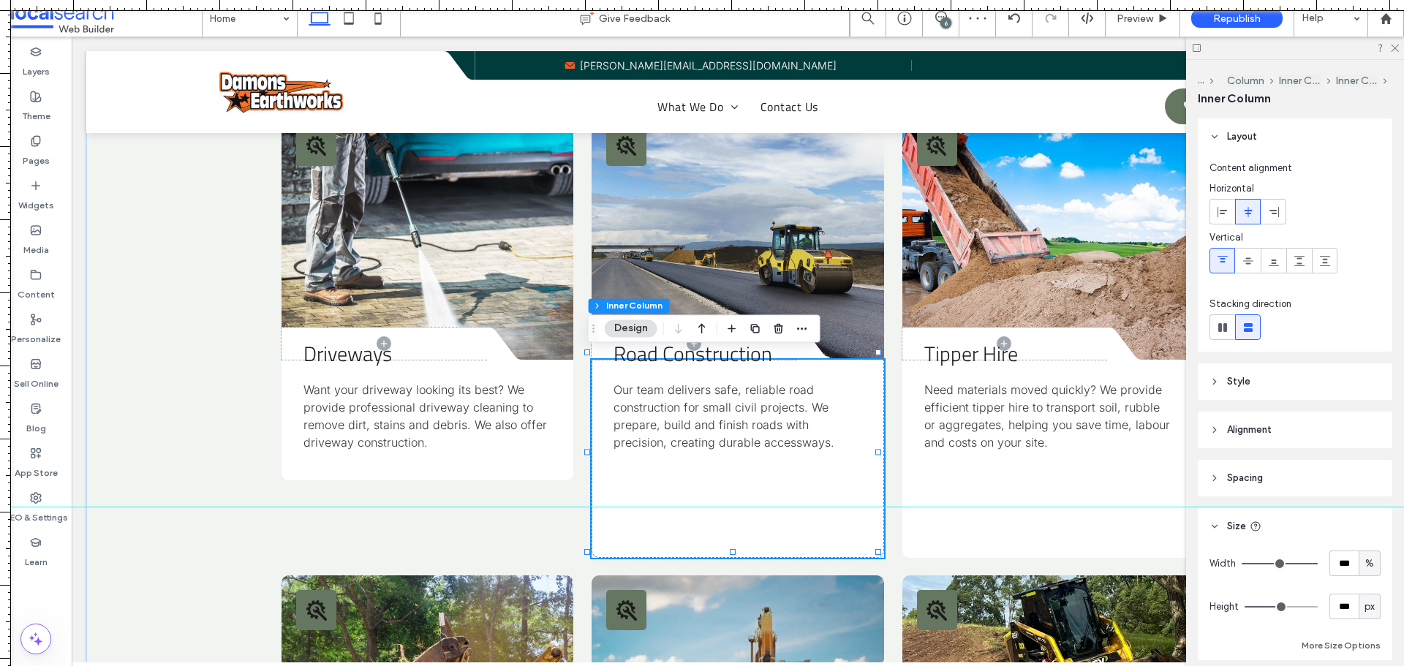
type input "**"
type input "***"
type input "*"
drag, startPoint x: 1275, startPoint y: 608, endPoint x: 1187, endPoint y: 619, distance: 88.4
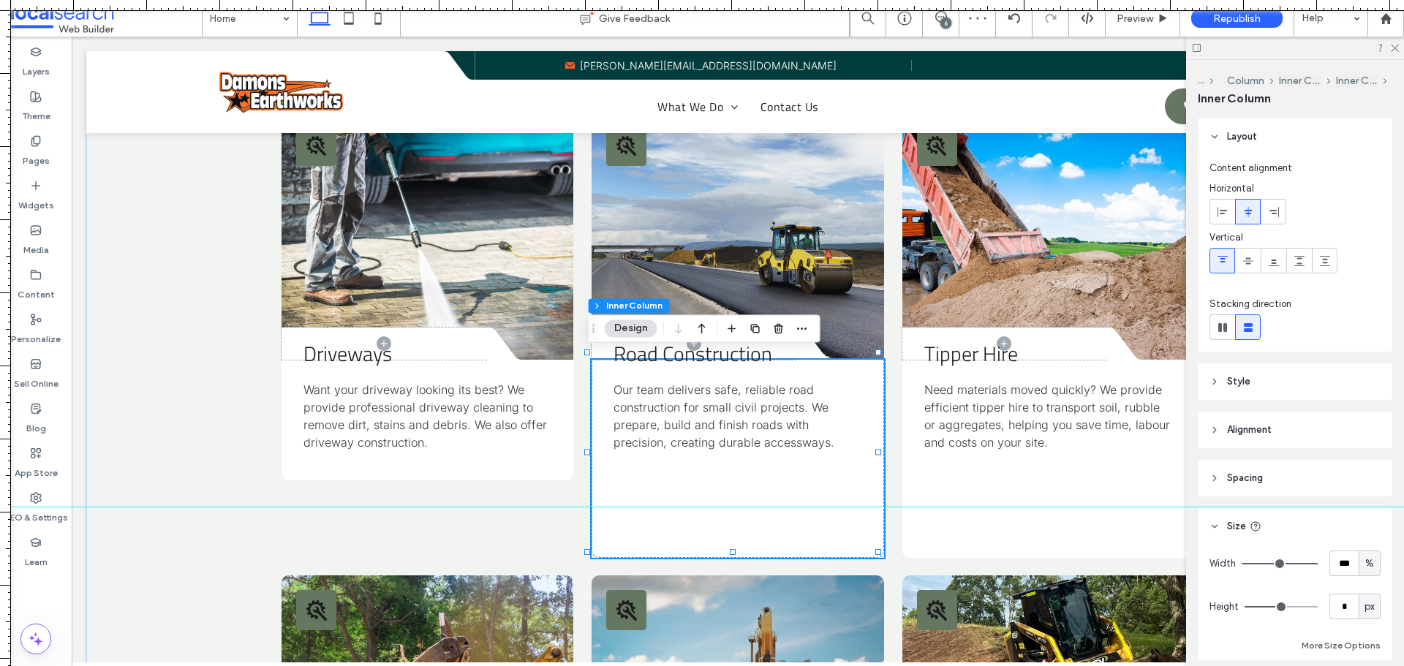
type input "*"
click at [1245, 608] on input "range" at bounding box center [1281, 606] width 73 height 1
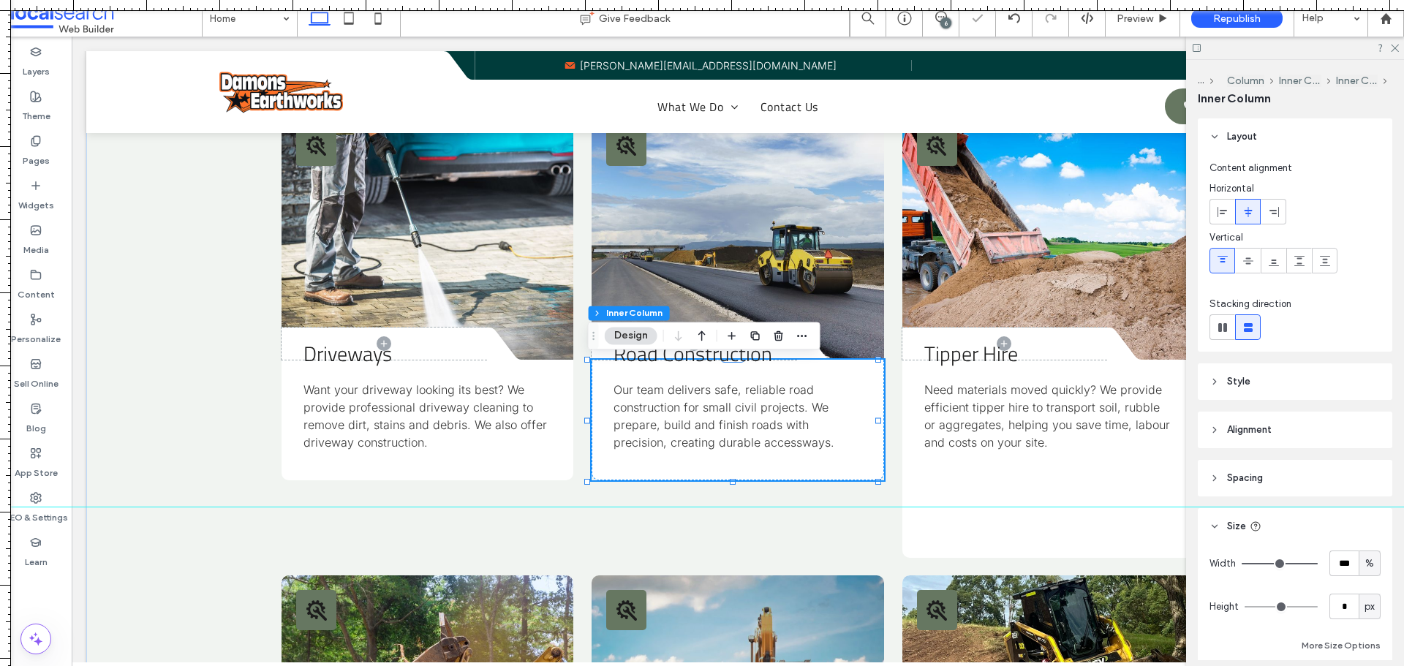
click at [1058, 504] on div at bounding box center [702, 507] width 1404 height 12
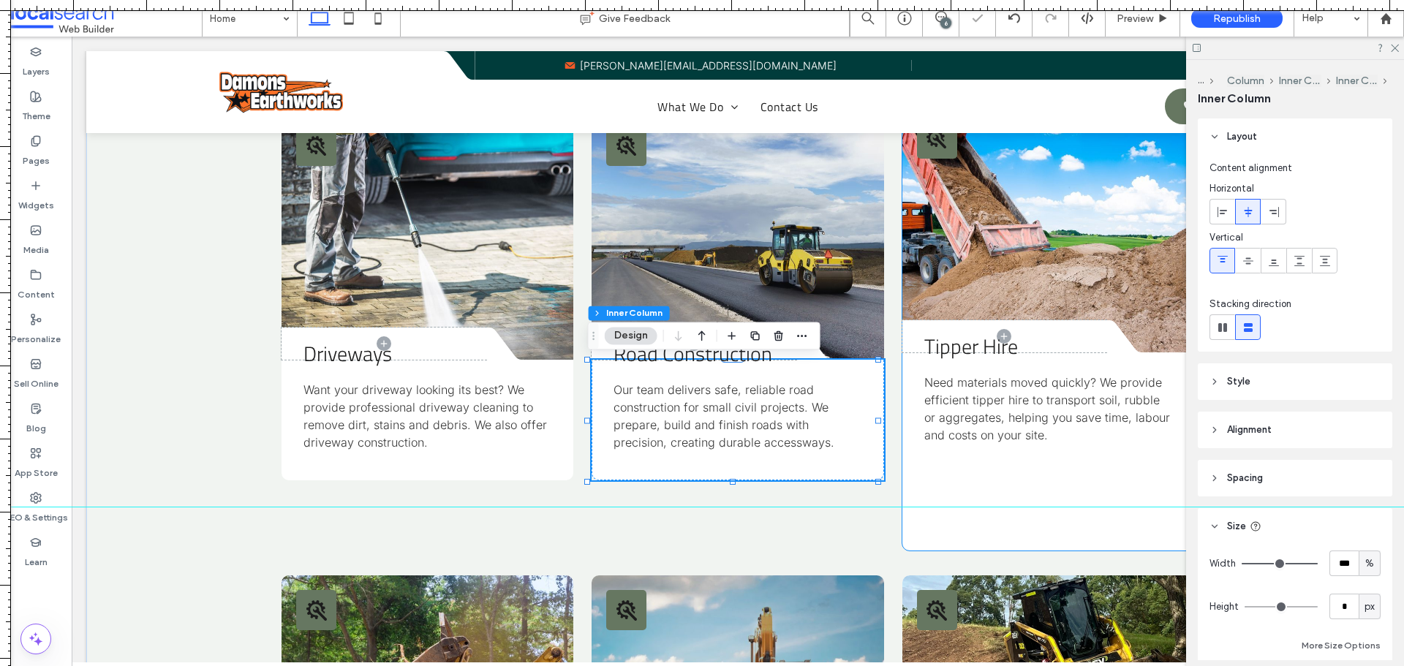
click at [1053, 494] on div "Tipper Hire Need materials moved quickly? We provide efficient tipper hire to t…" at bounding box center [1049, 452] width 292 height 198
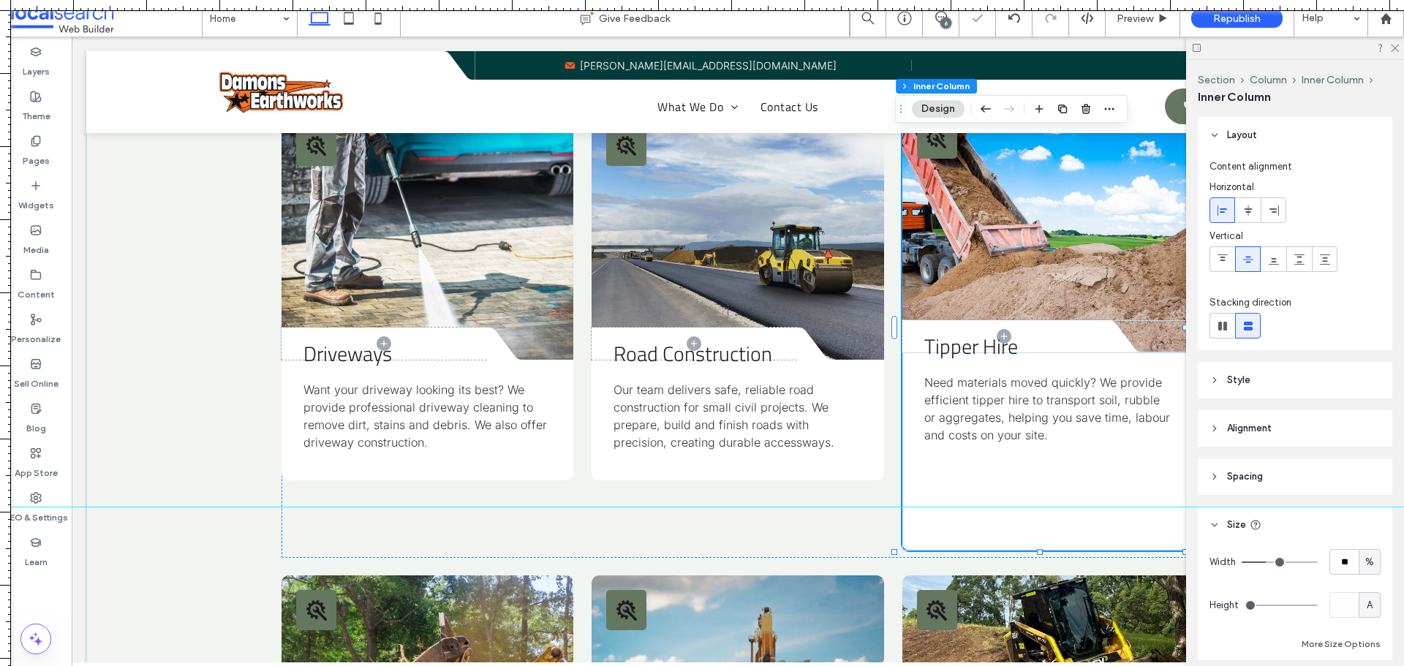
click at [1053, 494] on div "Tipper Hire Need materials moved quickly? We provide efficient tipper hire to t…" at bounding box center [1049, 452] width 292 height 198
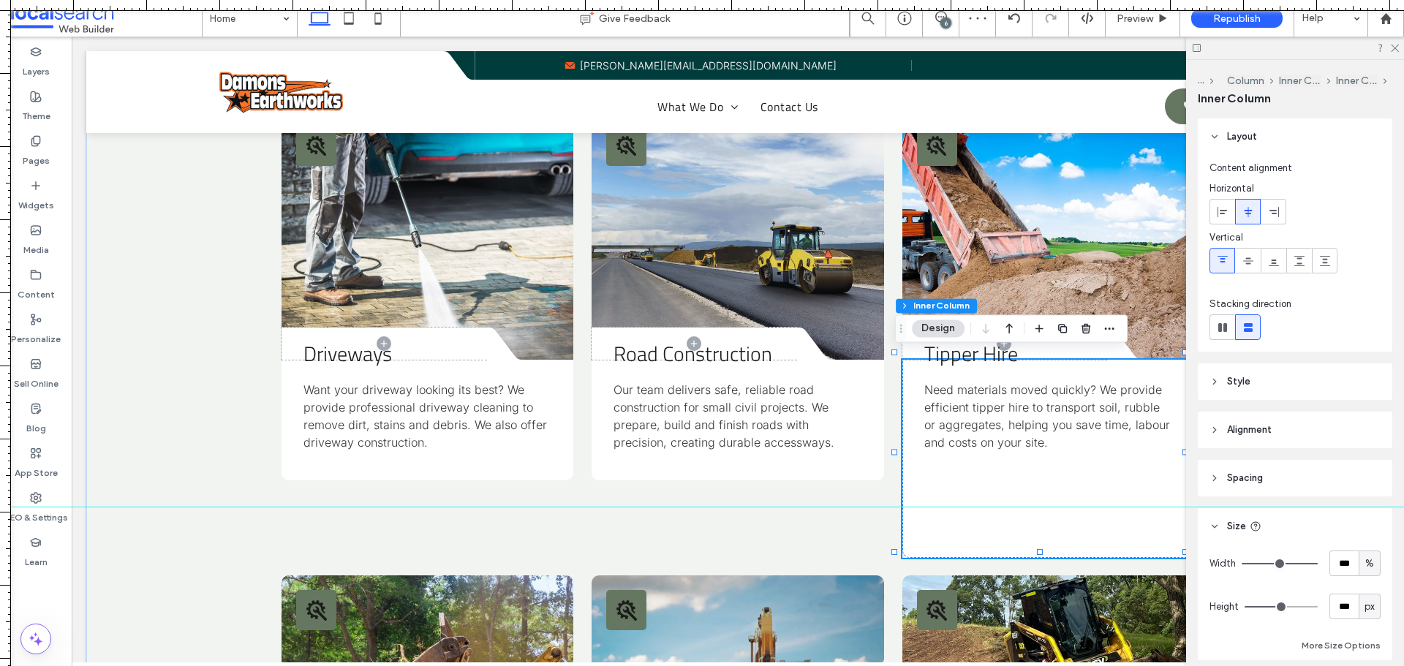
type input "***"
type input "**"
type input "*"
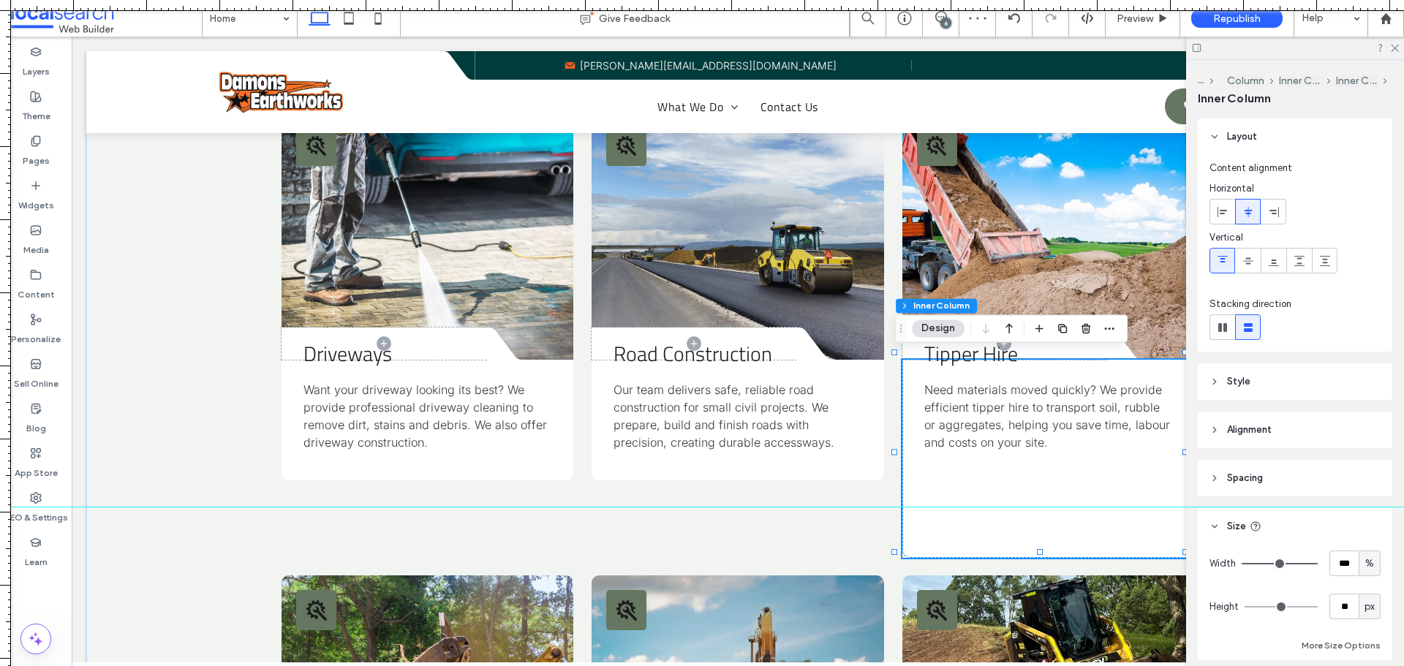
type input "*"
drag, startPoint x: 1274, startPoint y: 603, endPoint x: 1268, endPoint y: 613, distance: 11.2
type input "*"
click at [1245, 606] on input "range" at bounding box center [1281, 606] width 73 height 1
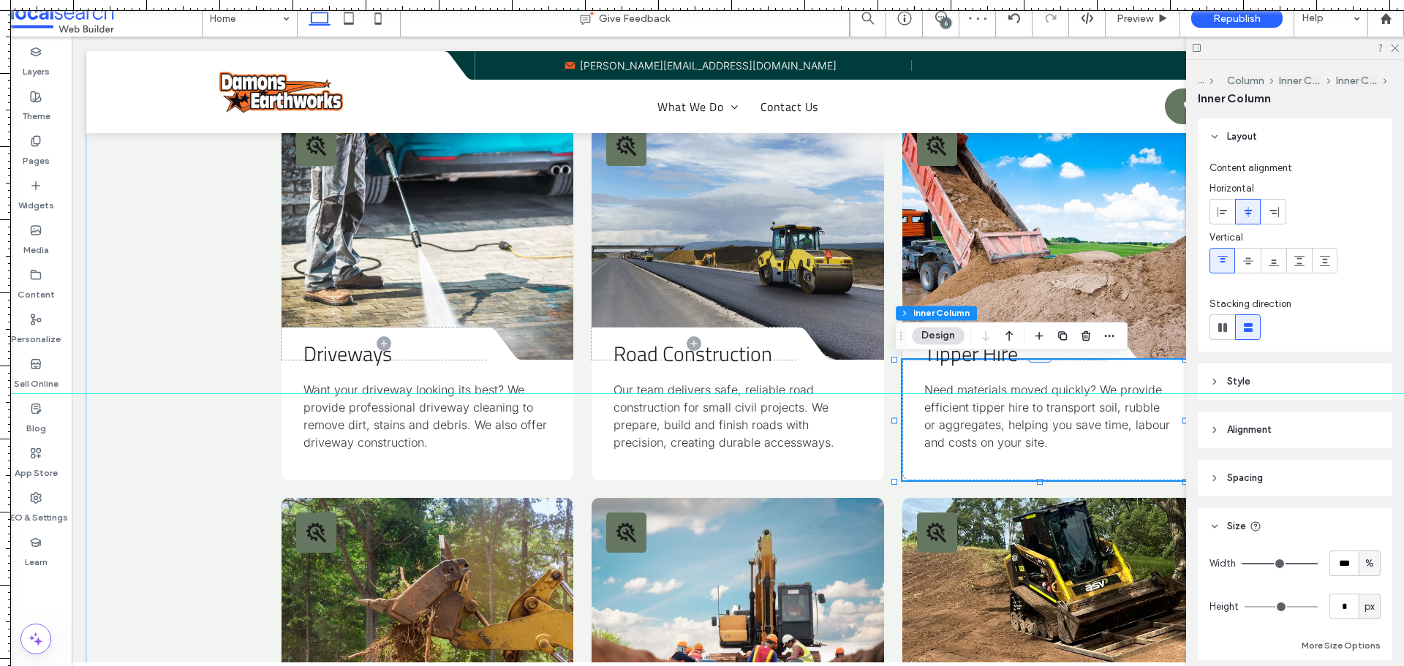
drag, startPoint x: 960, startPoint y: 508, endPoint x: 989, endPoint y: 378, distance: 133.3
click at [987, 392] on div at bounding box center [702, 394] width 1404 height 12
drag, startPoint x: 989, startPoint y: 378, endPoint x: 995, endPoint y: 361, distance: 17.8
click at [995, 361] on div at bounding box center [702, 361] width 1404 height 12
click at [177, 298] on div "What We Do View All Services Tools Icon Divider Icon Driveways Want your drivew…" at bounding box center [737, 647] width 1303 height 1439
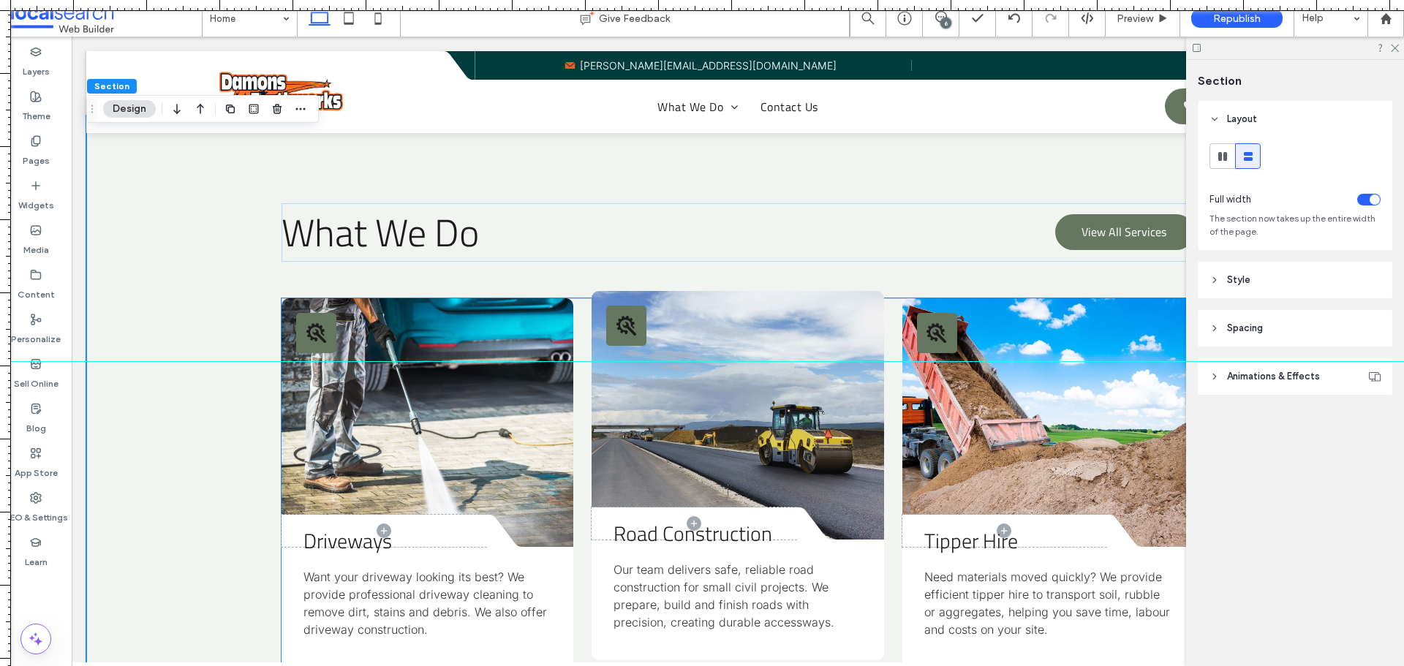
scroll to position [1461, 0]
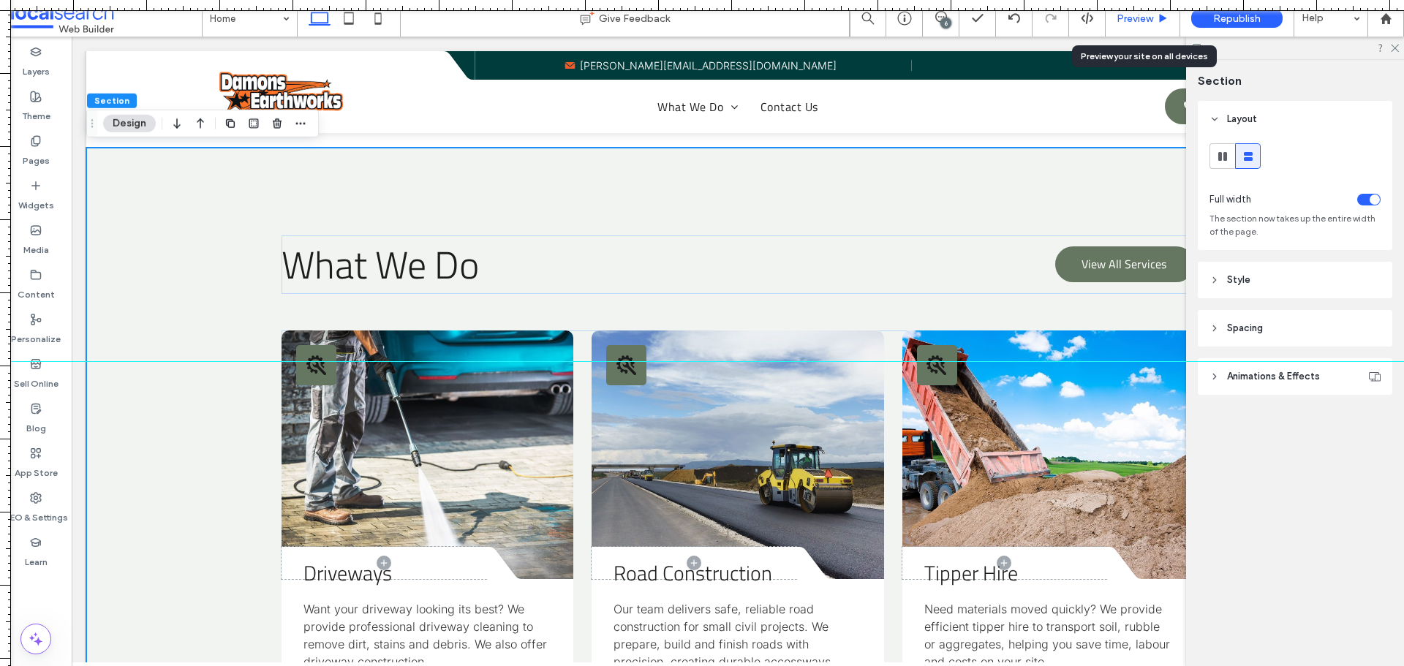
click at [1144, 19] on span "Preview" at bounding box center [1135, 18] width 37 height 12
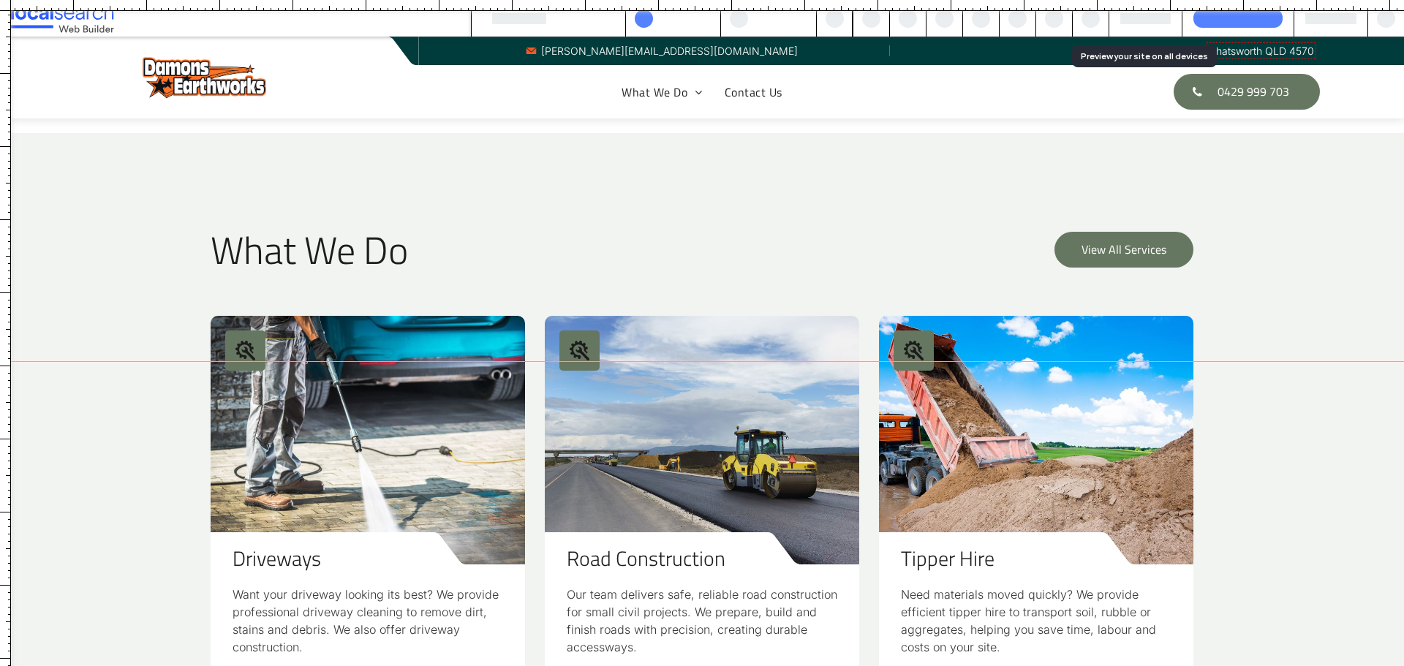
scroll to position [1427, 0]
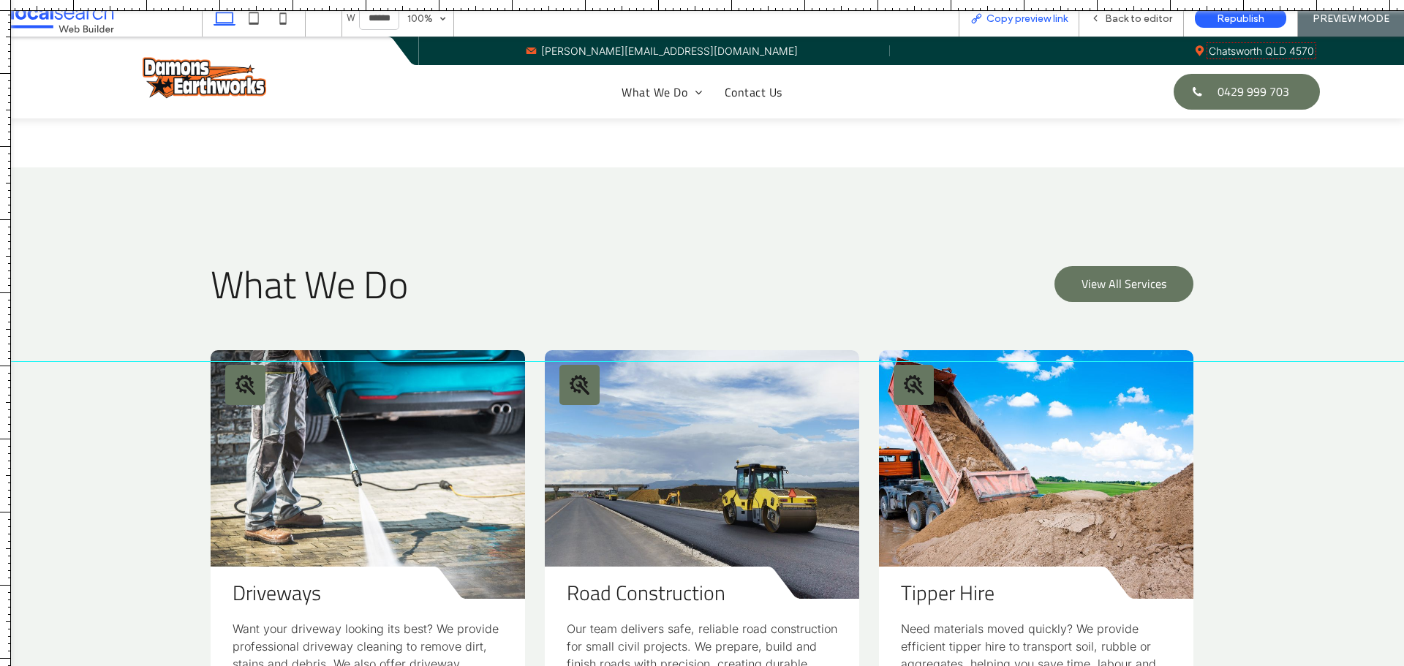
click at [1033, 20] on span "Copy preview link" at bounding box center [1027, 18] width 81 height 12
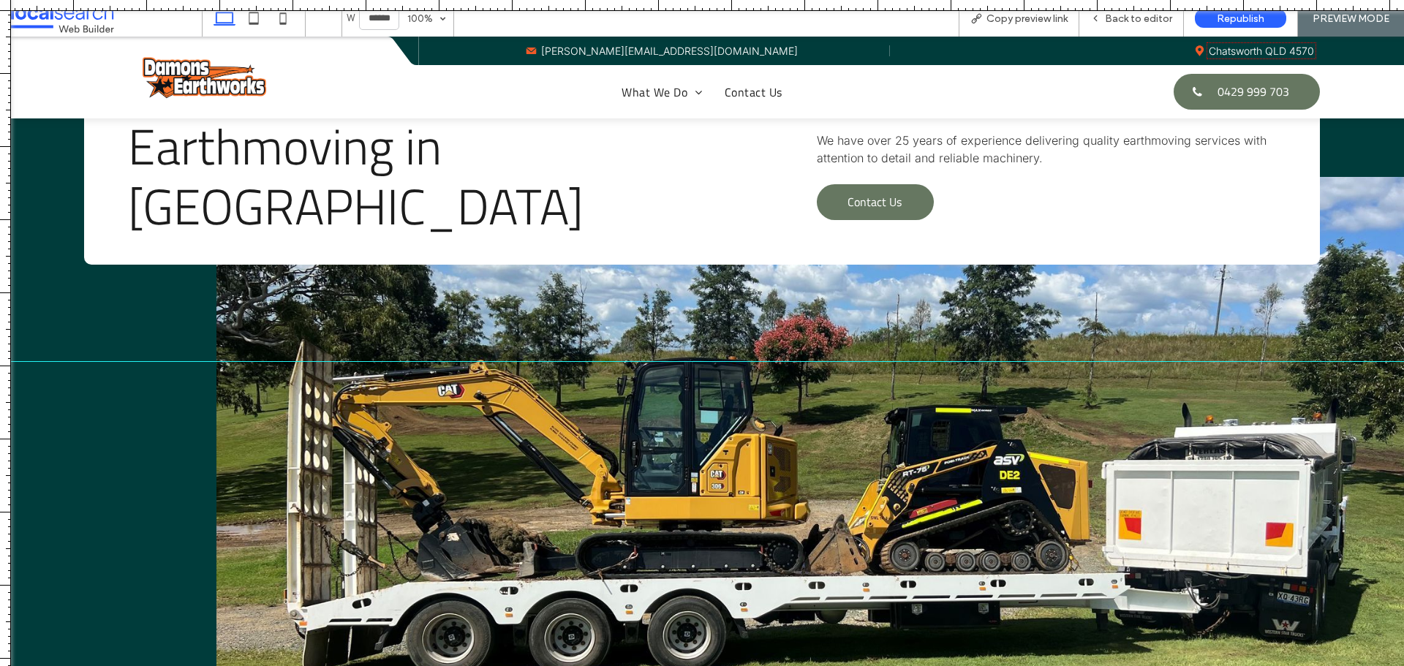
scroll to position [0, 0]
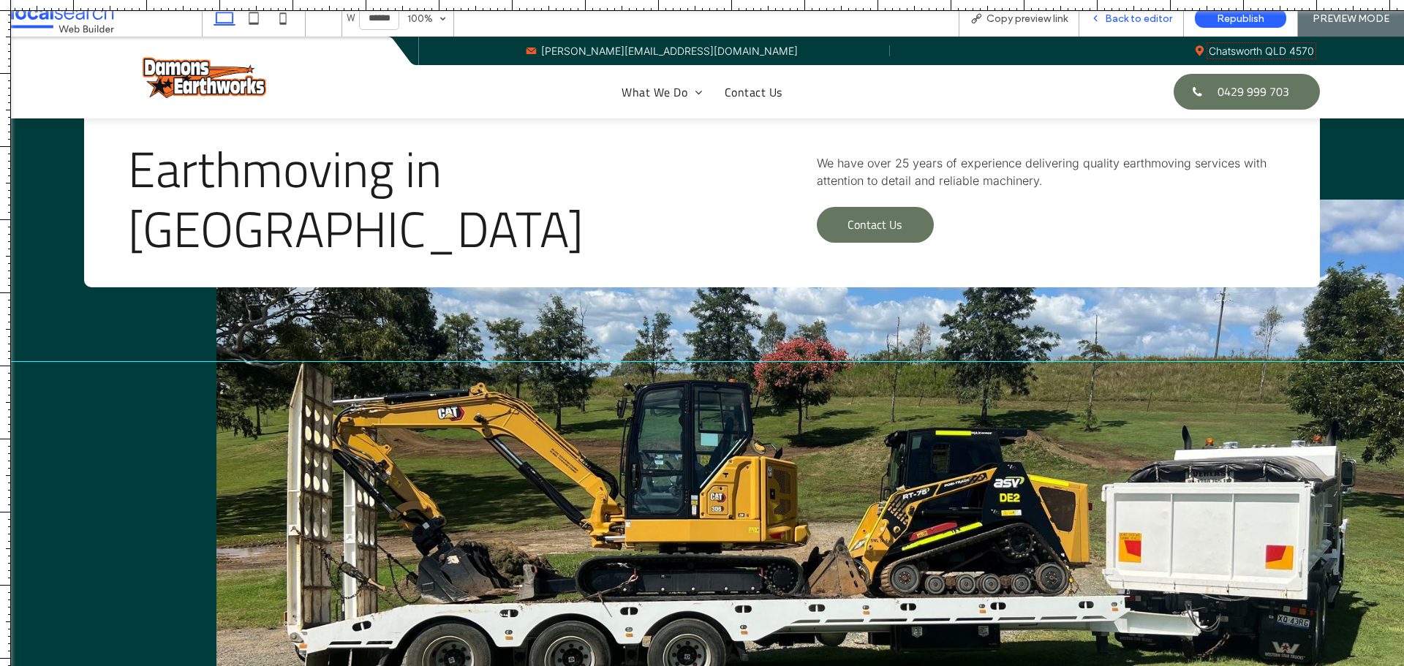
drag, startPoint x: 1150, startPoint y: 19, endPoint x: 573, endPoint y: 105, distance: 583.4
click at [1150, 19] on span "Back to editor" at bounding box center [1138, 18] width 67 height 12
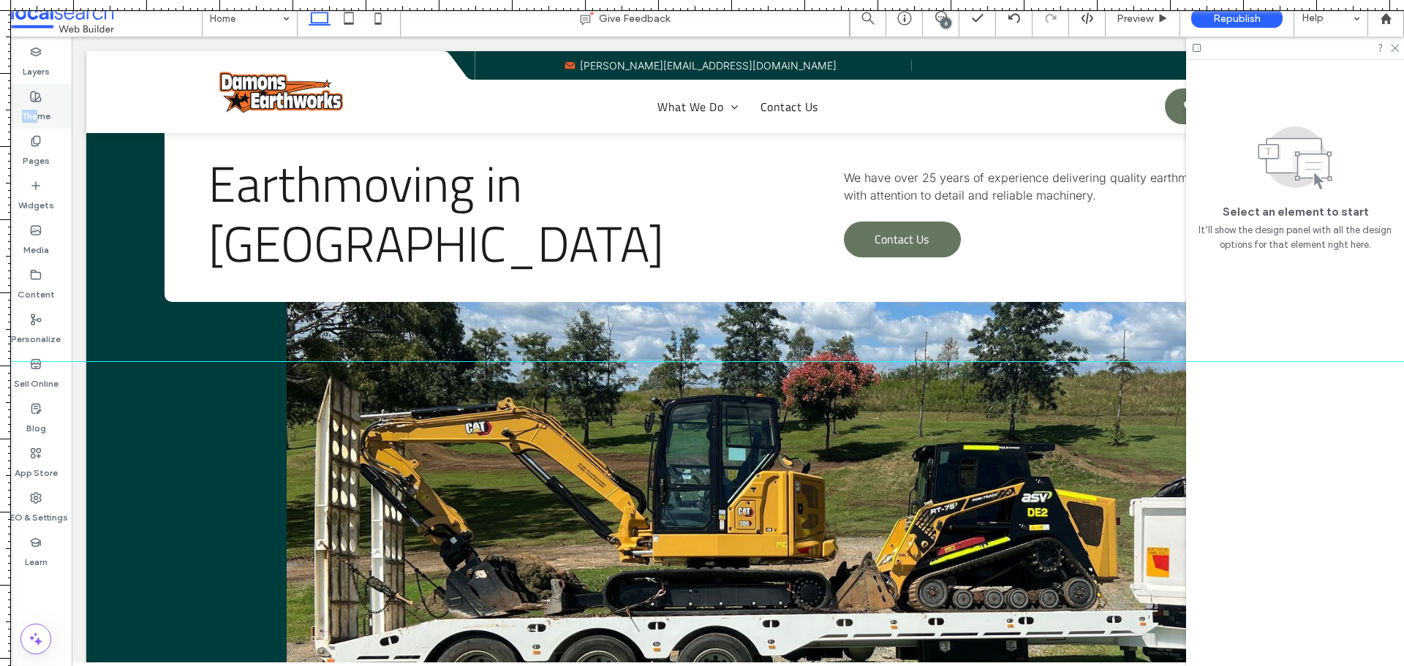
click at [35, 102] on div "Theme" at bounding box center [36, 106] width 72 height 45
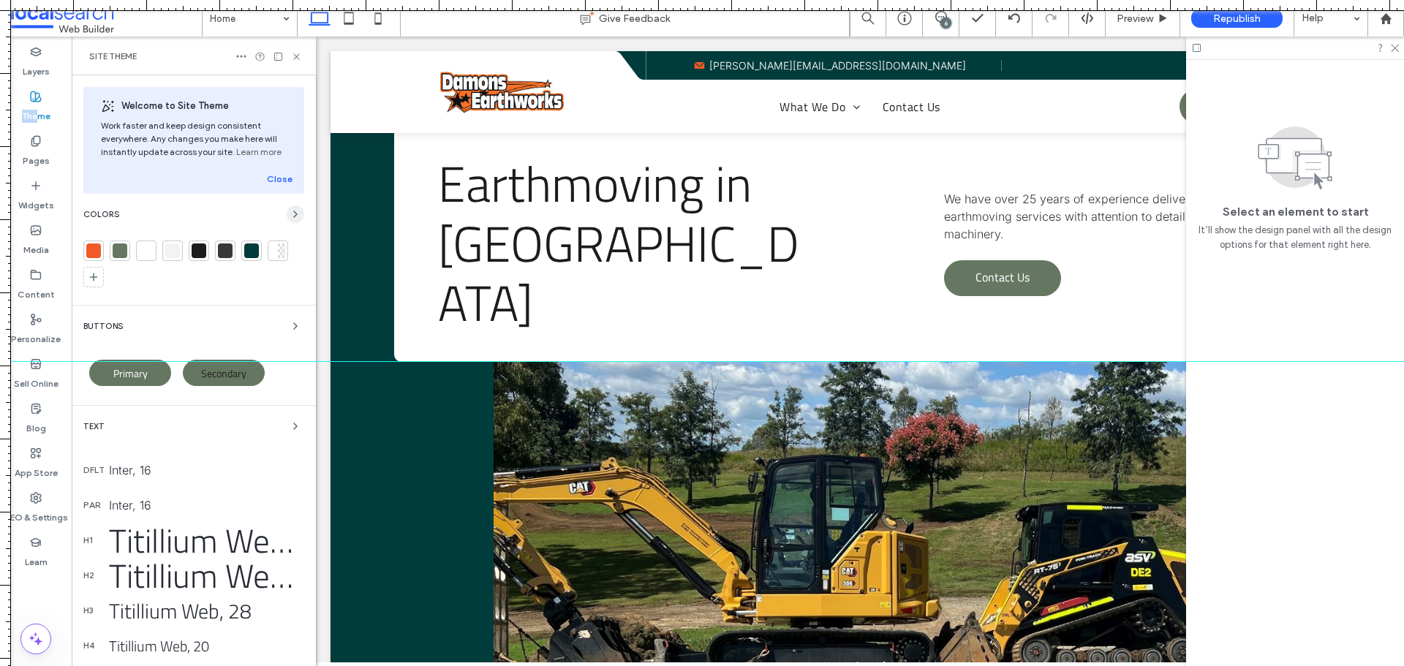
click at [290, 211] on icon "button" at bounding box center [296, 214] width 12 height 12
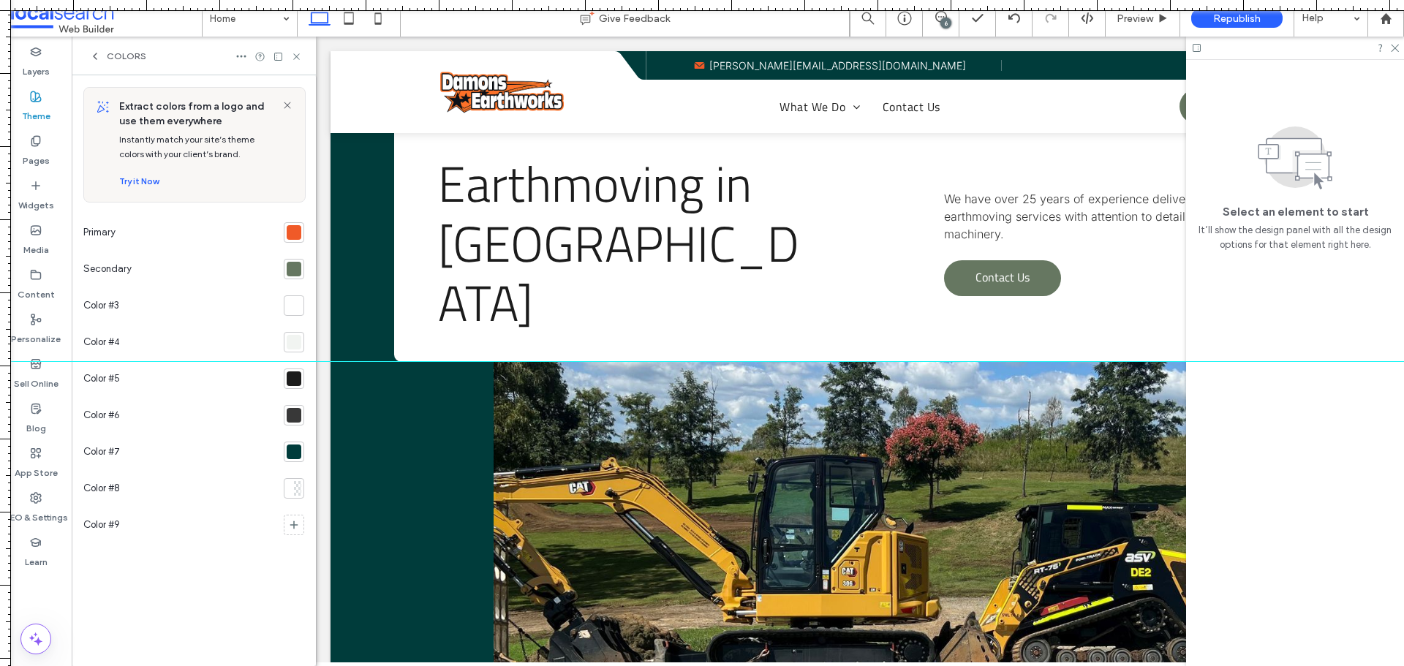
click at [294, 232] on div at bounding box center [294, 232] width 15 height 15
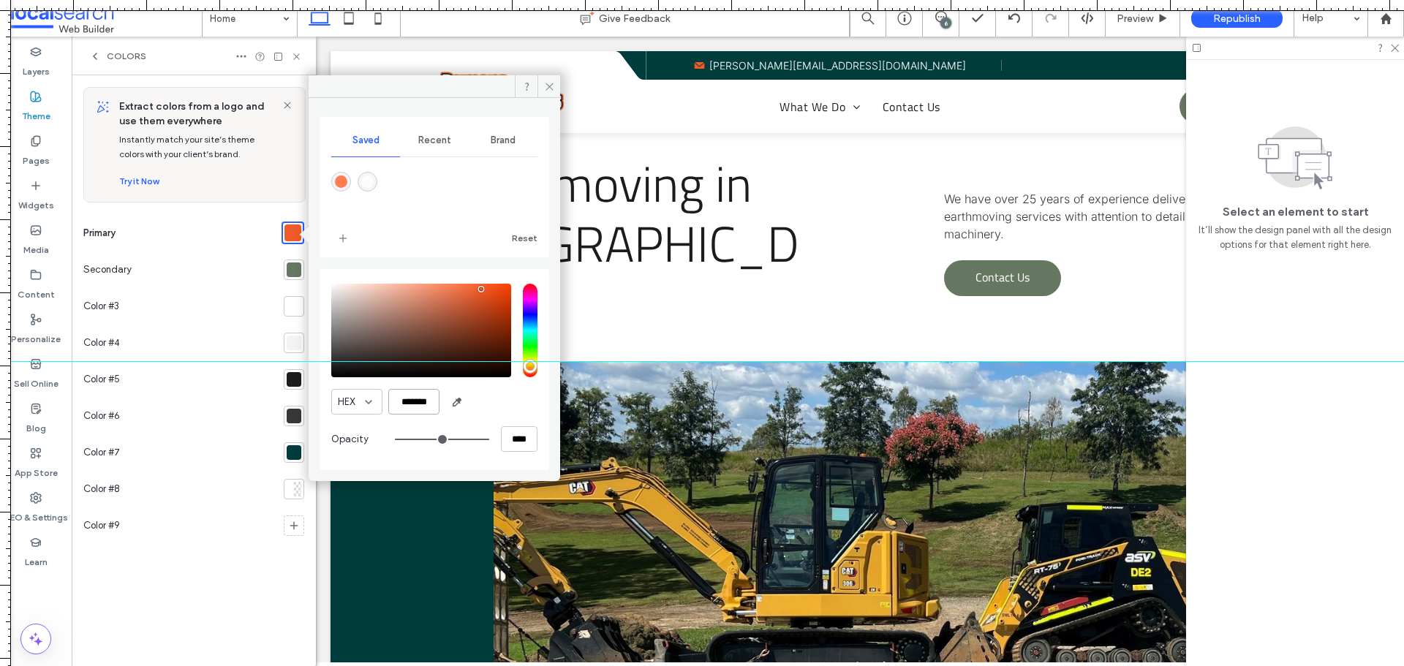
click at [408, 399] on input "*******" at bounding box center [413, 402] width 51 height 26
click at [295, 450] on div at bounding box center [294, 452] width 15 height 15
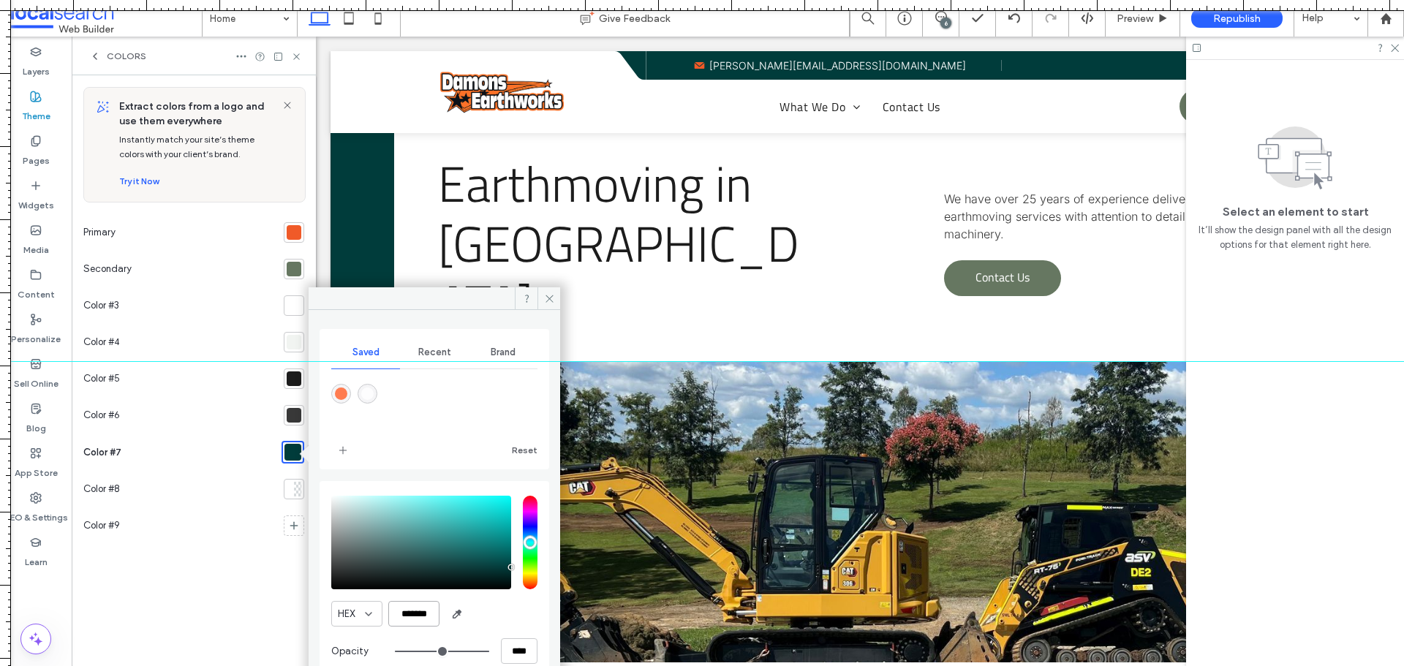
click at [412, 614] on input "*******" at bounding box center [413, 614] width 51 height 26
paste input "color picker textbox"
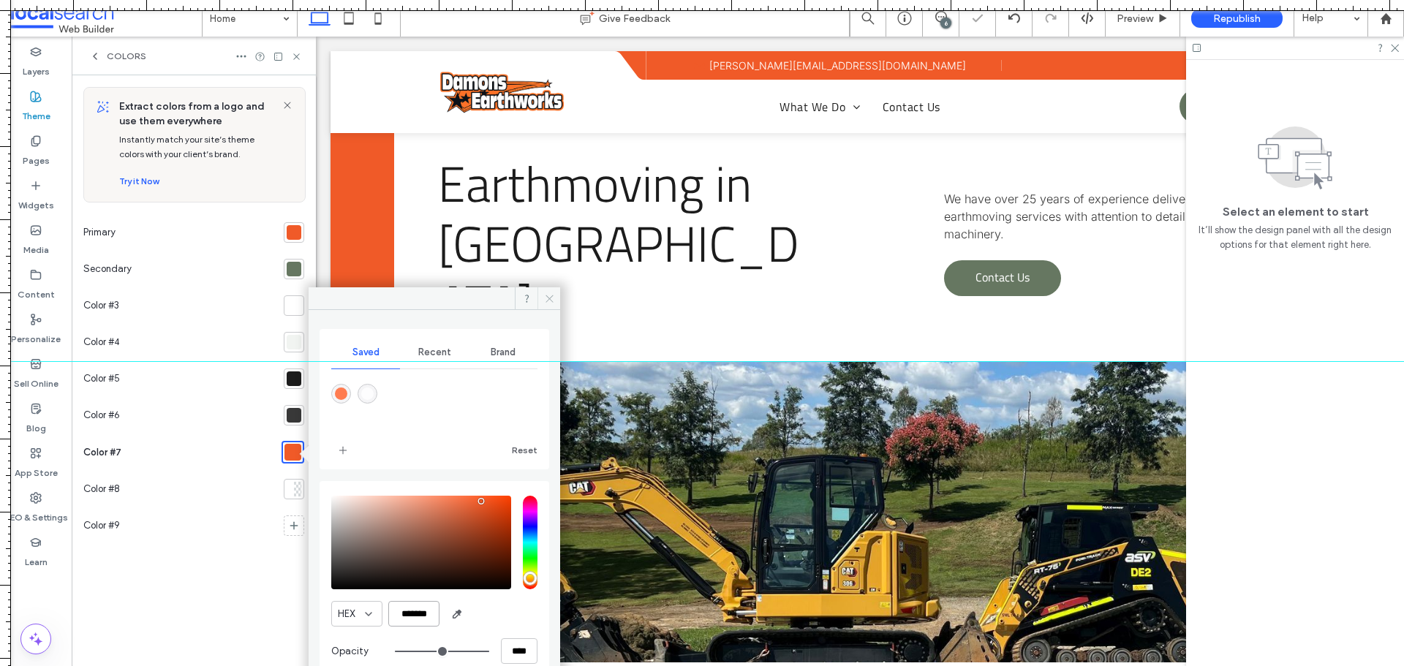
type input "*******"
click at [549, 297] on icon at bounding box center [549, 298] width 11 height 11
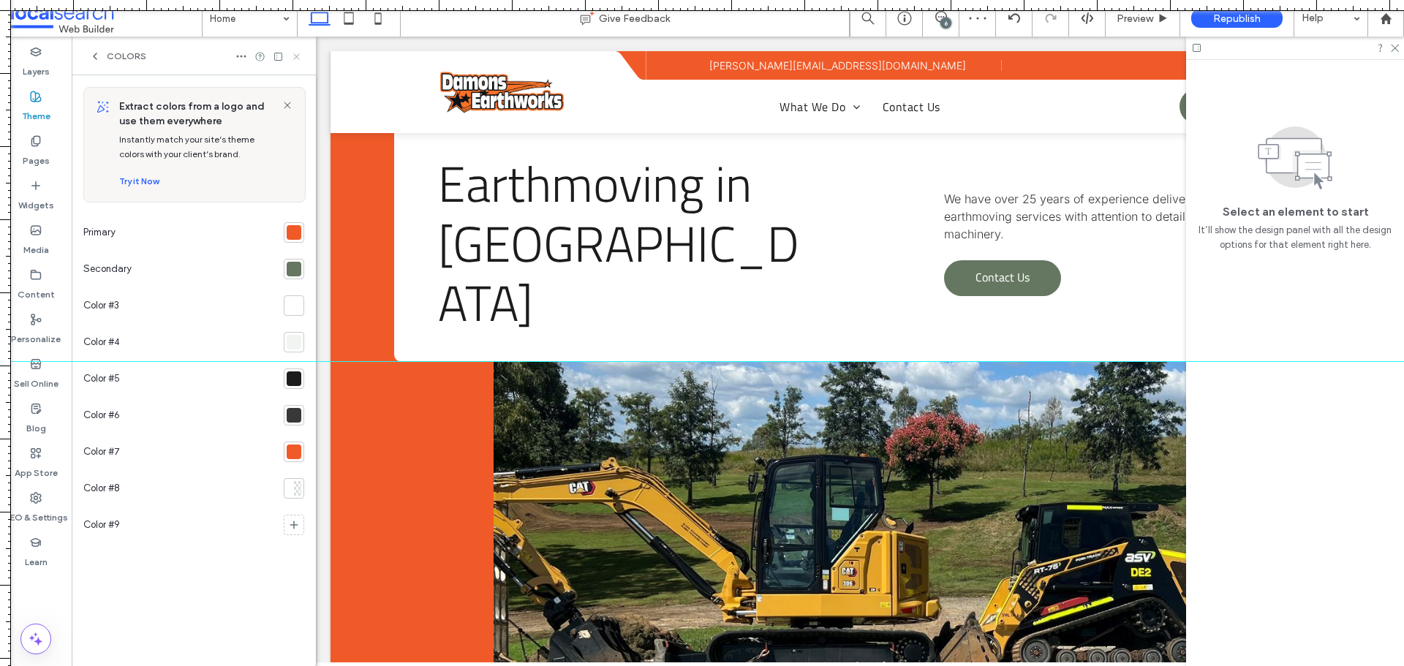
drag, startPoint x: 295, startPoint y: 53, endPoint x: 42, endPoint y: 27, distance: 255.1
click at [295, 53] on icon at bounding box center [296, 56] width 11 height 11
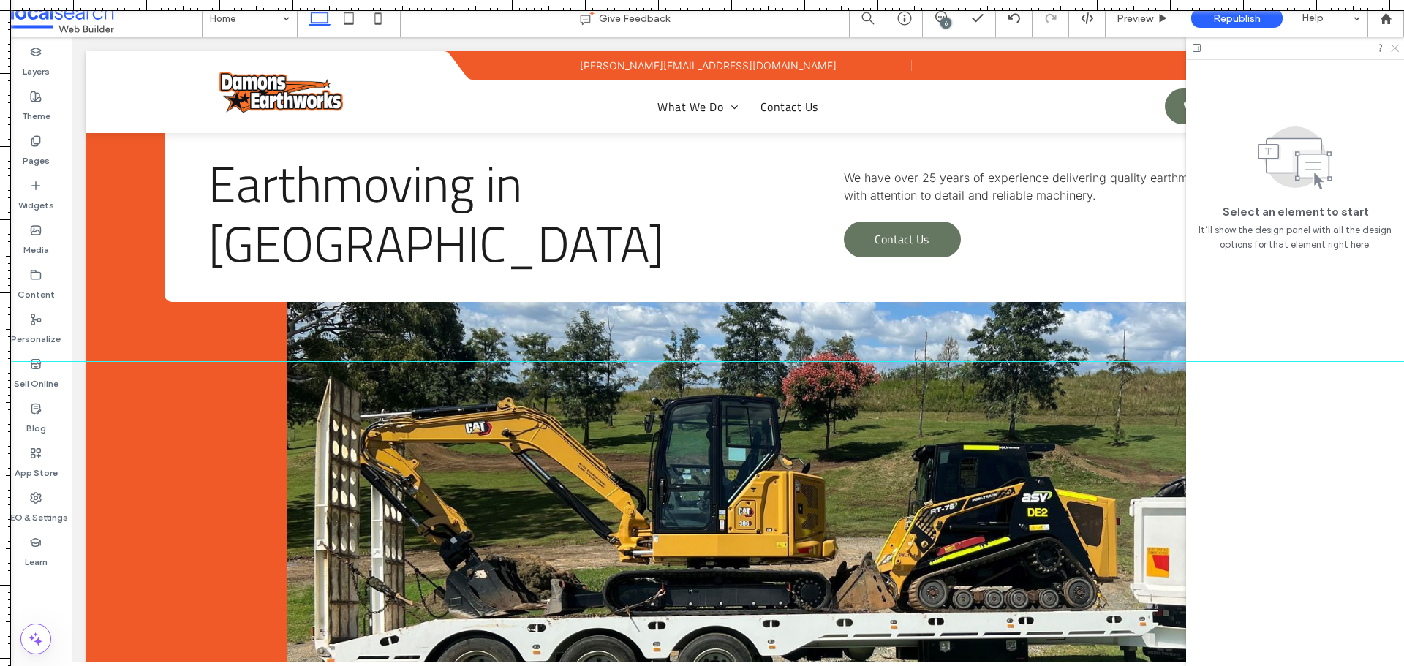
click at [1393, 48] on icon at bounding box center [1395, 47] width 10 height 10
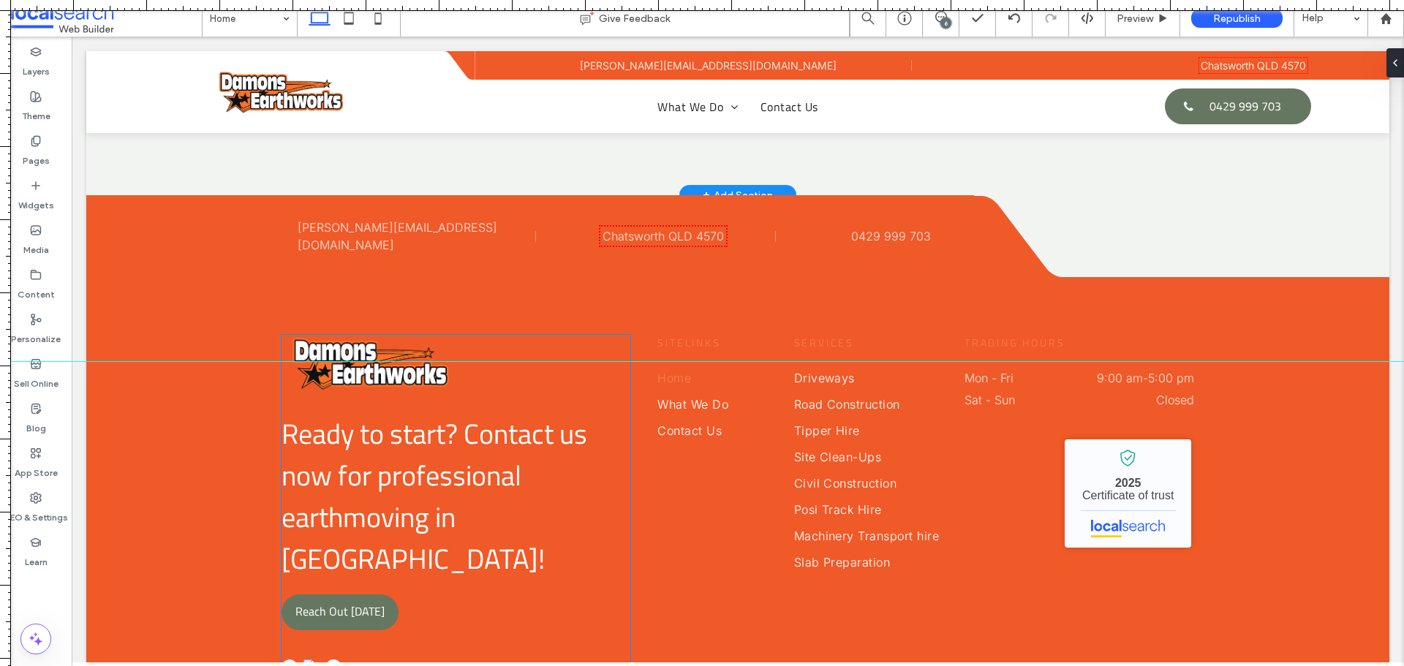
scroll to position [3876, 0]
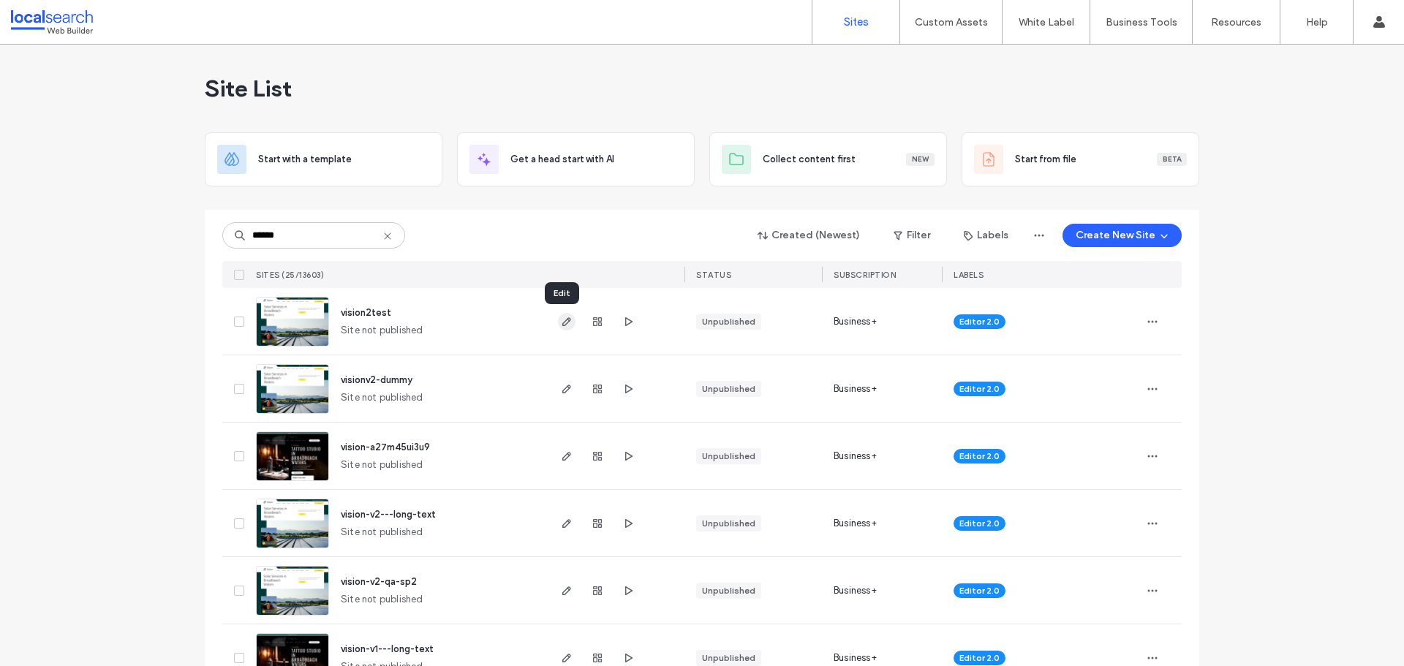
type input "******"
click at [562, 324] on icon "button" at bounding box center [567, 322] width 12 height 12
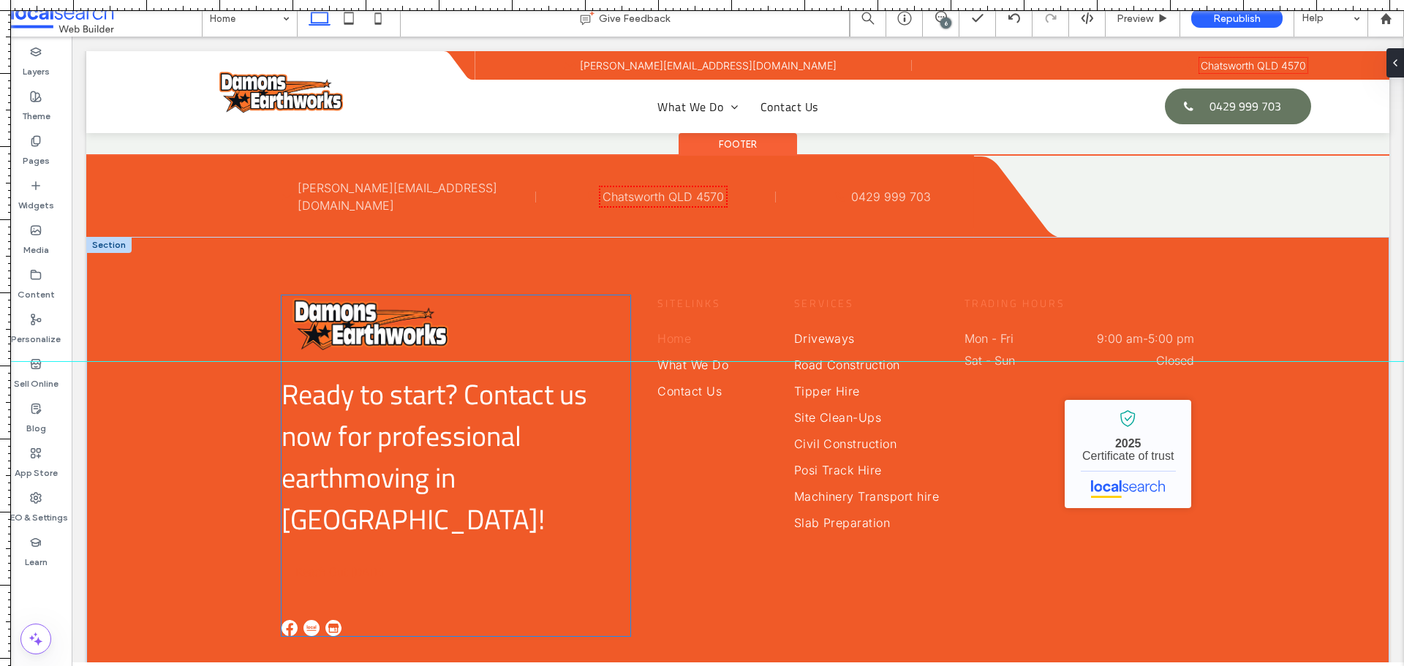
scroll to position [3876, 0]
click at [351, 556] on span "Reach Out [DATE]" at bounding box center [339, 572] width 89 height 32
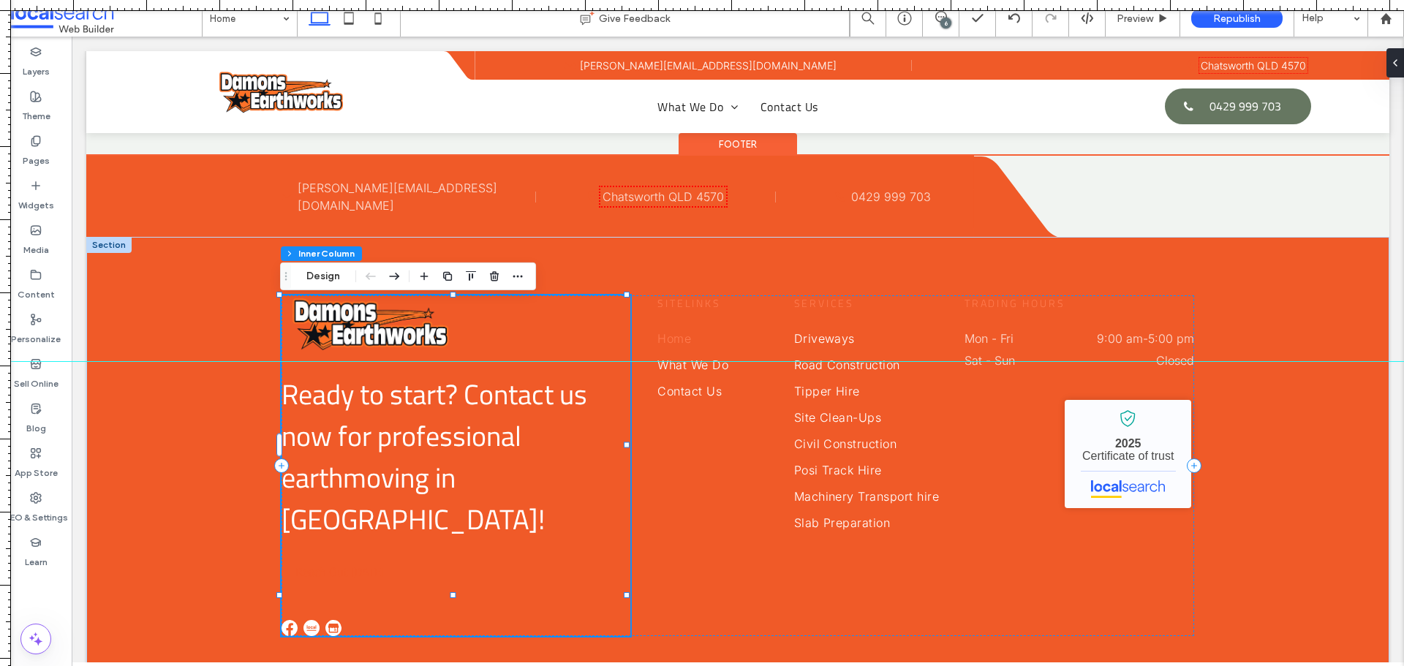
click at [351, 556] on span "Reach Out [DATE]" at bounding box center [339, 572] width 89 height 32
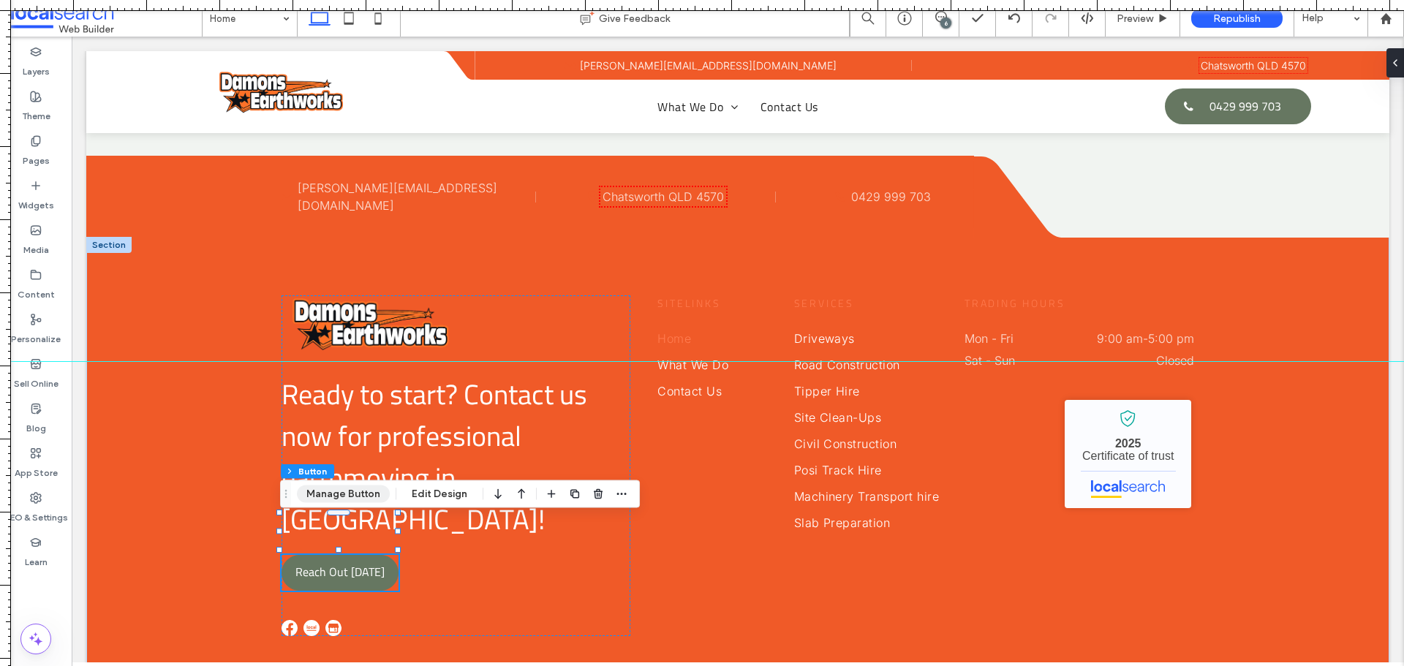
click at [355, 496] on button "Manage Button" at bounding box center [343, 495] width 93 height 18
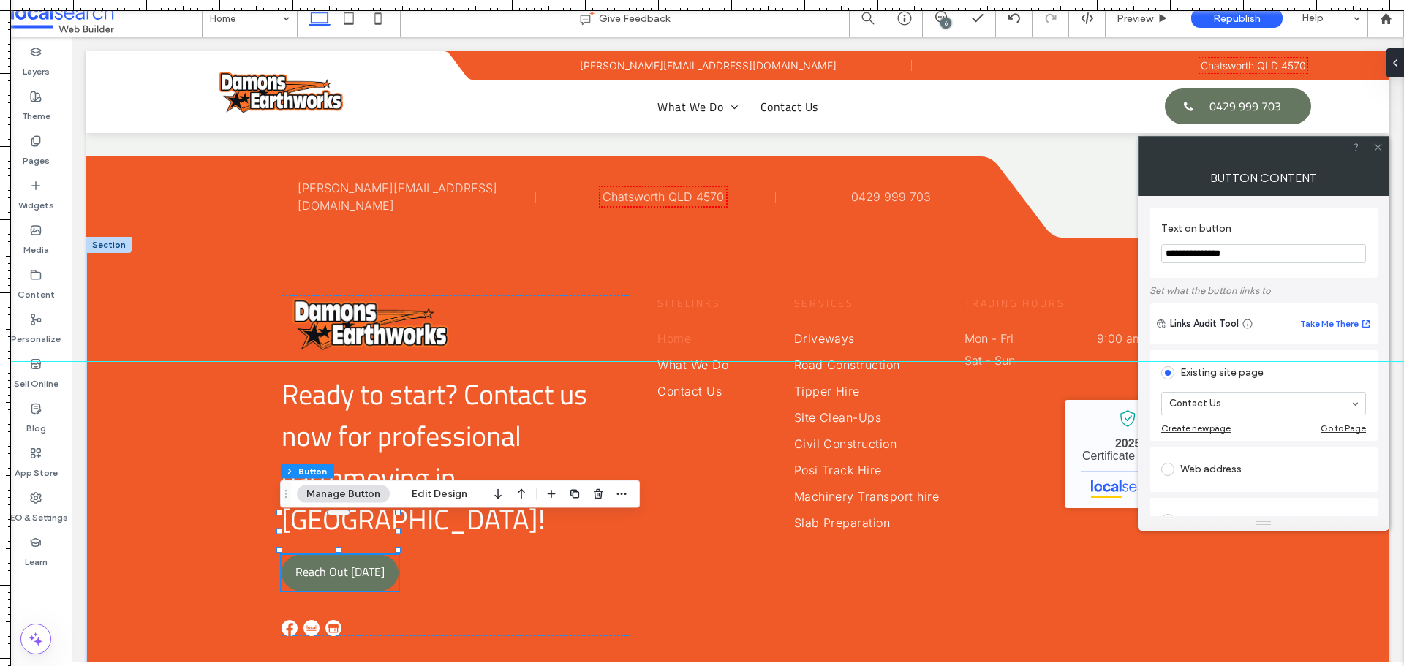
click at [1381, 155] on span at bounding box center [1378, 148] width 11 height 22
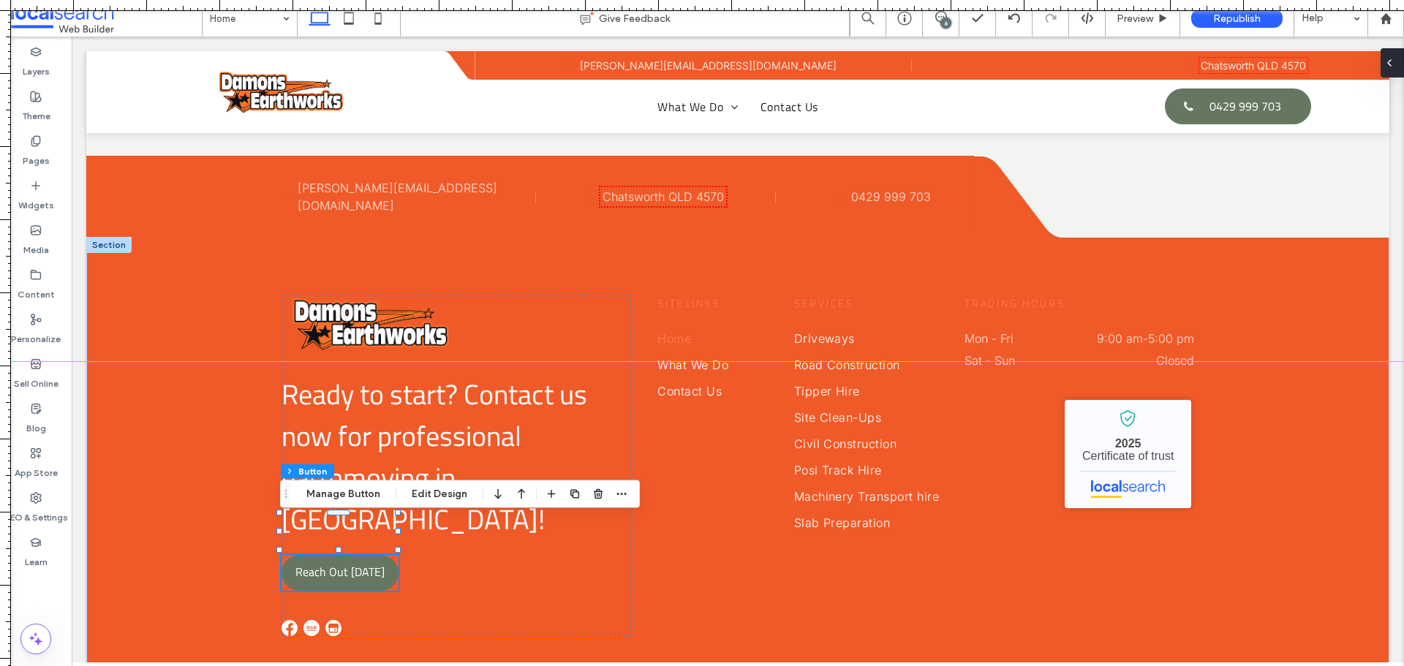
click at [1403, 55] on div at bounding box center [1392, 62] width 23 height 29
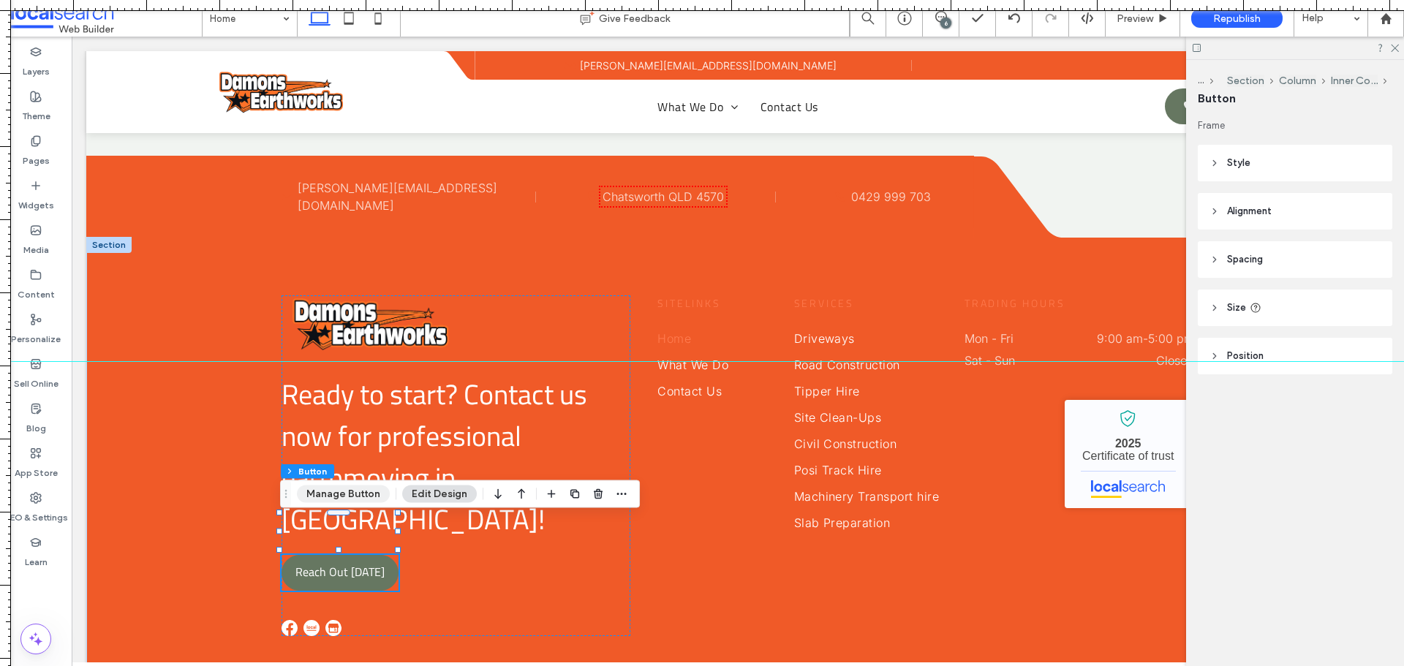
click at [343, 493] on button "Manage Button" at bounding box center [343, 495] width 93 height 18
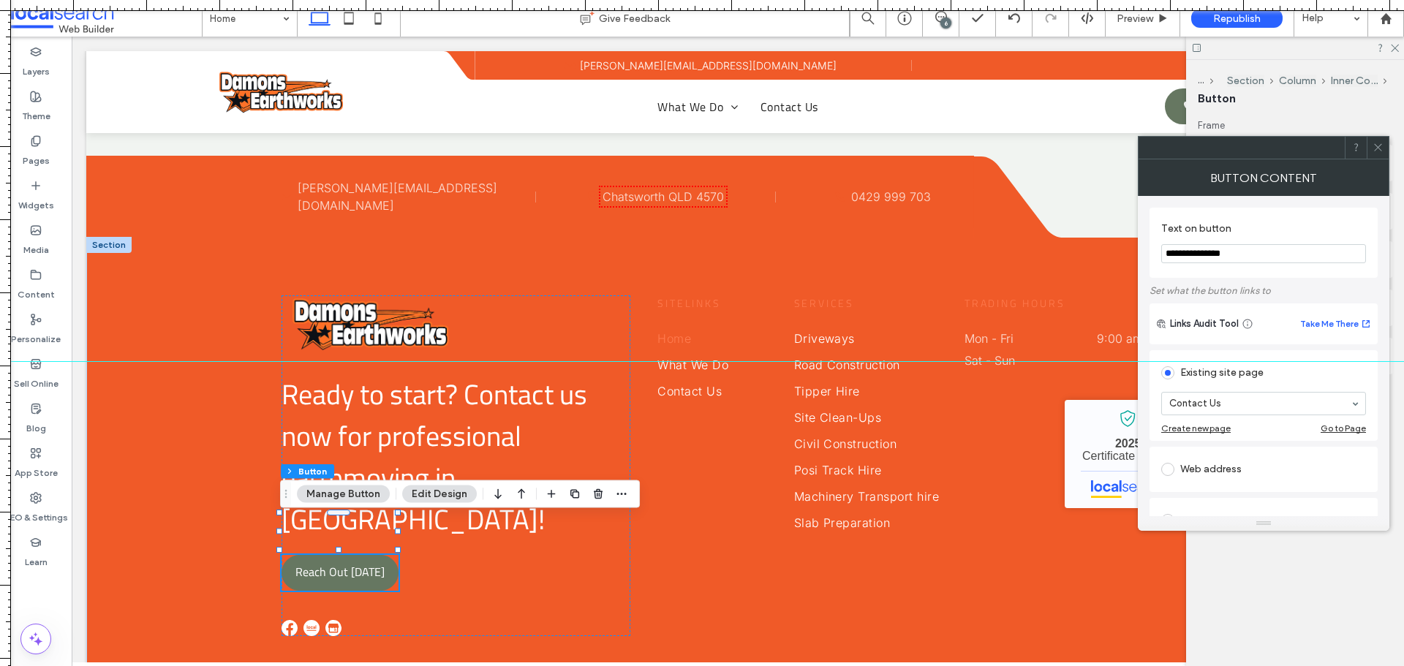
click at [1384, 148] on div at bounding box center [1378, 148] width 22 height 22
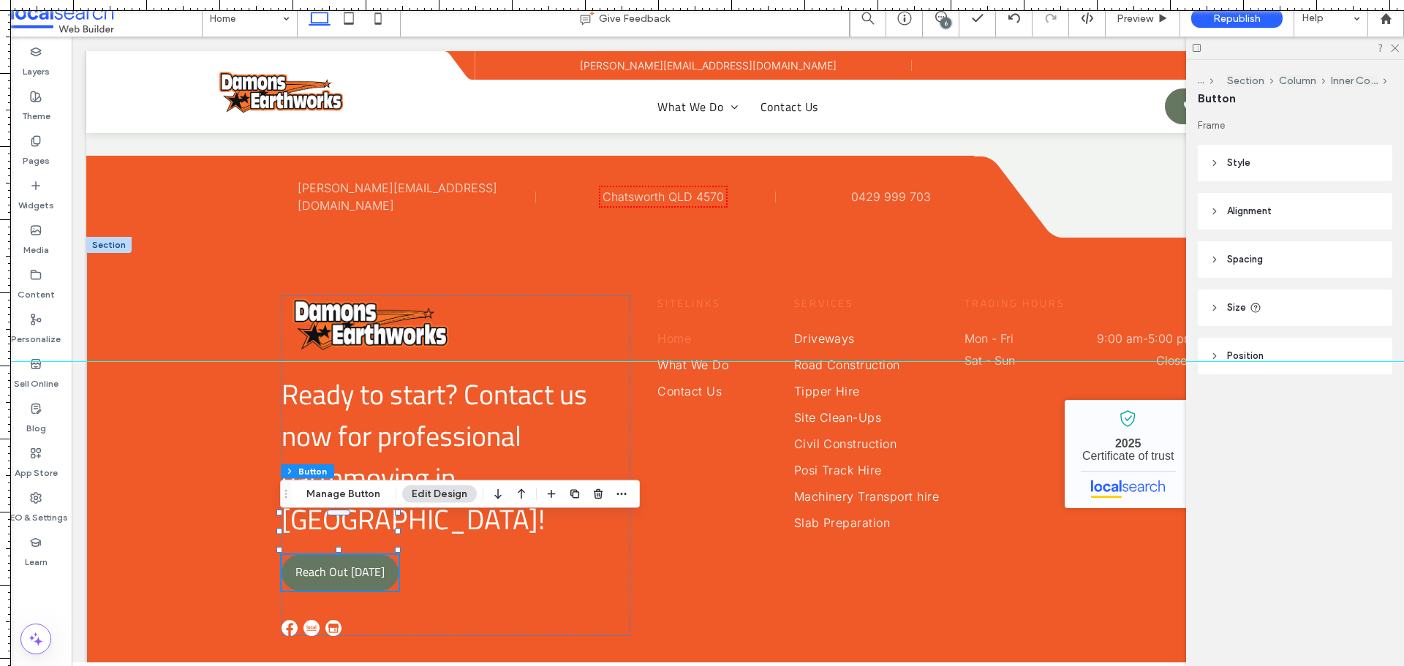
click at [1265, 145] on header "Style" at bounding box center [1295, 163] width 195 height 37
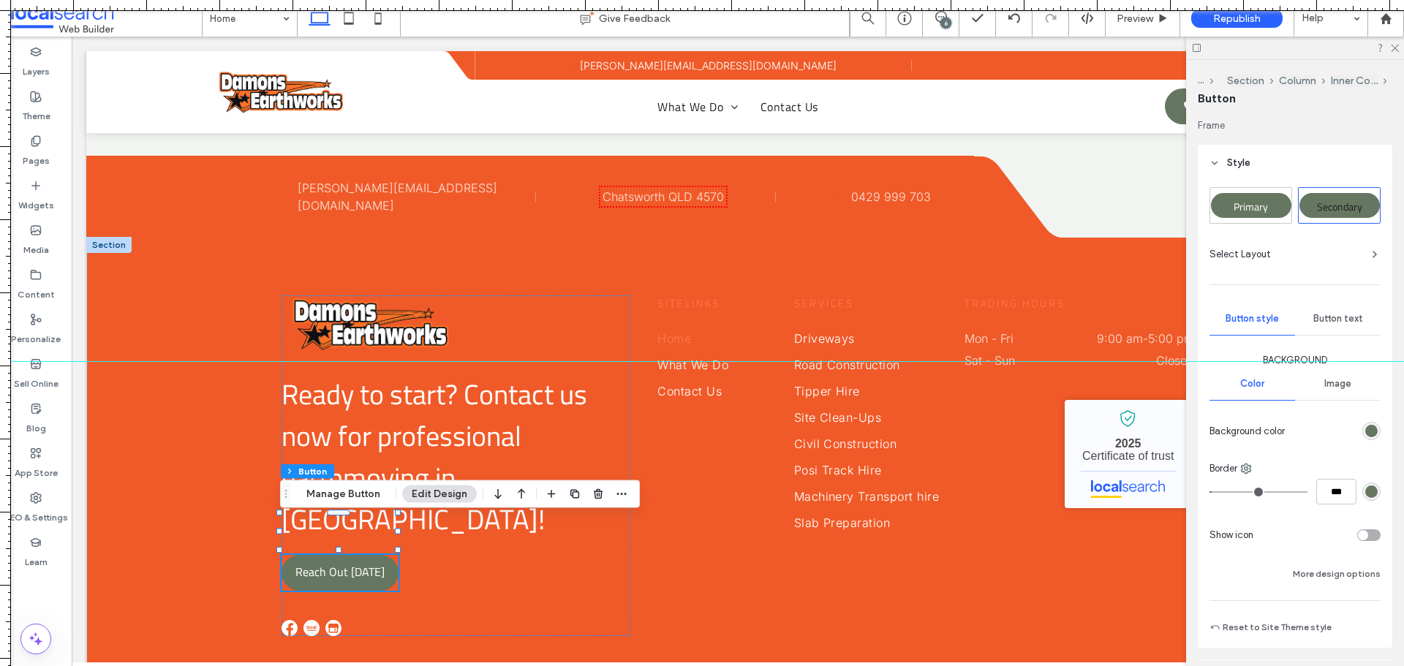
click at [1262, 197] on div "Primary" at bounding box center [1251, 205] width 80 height 25
click at [1374, 486] on div "Primary Secondary Select Layout Button style Button text Background Color Image…" at bounding box center [1295, 414] width 195 height 467
click at [1366, 490] on use "rgba(0, 0, 0, 0)" at bounding box center [1371, 491] width 11 height 11
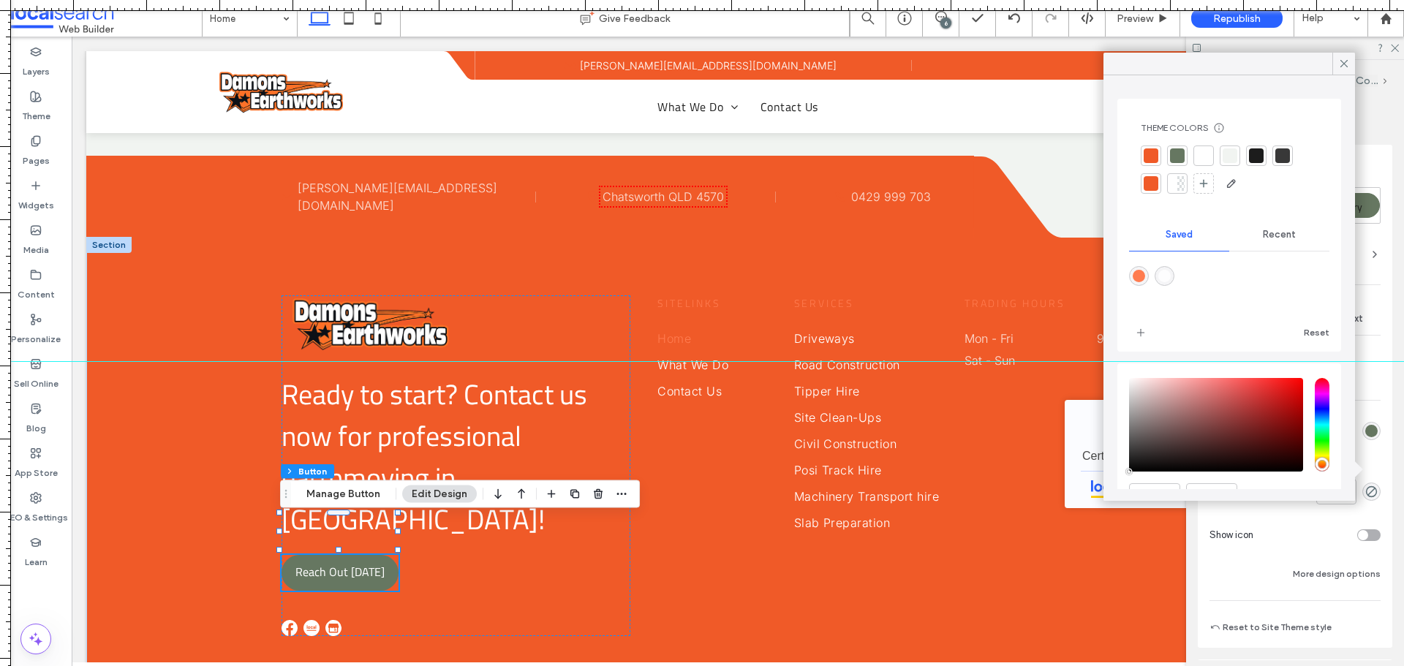
click at [1180, 153] on div at bounding box center [1177, 155] width 15 height 15
click at [1342, 64] on icon at bounding box center [1344, 63] width 13 height 13
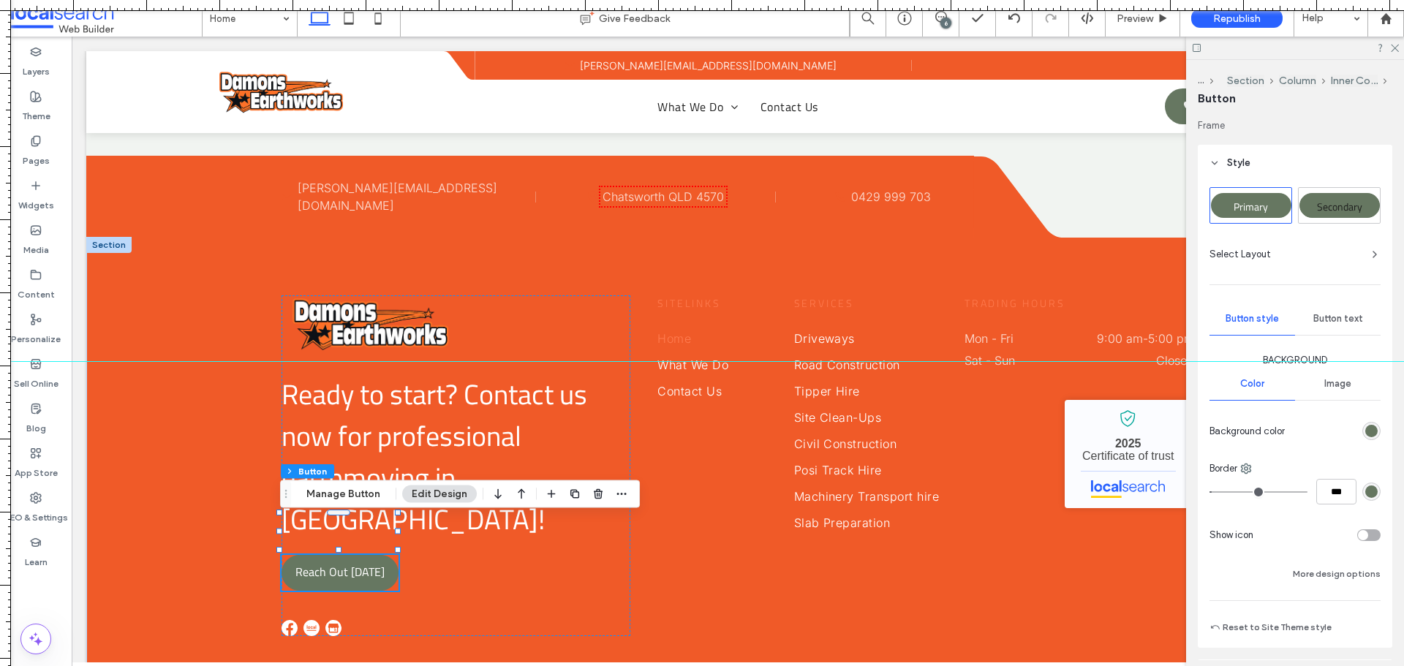
click at [1338, 317] on span "Button text" at bounding box center [1339, 319] width 50 height 12
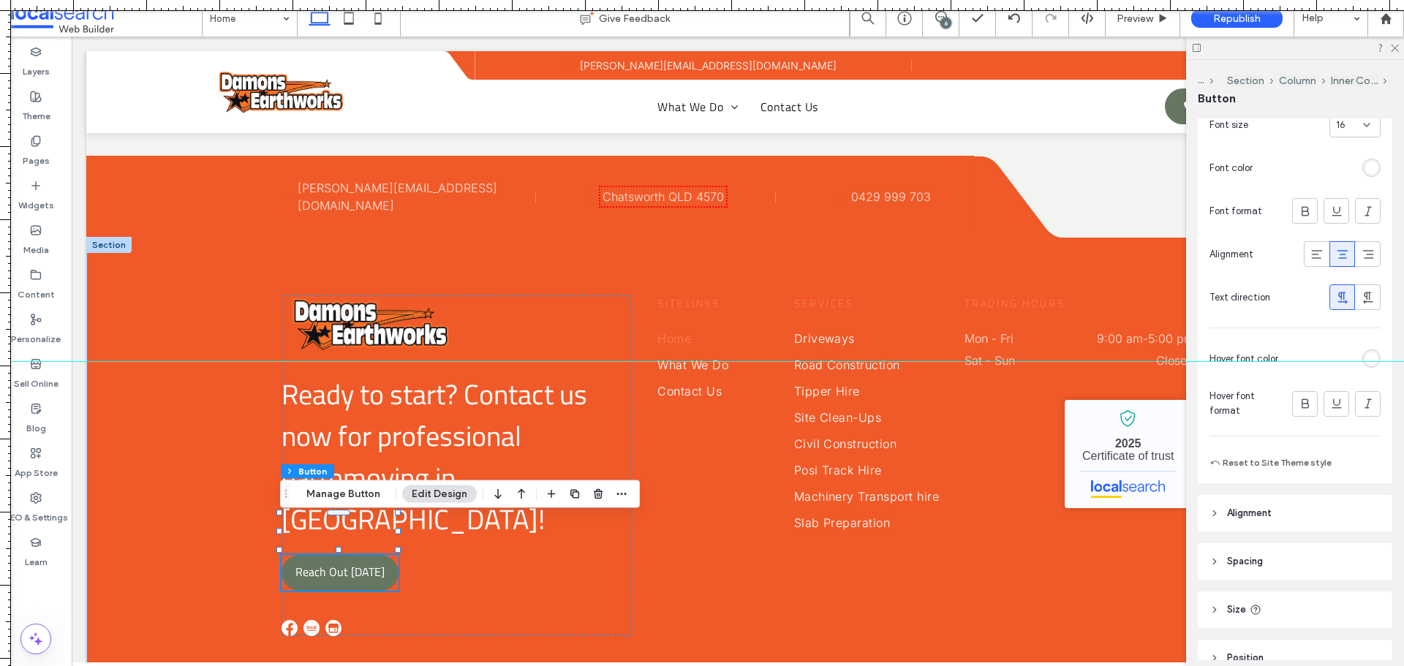
scroll to position [366, 0]
click at [1365, 353] on div "rgb(255, 255, 255)" at bounding box center [1371, 356] width 12 height 12
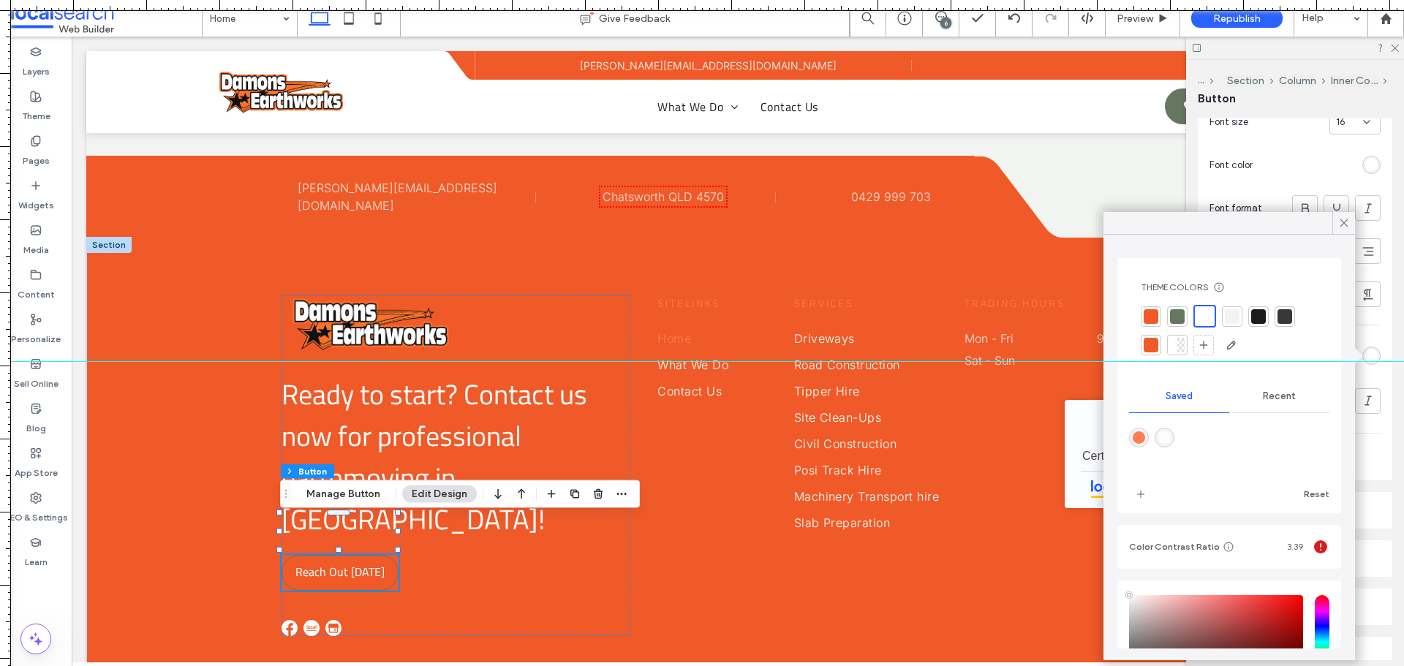
click at [1172, 317] on div at bounding box center [1177, 316] width 15 height 15
click at [1258, 315] on div at bounding box center [1258, 316] width 15 height 15
click at [1213, 317] on div at bounding box center [1204, 316] width 20 height 20
click at [1340, 223] on icon at bounding box center [1344, 222] width 13 height 13
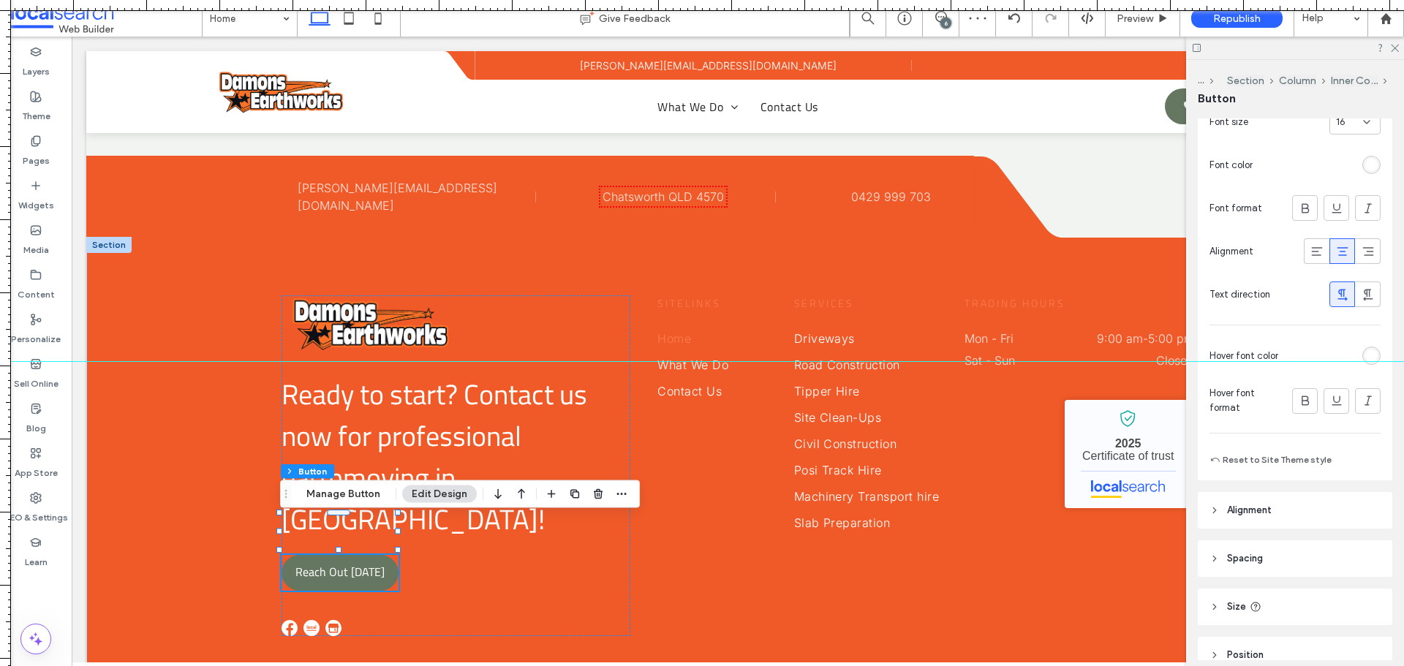
click at [1393, 52] on div at bounding box center [1295, 48] width 218 height 23
click at [48, 107] on label "Theme" at bounding box center [36, 112] width 29 height 20
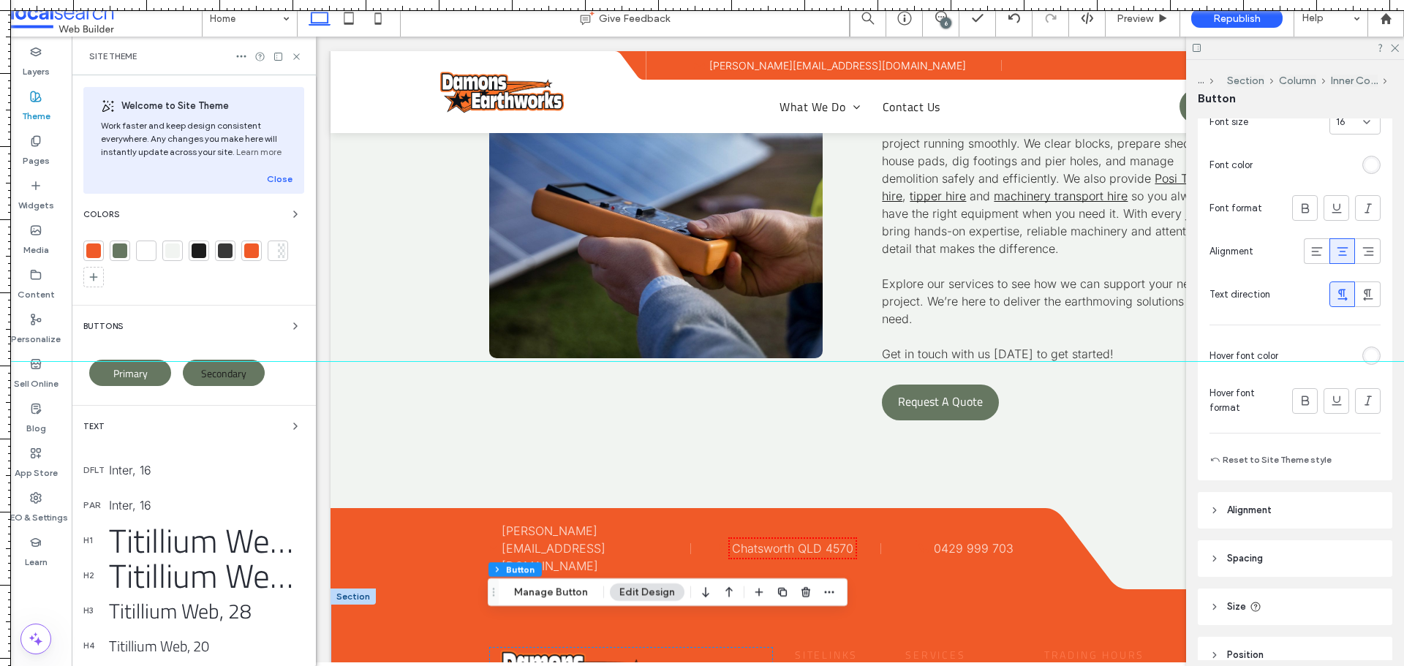
scroll to position [4052, 0]
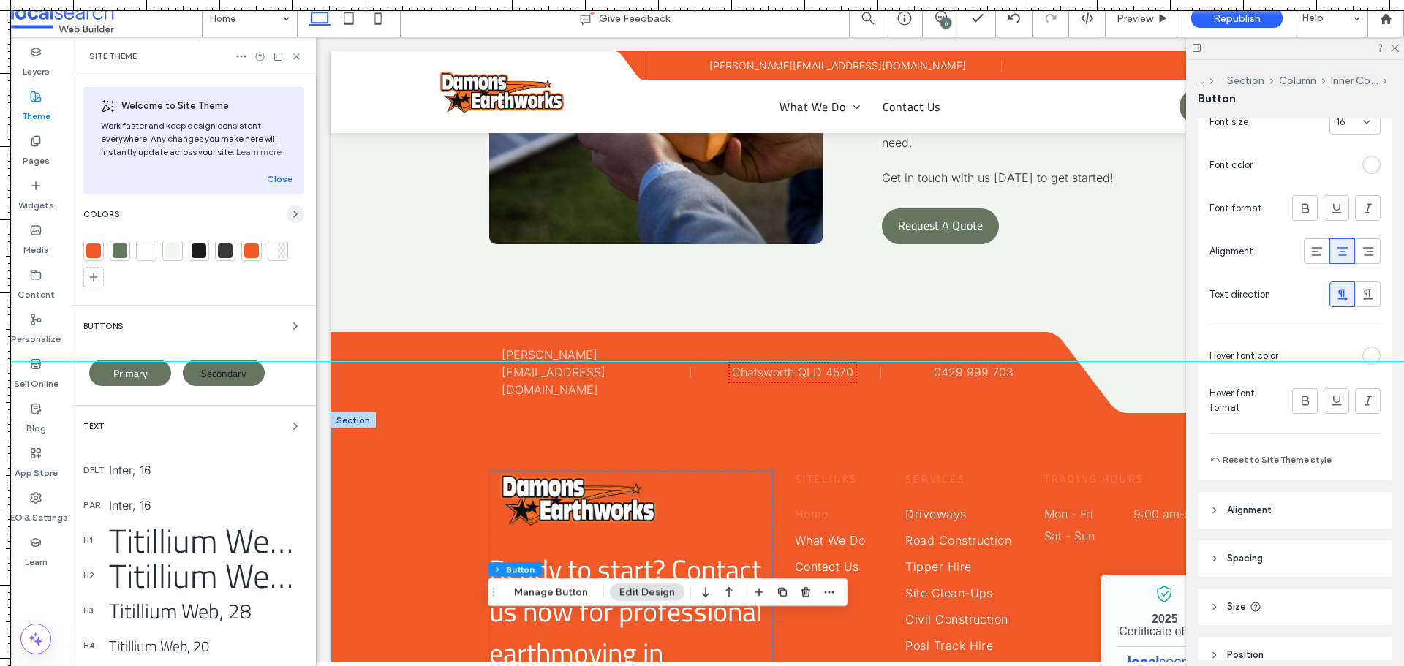
click at [287, 222] on span "button" at bounding box center [296, 215] width 18 height 18
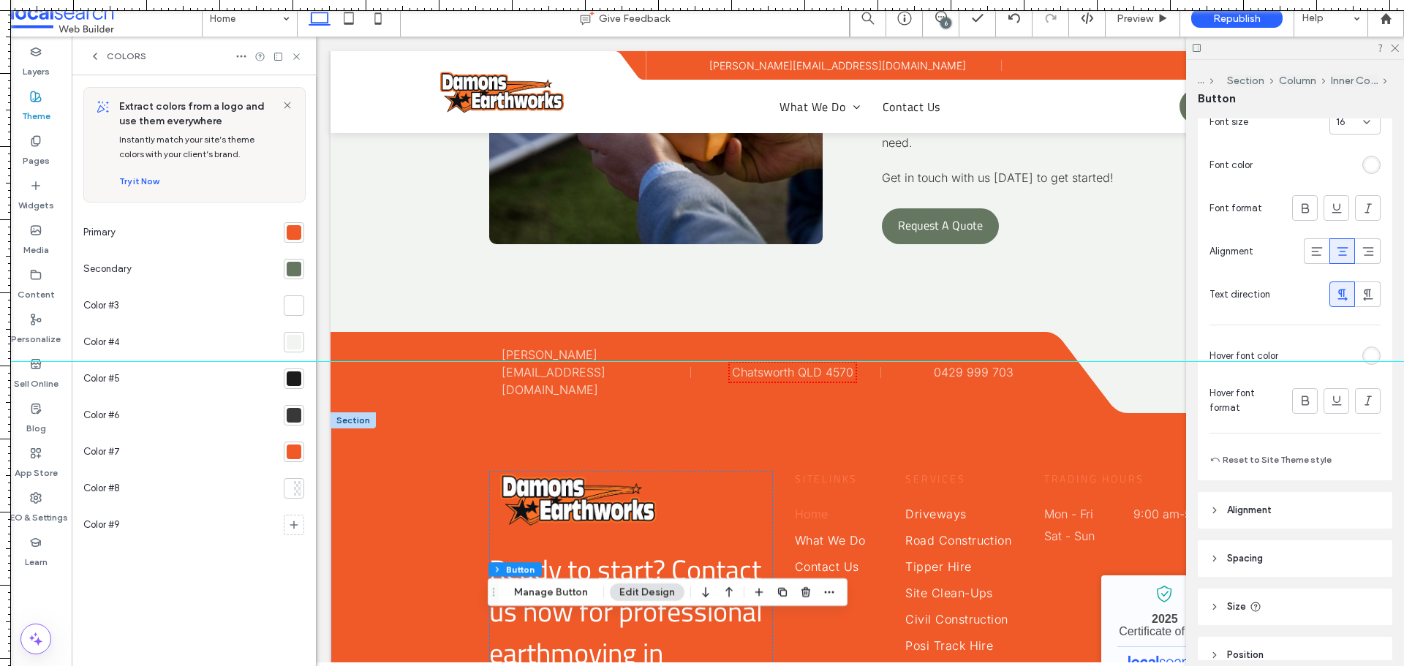
click at [302, 268] on div at bounding box center [294, 269] width 20 height 20
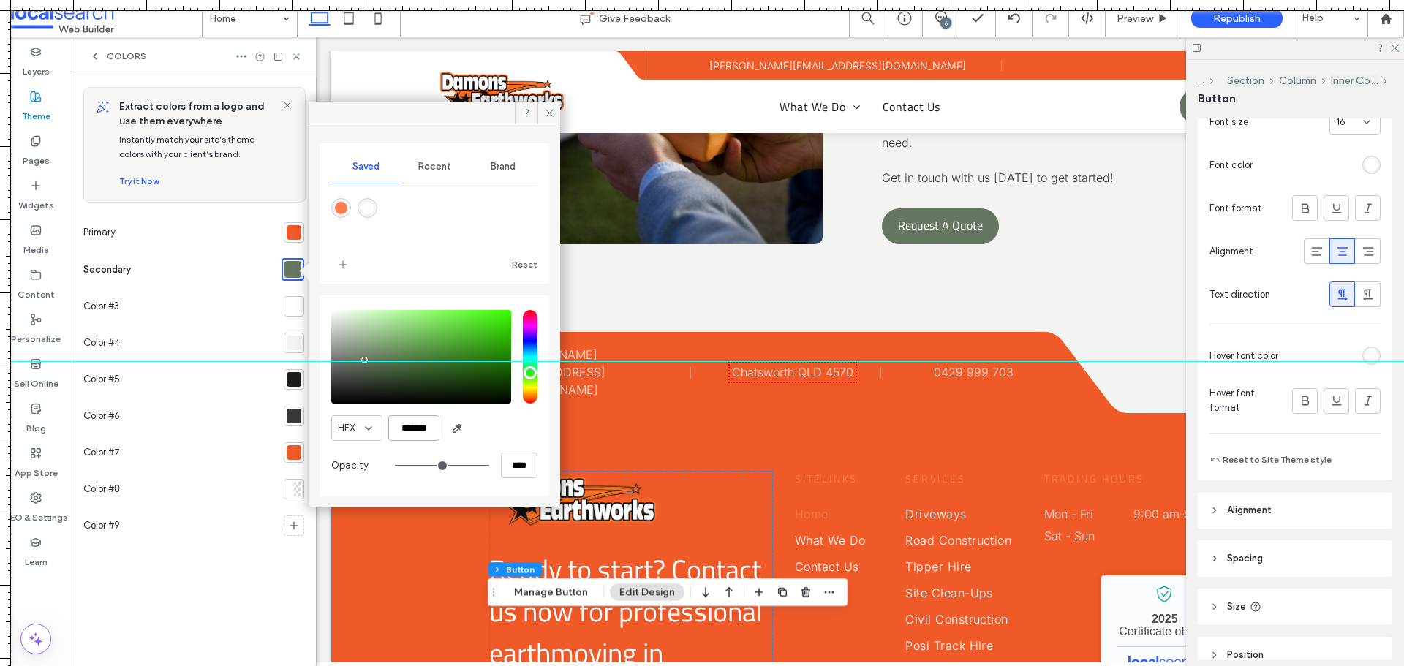
click at [414, 434] on input "*******" at bounding box center [413, 428] width 51 height 26
click at [415, 434] on input "*******" at bounding box center [413, 428] width 51 height 26
click at [293, 457] on div at bounding box center [294, 452] width 15 height 15
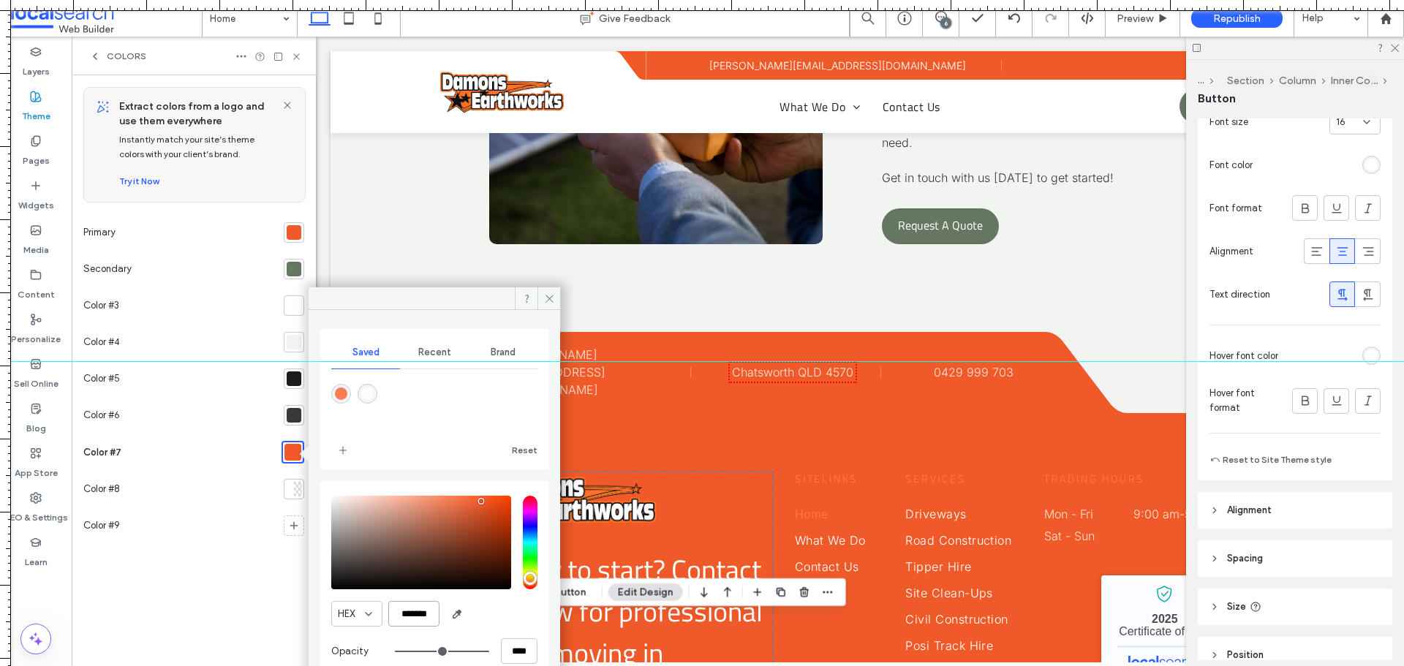
click at [414, 614] on input "*******" at bounding box center [413, 614] width 51 height 26
click at [414, 615] on input "*******" at bounding box center [413, 614] width 51 height 26
paste input "color picker textbox"
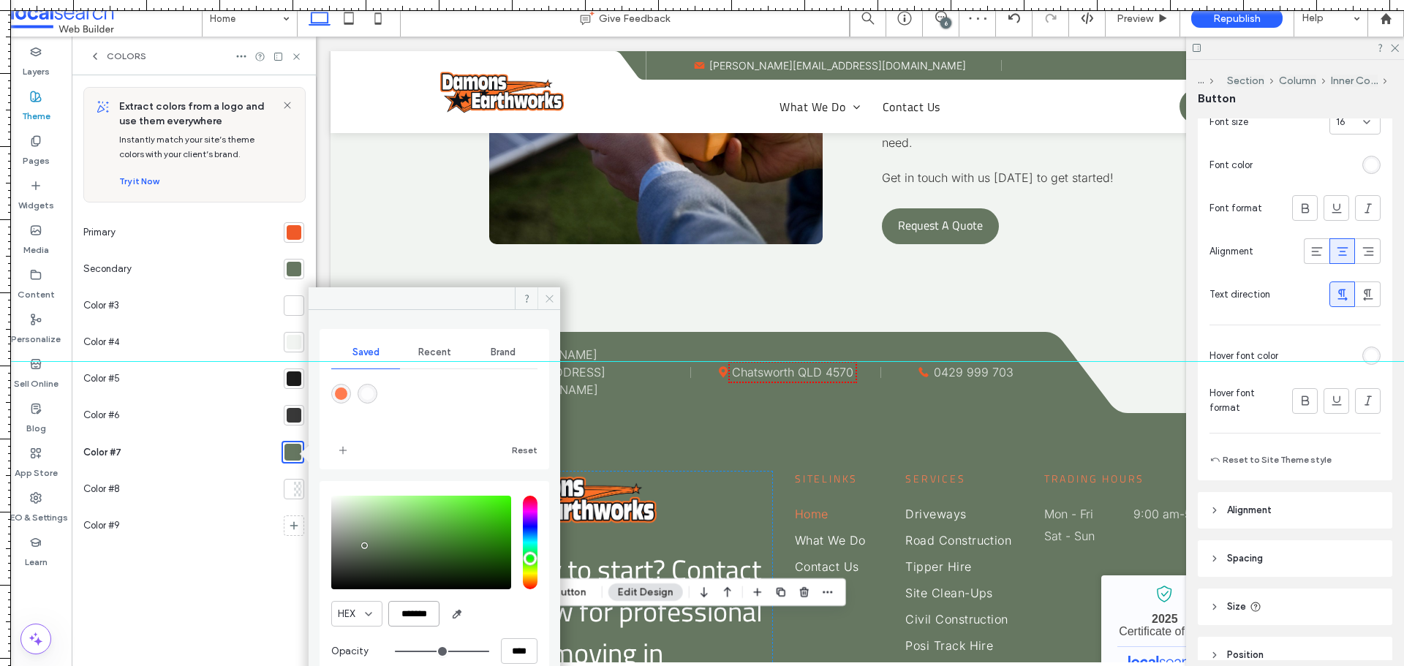
type input "*******"
drag, startPoint x: 548, startPoint y: 299, endPoint x: 5, endPoint y: 29, distance: 606.4
click at [548, 299] on icon at bounding box center [549, 298] width 11 height 11
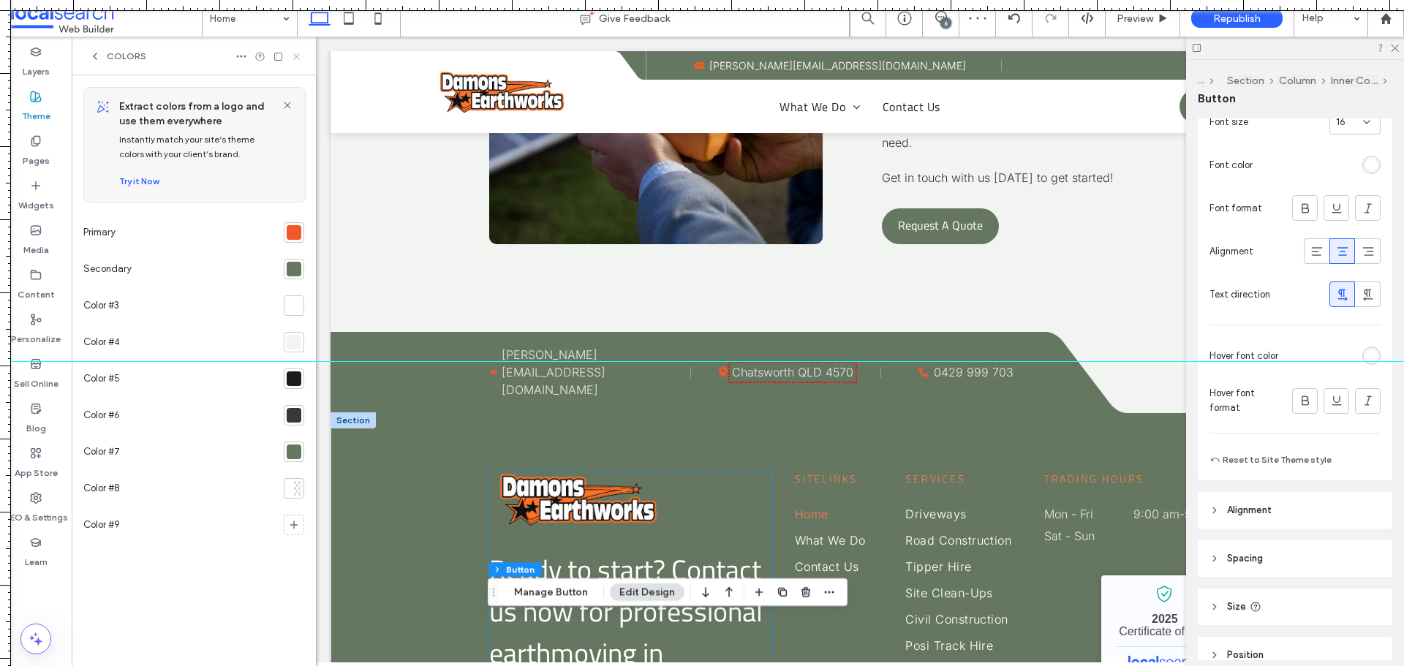
click at [296, 53] on icon at bounding box center [296, 56] width 11 height 11
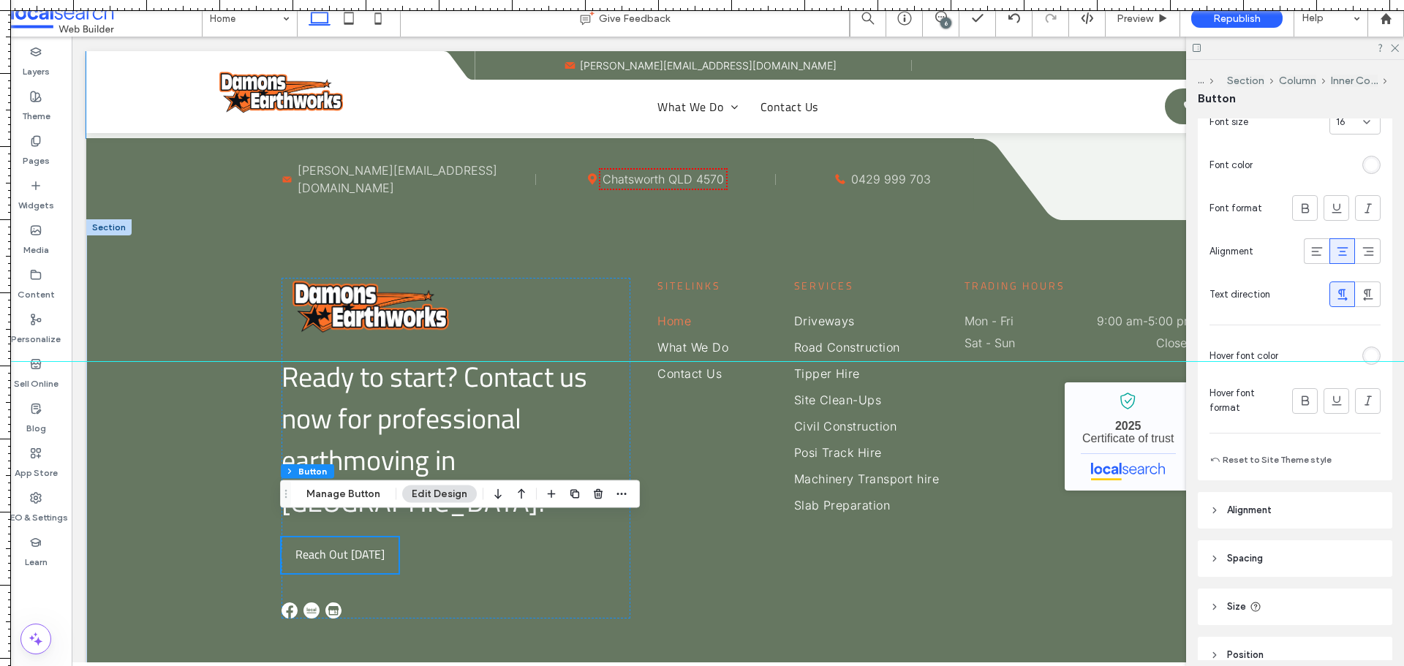
scroll to position [3876, 0]
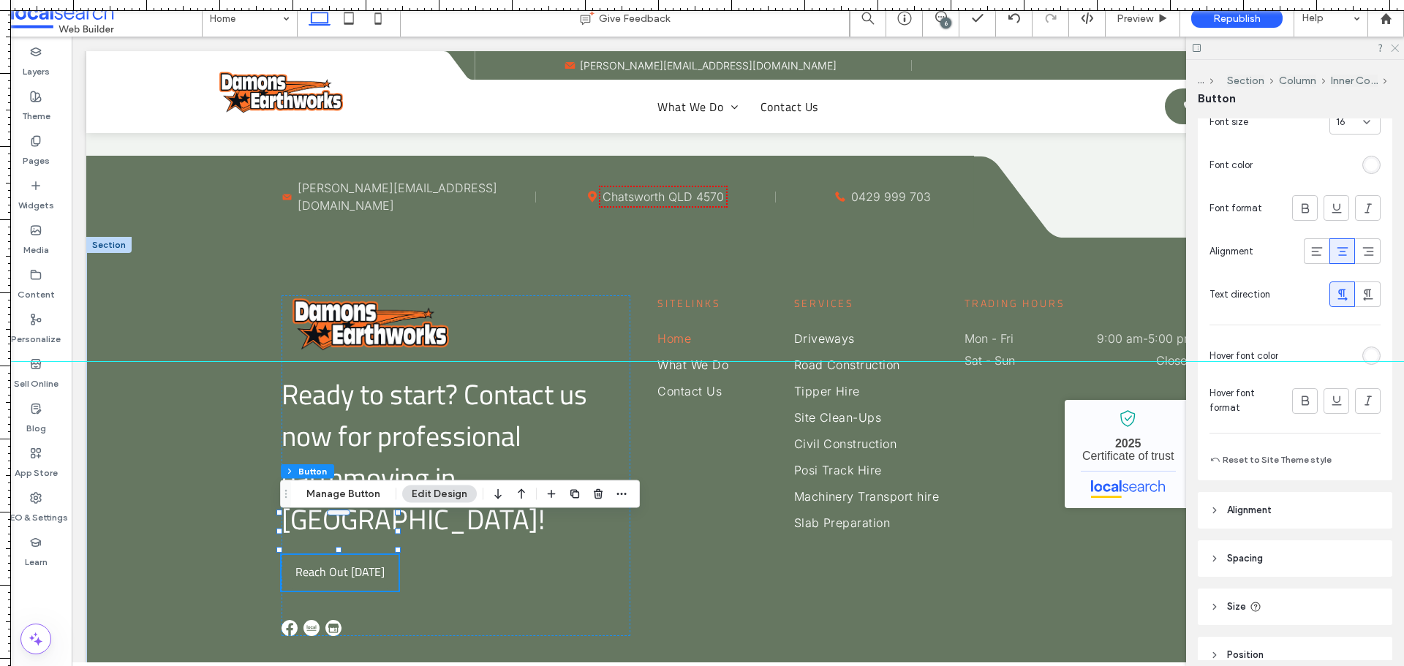
click at [1395, 50] on icon at bounding box center [1395, 47] width 10 height 10
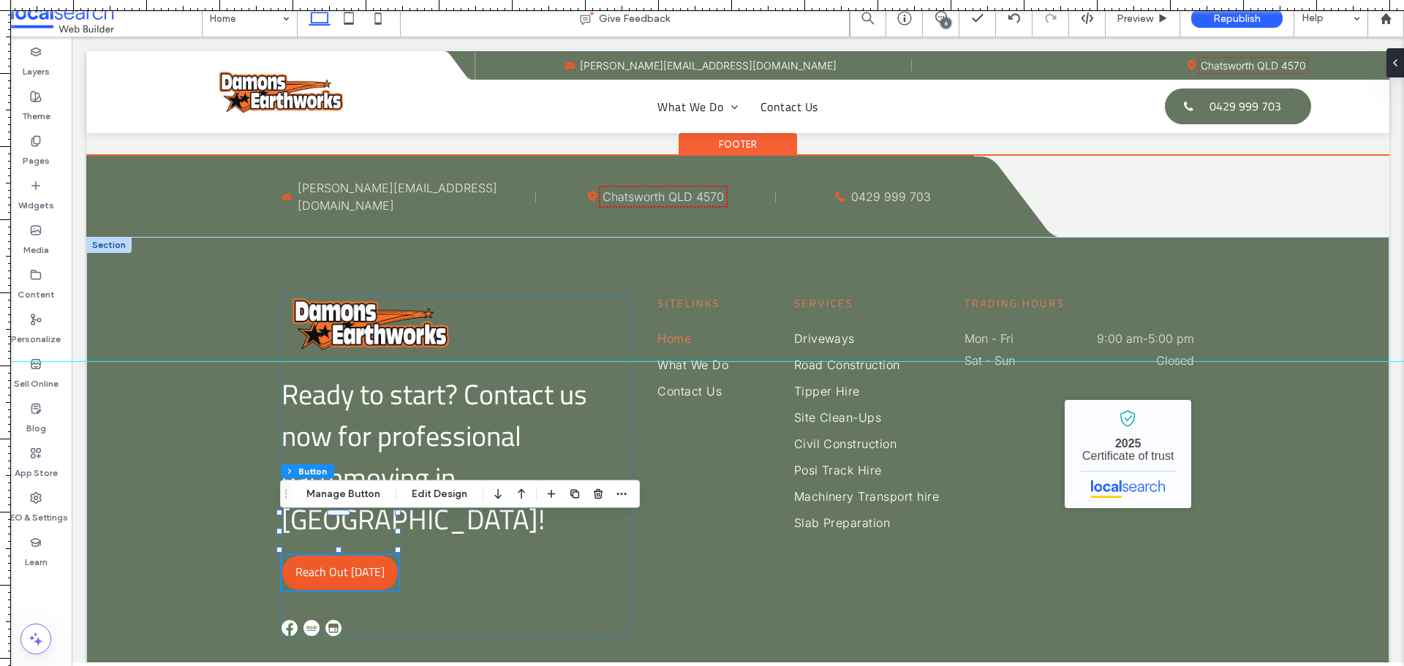
click at [359, 556] on span "Reach Out [DATE]" at bounding box center [339, 572] width 89 height 32
click at [358, 556] on span "Reach Out [DATE]" at bounding box center [339, 572] width 89 height 32
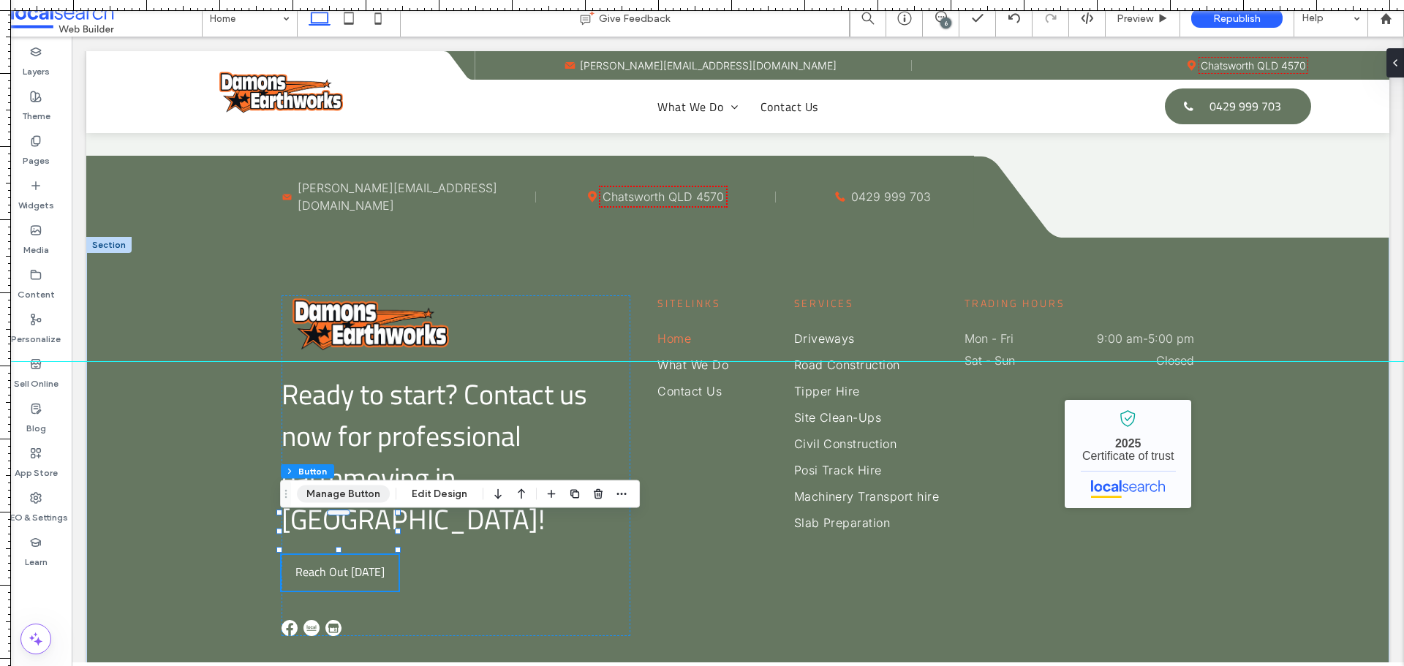
click at [357, 493] on button "Manage Button" at bounding box center [343, 495] width 93 height 18
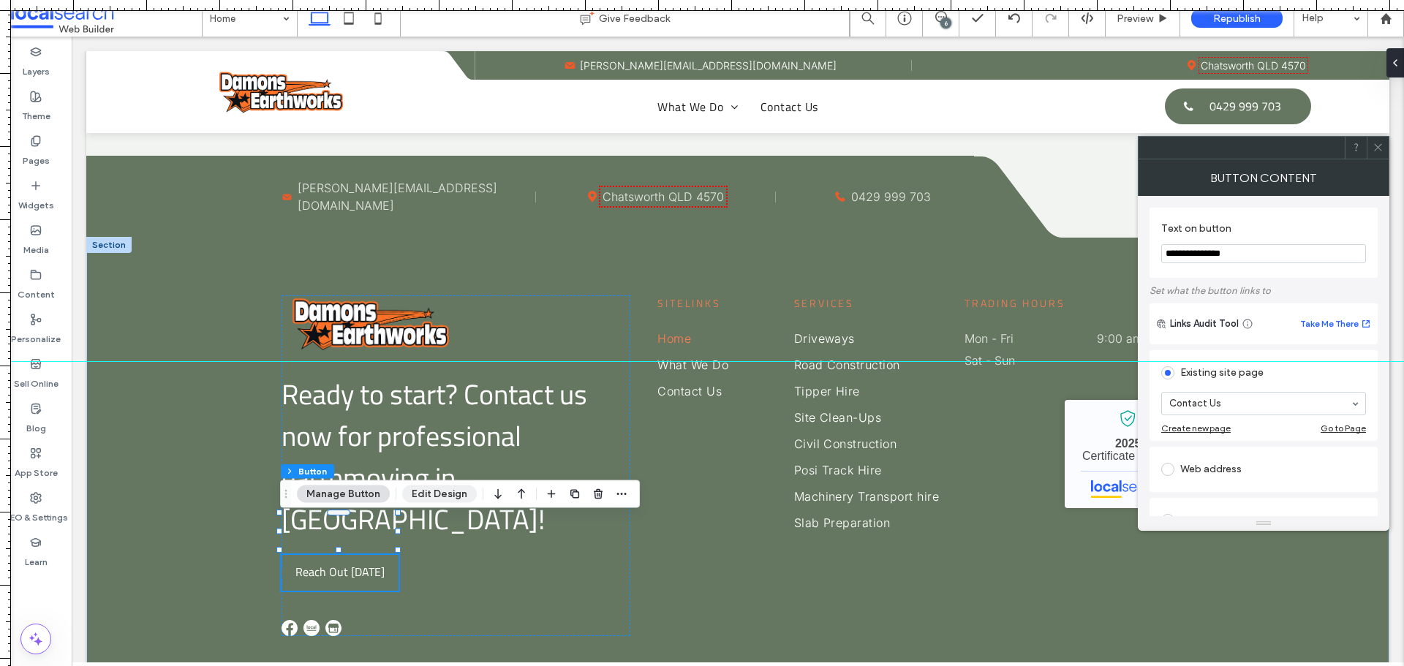
click at [437, 493] on button "Edit Design" at bounding box center [439, 495] width 75 height 18
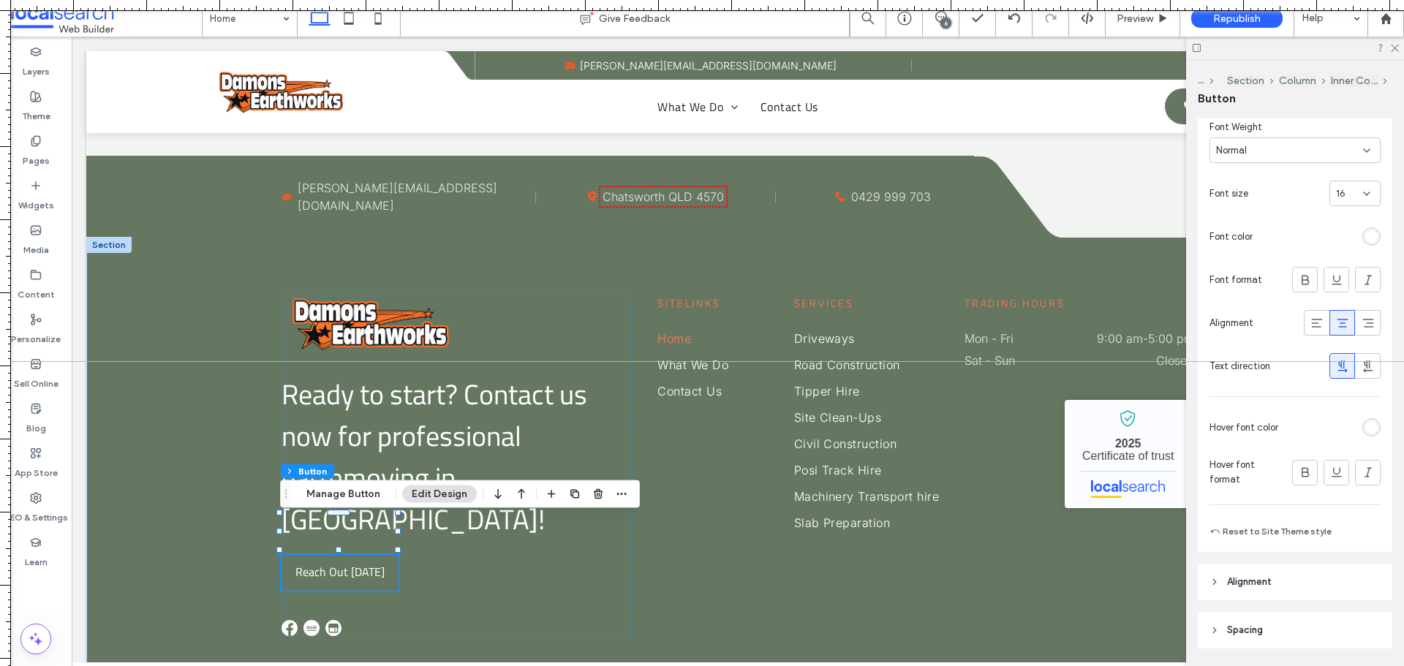
scroll to position [437, 0]
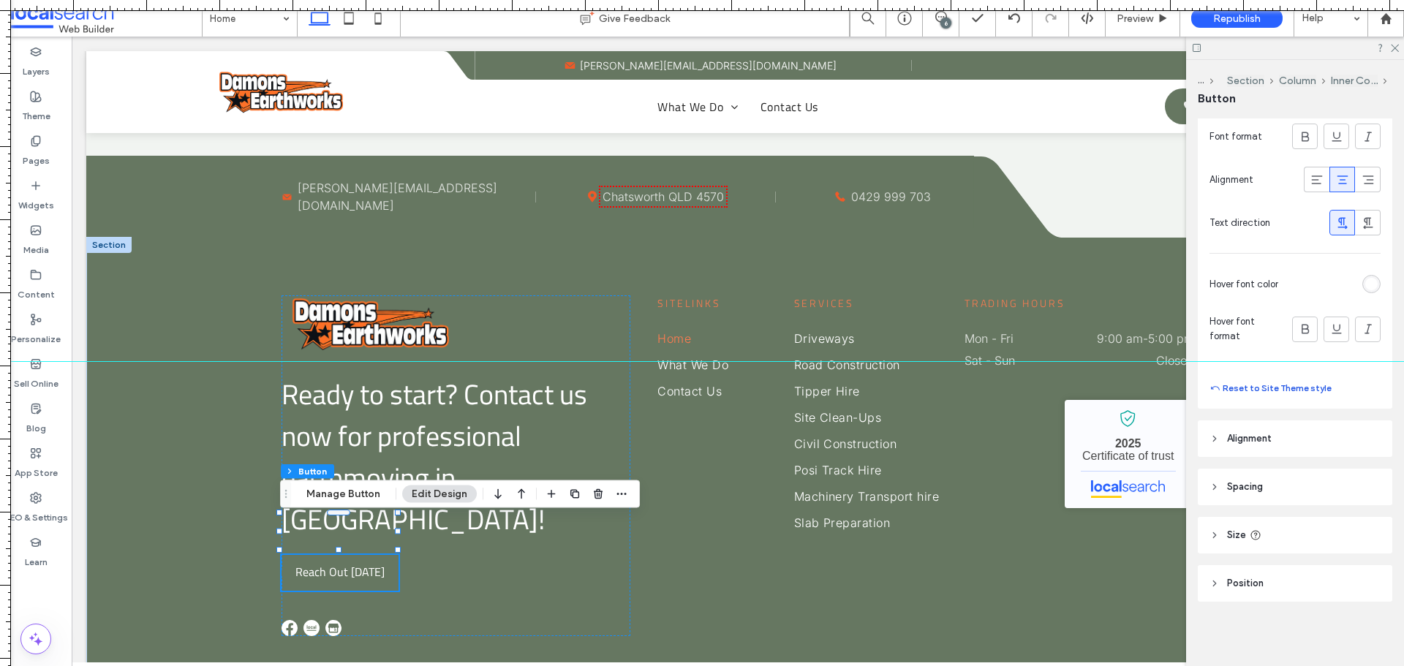
click at [1297, 391] on button "Reset to Site Theme style" at bounding box center [1271, 389] width 122 height 18
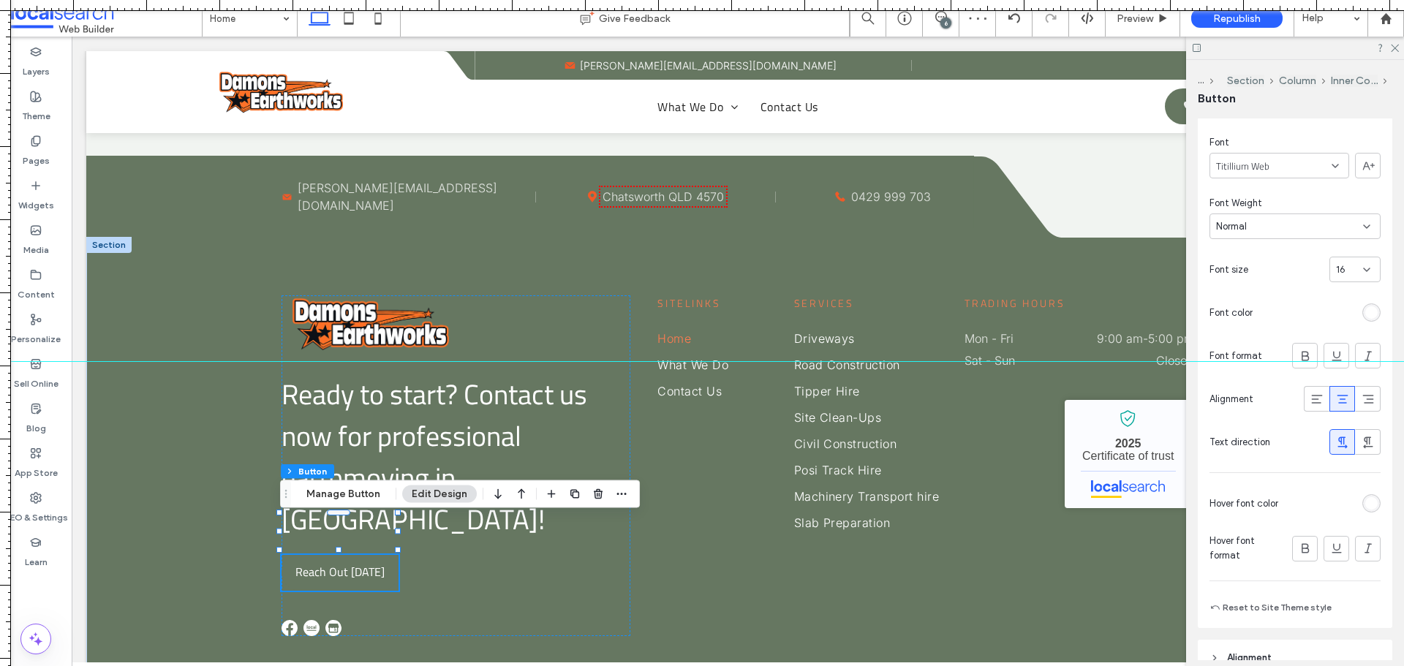
scroll to position [0, 0]
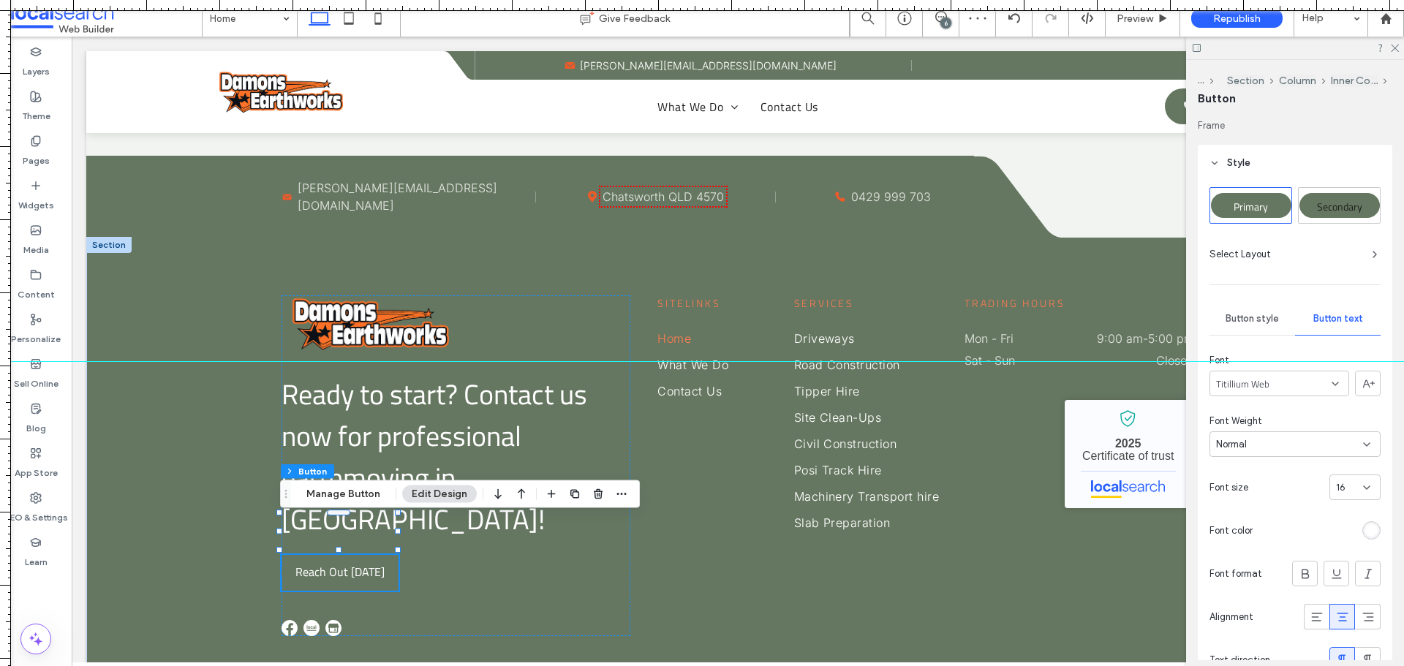
click at [1265, 316] on span "Button style" at bounding box center [1252, 319] width 53 height 12
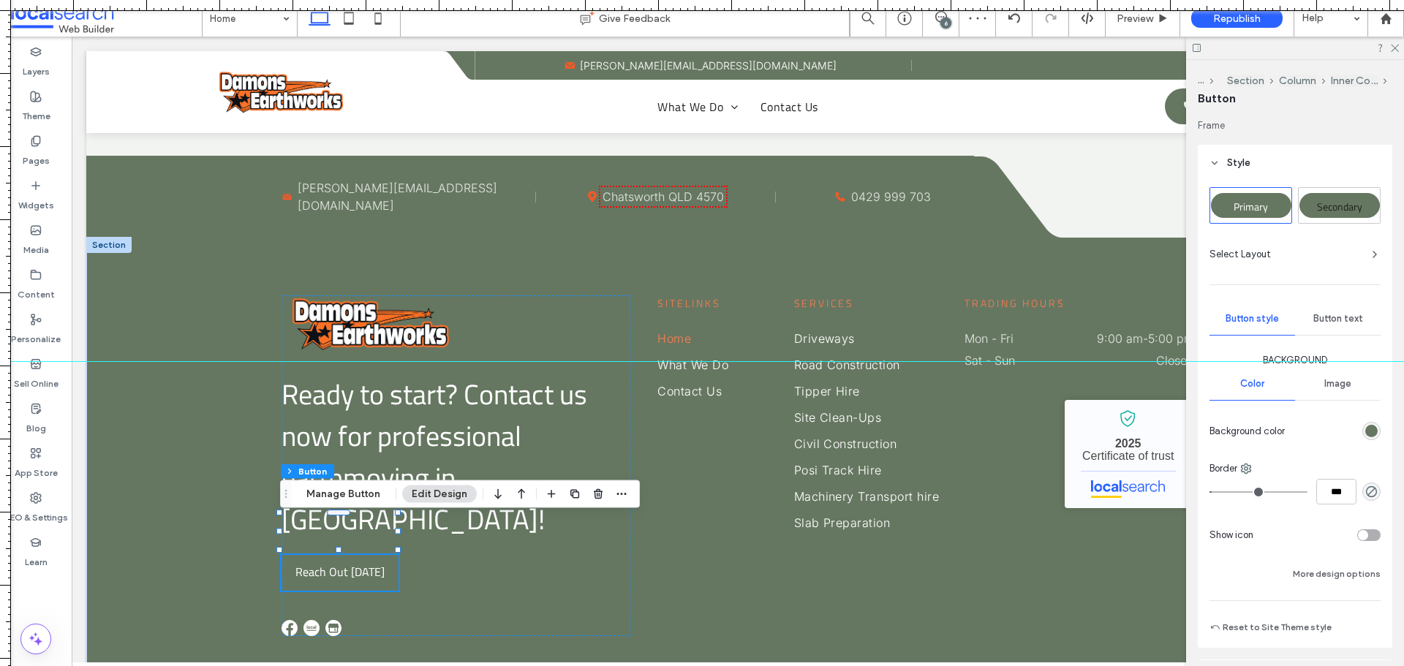
click at [1365, 434] on div "rgb(102, 119, 97)" at bounding box center [1371, 431] width 12 height 12
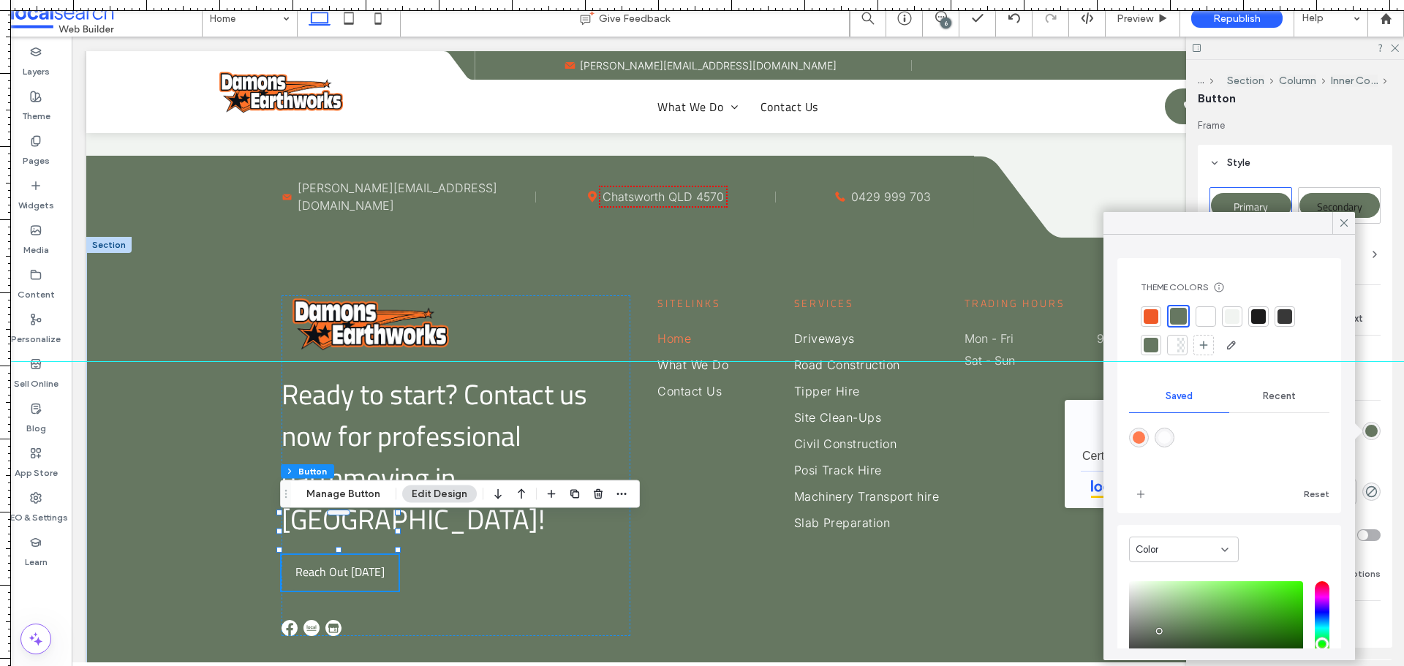
click at [1156, 318] on div at bounding box center [1151, 316] width 15 height 15
click at [1347, 226] on use at bounding box center [1344, 222] width 7 height 7
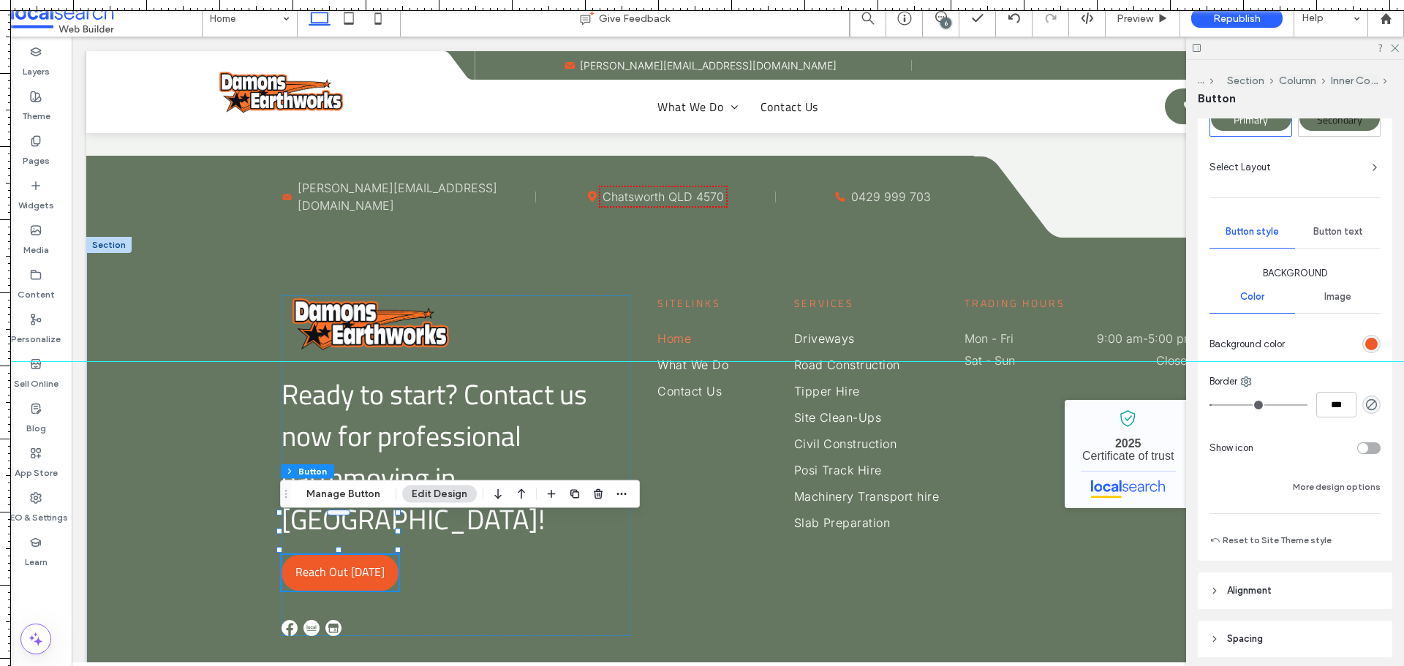
scroll to position [146, 0]
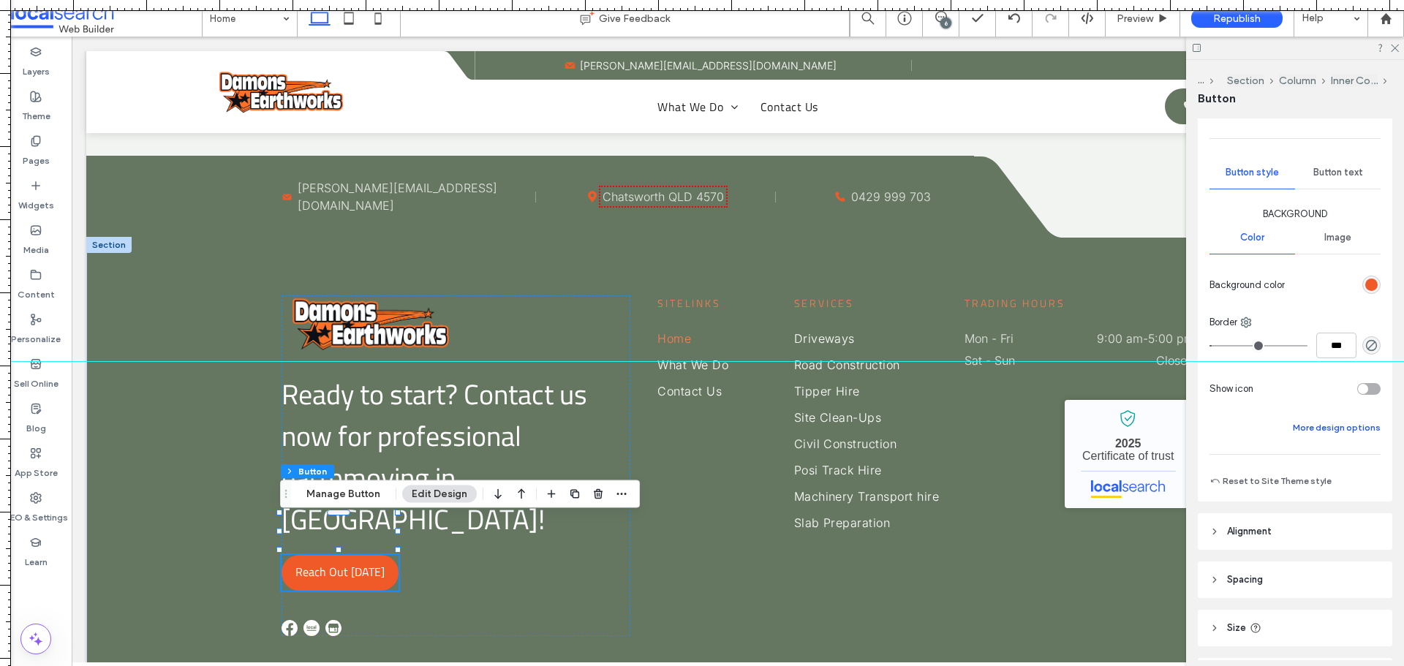
click at [1333, 426] on button "More design options" at bounding box center [1337, 428] width 88 height 18
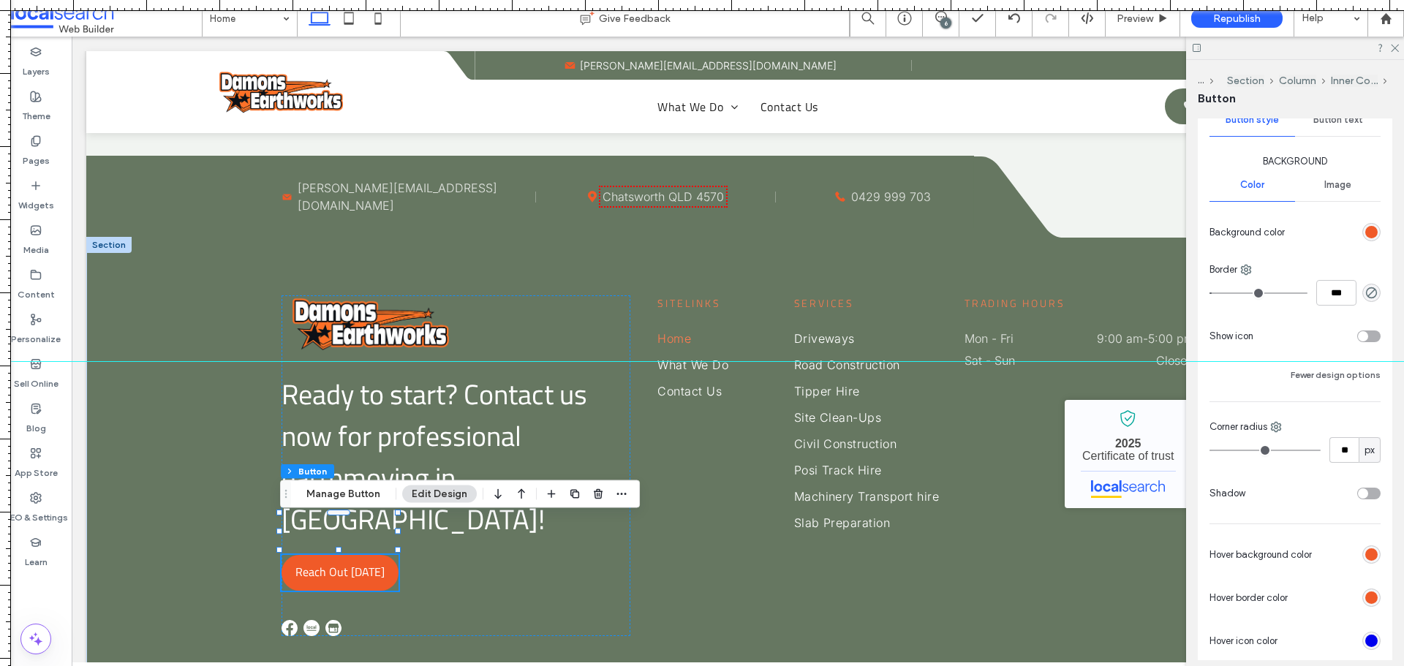
scroll to position [293, 0]
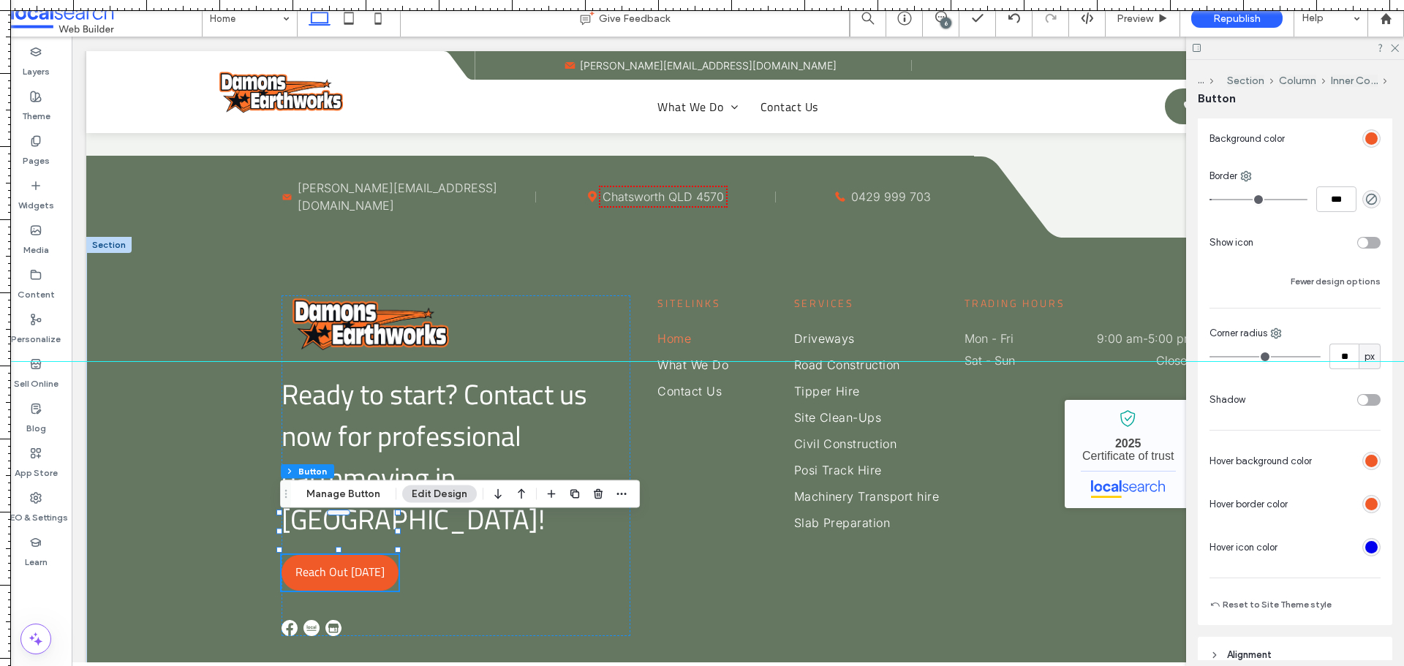
click at [1365, 460] on div "rgb(240, 90, 40)" at bounding box center [1371, 461] width 12 height 12
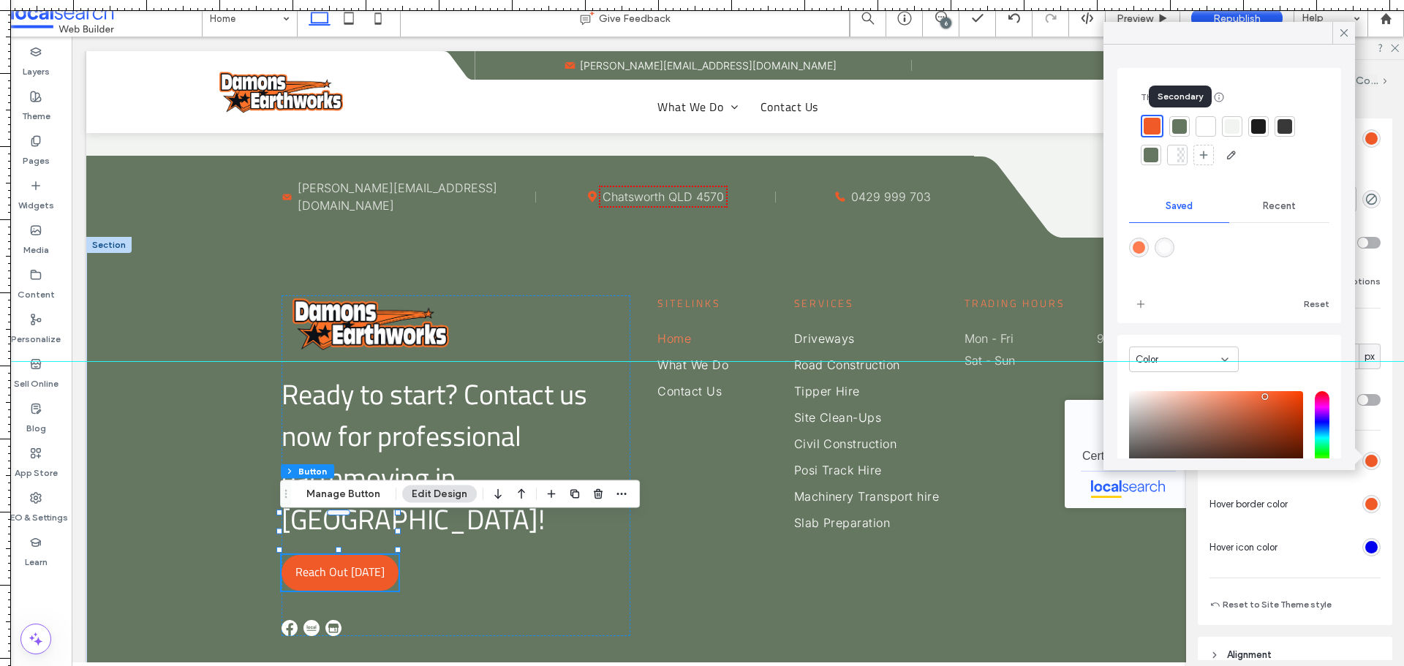
click at [1177, 124] on div at bounding box center [1179, 126] width 15 height 15
click at [1372, 497] on div at bounding box center [1372, 504] width 18 height 18
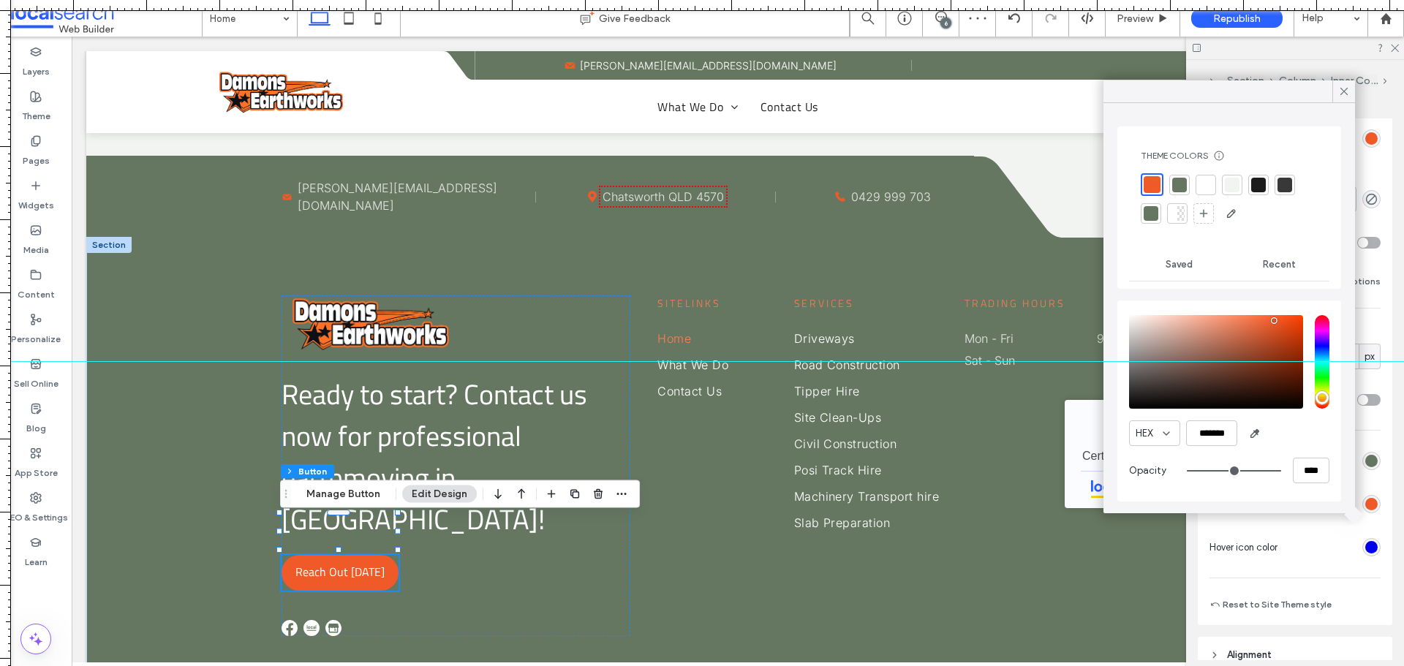
click at [1369, 502] on div "rgb(240, 90, 40)" at bounding box center [1371, 504] width 12 height 12
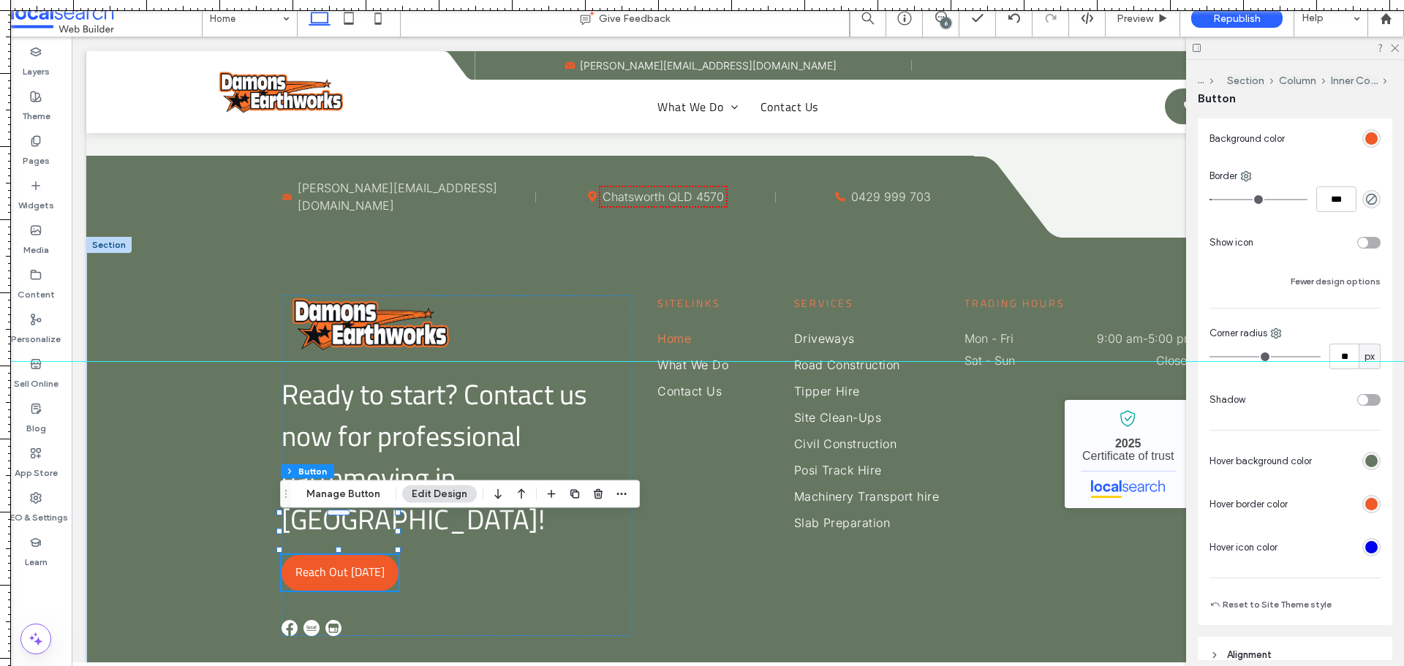
click at [1365, 500] on div "rgb(240, 90, 40)" at bounding box center [1371, 504] width 12 height 12
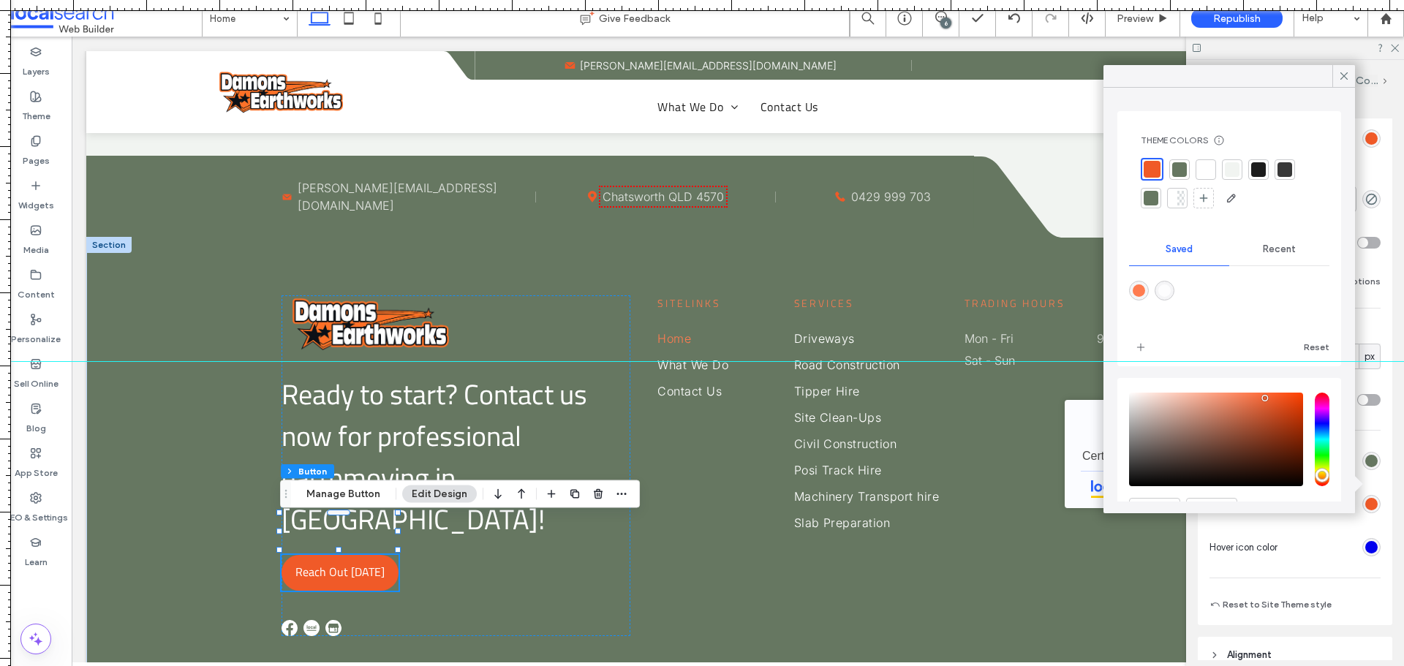
click at [1181, 173] on div at bounding box center [1179, 169] width 15 height 15
click at [1343, 79] on icon at bounding box center [1344, 75] width 13 height 13
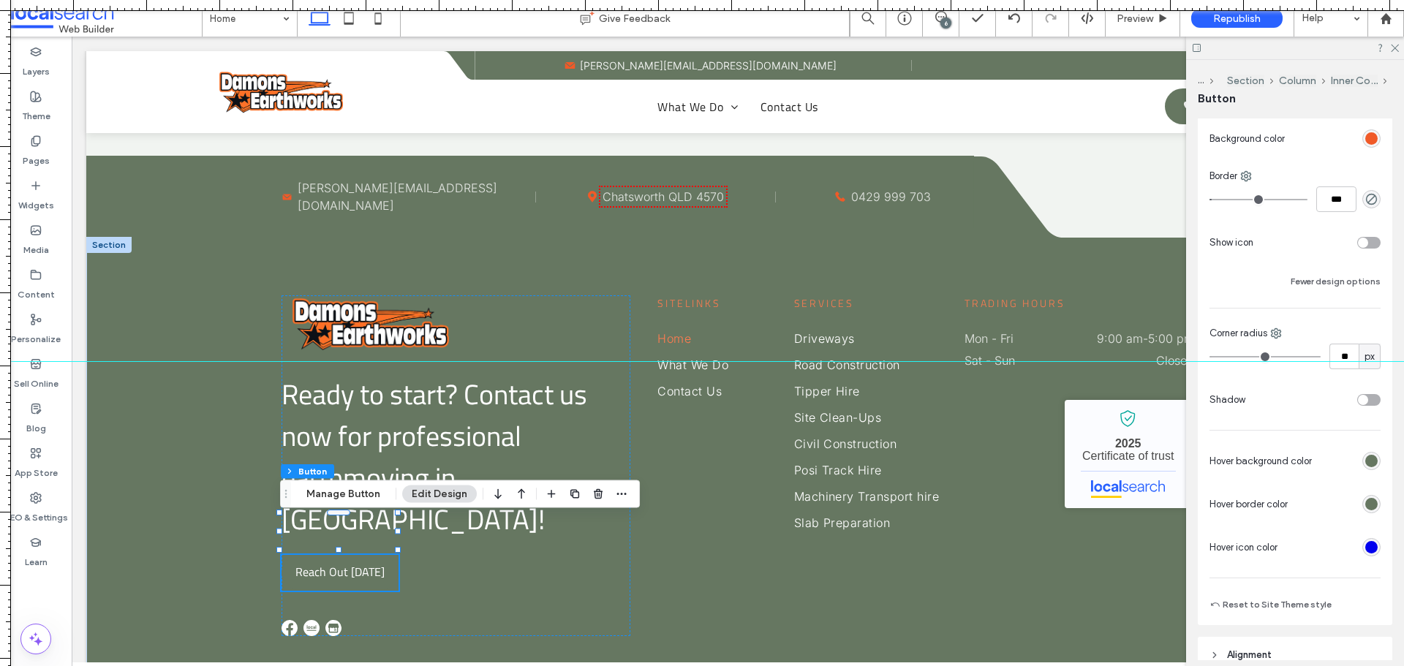
click at [1365, 501] on div "rgb(102, 119, 97)" at bounding box center [1371, 504] width 12 height 12
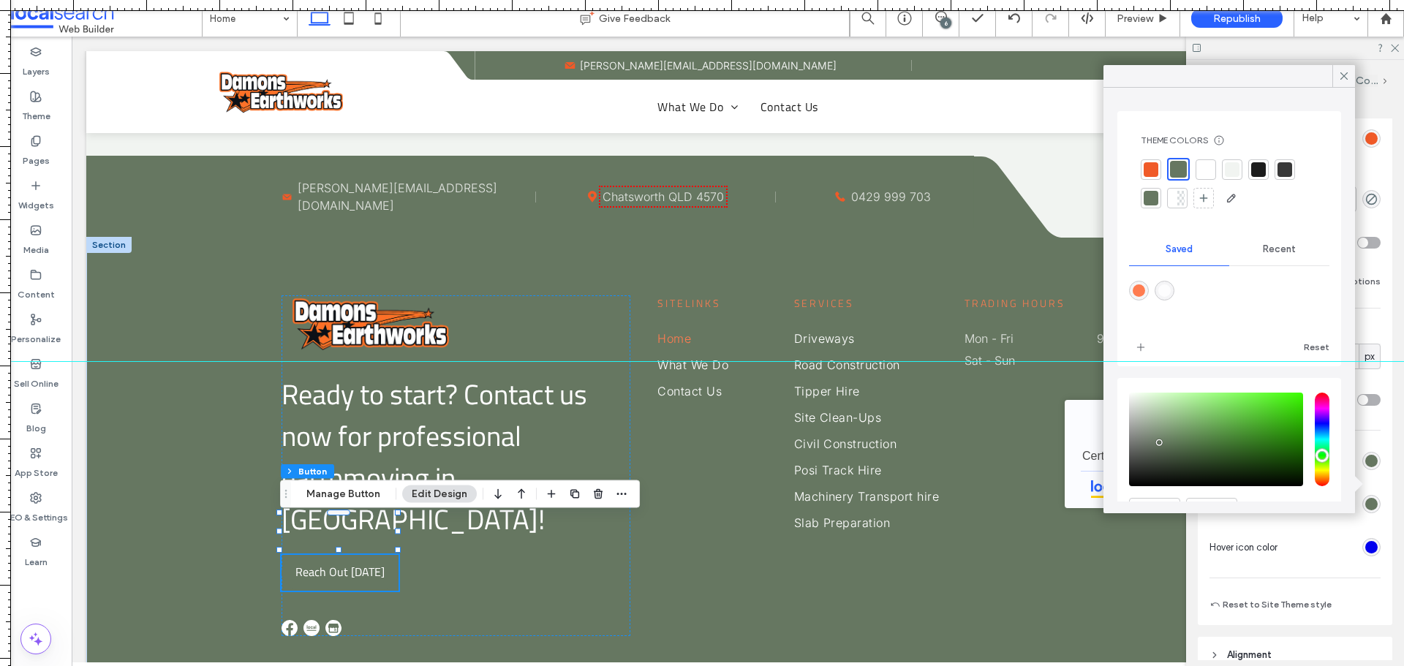
click at [1148, 170] on div at bounding box center [1151, 169] width 15 height 15
click at [1344, 75] on icon at bounding box center [1344, 75] width 13 height 13
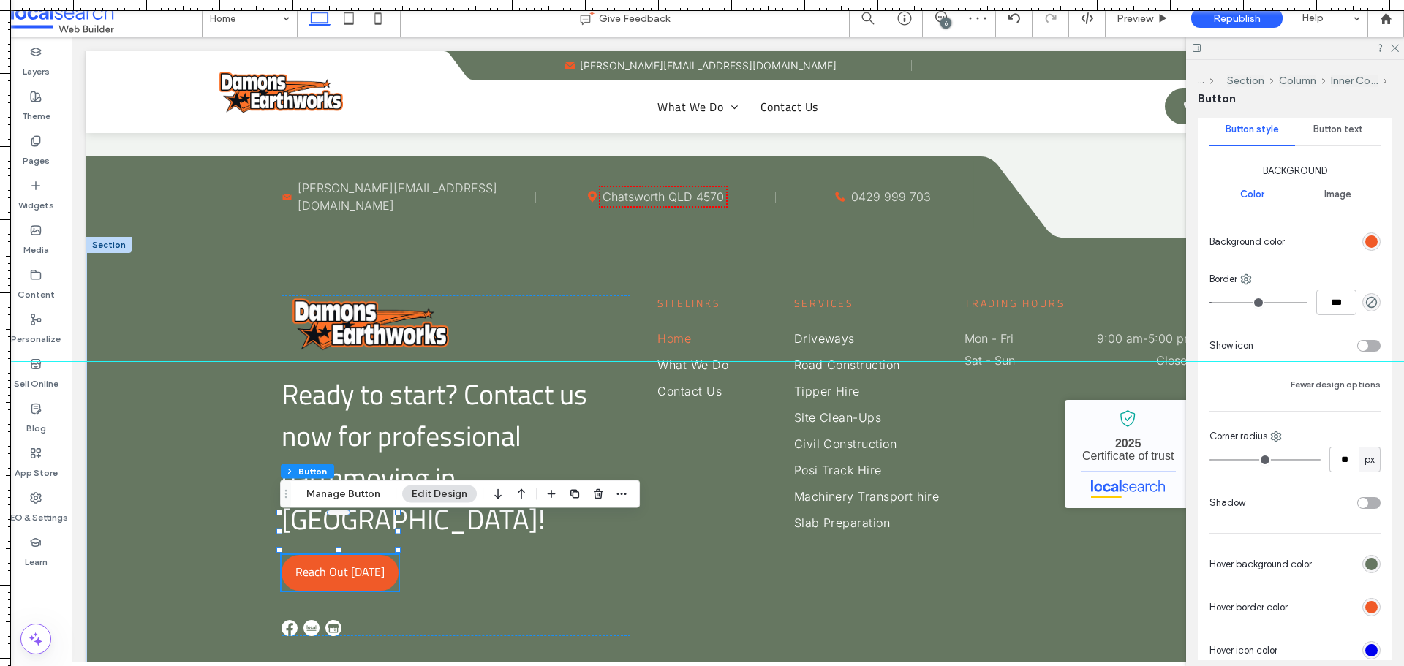
scroll to position [146, 0]
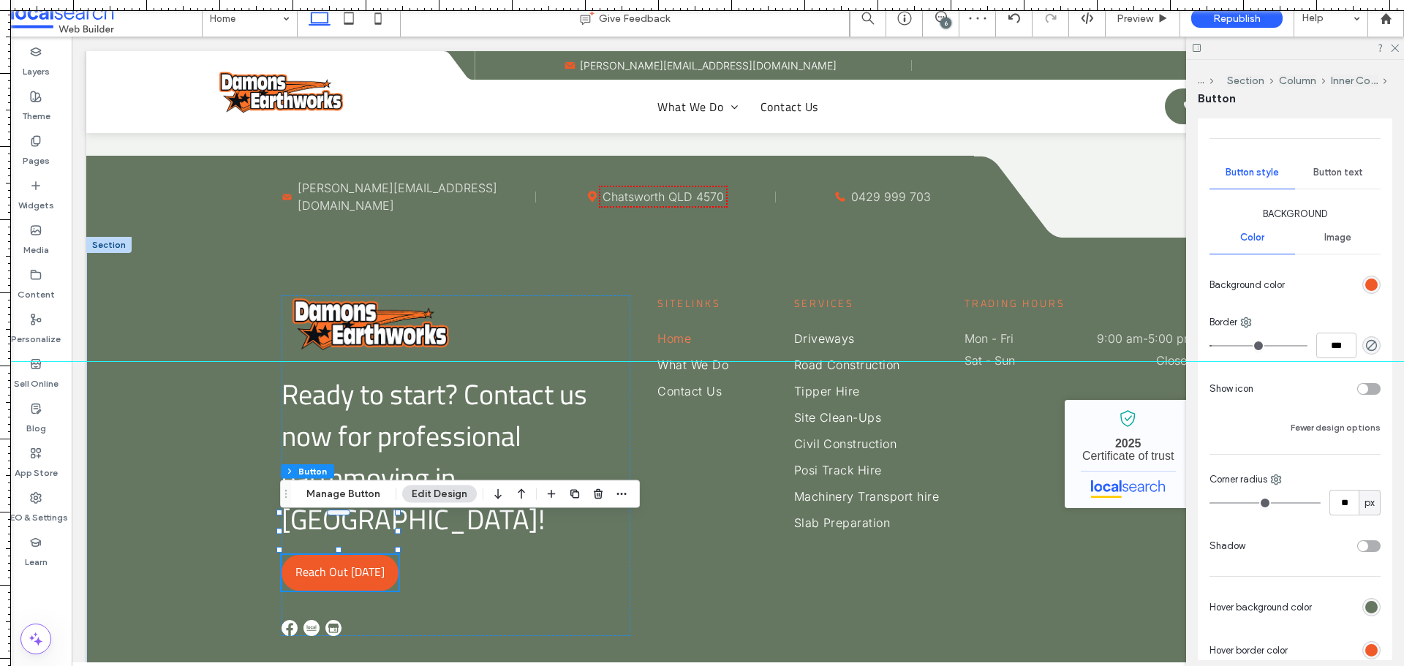
click at [1347, 176] on span "Button text" at bounding box center [1339, 173] width 50 height 12
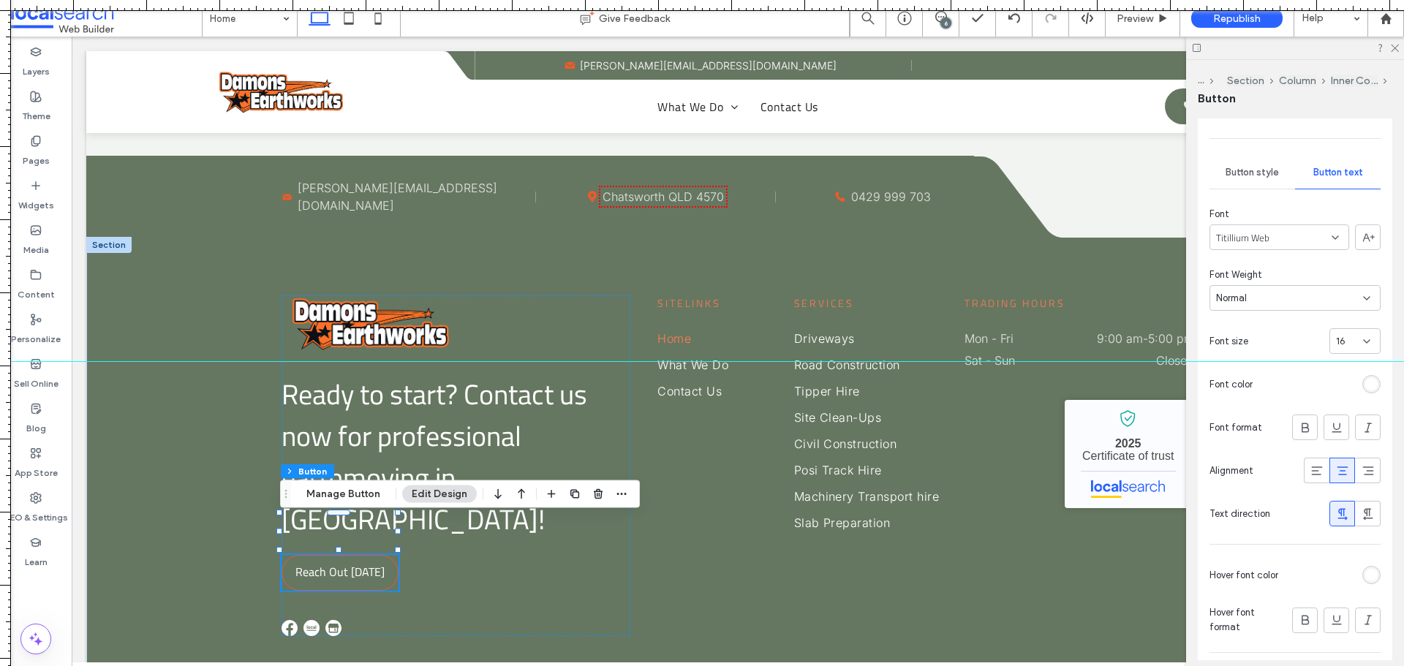
click at [1368, 575] on div "rgb(255, 255, 255)" at bounding box center [1371, 575] width 12 height 12
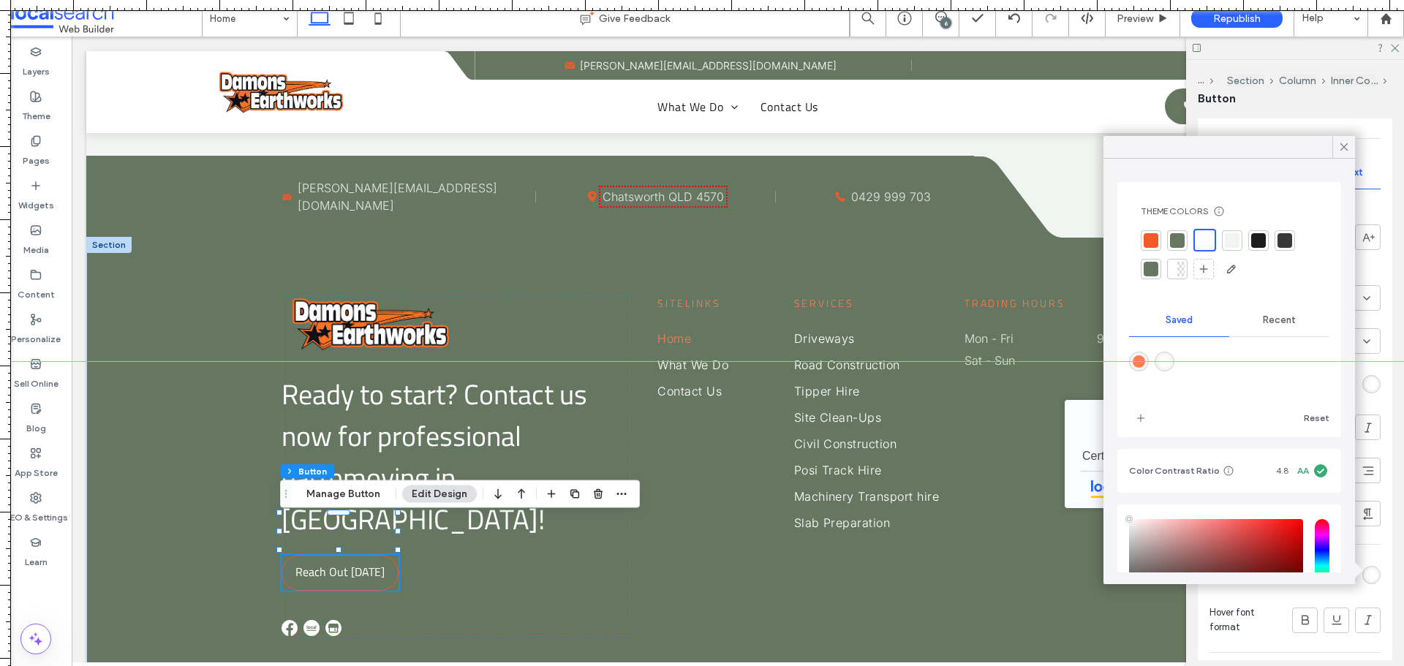
click at [1160, 240] on div at bounding box center [1151, 240] width 20 height 20
click at [1349, 152] on icon at bounding box center [1344, 146] width 13 height 13
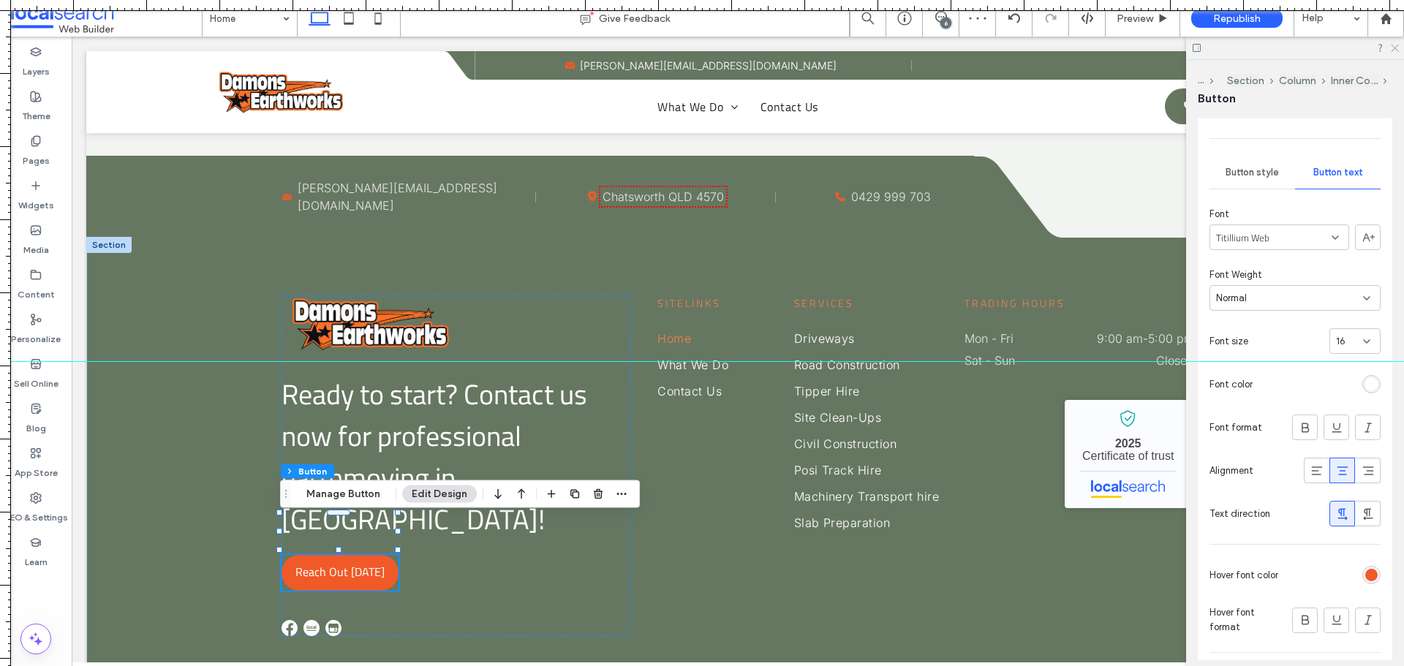
click at [1398, 48] on icon at bounding box center [1395, 47] width 10 height 10
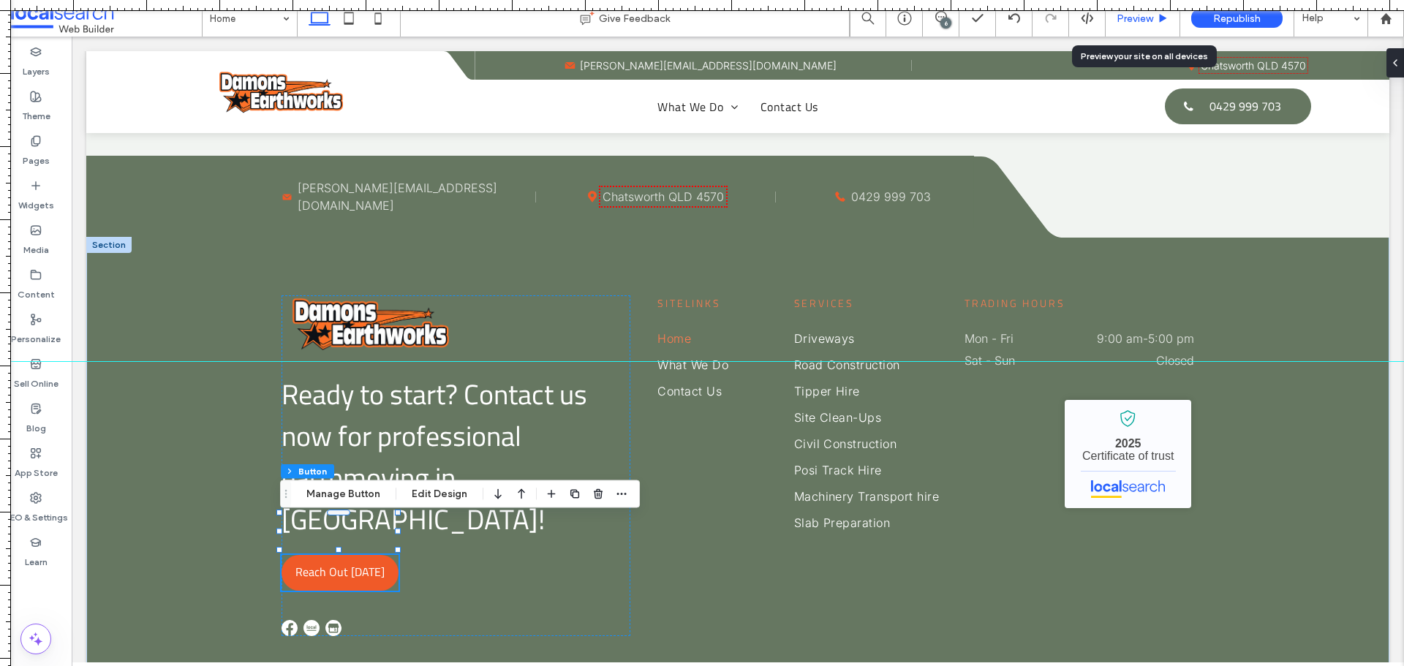
drag, startPoint x: 1137, startPoint y: 24, endPoint x: 828, endPoint y: 184, distance: 347.4
click at [1137, 24] on span "Preview" at bounding box center [1135, 18] width 37 height 12
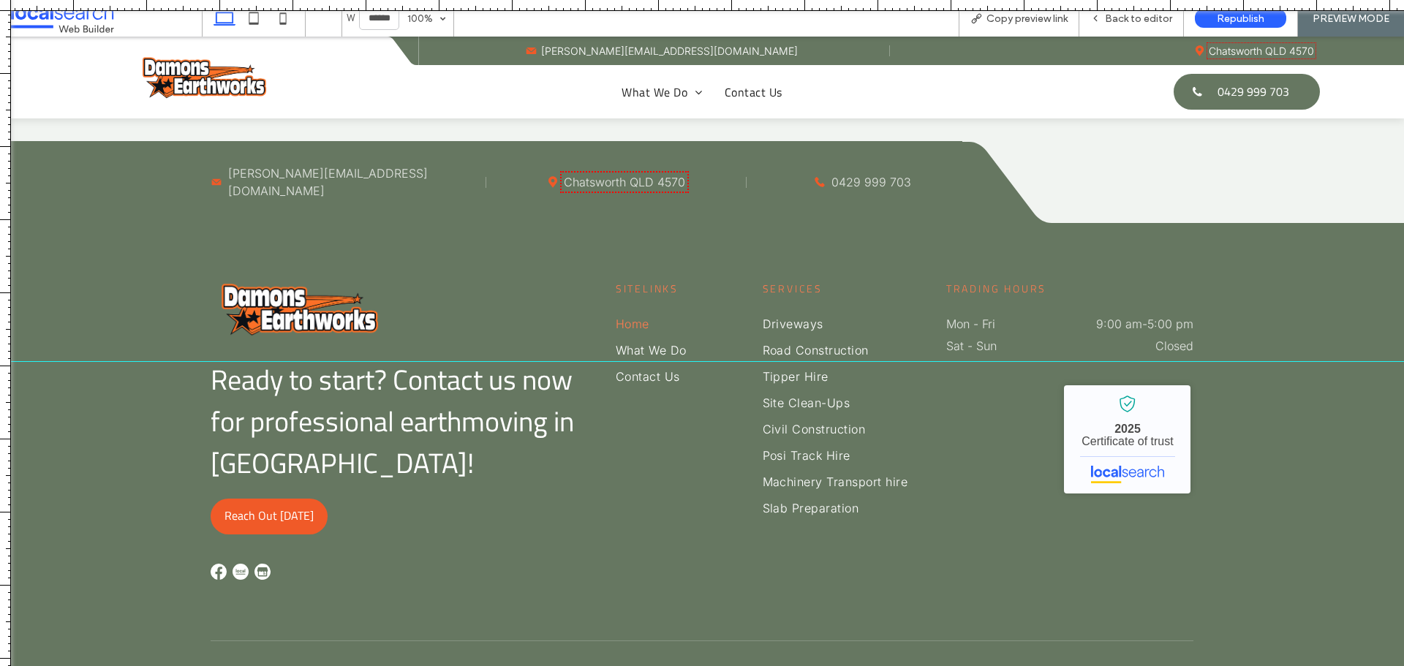
scroll to position [3842, 0]
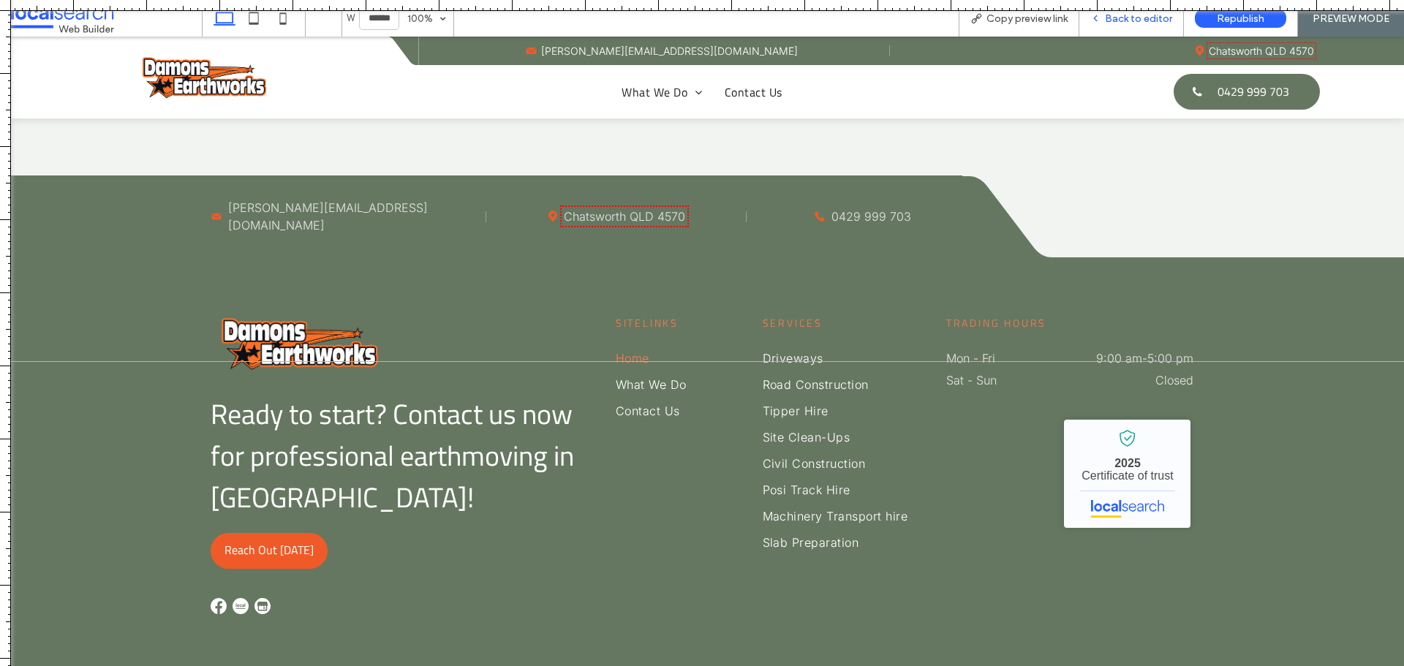
click at [1126, 23] on span "Back to editor" at bounding box center [1138, 18] width 67 height 12
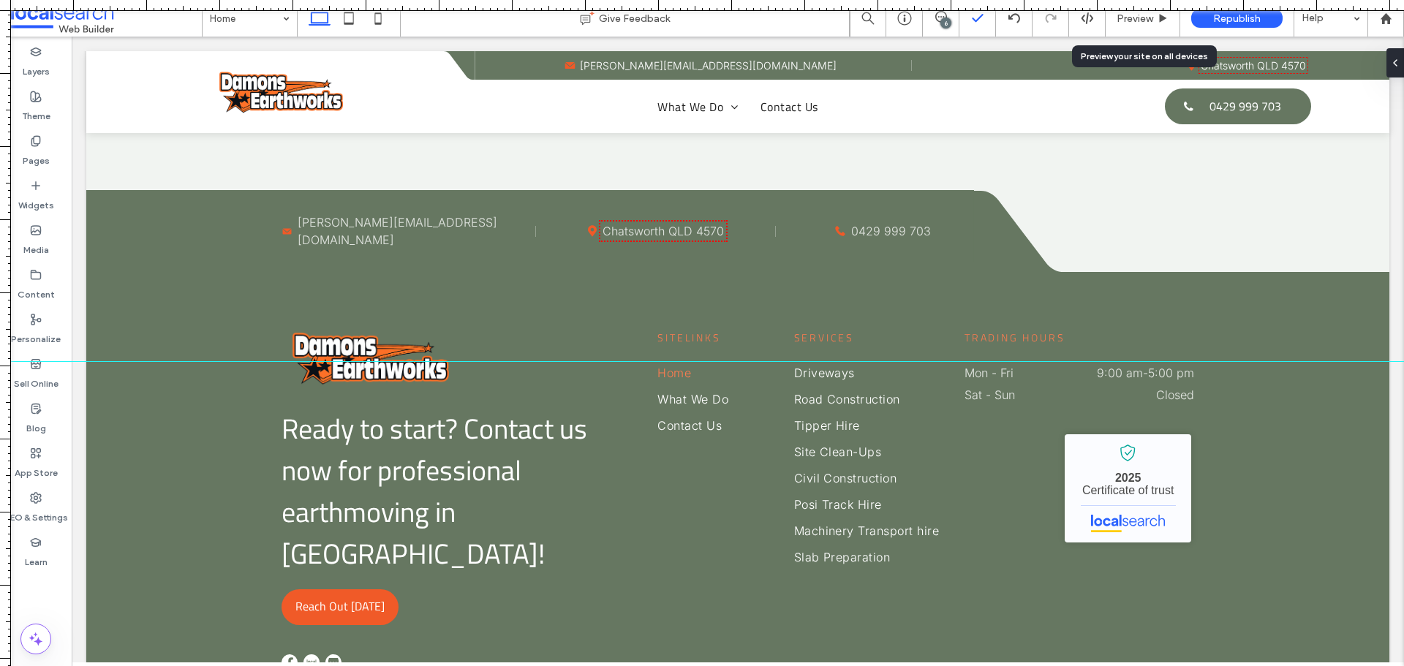
scroll to position [3876, 0]
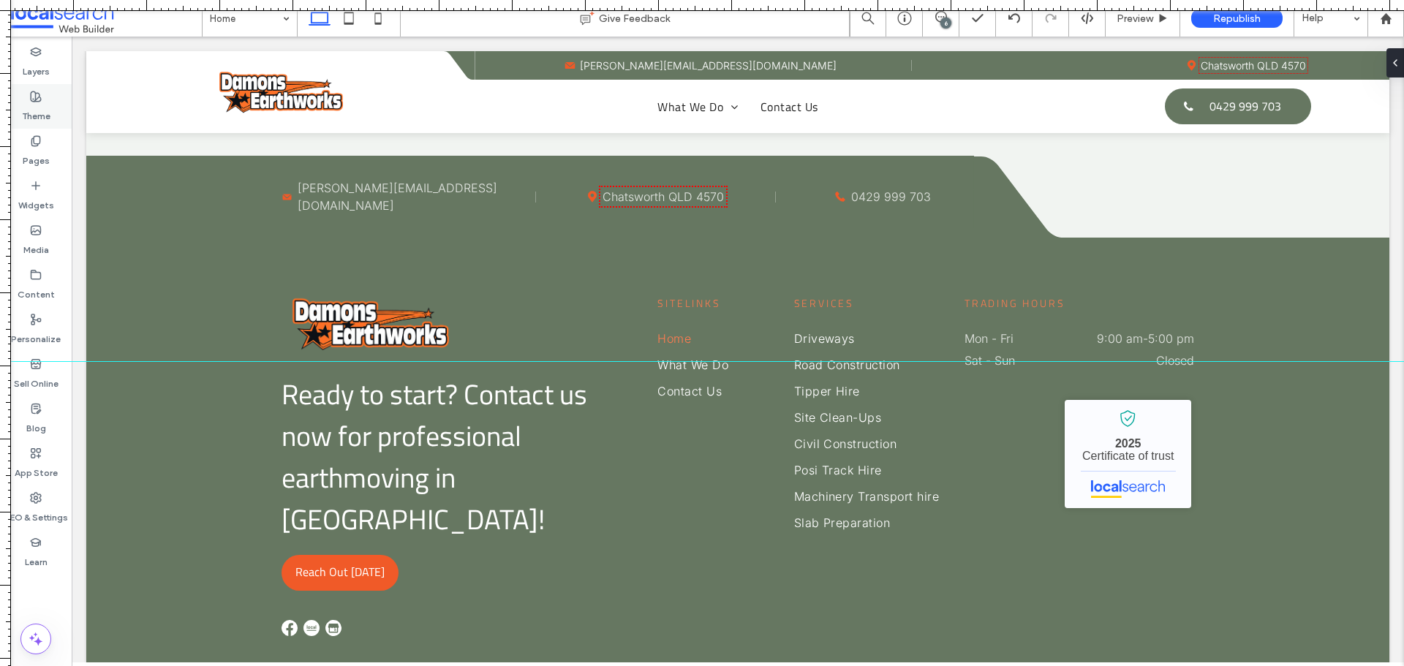
click at [42, 113] on label "Theme" at bounding box center [36, 112] width 29 height 20
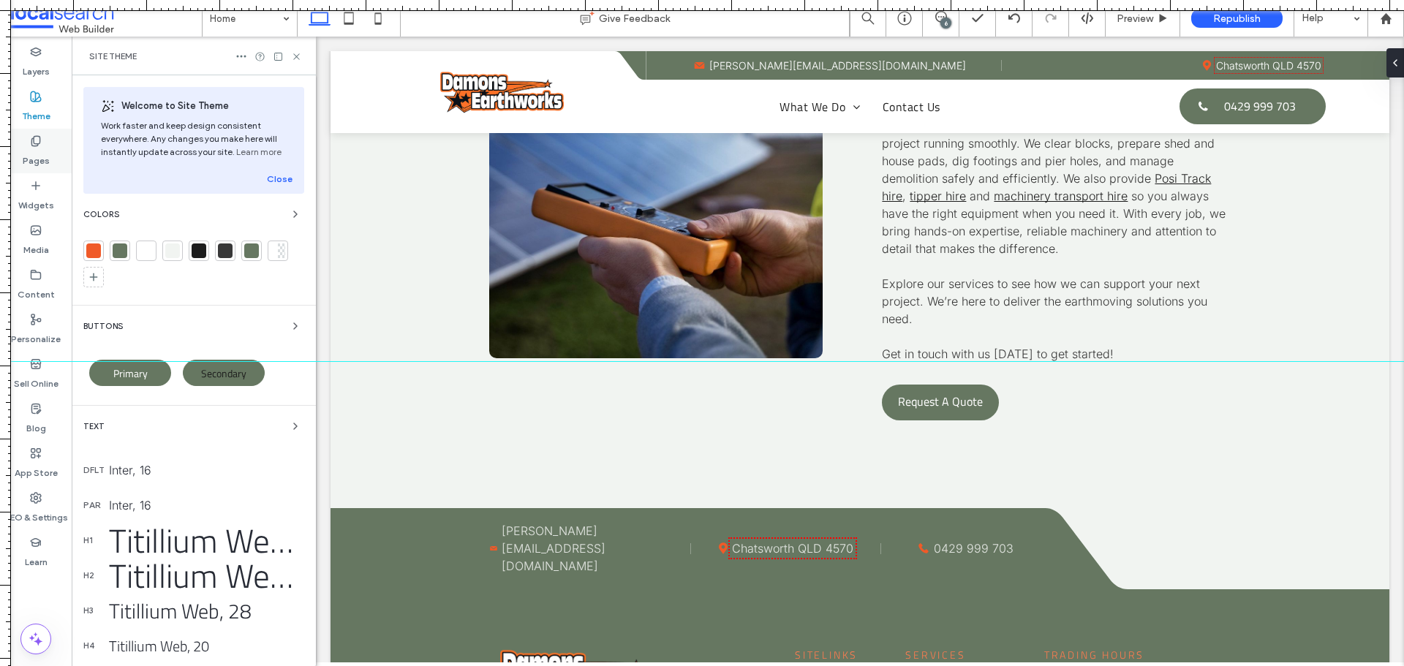
scroll to position [4052, 0]
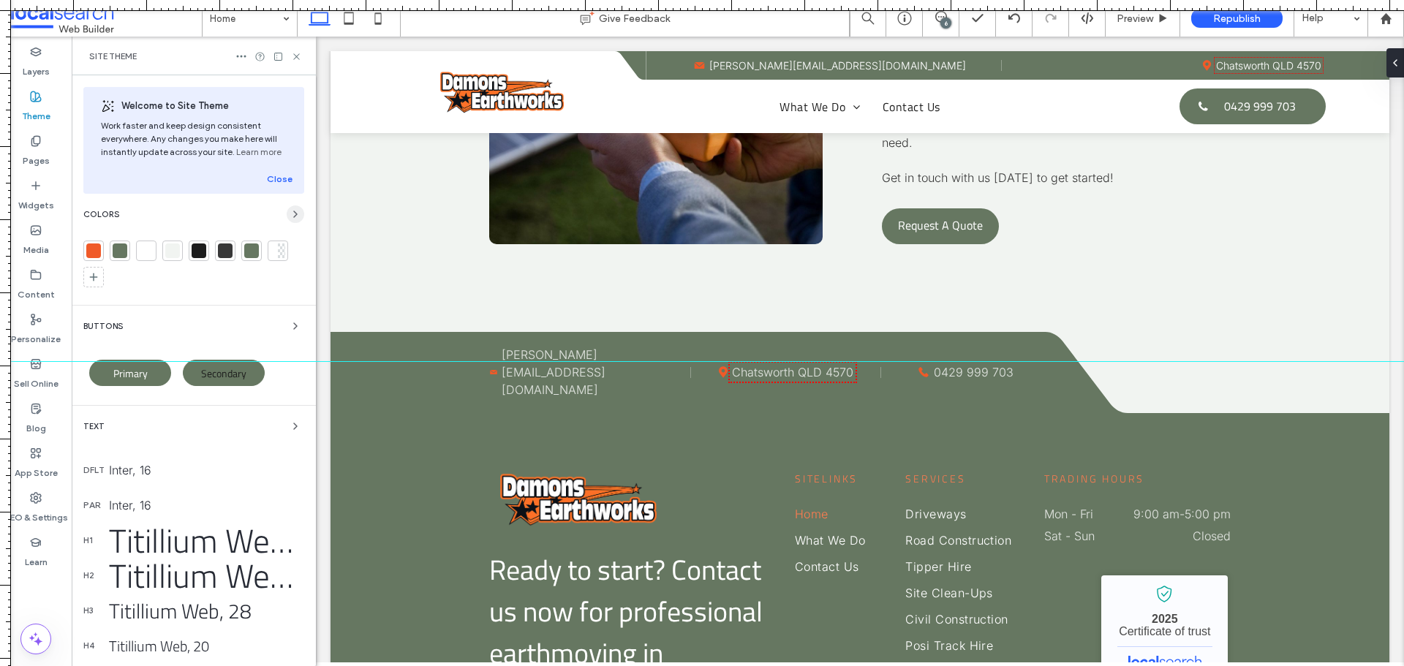
click at [290, 219] on icon "button" at bounding box center [296, 214] width 12 height 12
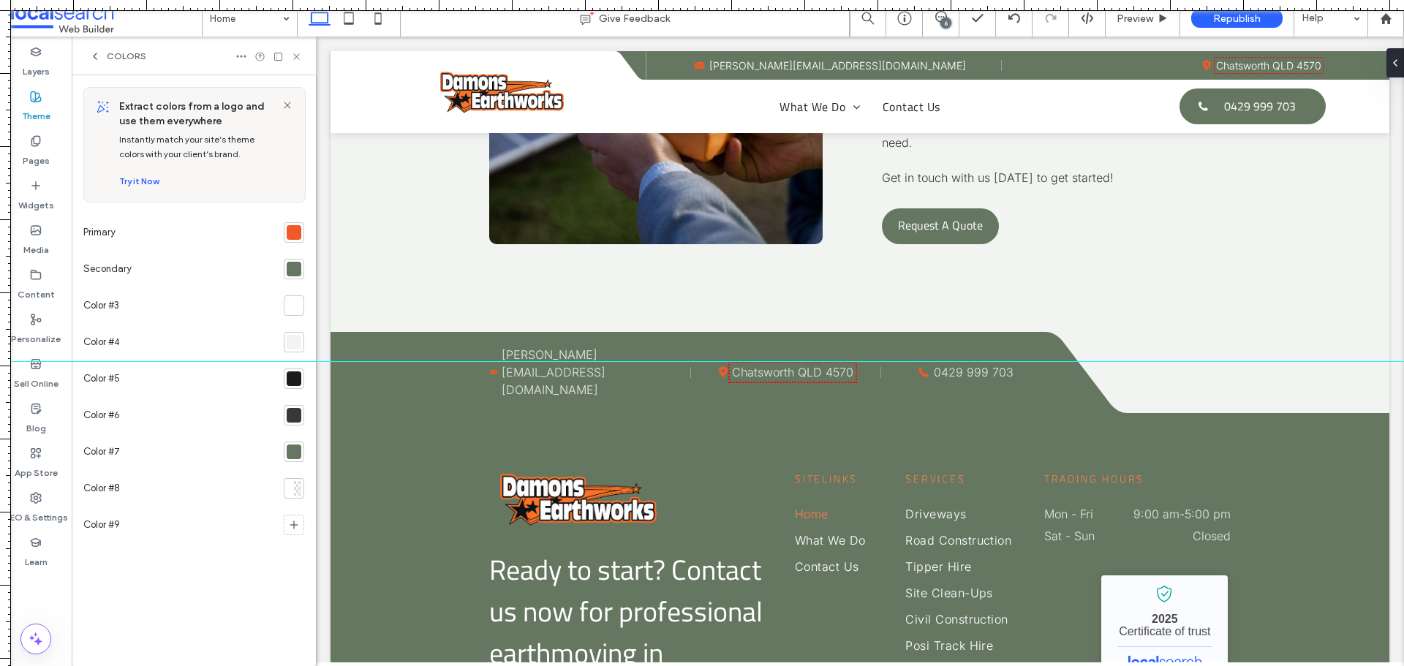
click at [297, 455] on div at bounding box center [294, 452] width 15 height 15
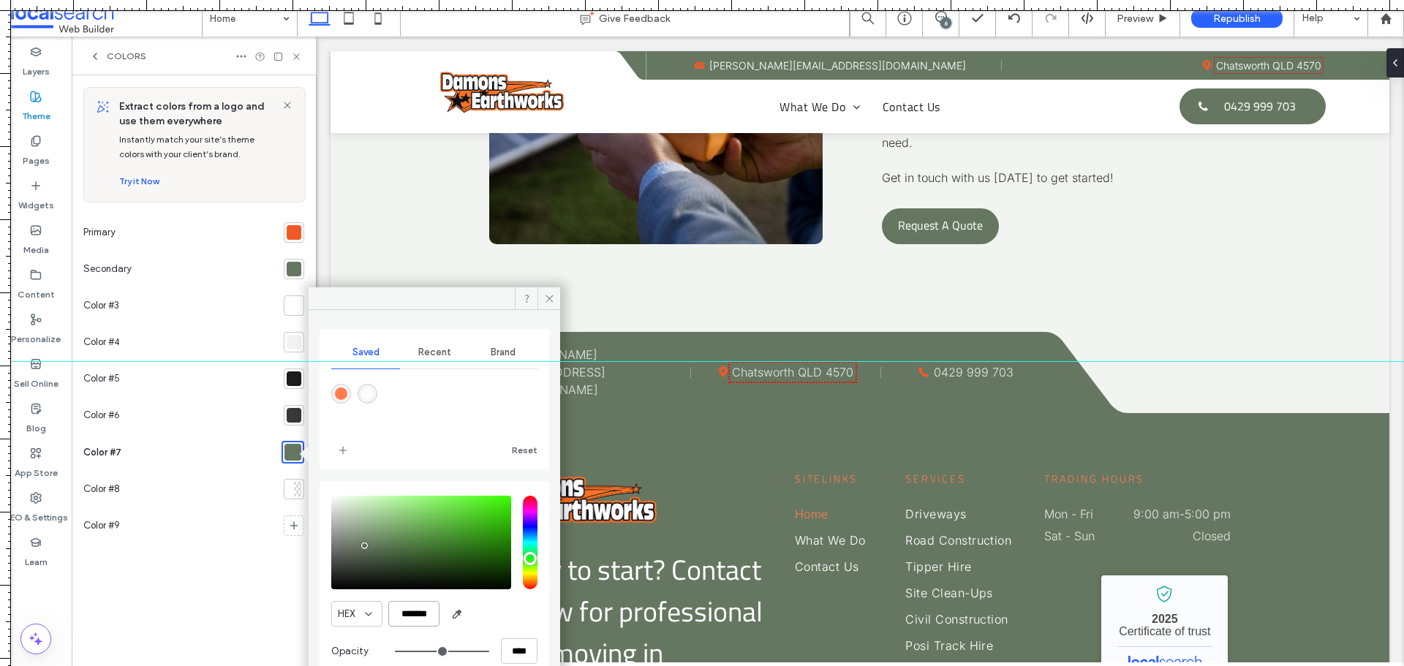
click at [411, 613] on input "*******" at bounding box center [413, 614] width 51 height 26
paste input "color picker textbox"
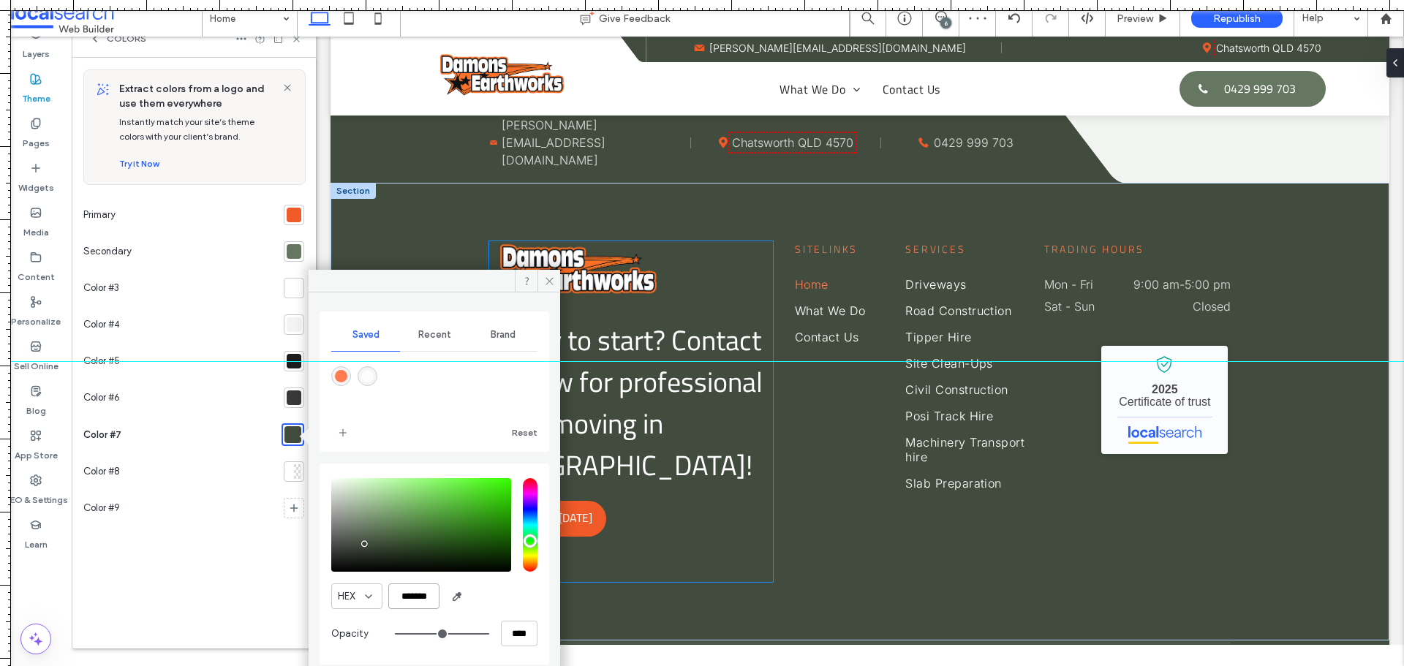
scroll to position [27, 0]
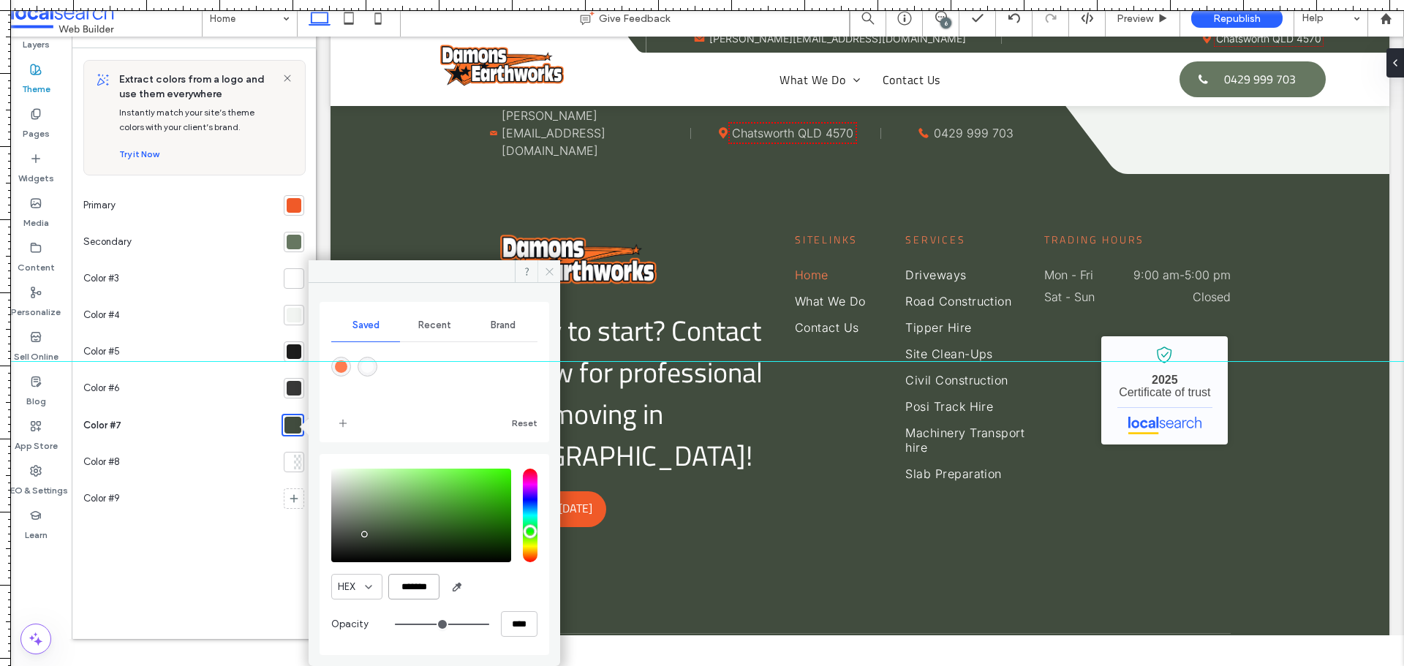
type input "*******"
click at [554, 267] on icon at bounding box center [549, 271] width 11 height 11
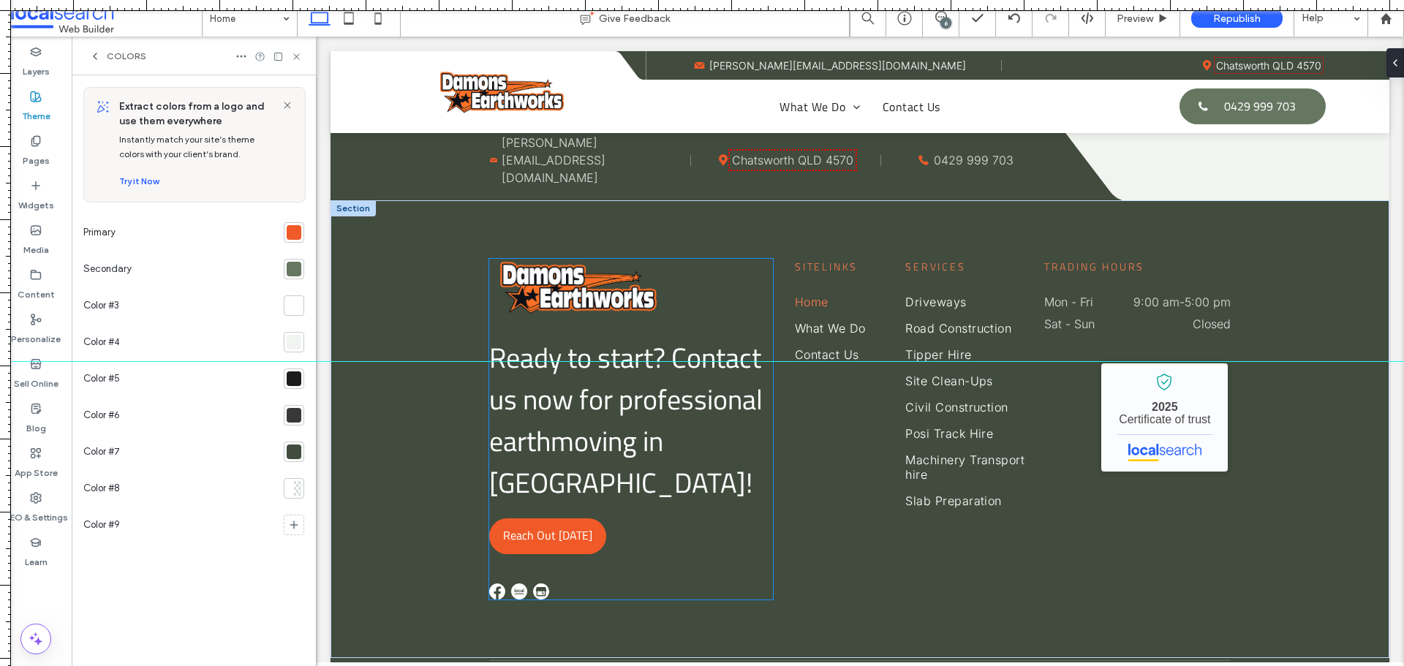
scroll to position [0, 0]
click at [293, 60] on icon at bounding box center [296, 56] width 11 height 11
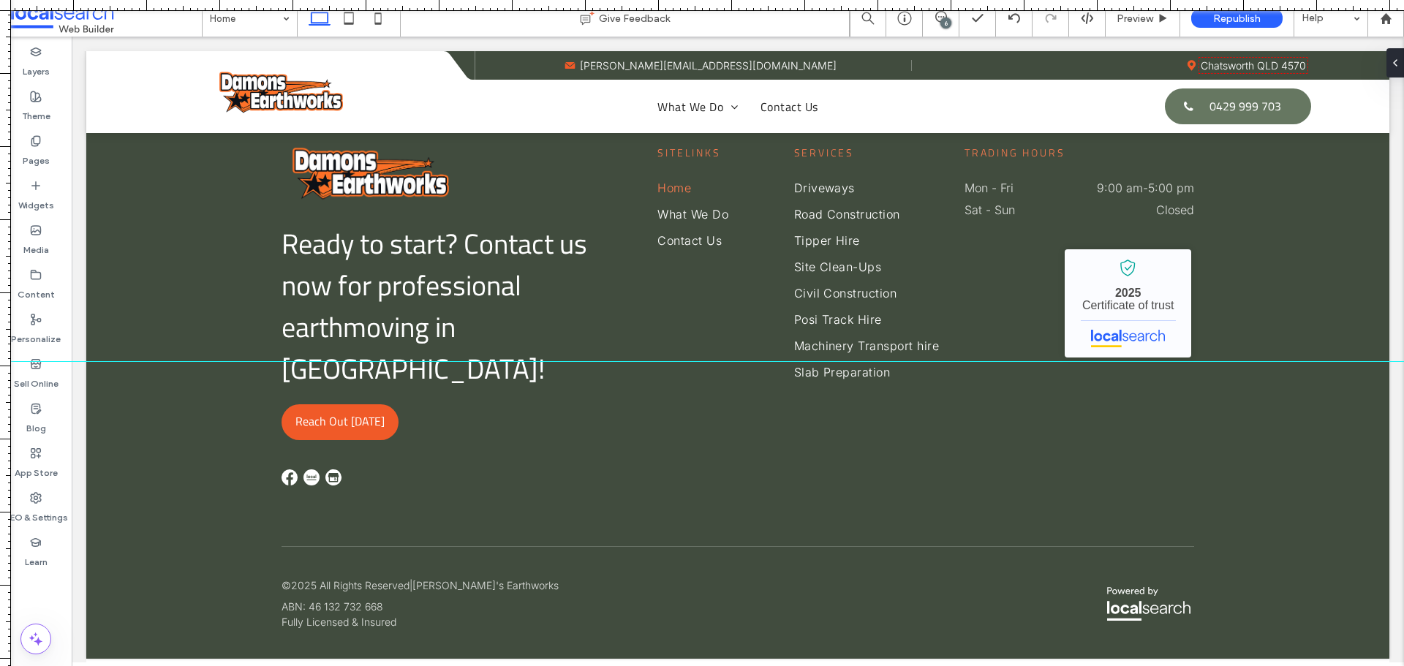
scroll to position [3990, 0]
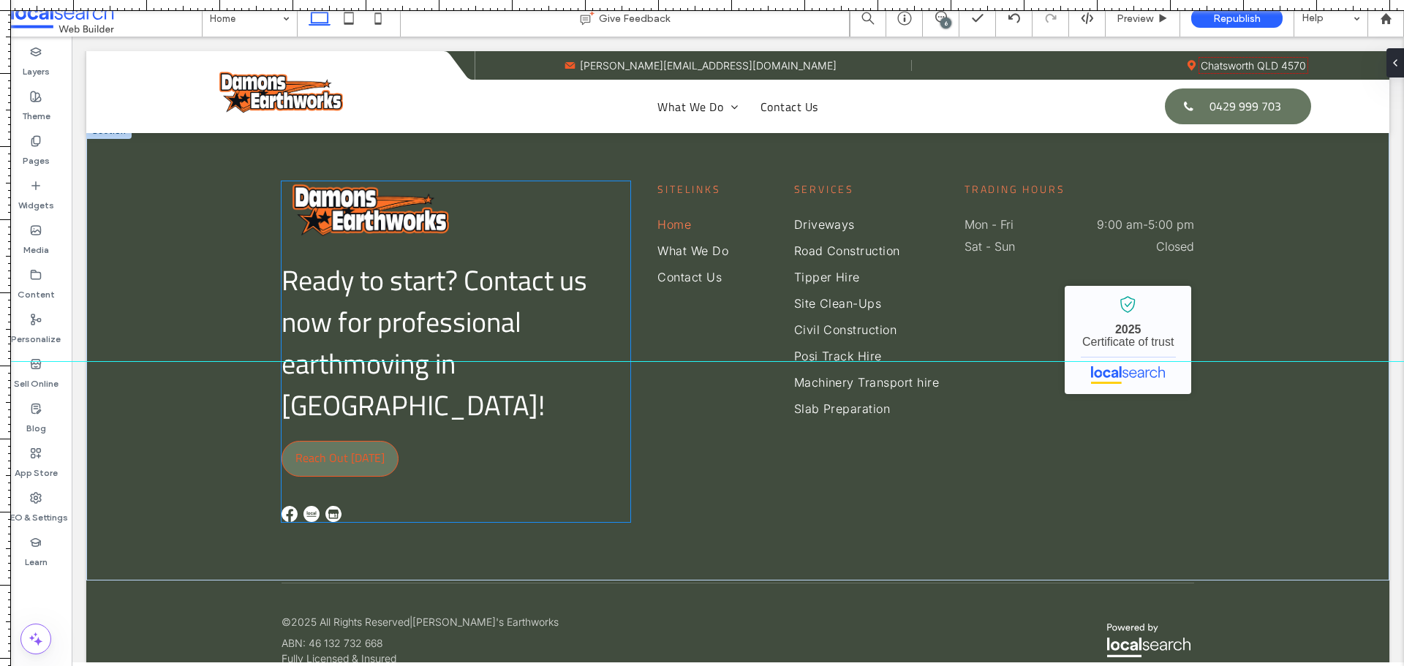
click at [372, 442] on span "Reach Out [DATE]" at bounding box center [339, 458] width 89 height 32
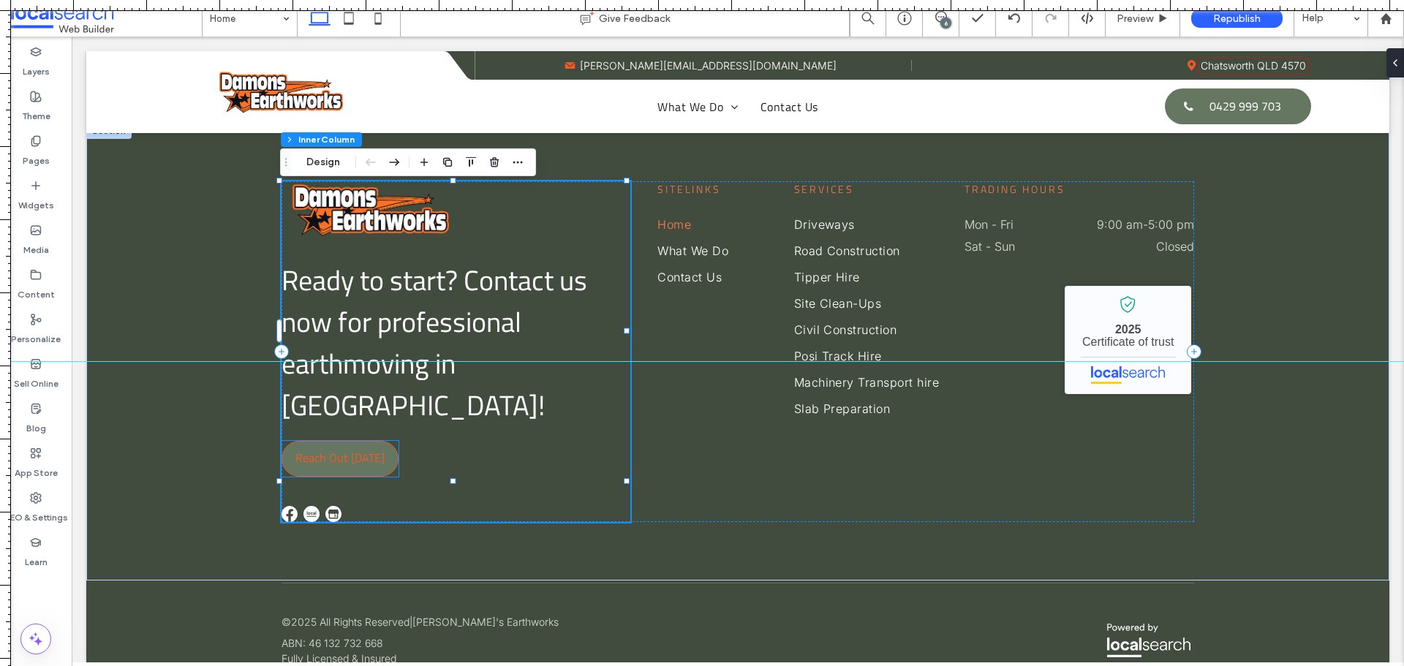
click at [317, 442] on span "Reach Out [DATE]" at bounding box center [339, 458] width 89 height 32
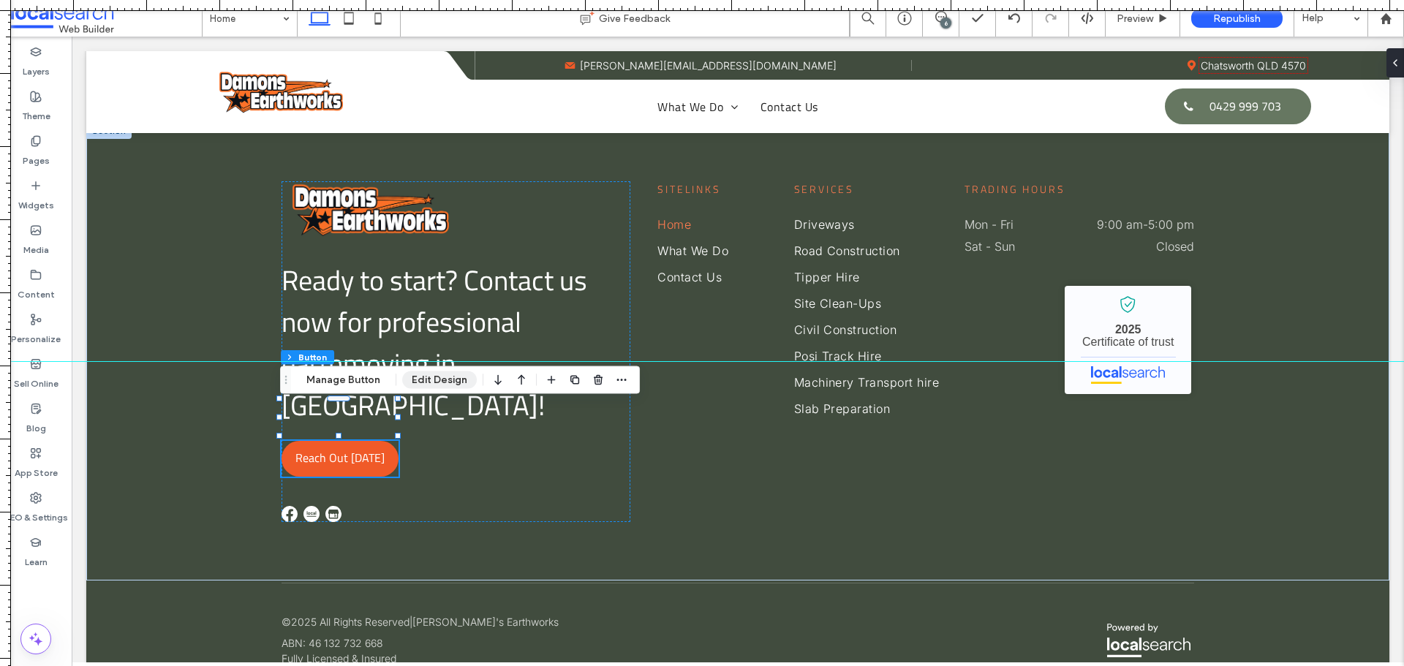
click at [442, 383] on button "Edit Design" at bounding box center [439, 381] width 75 height 18
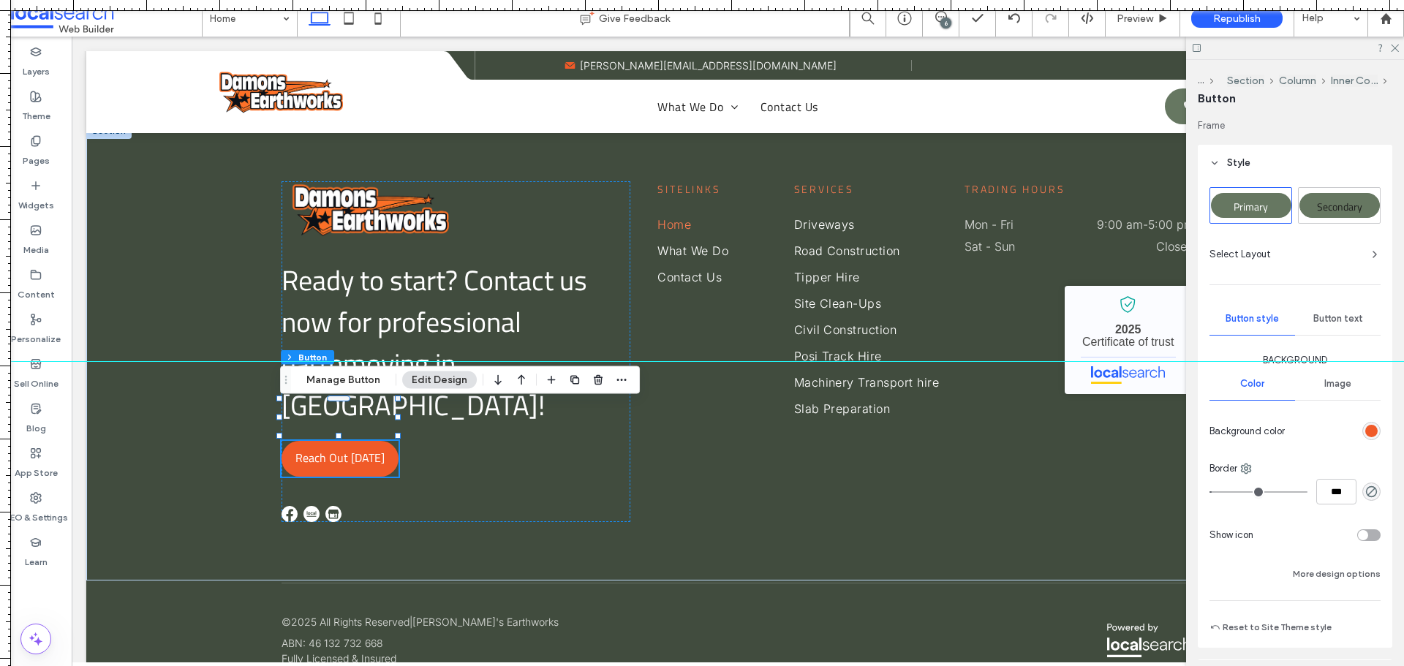
click at [1345, 322] on span "Button text" at bounding box center [1339, 319] width 50 height 12
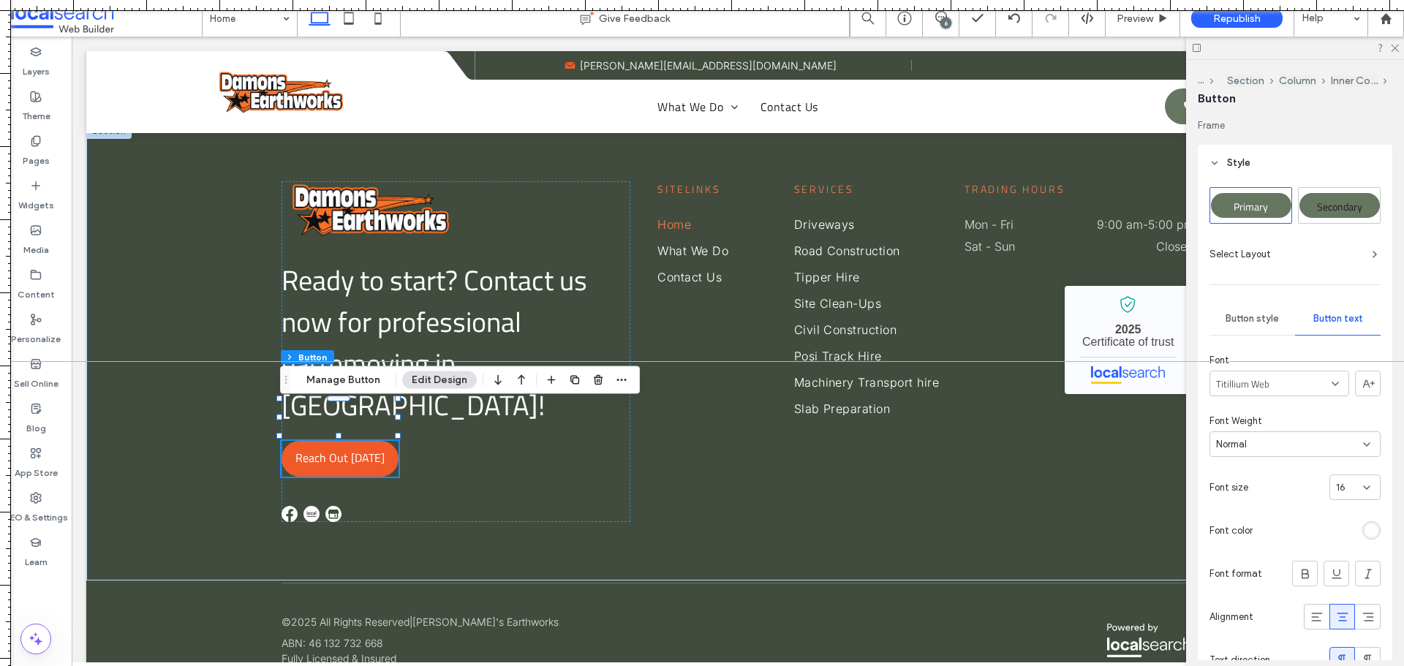
click at [1243, 323] on span "Button style" at bounding box center [1252, 319] width 53 height 12
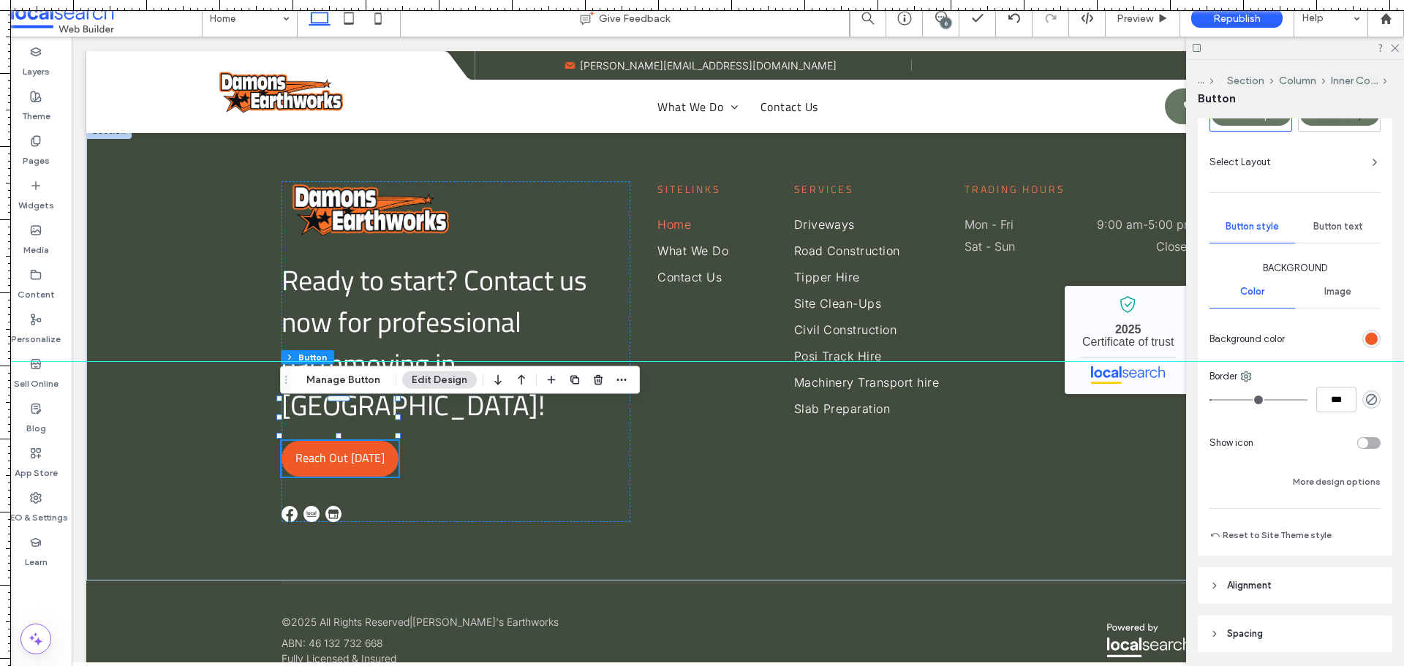
scroll to position [146, 0]
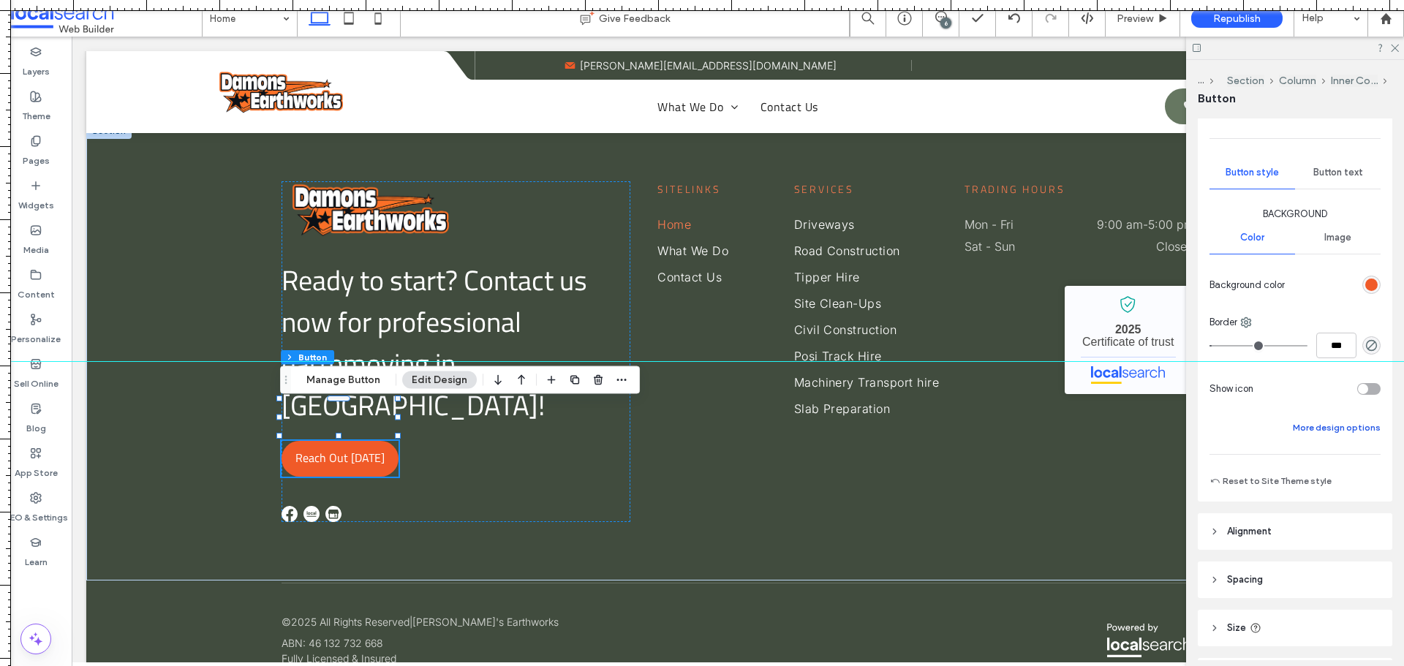
click at [1324, 432] on button "More design options" at bounding box center [1337, 428] width 88 height 18
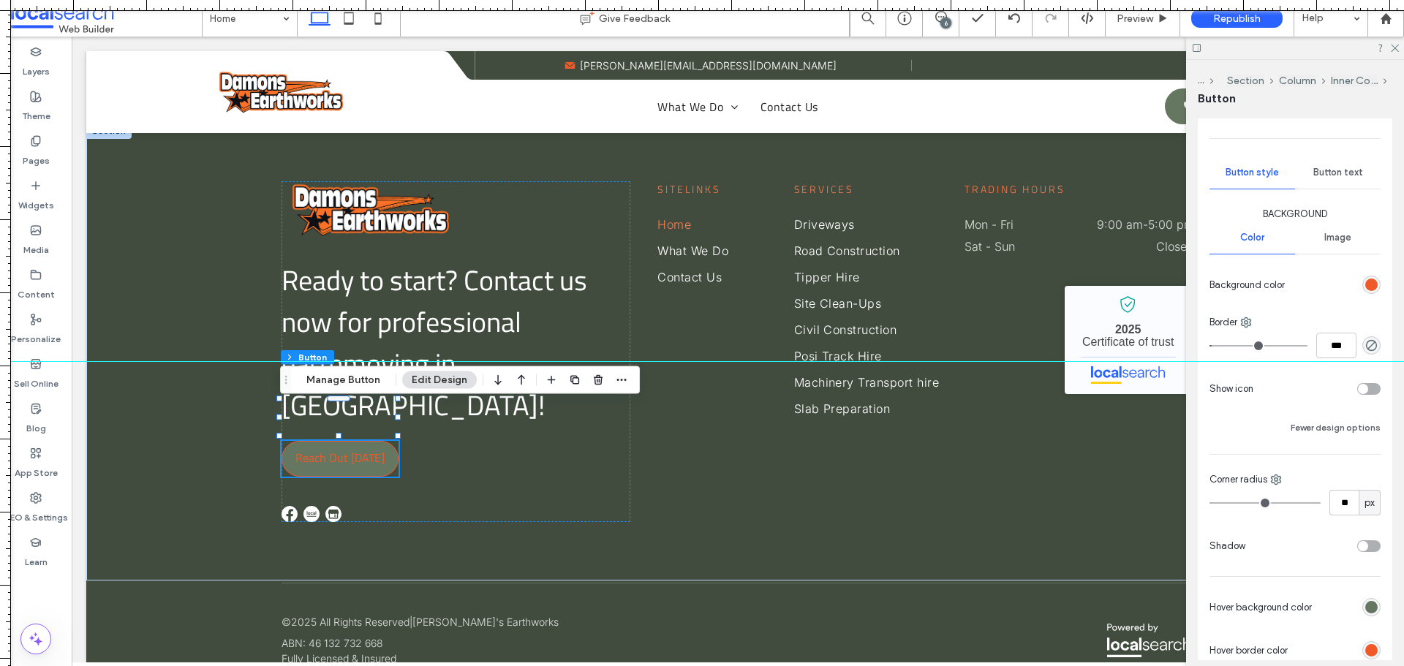
click at [1365, 606] on div "rgb(102, 119, 97)" at bounding box center [1371, 607] width 12 height 12
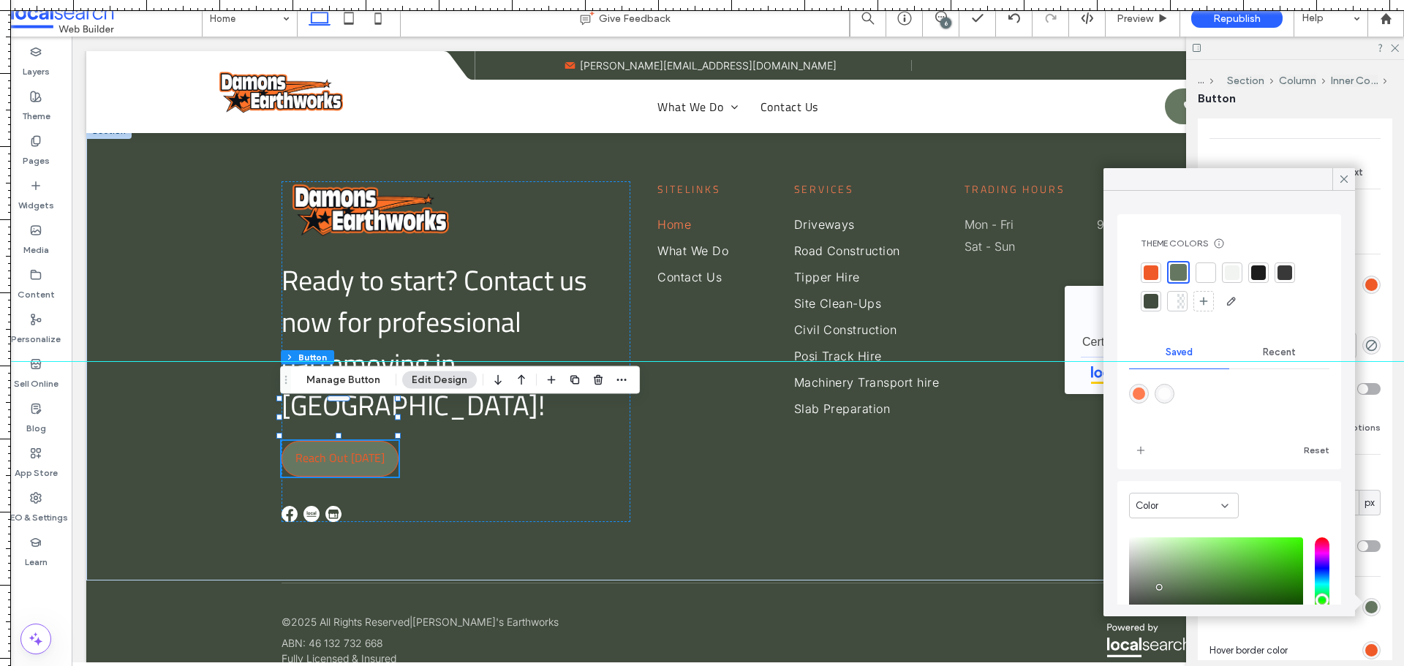
click at [1157, 303] on div at bounding box center [1151, 301] width 15 height 15
click at [1348, 186] on span at bounding box center [1344, 179] width 13 height 22
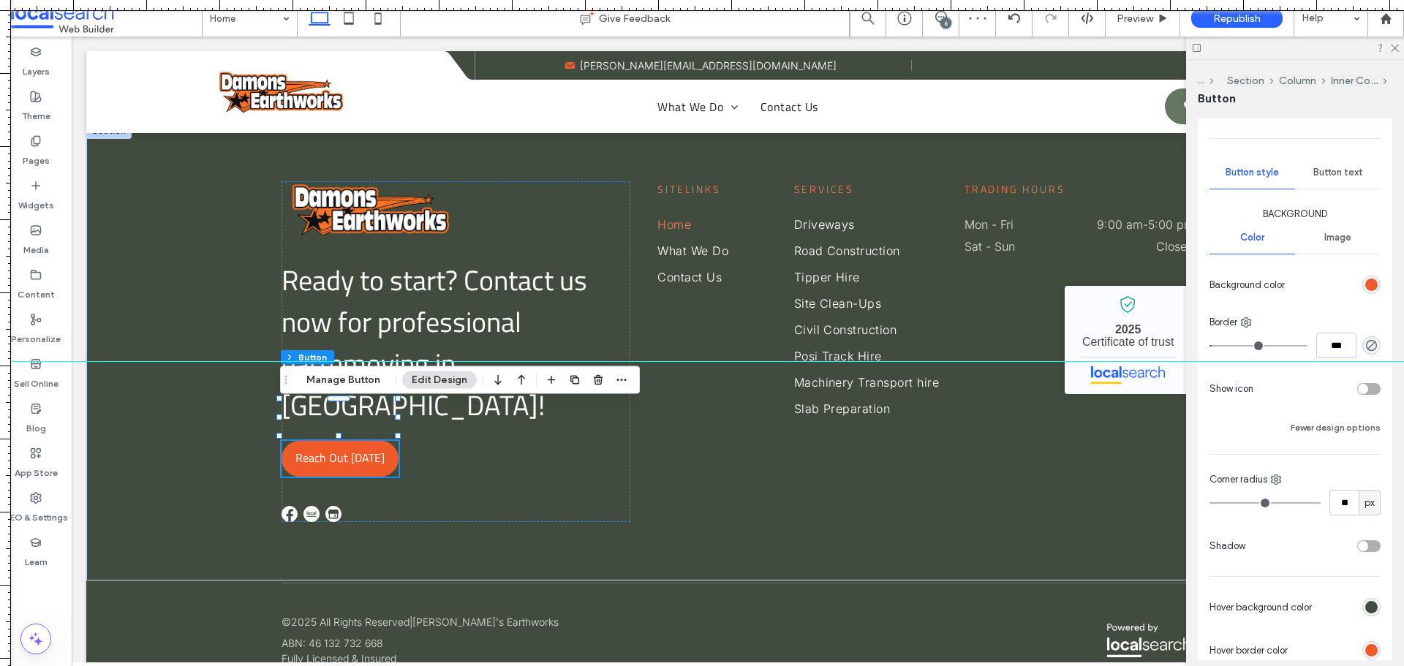
click at [1398, 53] on div at bounding box center [1295, 48] width 218 height 23
click at [1397, 50] on icon at bounding box center [1395, 47] width 10 height 10
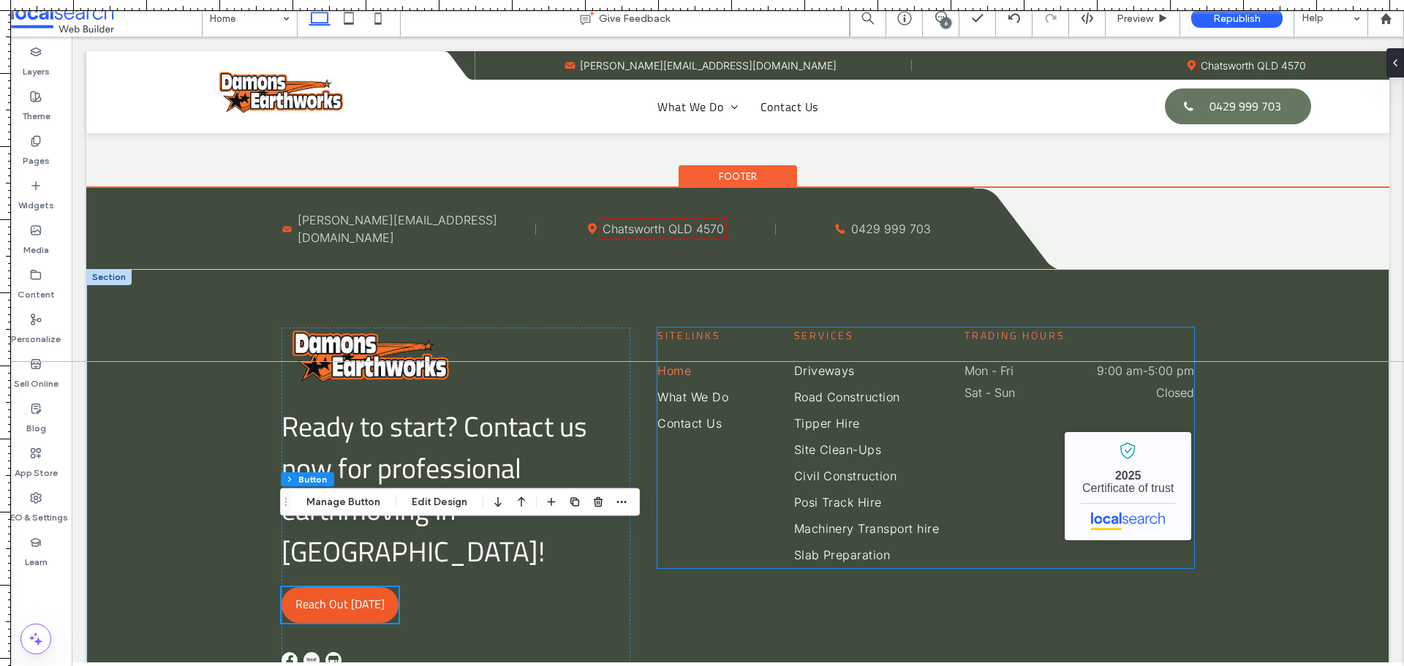
scroll to position [3990, 0]
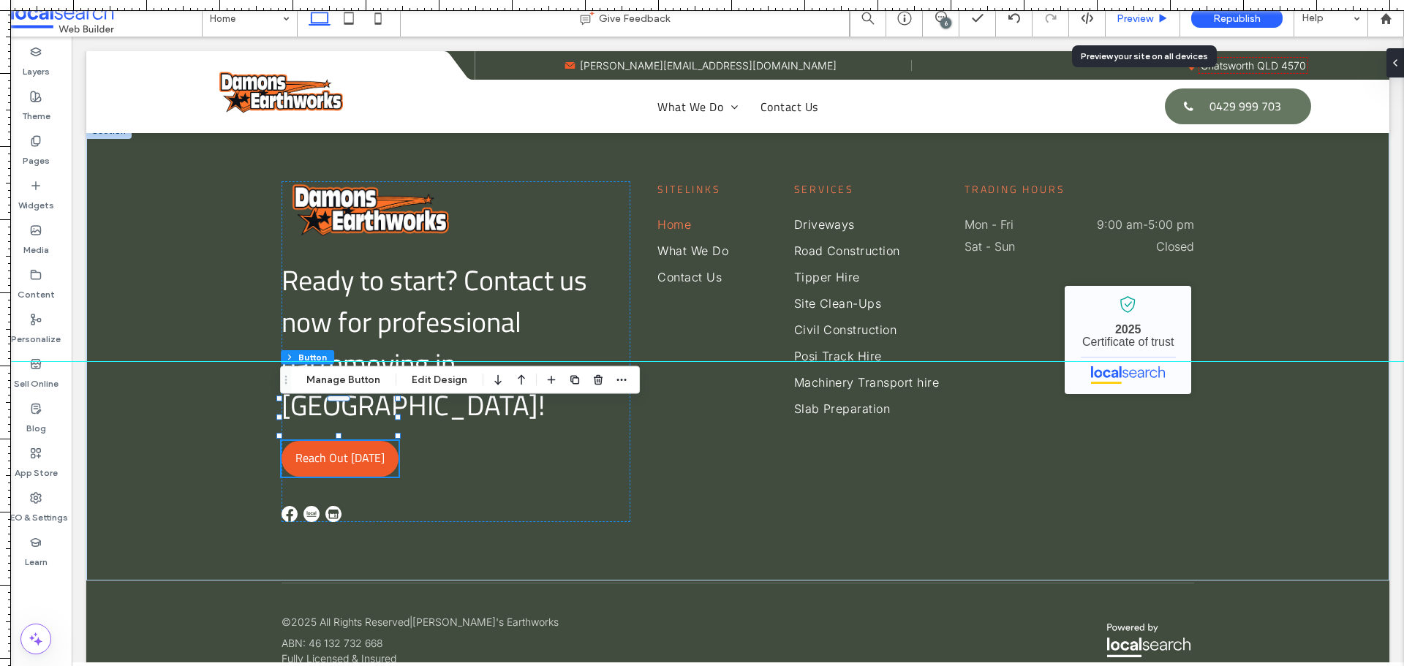
click at [1154, 20] on div "Preview" at bounding box center [1143, 18] width 74 height 12
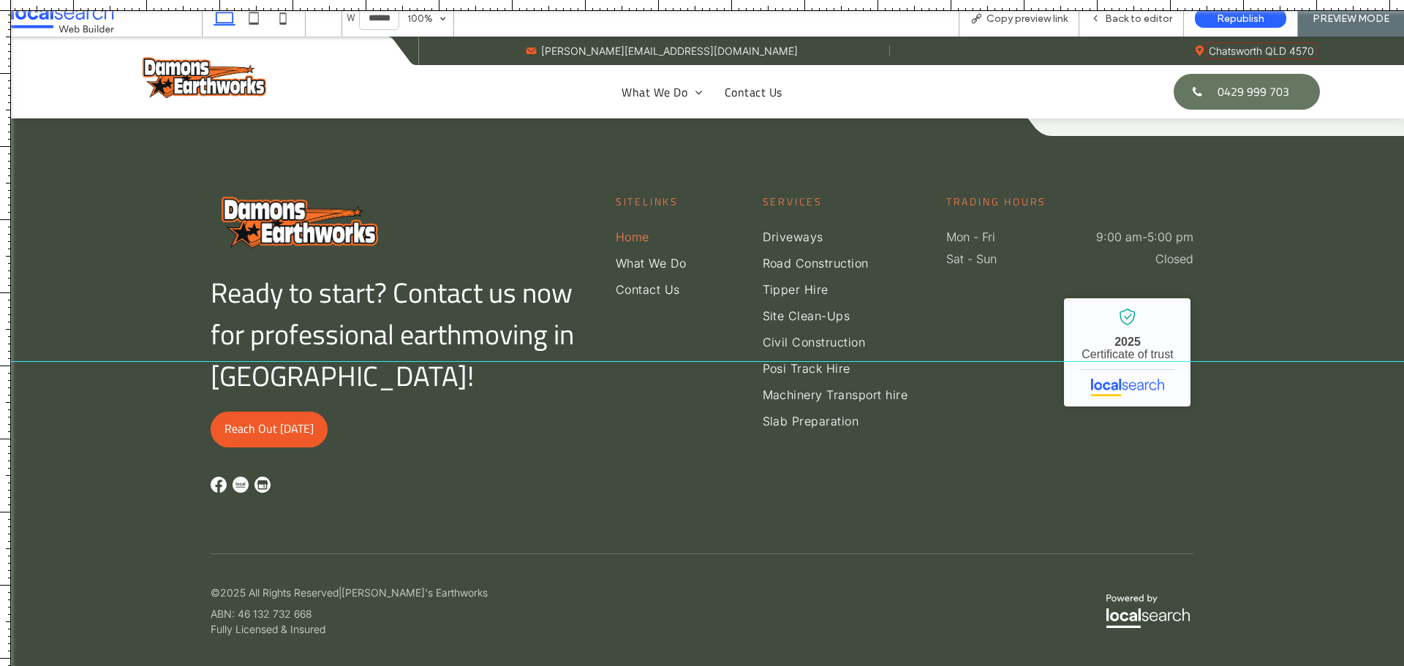
scroll to position [3948, 0]
